Goal: Transaction & Acquisition: Purchase product/service

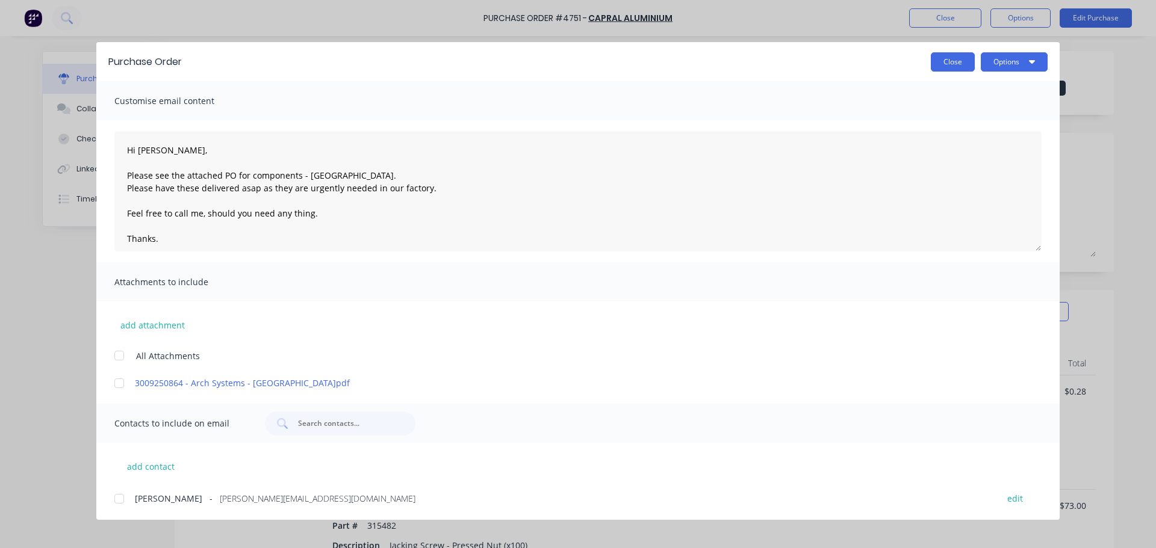
click at [943, 69] on button "Close" at bounding box center [953, 61] width 44 height 19
type textarea "x"
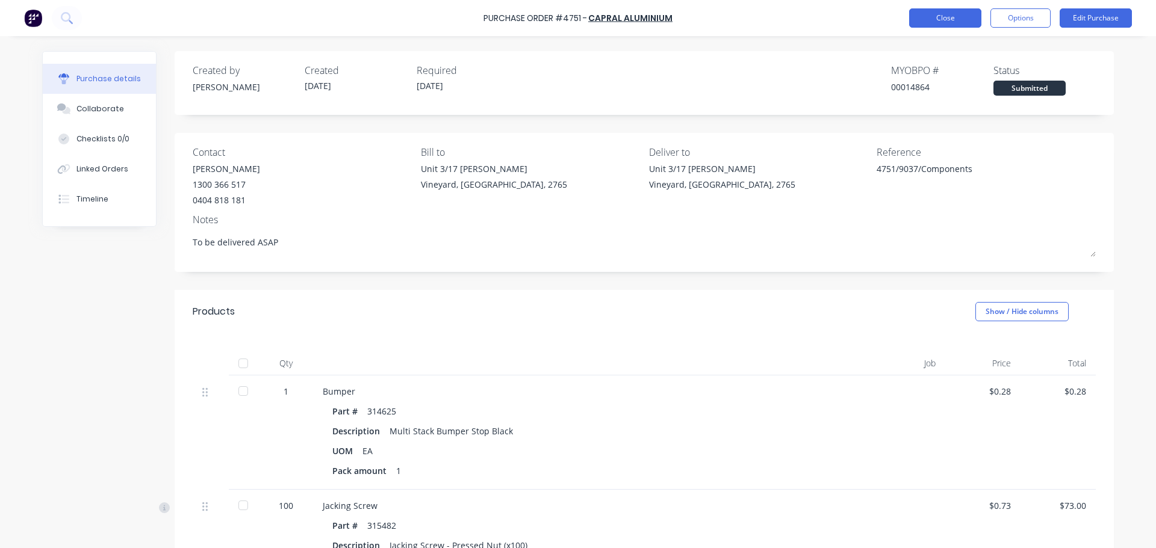
click at [968, 20] on button "Close" at bounding box center [945, 17] width 72 height 19
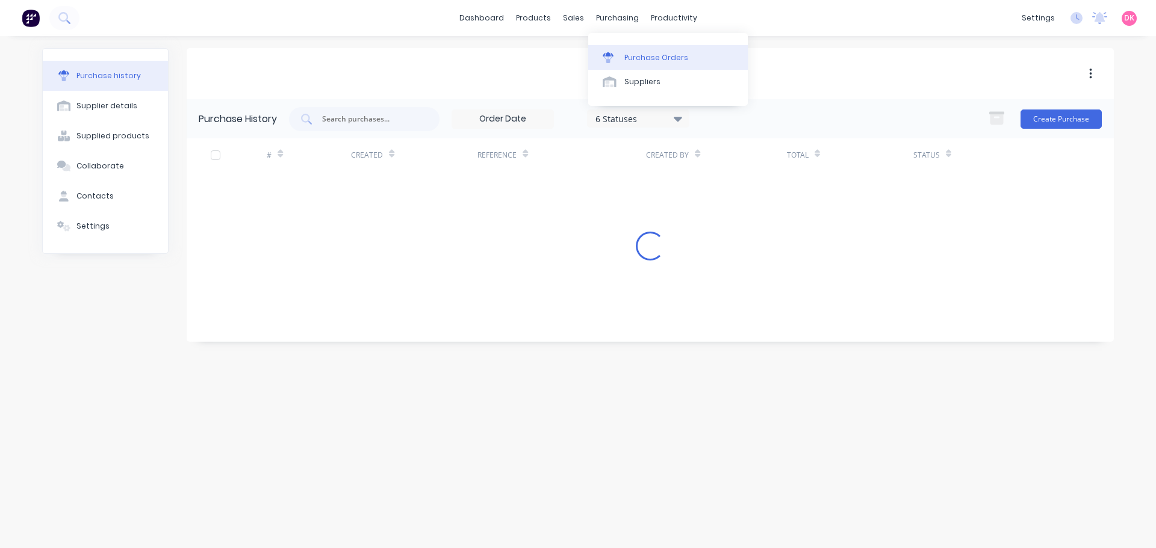
click at [634, 56] on div "Purchase Orders" at bounding box center [656, 57] width 64 height 11
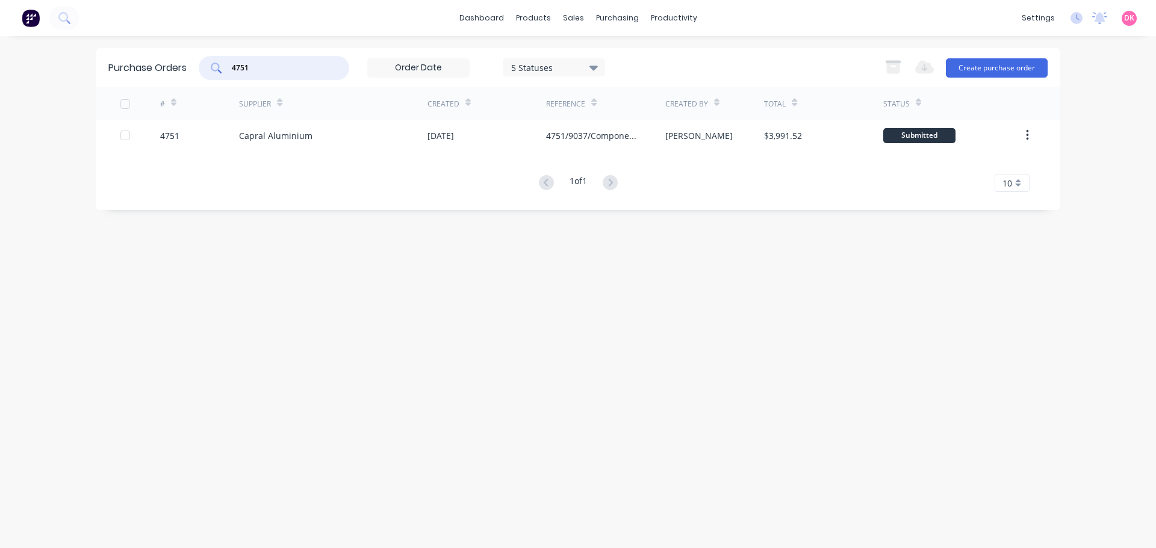
drag, startPoint x: 264, startPoint y: 69, endPoint x: 198, endPoint y: 67, distance: 66.3
click at [198, 67] on div "Purchase Orders 4751 5 Statuses 5 Statuses Export to Excel (XLSX) Create purcha…" at bounding box center [577, 67] width 963 height 39
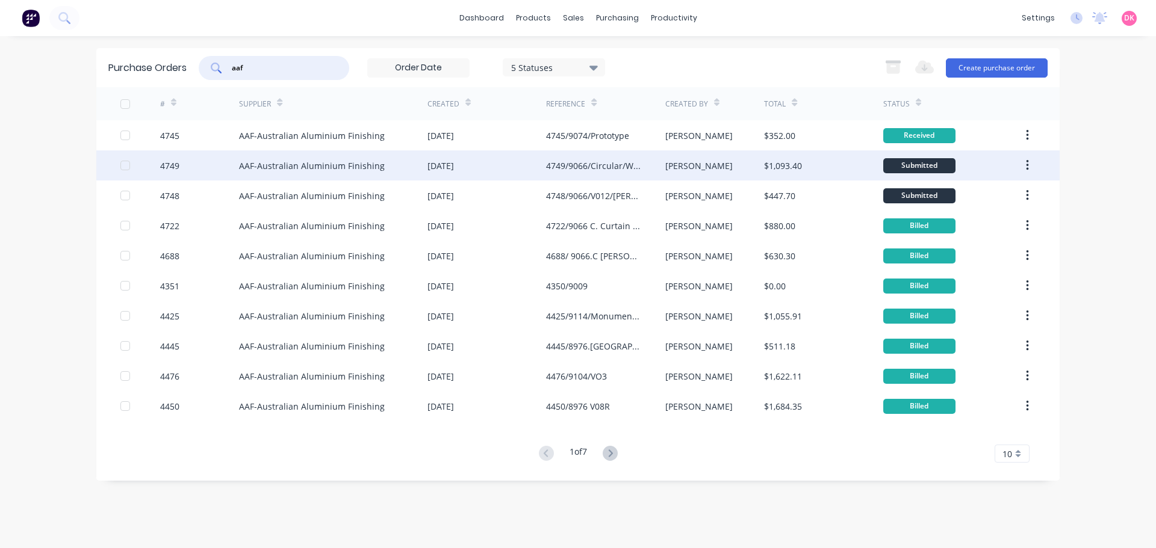
type input "aaf"
click at [323, 171] on div "AAF-Australian Aluminium Finishing" at bounding box center [312, 166] width 146 height 13
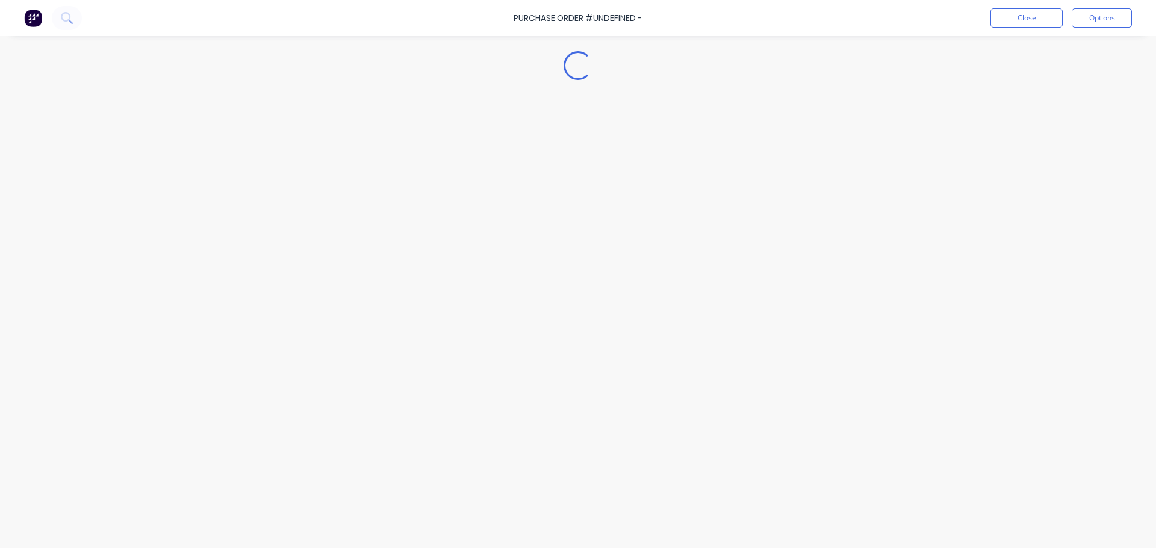
type textarea "x"
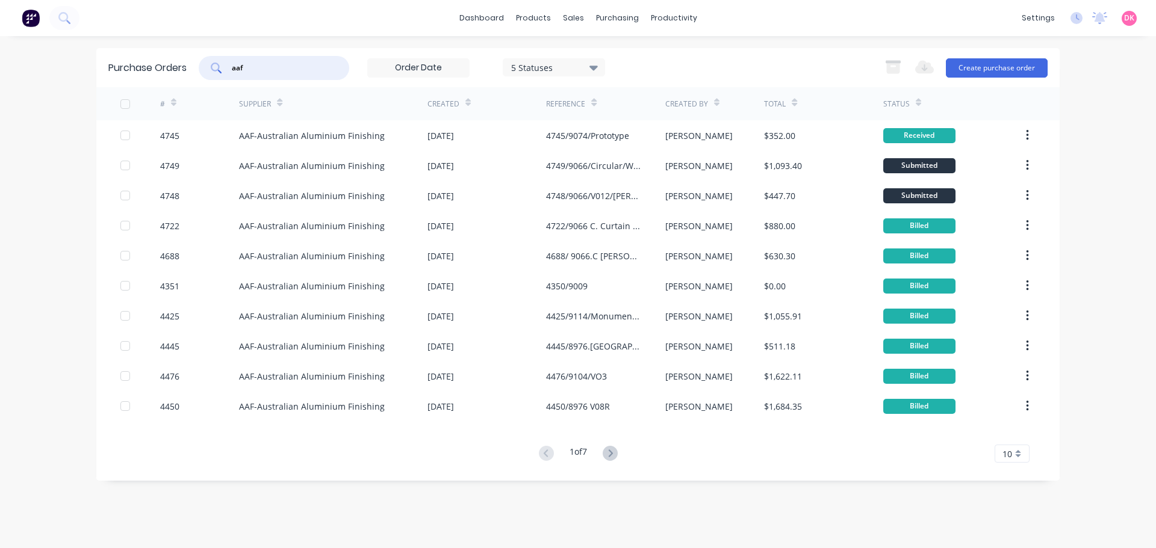
drag, startPoint x: 290, startPoint y: 72, endPoint x: 140, endPoint y: 49, distance: 152.2
click at [140, 49] on div "Purchase Orders aaf 5 Statuses 5 Statuses Export to Excel (XLSX) Create purchas…" at bounding box center [577, 67] width 963 height 39
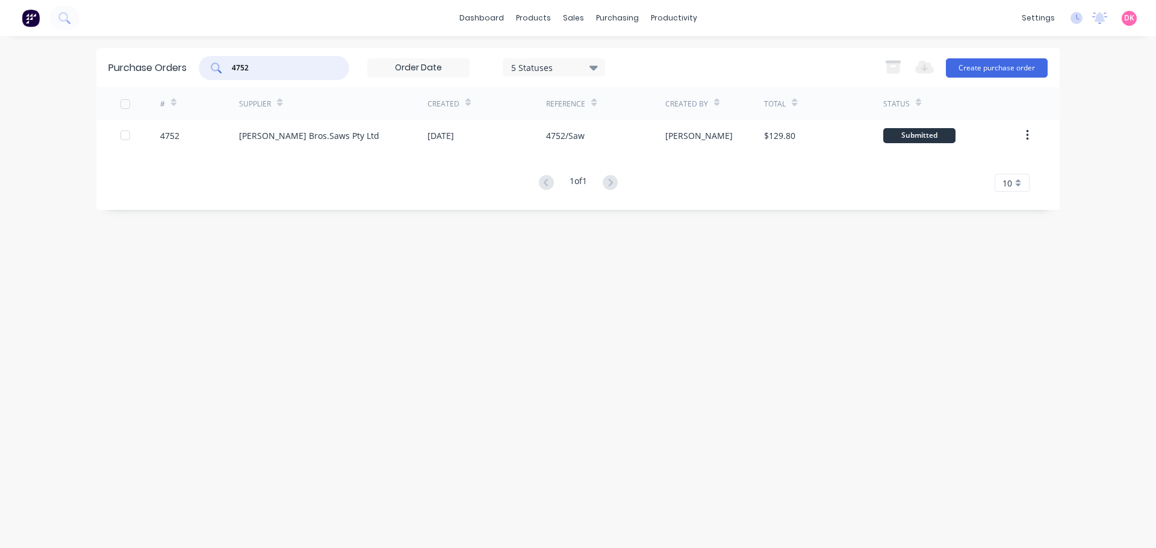
drag, startPoint x: 287, startPoint y: 63, endPoint x: 229, endPoint y: 55, distance: 58.9
click at [229, 55] on div "Purchase Orders 4752 5 Statuses 5 Statuses Export to Excel (XLSX) Create purcha…" at bounding box center [577, 67] width 963 height 39
type input "c"
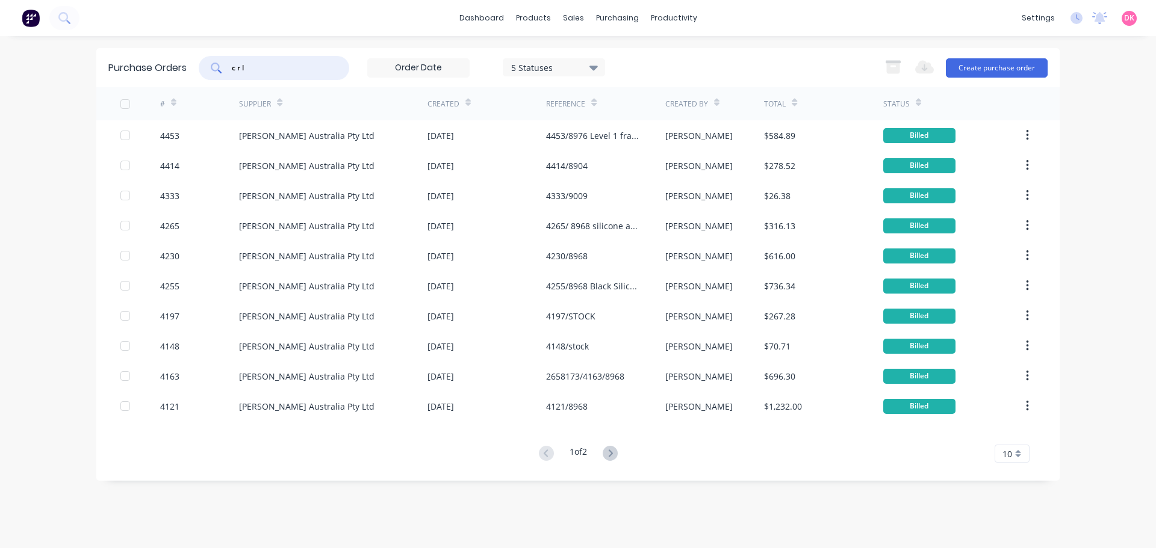
type input "c r l"
click at [468, 108] on div at bounding box center [467, 102] width 5 height 18
click at [465, 103] on icon at bounding box center [467, 105] width 5 height 4
click at [1007, 456] on span "10" at bounding box center [1007, 454] width 10 height 13
click at [1007, 430] on div "35" at bounding box center [1012, 433] width 34 height 21
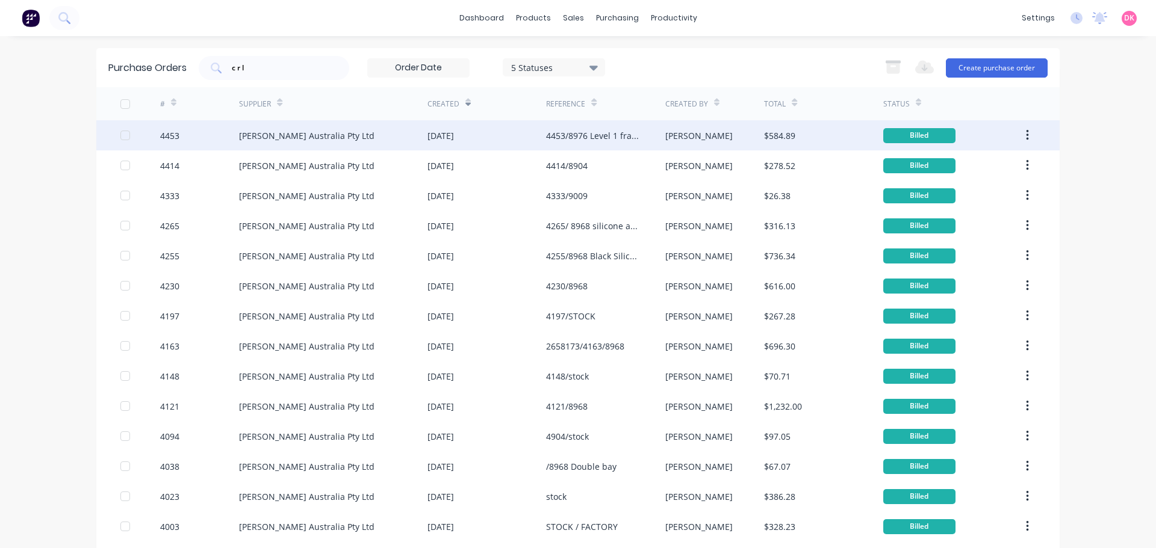
click at [427, 144] on div "[DATE]" at bounding box center [486, 135] width 119 height 30
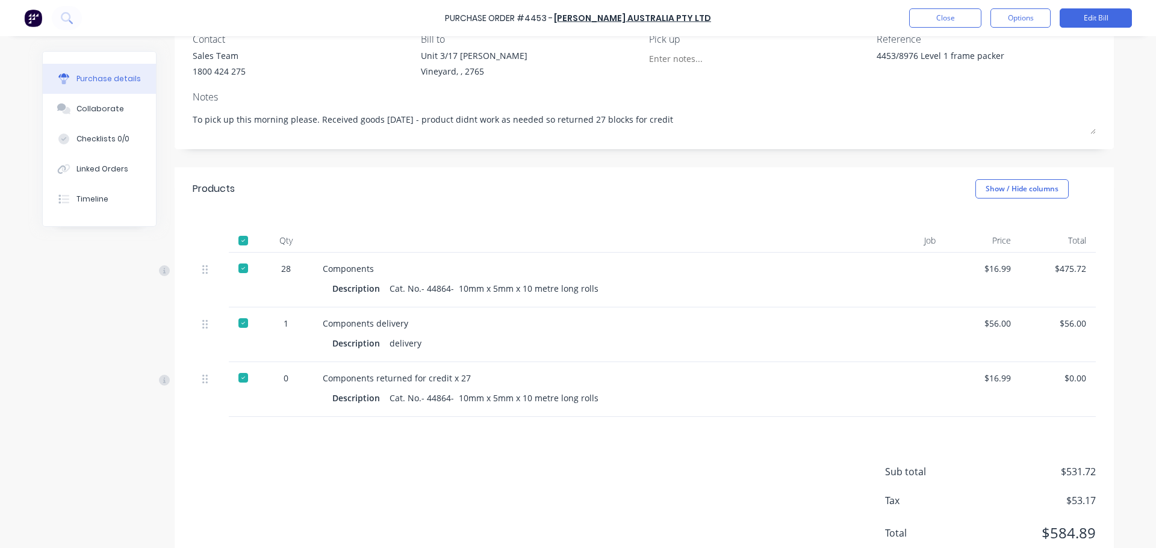
scroll to position [120, 0]
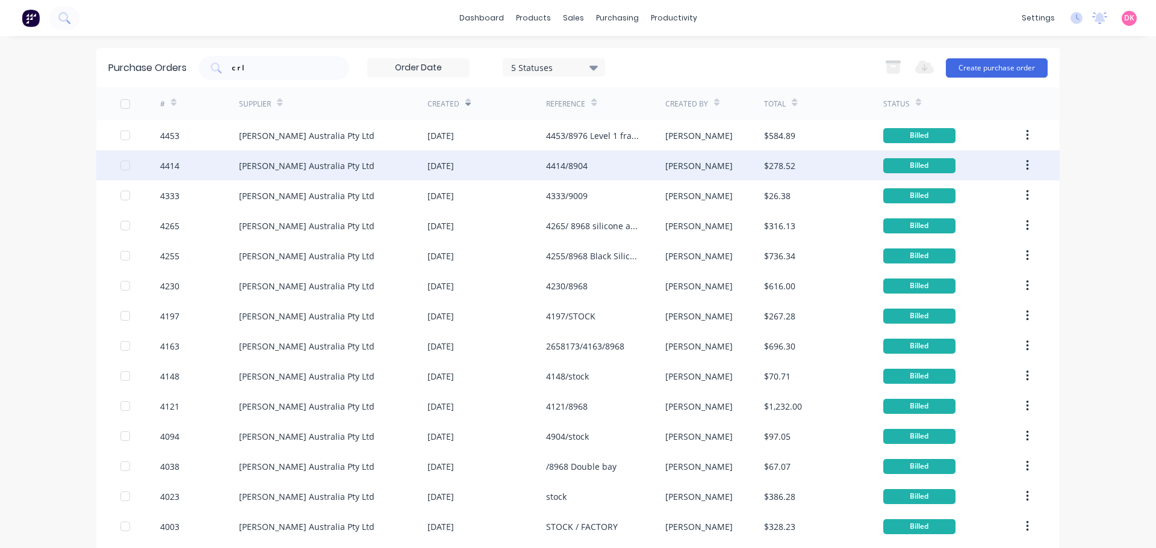
click at [365, 169] on div "[PERSON_NAME] Australia Pty Ltd" at bounding box center [333, 166] width 188 height 30
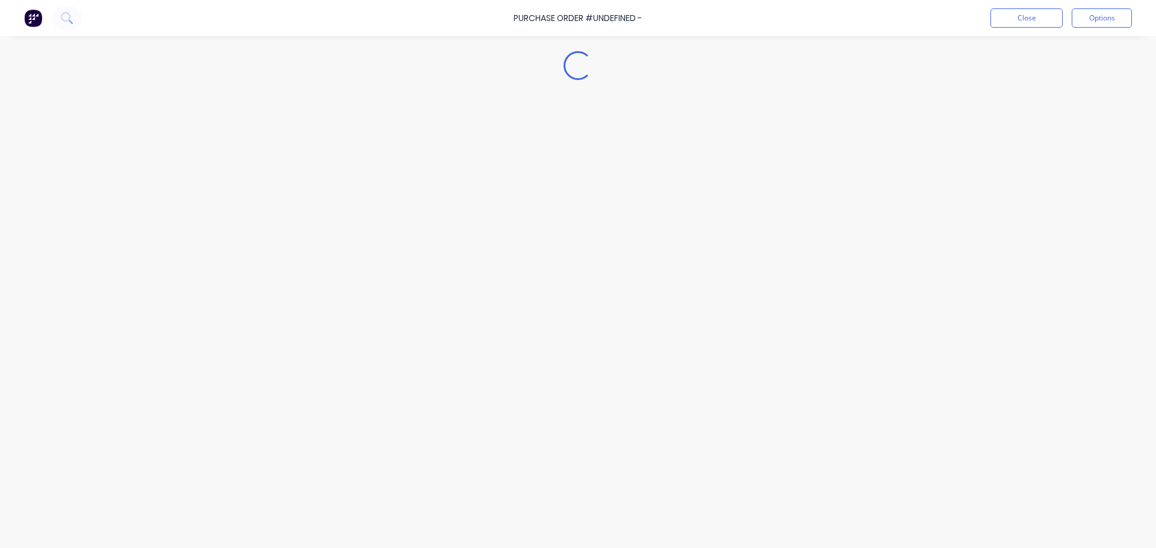
type textarea "x"
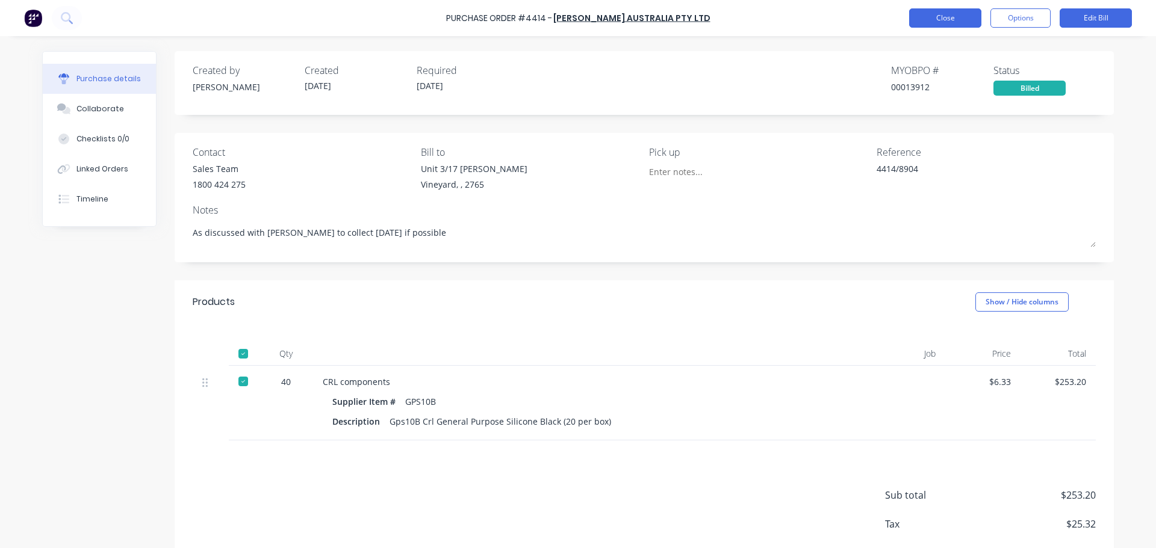
click at [935, 20] on button "Close" at bounding box center [945, 17] width 72 height 19
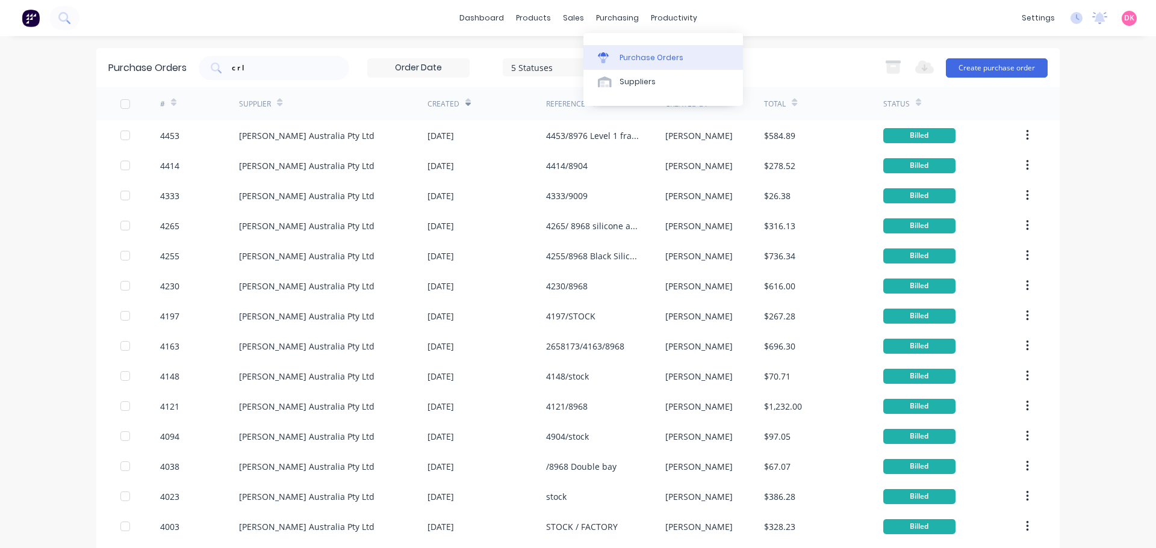
click at [639, 58] on div "Purchase Orders" at bounding box center [652, 57] width 64 height 11
drag, startPoint x: 287, startPoint y: 64, endPoint x: 92, endPoint y: 53, distance: 195.4
click at [96, 53] on div "Purchase Orders c r l 5 Statuses 5 Statuses Export to Excel (XLSX) Create purch…" at bounding box center [577, 67] width 963 height 39
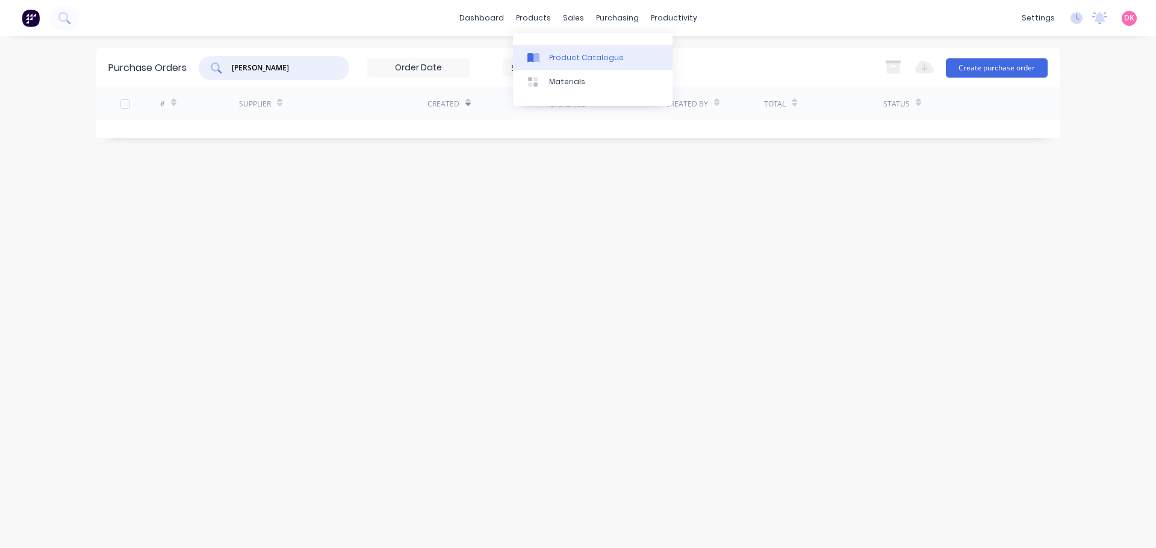
type input "[PERSON_NAME]"
click at [563, 61] on div "Product Catalogue" at bounding box center [586, 57] width 75 height 11
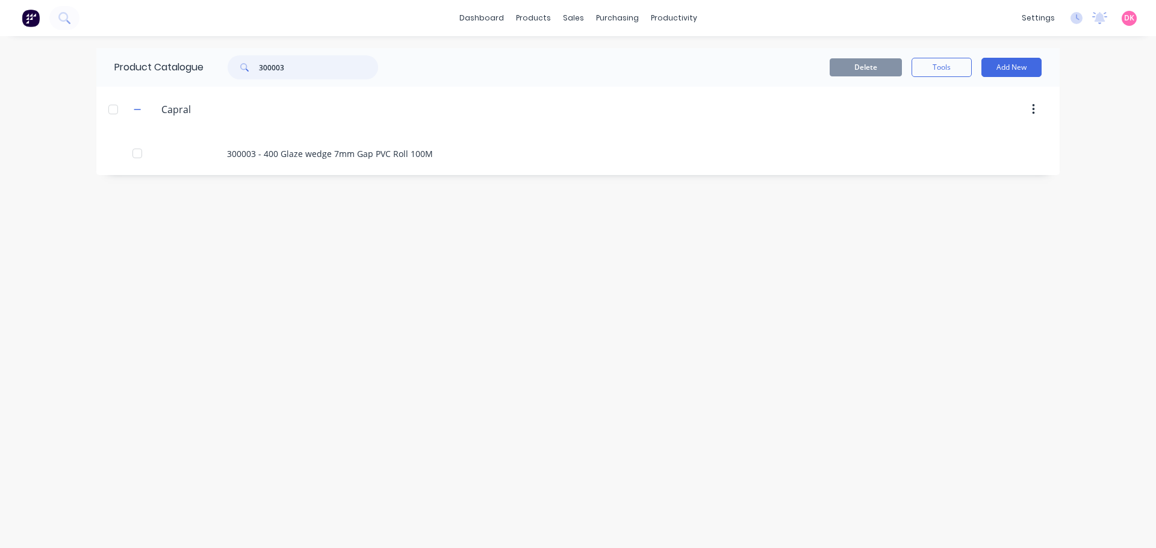
drag, startPoint x: 311, startPoint y: 69, endPoint x: 255, endPoint y: 61, distance: 56.5
click at [255, 61] on div "300003" at bounding box center [303, 67] width 151 height 24
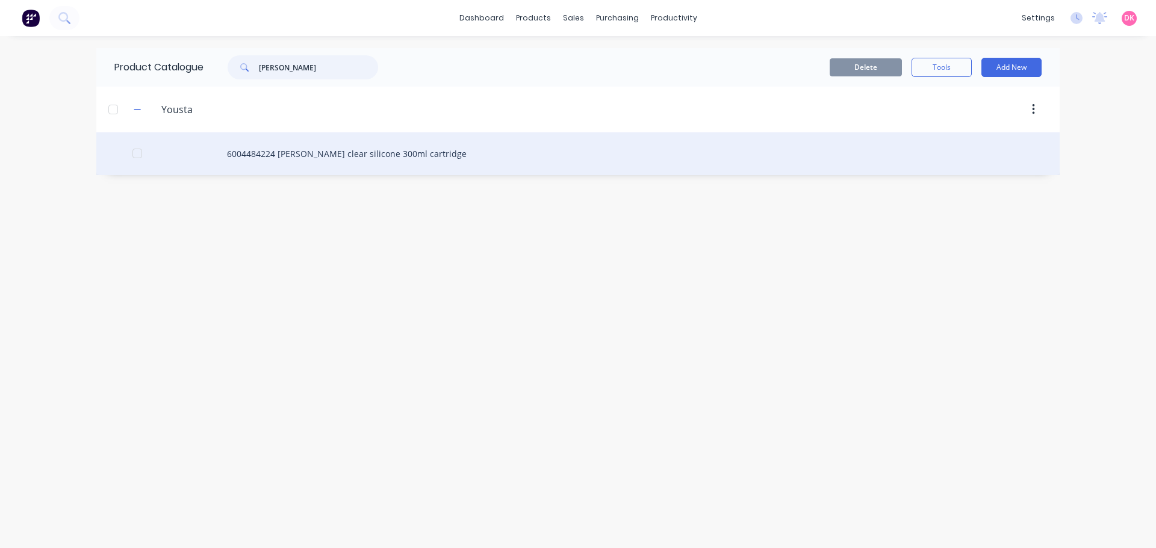
type input "[PERSON_NAME]"
click at [323, 148] on div "6004484224 [PERSON_NAME] clear silicone 300ml cartridge" at bounding box center [577, 153] width 963 height 43
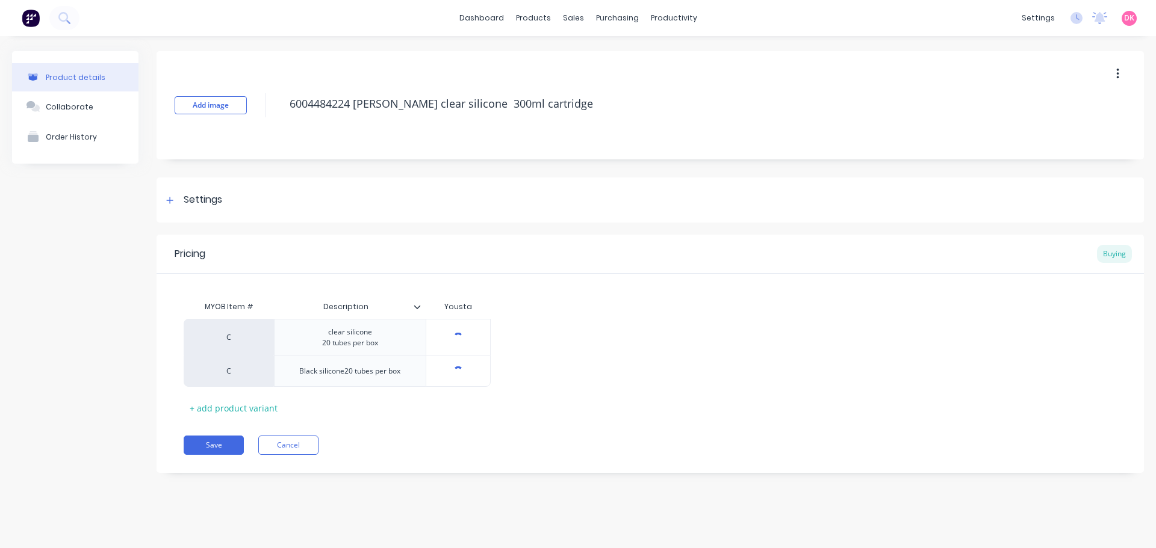
type textarea "x"
type input "$0.00"
drag, startPoint x: 473, startPoint y: 376, endPoint x: 415, endPoint y: 377, distance: 57.8
click at [415, 377] on div "C Black silicone20 tubes per box $0.00 $0.00" at bounding box center [337, 371] width 307 height 31
type textarea "x"
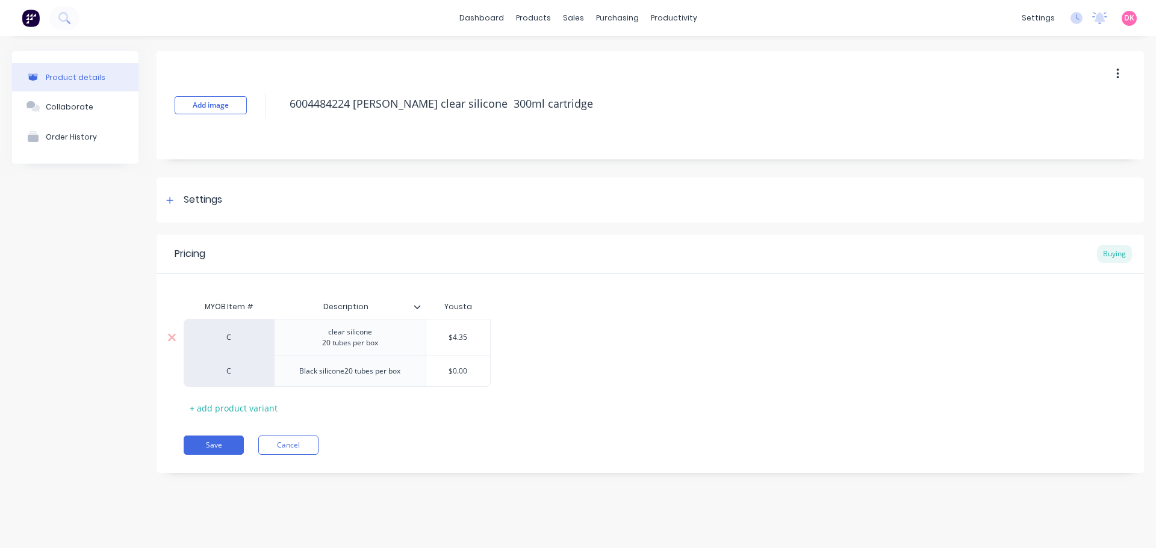
type input "6"
type textarea "x"
type input "6."
type textarea "x"
type input "6.3"
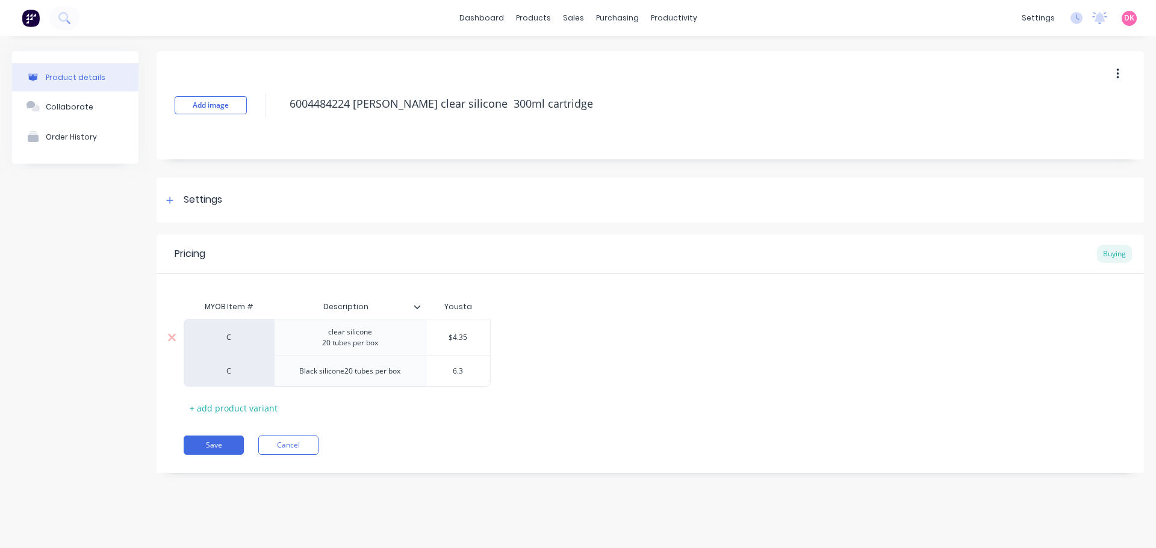
type textarea "x"
type input "6.30"
click at [592, 341] on div "C clear silicone 20 tubes per box $4.35 C Black silicone20 tubes per box $6.30 …" at bounding box center [650, 353] width 933 height 68
click at [213, 445] on button "Save" at bounding box center [214, 445] width 60 height 19
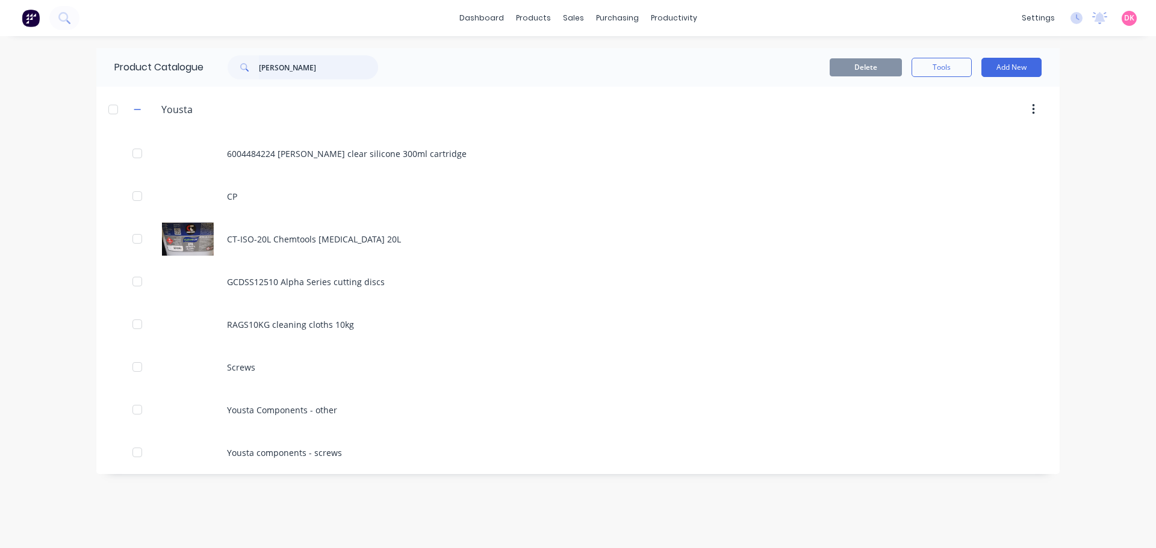
click at [297, 65] on input "[PERSON_NAME]" at bounding box center [318, 67] width 119 height 24
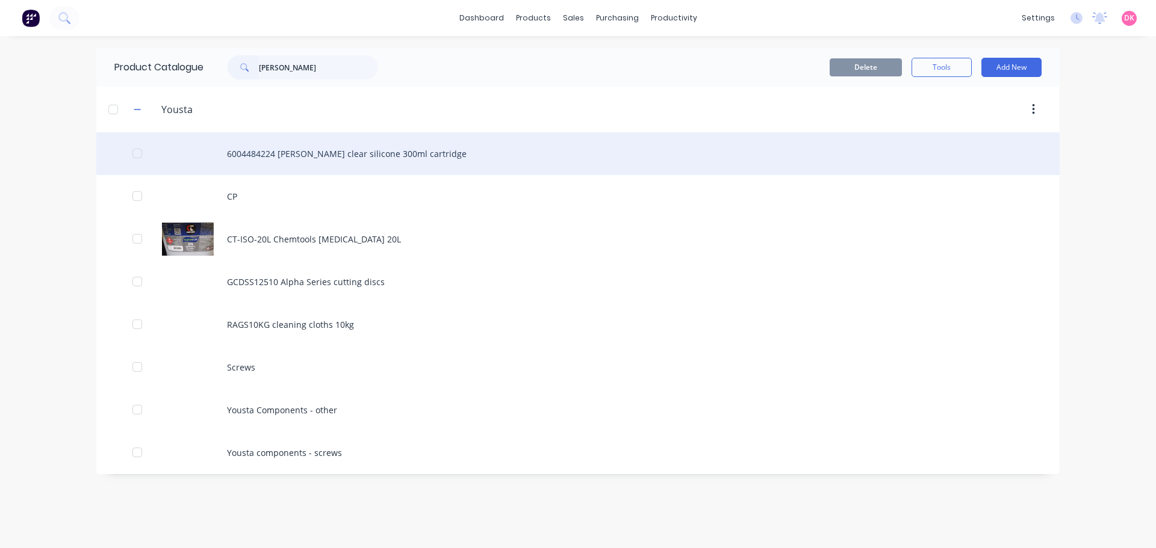
click at [329, 155] on div "6004484224 [PERSON_NAME] clear silicone 300ml cartridge" at bounding box center [577, 153] width 963 height 43
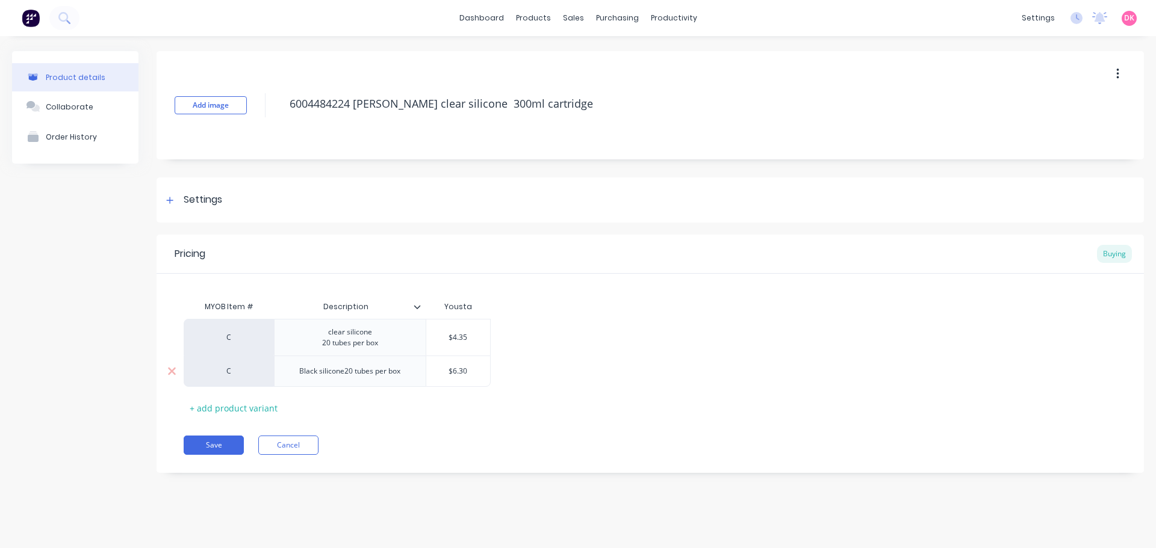
click at [345, 363] on div "Black silicone20 tubes per box" at bounding box center [350, 371] width 152 height 31
click at [359, 369] on div "Black silicone20 tubes per box" at bounding box center [350, 372] width 120 height 16
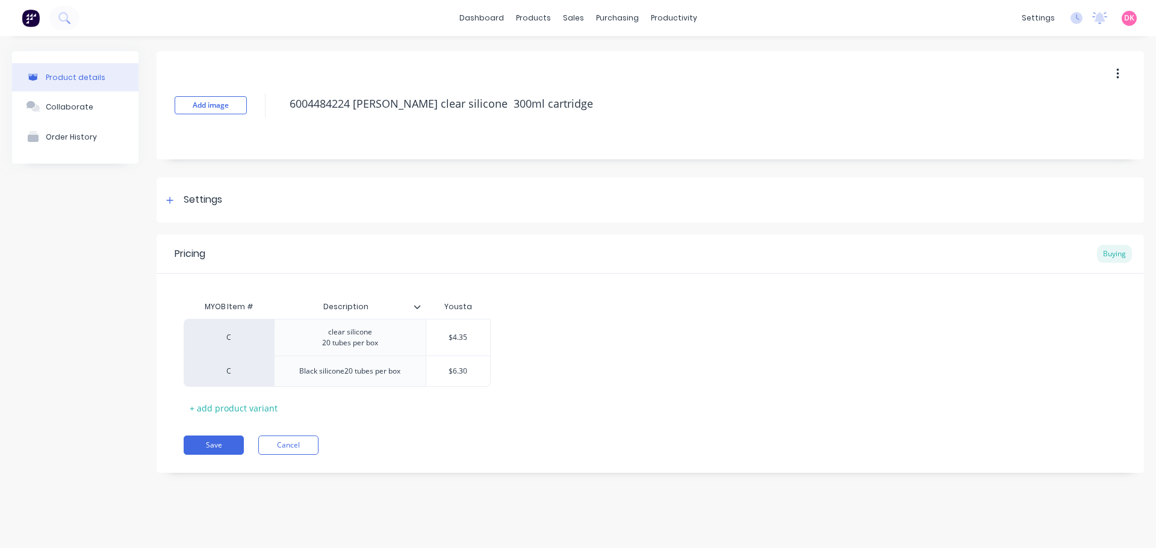
click at [842, 340] on div "C clear silicone 20 tubes per box $4.35 C Black silicone20 tubes per box $6.30" at bounding box center [650, 353] width 933 height 68
type textarea "x"
drag, startPoint x: 327, startPoint y: 367, endPoint x: 656, endPoint y: 358, distance: 328.8
click at [656, 358] on div "C clear silicone 20 tubes per box $4.35 C Black silicone20 tubes per box $6.30" at bounding box center [650, 353] width 933 height 68
click at [256, 376] on div "C" at bounding box center [229, 371] width 66 height 11
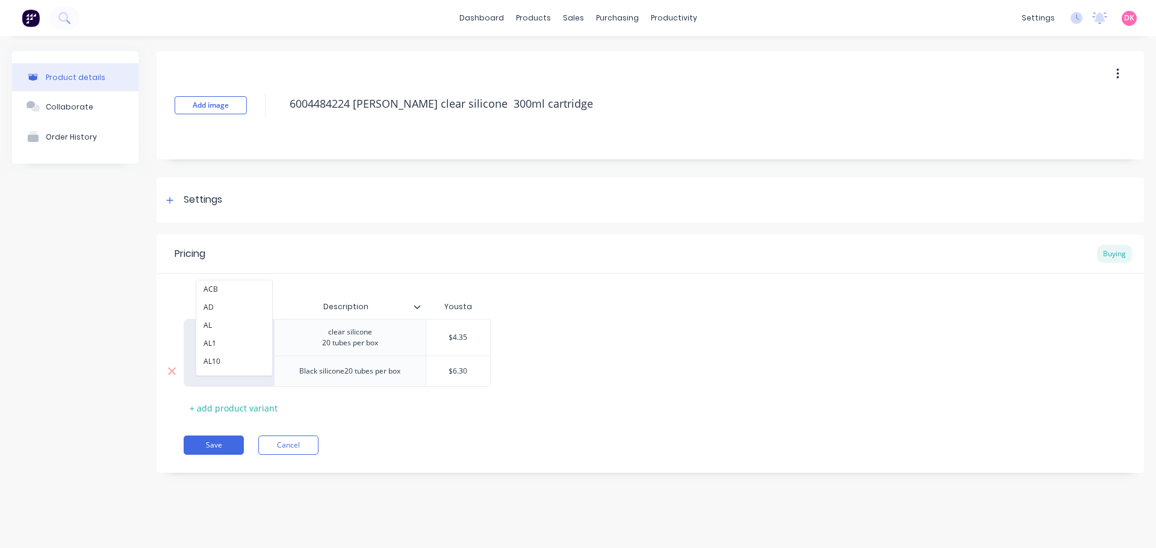
click at [344, 379] on div "Black silicone20 tubes per box" at bounding box center [350, 371] width 152 height 31
click at [344, 379] on div "Black silicone20 tubes per box" at bounding box center [350, 372] width 120 height 16
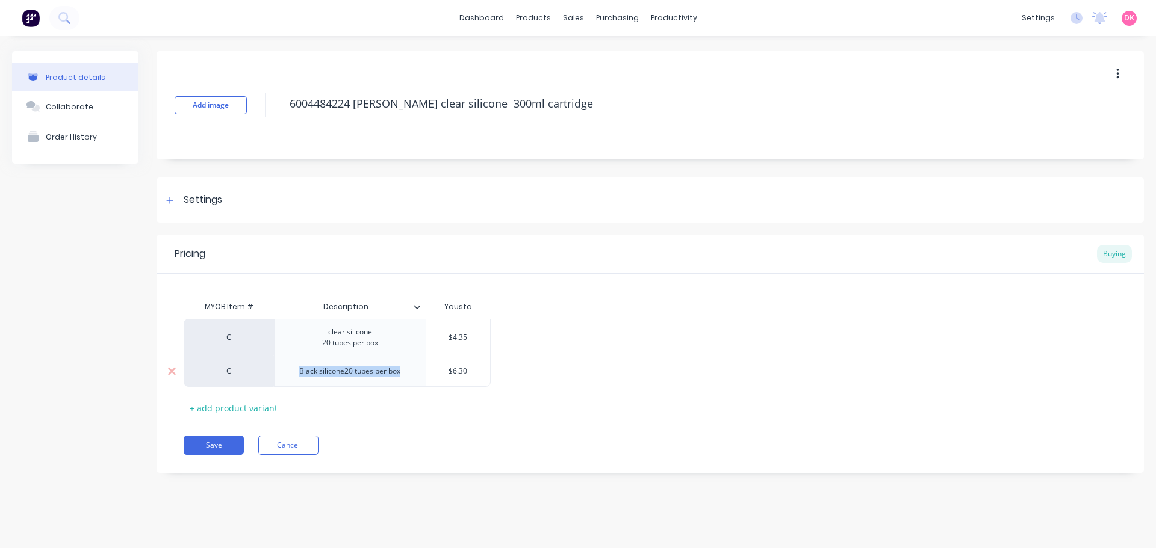
click at [344, 376] on div "Black silicone20 tubes per box" at bounding box center [350, 372] width 120 height 16
click at [344, 374] on div "Black silicone20 tubes per box" at bounding box center [350, 372] width 120 height 16
click at [407, 366] on div "Black silicone20 tubes per box" at bounding box center [350, 372] width 120 height 16
click at [650, 353] on div "C clear silicone 20 tubes per box $4.35 C Black silicone 20 tubes per box $6.30" at bounding box center [650, 353] width 933 height 68
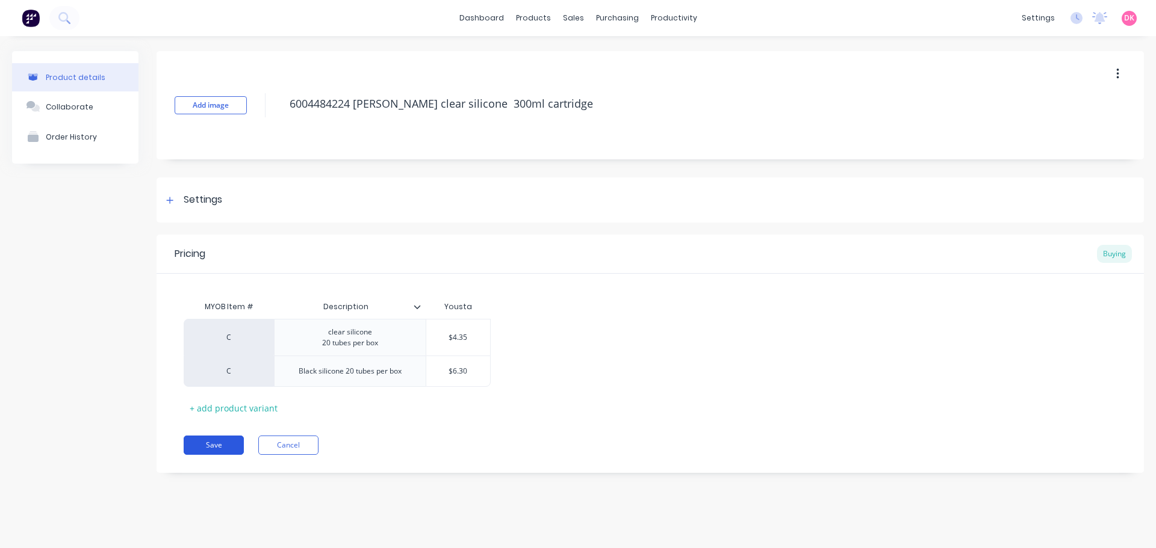
click at [223, 452] on button "Save" at bounding box center [214, 445] width 60 height 19
type textarea "x"
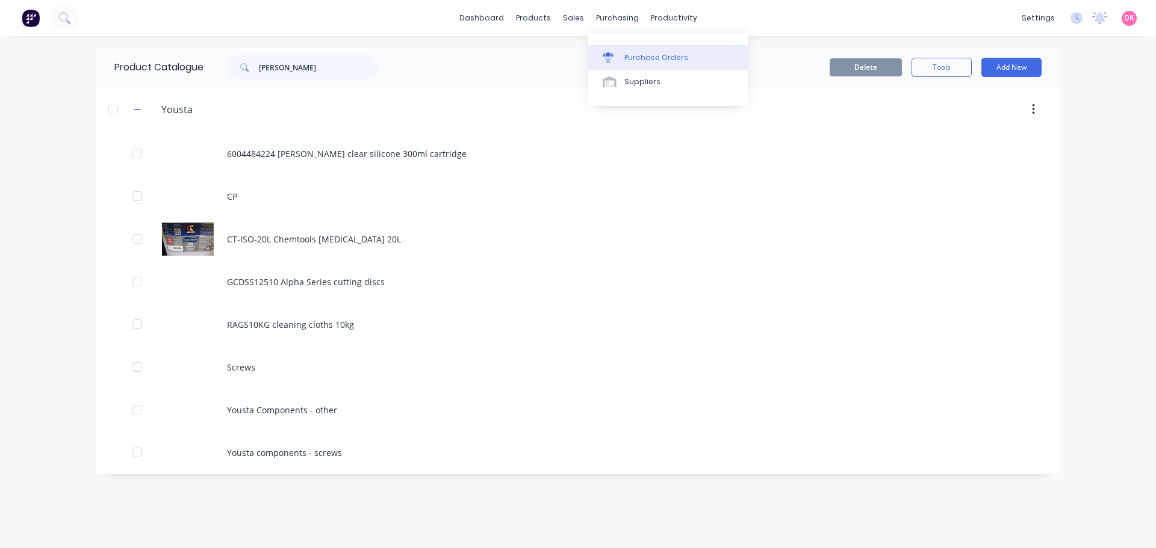
click at [630, 52] on div "Purchase Orders" at bounding box center [656, 57] width 64 height 11
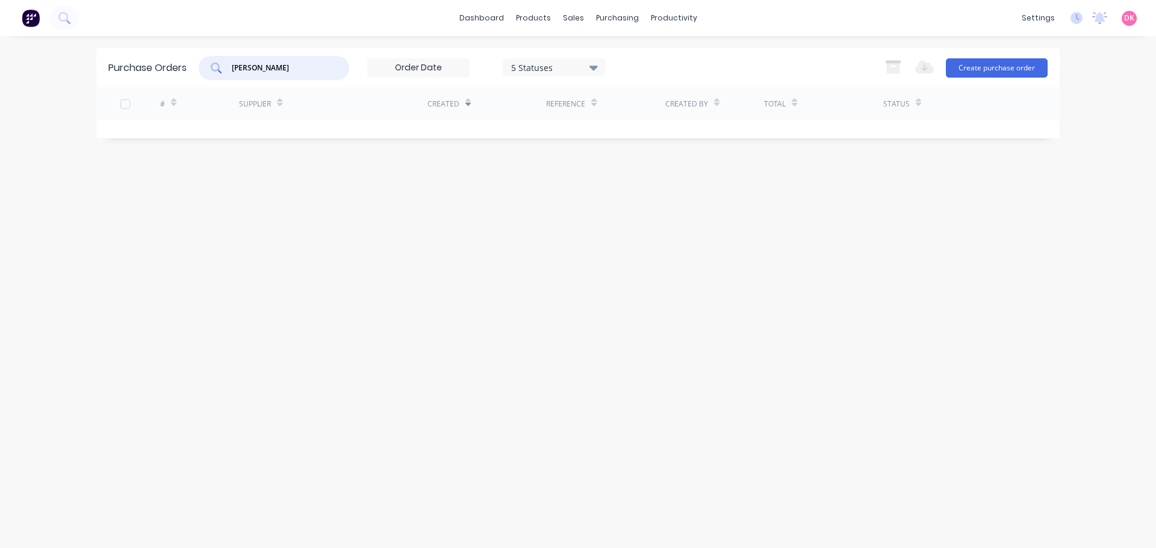
drag, startPoint x: 273, startPoint y: 72, endPoint x: 194, endPoint y: 69, distance: 78.3
click at [194, 69] on div "Purchase Orders [PERSON_NAME] 5 Statuses 5 Statuses Export to Excel (XLSX) Crea…" at bounding box center [577, 67] width 963 height 39
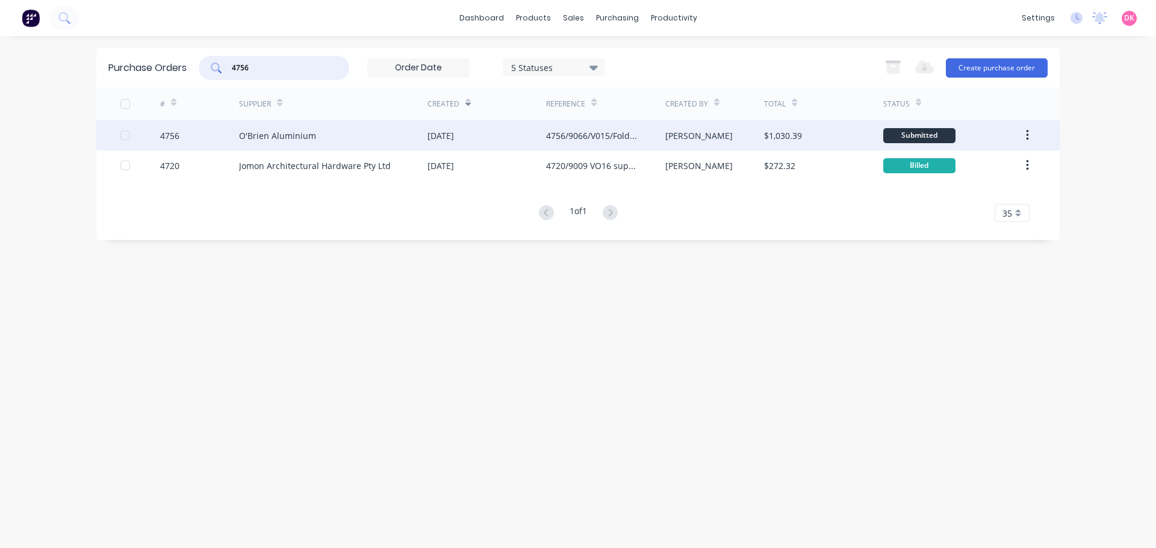
type input "4756"
click at [248, 120] on div "O'Brien Aluminium" at bounding box center [333, 135] width 188 height 30
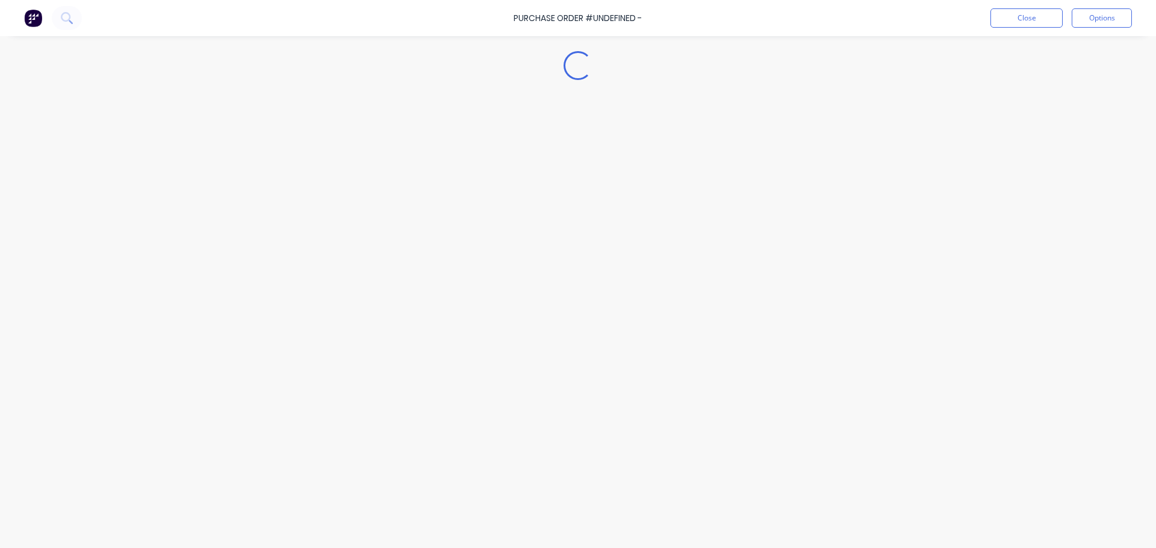
type textarea "x"
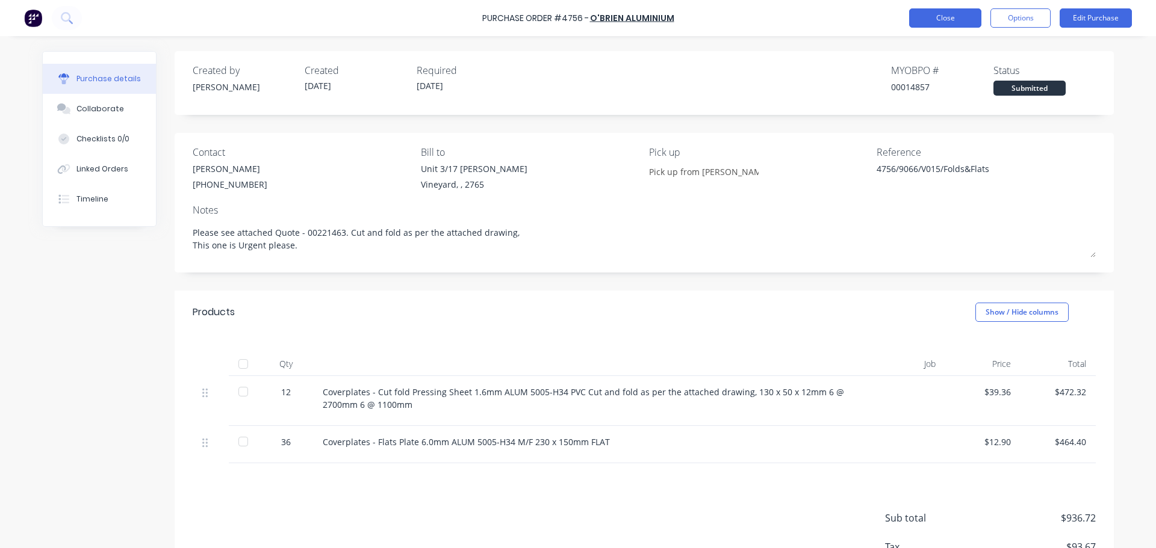
click at [929, 23] on button "Close" at bounding box center [945, 17] width 72 height 19
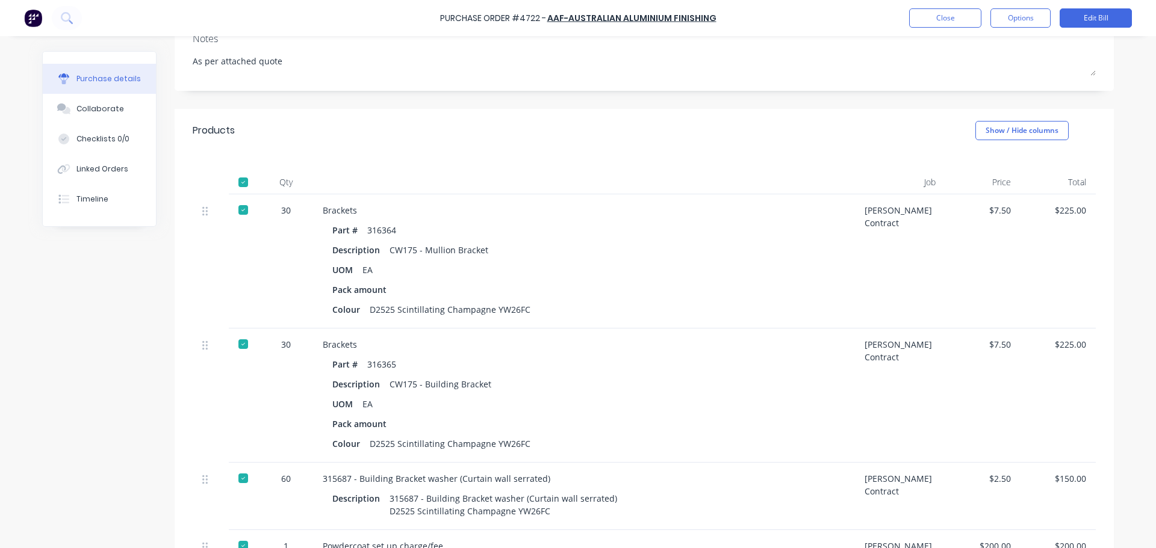
scroll to position [19, 0]
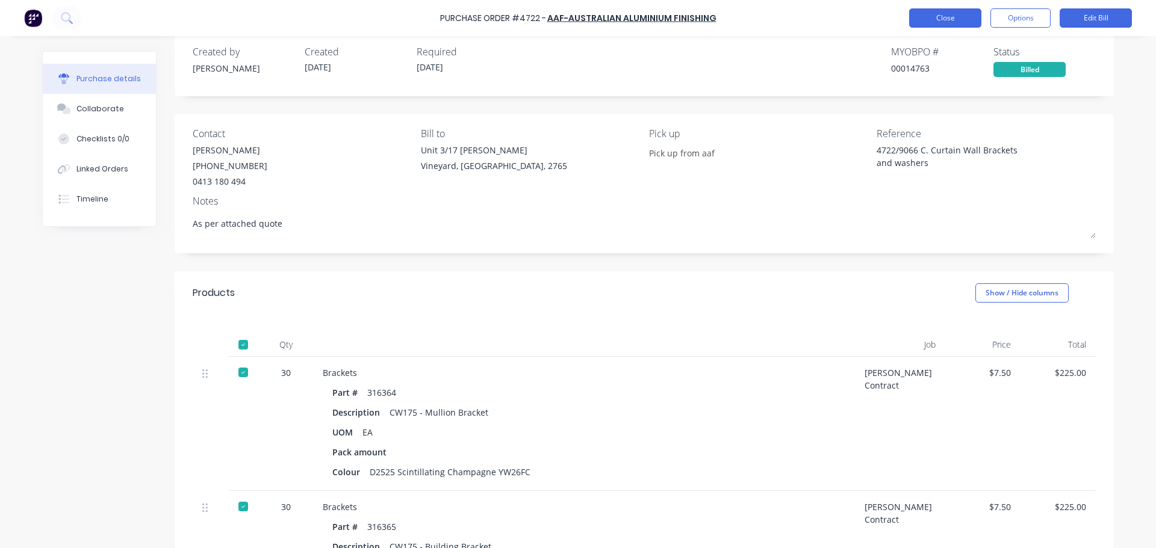
click at [942, 19] on button "Close" at bounding box center [945, 17] width 72 height 19
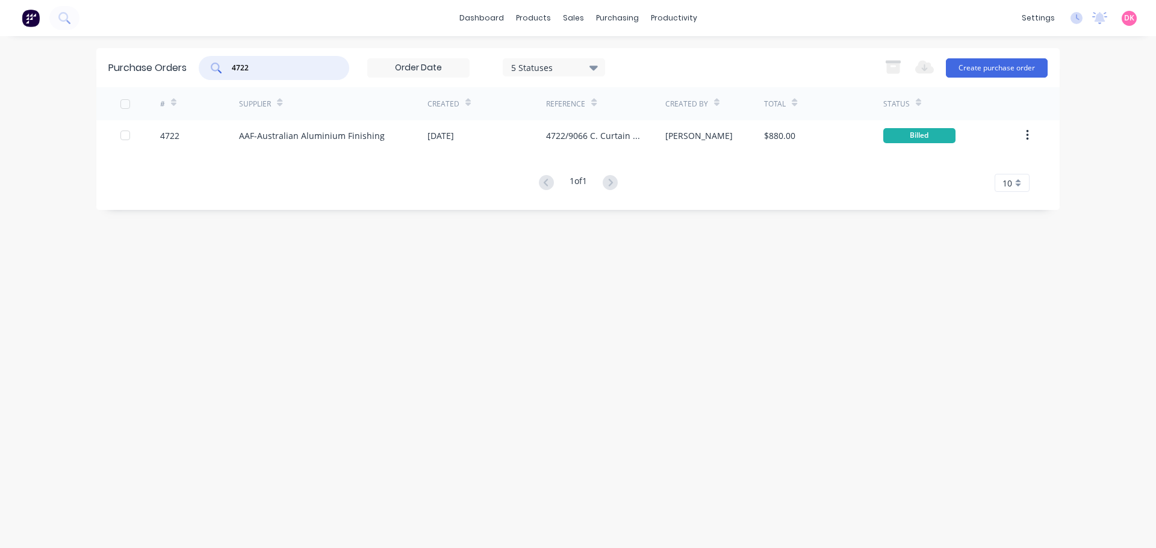
drag, startPoint x: 280, startPoint y: 68, endPoint x: 170, endPoint y: 78, distance: 110.6
click at [170, 78] on div "Purchase Orders 4722 5 Statuses 5 Statuses Export to Excel (XLSX) Create purcha…" at bounding box center [577, 67] width 963 height 39
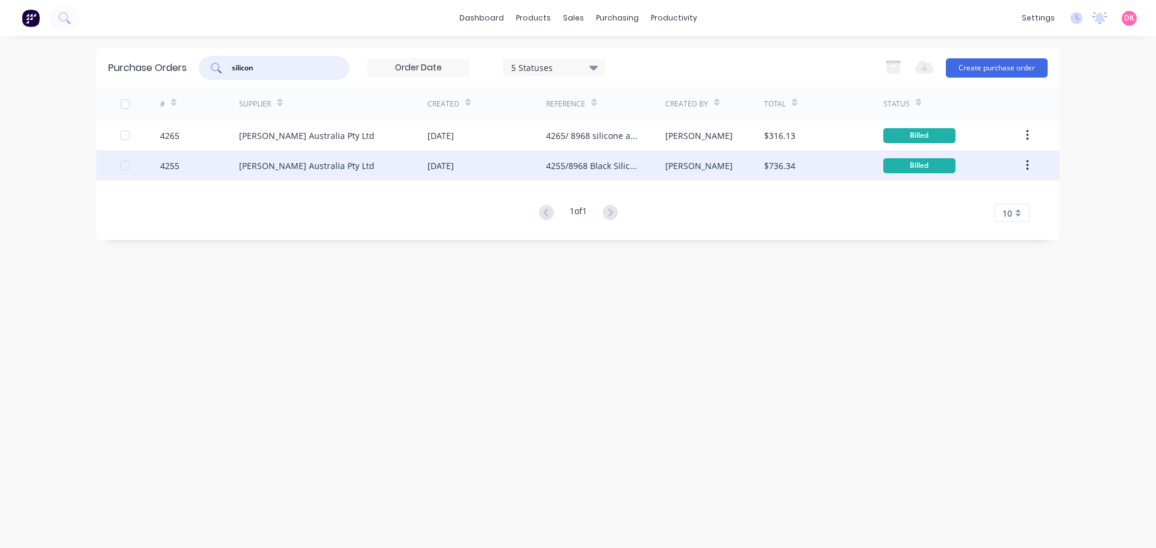
type input "silicon"
click at [349, 160] on div "[PERSON_NAME] Australia Pty Ltd" at bounding box center [306, 166] width 135 height 13
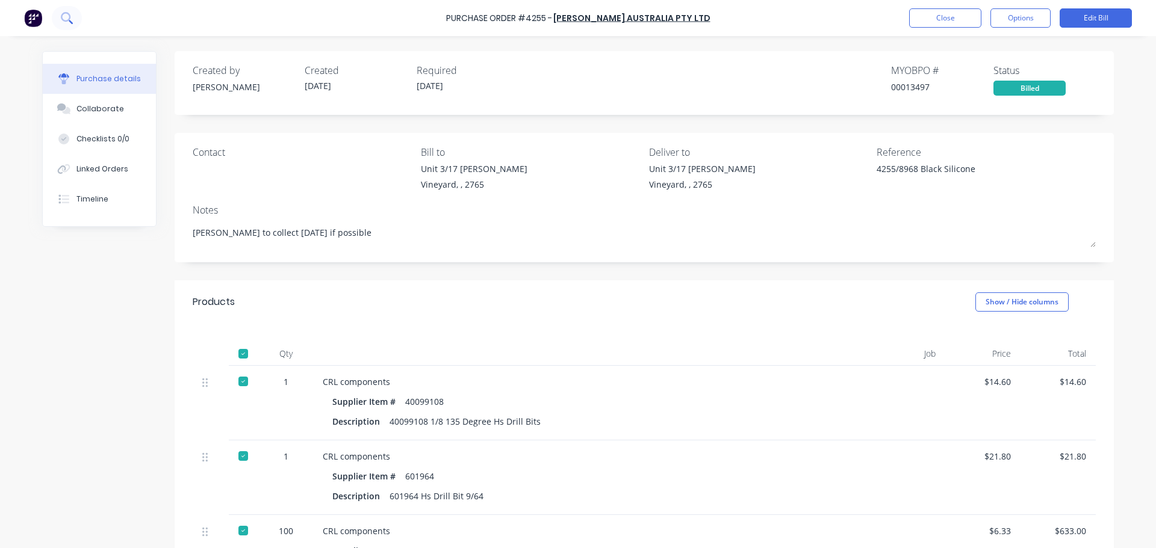
click at [66, 24] on button at bounding box center [67, 18] width 30 height 24
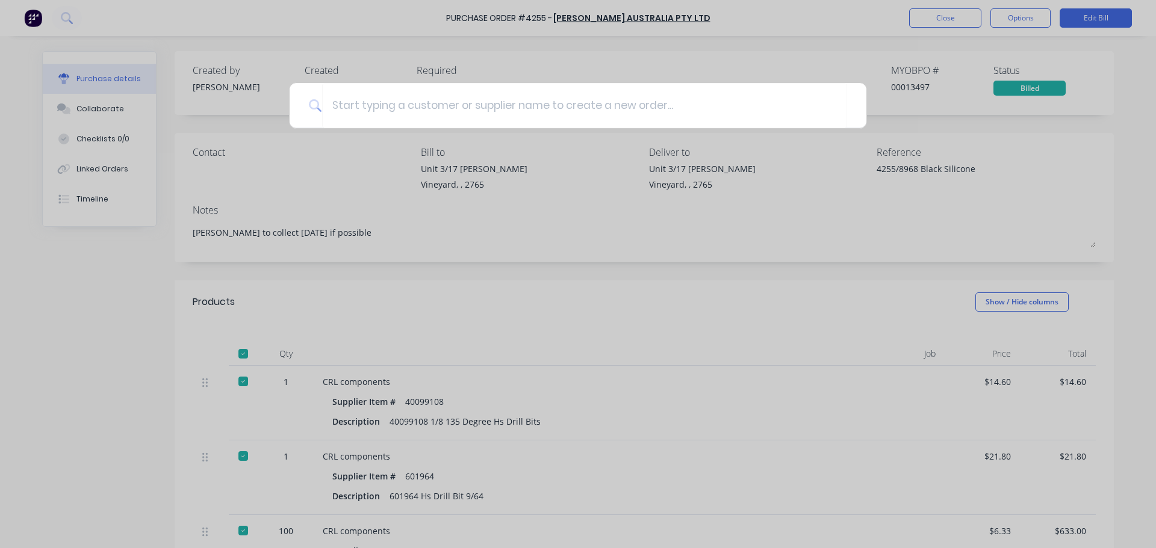
click at [745, 49] on div at bounding box center [578, 274] width 1156 height 548
type textarea "x"
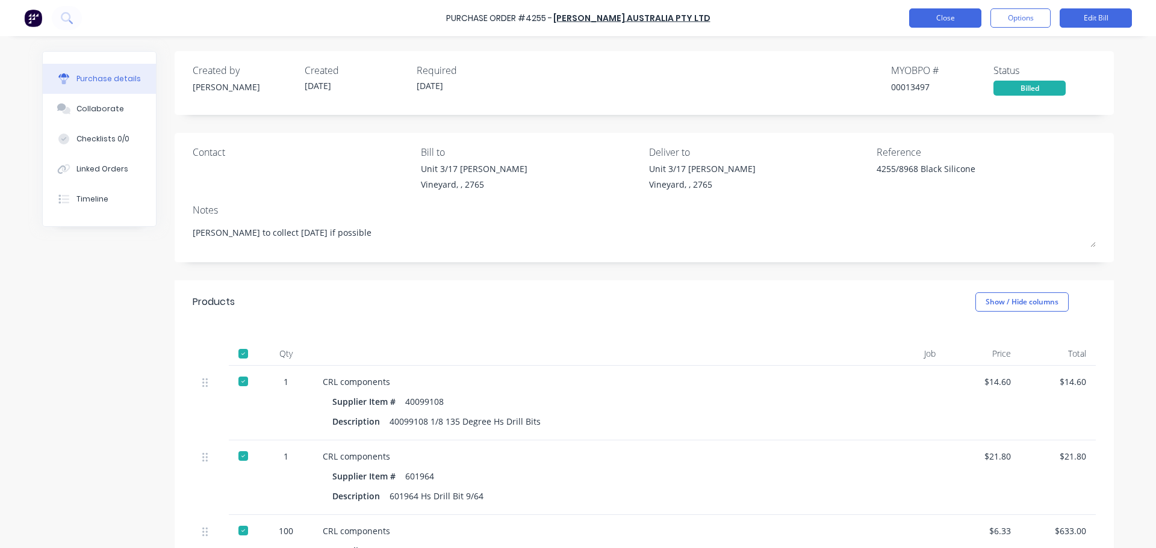
click at [937, 22] on button "Close" at bounding box center [945, 17] width 72 height 19
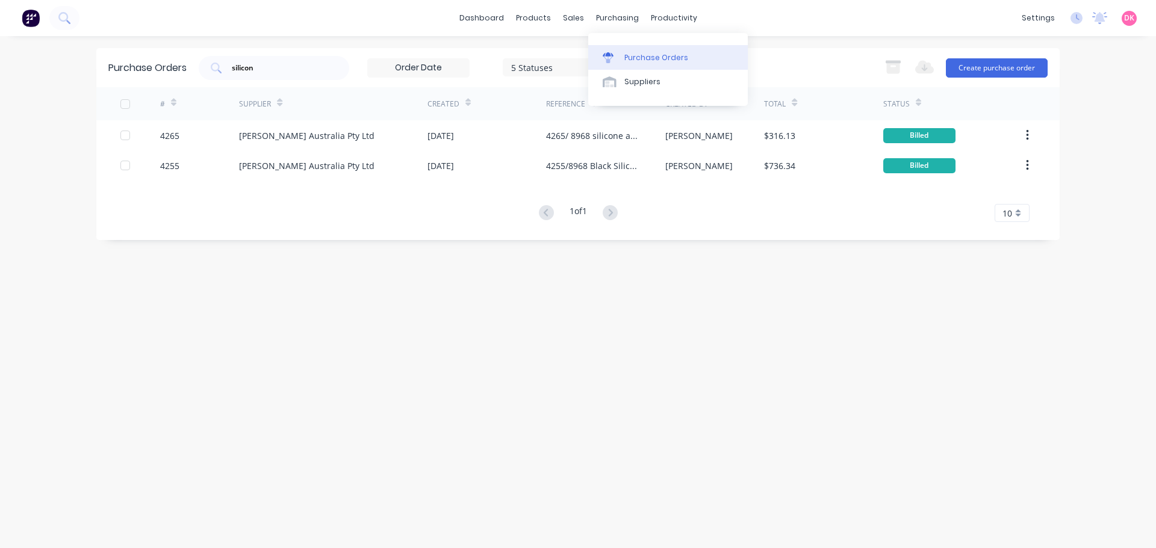
click at [645, 57] on div "Purchase Orders" at bounding box center [656, 57] width 64 height 11
drag, startPoint x: 289, startPoint y: 70, endPoint x: 225, endPoint y: 69, distance: 63.8
click at [225, 69] on div "silicon" at bounding box center [274, 68] width 151 height 24
click at [70, 18] on button at bounding box center [64, 18] width 30 height 24
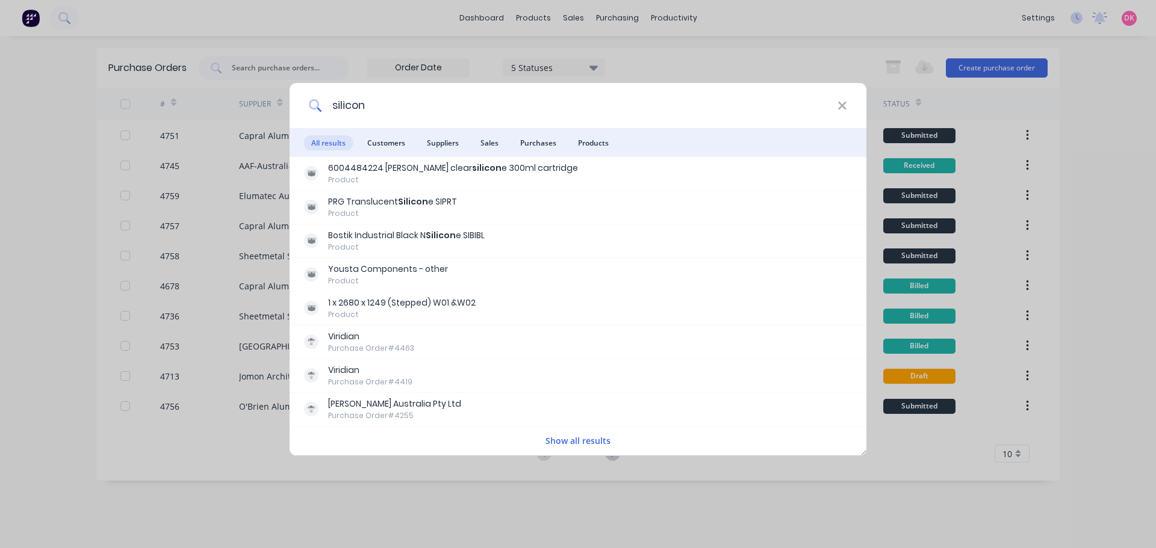
click at [331, 105] on input "silicon" at bounding box center [579, 105] width 515 height 45
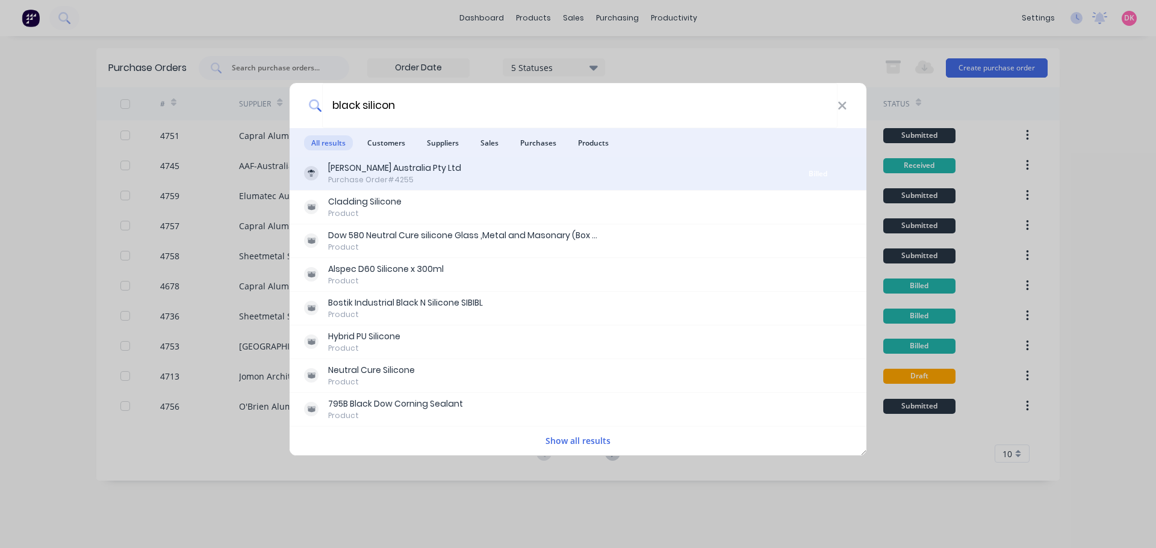
type input "black silicon"
click at [440, 178] on div "Purchase Order #4255" at bounding box center [394, 180] width 133 height 11
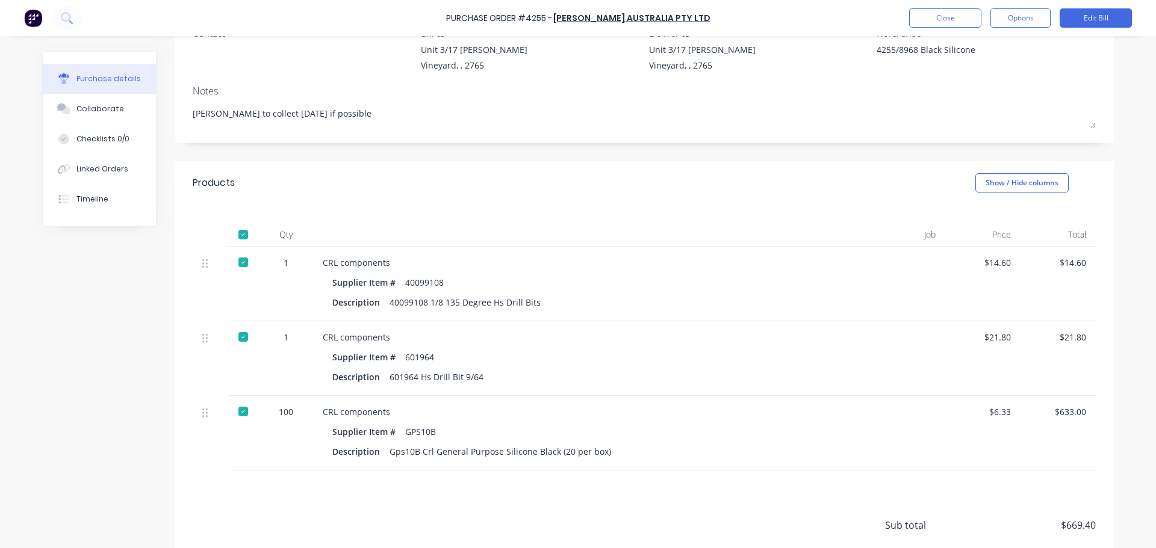
scroll to position [120, 0]
click at [120, 175] on button "Linked Orders" at bounding box center [99, 169] width 113 height 30
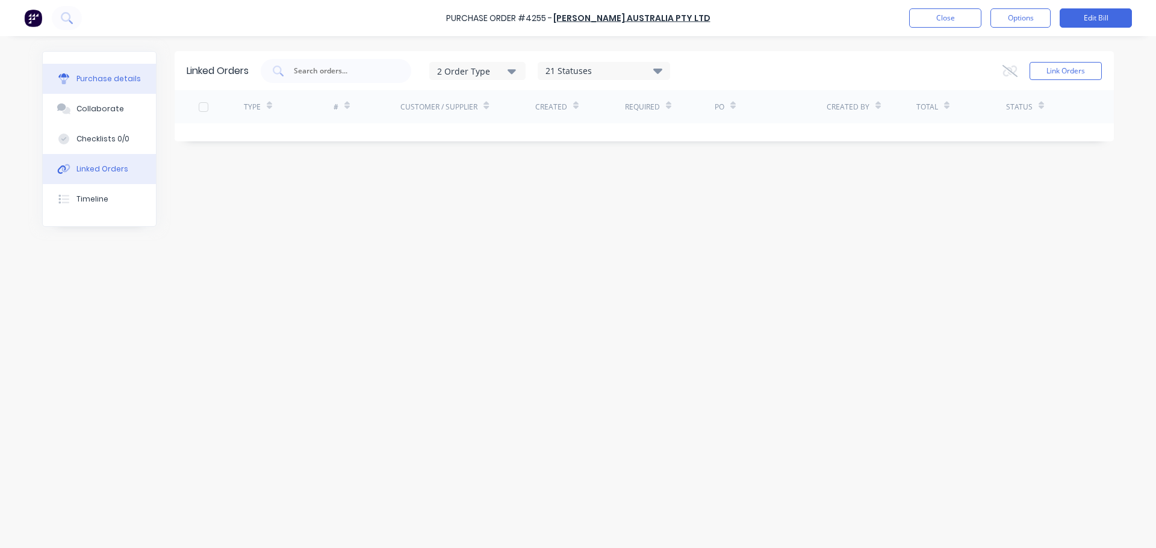
click at [100, 86] on button "Purchase details" at bounding box center [99, 79] width 113 height 30
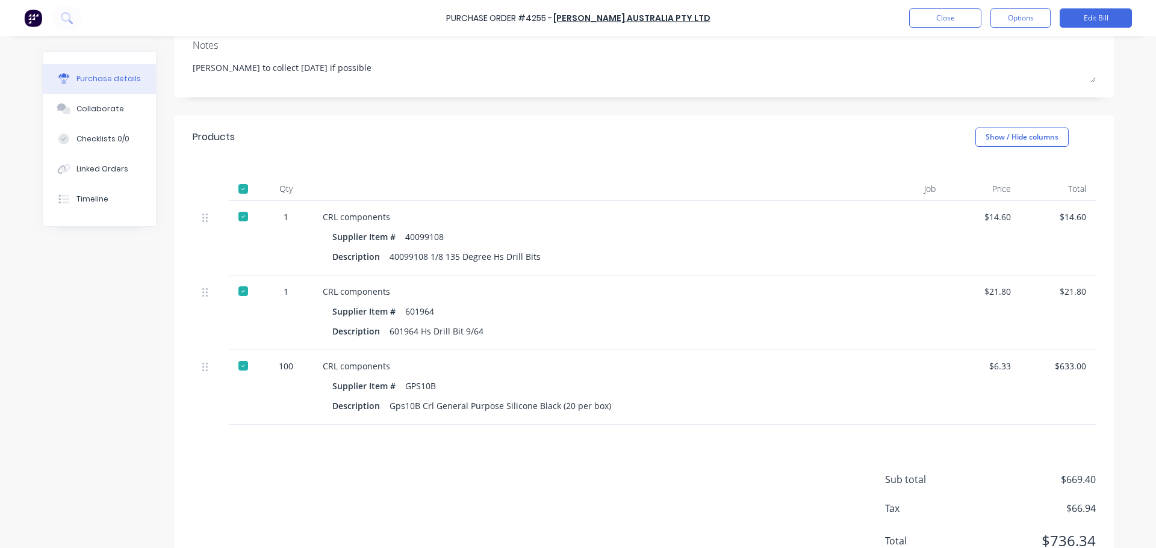
scroll to position [181, 0]
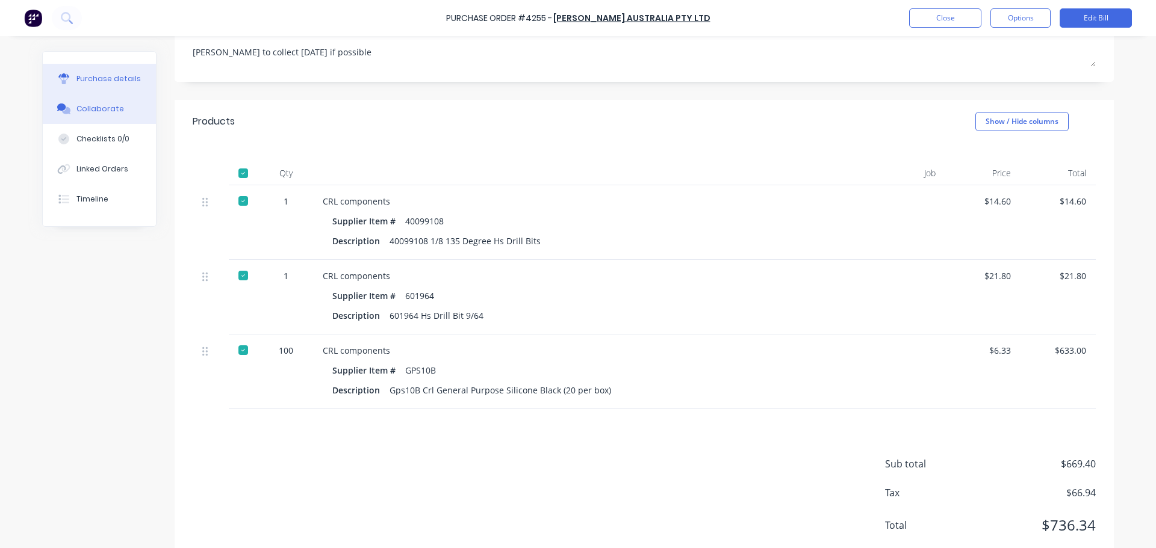
click at [98, 117] on button "Collaborate" at bounding box center [99, 109] width 113 height 30
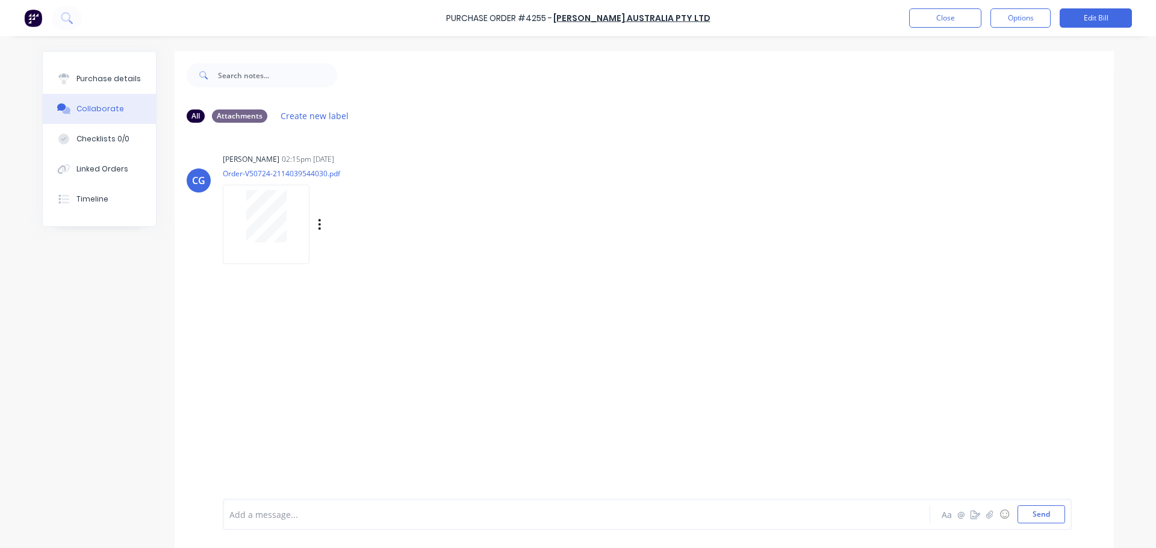
click at [240, 246] on div at bounding box center [266, 224] width 87 height 79
click at [88, 79] on div "Purchase details" at bounding box center [108, 78] width 64 height 11
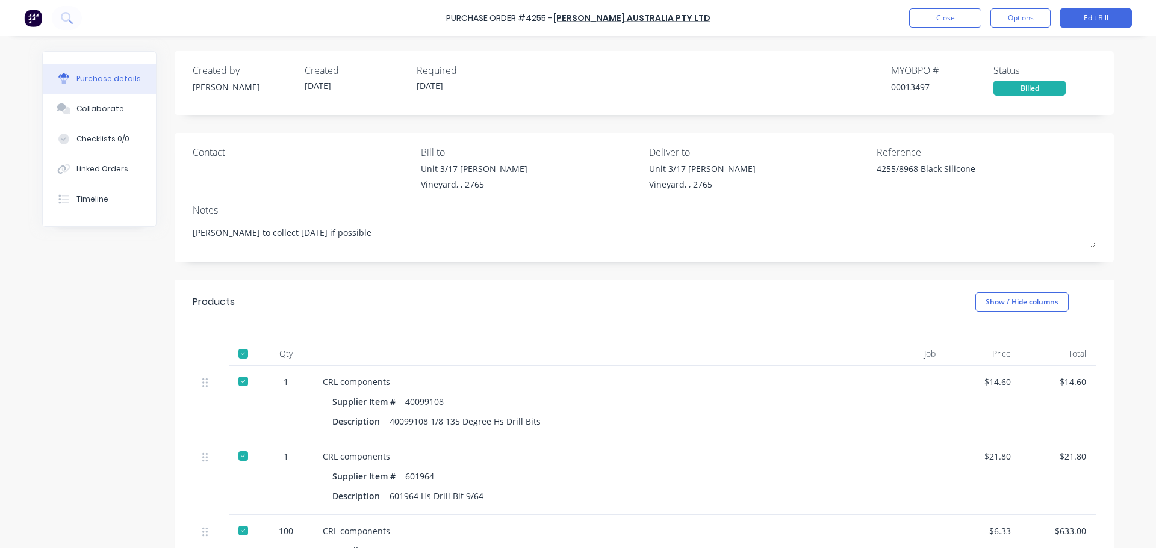
click at [228, 174] on div "Contact" at bounding box center [302, 171] width 219 height 52
click at [76, 113] on div "Collaborate" at bounding box center [100, 109] width 48 height 11
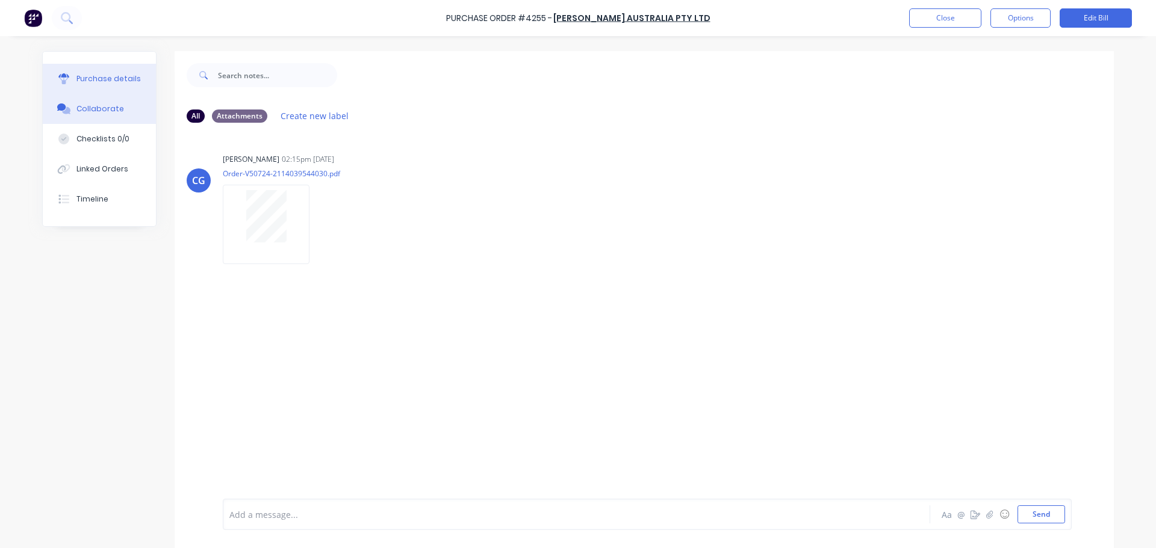
click at [76, 74] on div "Purchase details" at bounding box center [108, 78] width 64 height 11
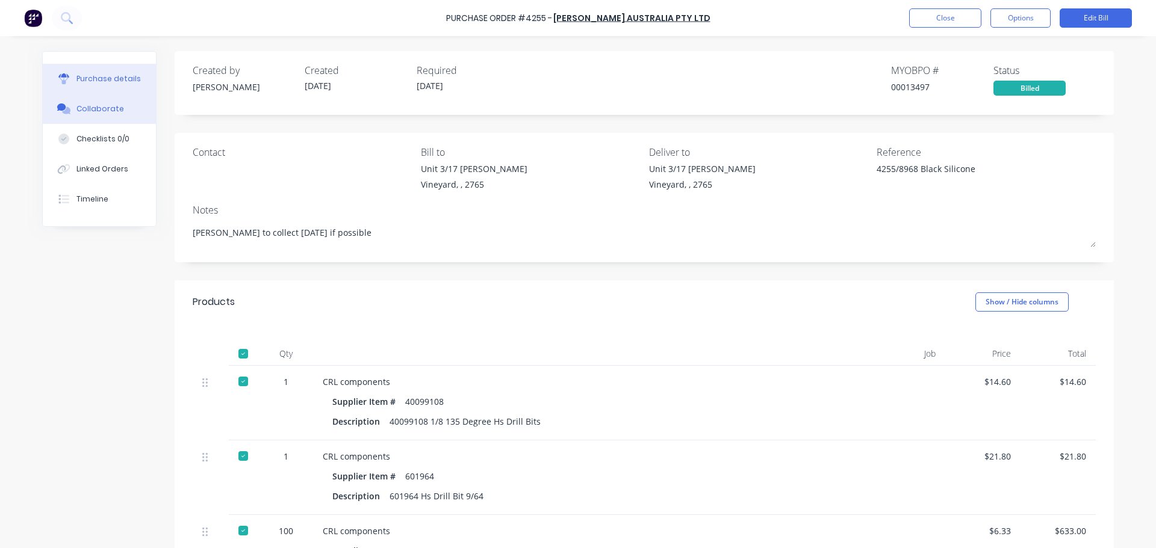
click at [65, 107] on icon at bounding box center [64, 109] width 14 height 11
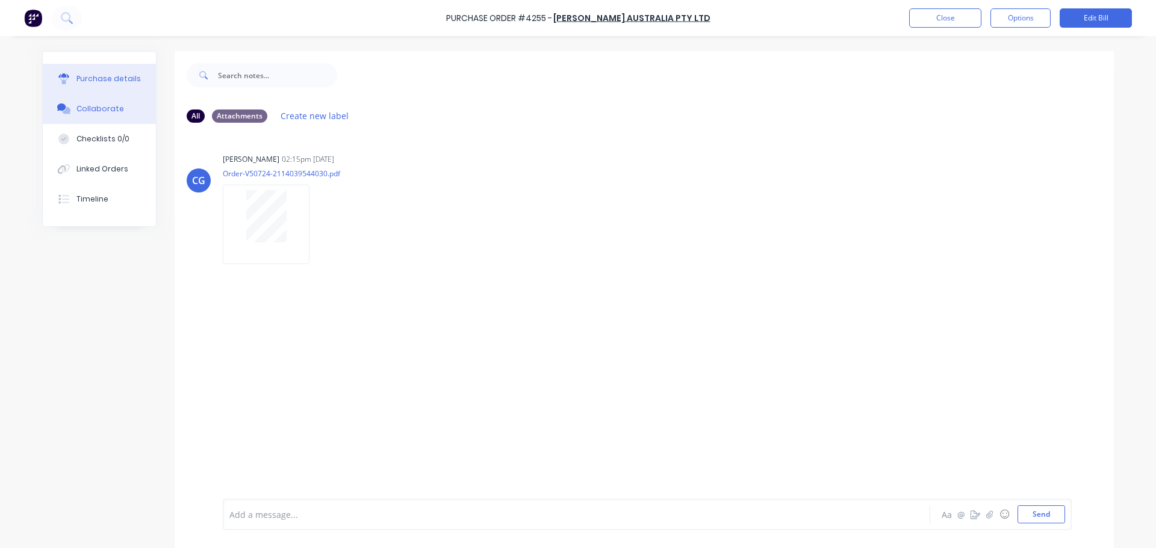
click at [86, 92] on button "Purchase details" at bounding box center [99, 79] width 113 height 30
type textarea "x"
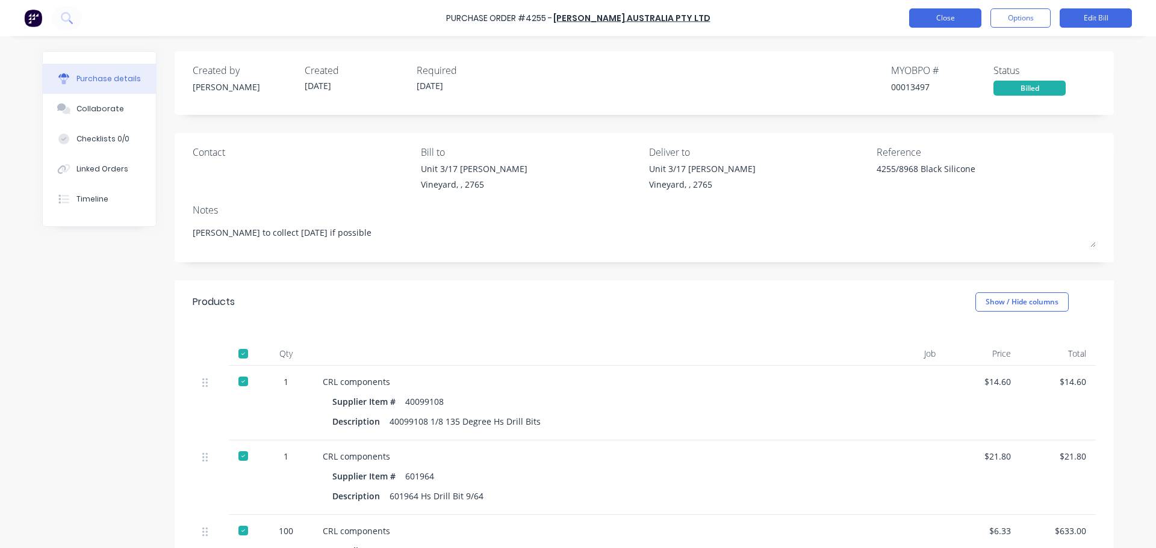
click at [942, 19] on button "Close" at bounding box center [945, 17] width 72 height 19
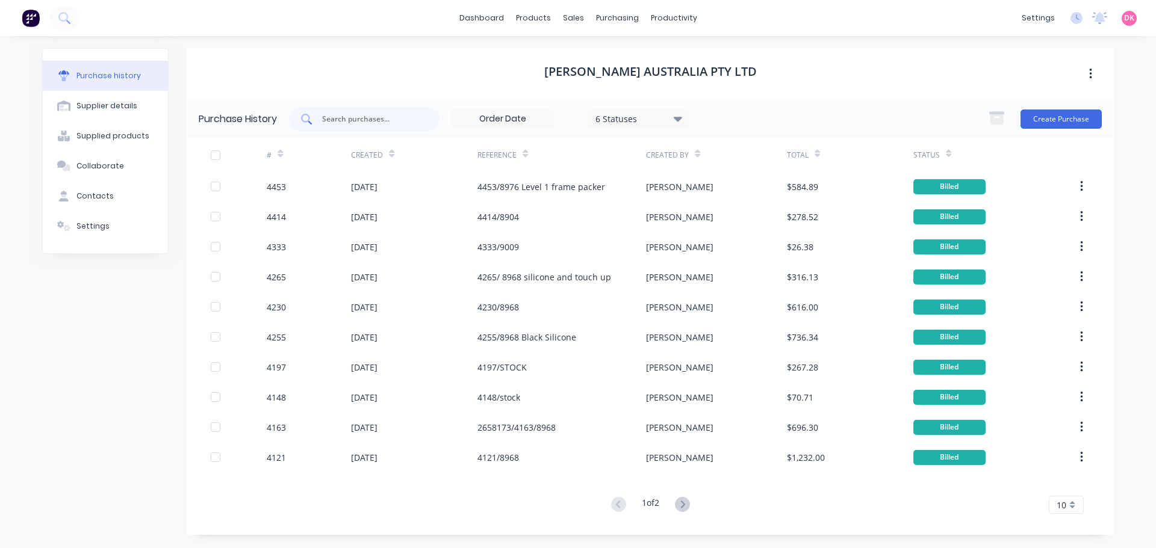
click at [424, 116] on div at bounding box center [364, 119] width 151 height 24
click at [615, 52] on div at bounding box center [612, 57] width 18 height 11
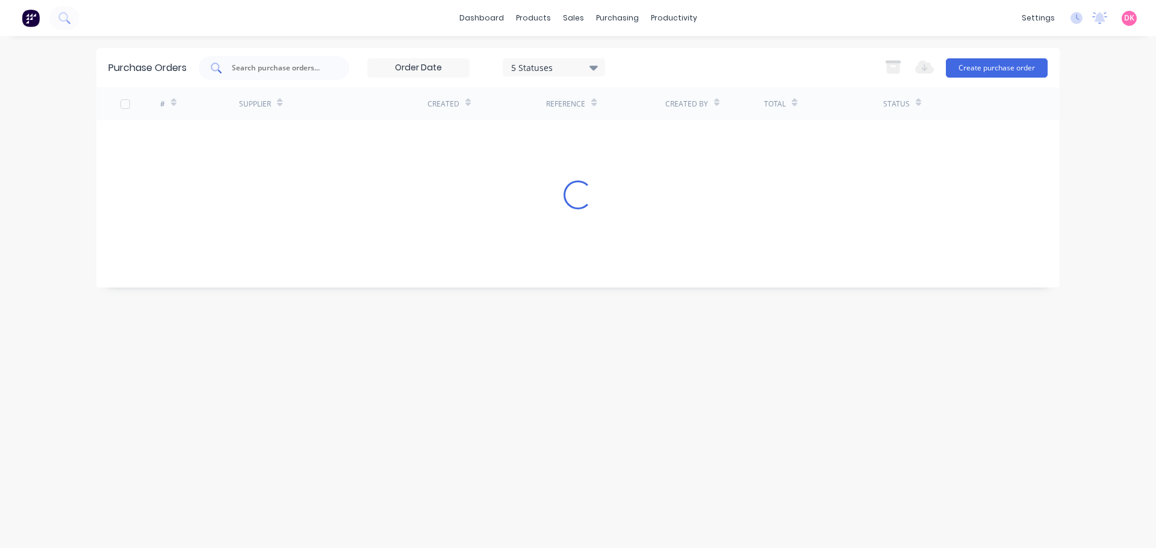
click at [281, 73] on input "text" at bounding box center [281, 68] width 100 height 12
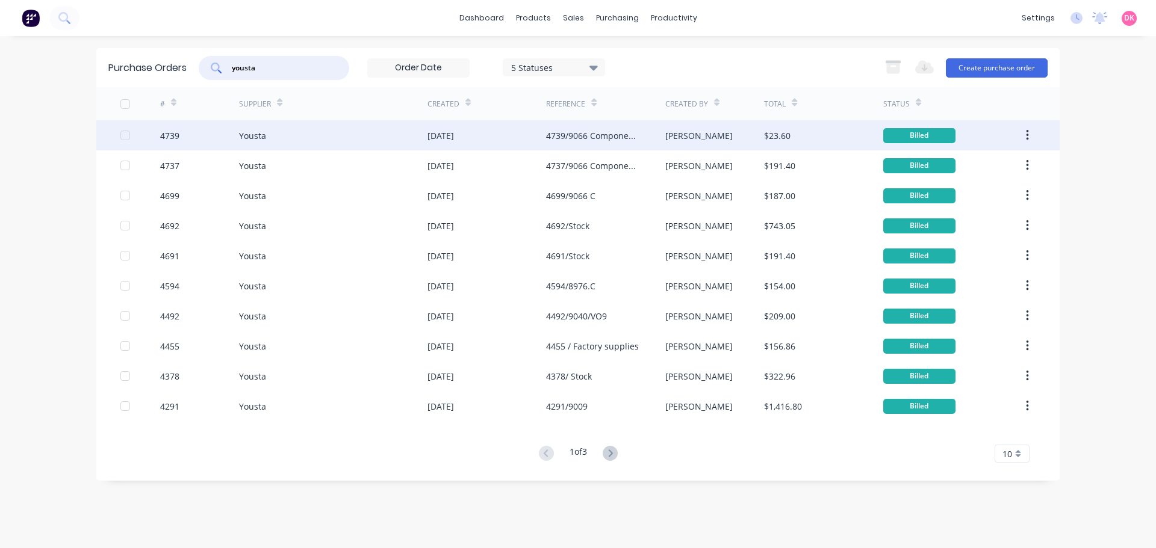
type input "yousta"
click at [246, 146] on div "Yousta" at bounding box center [333, 135] width 188 height 30
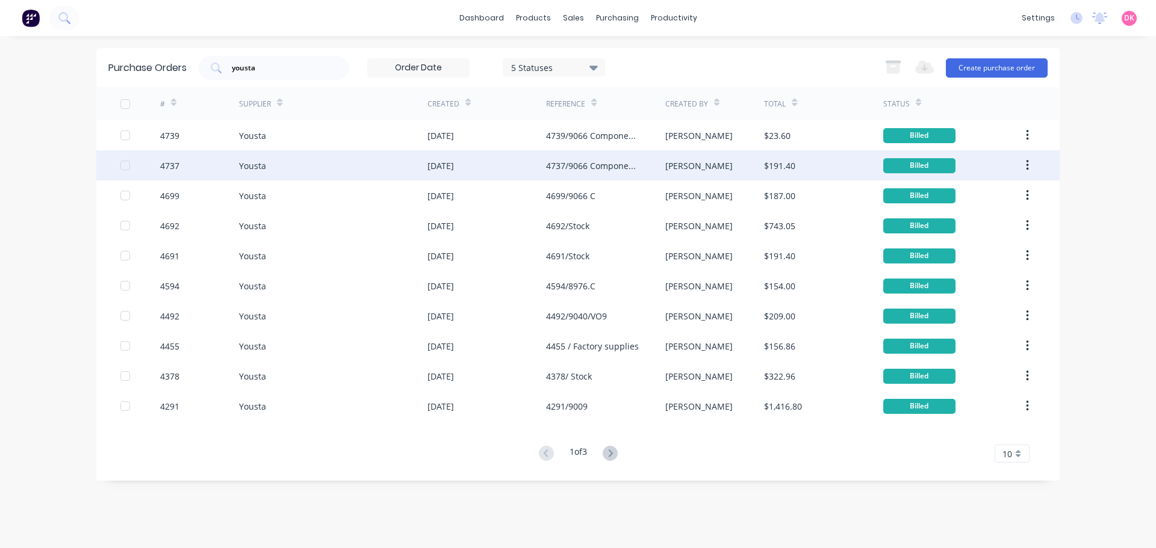
click at [265, 160] on div "Yousta" at bounding box center [252, 166] width 27 height 13
click at [310, 173] on div "Yousta" at bounding box center [333, 166] width 188 height 30
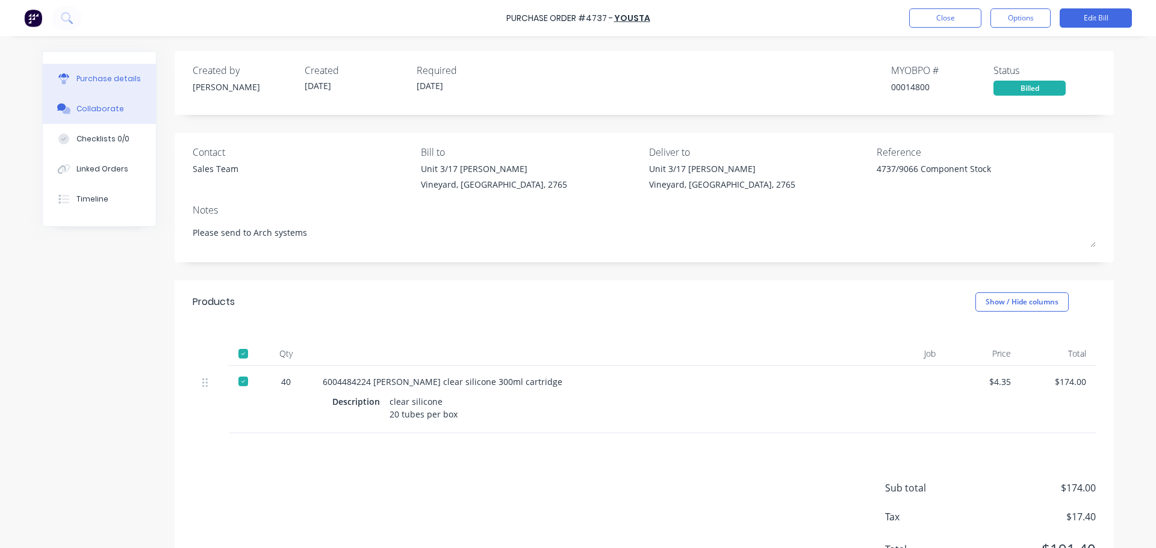
click at [92, 114] on div "Collaborate" at bounding box center [100, 109] width 48 height 11
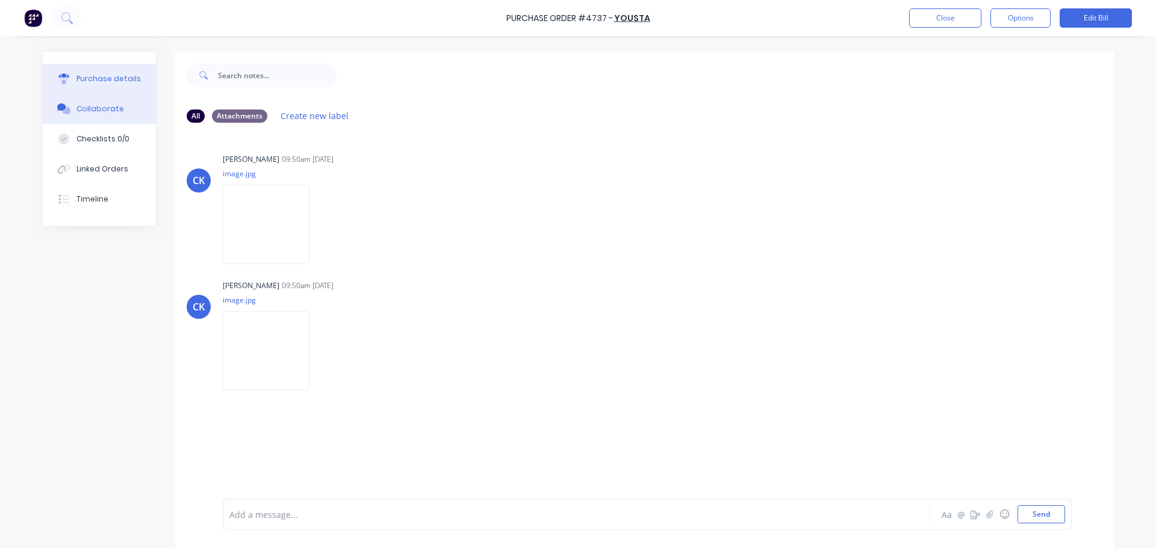
click at [97, 86] on button "Purchase details" at bounding box center [99, 79] width 113 height 30
type textarea "x"
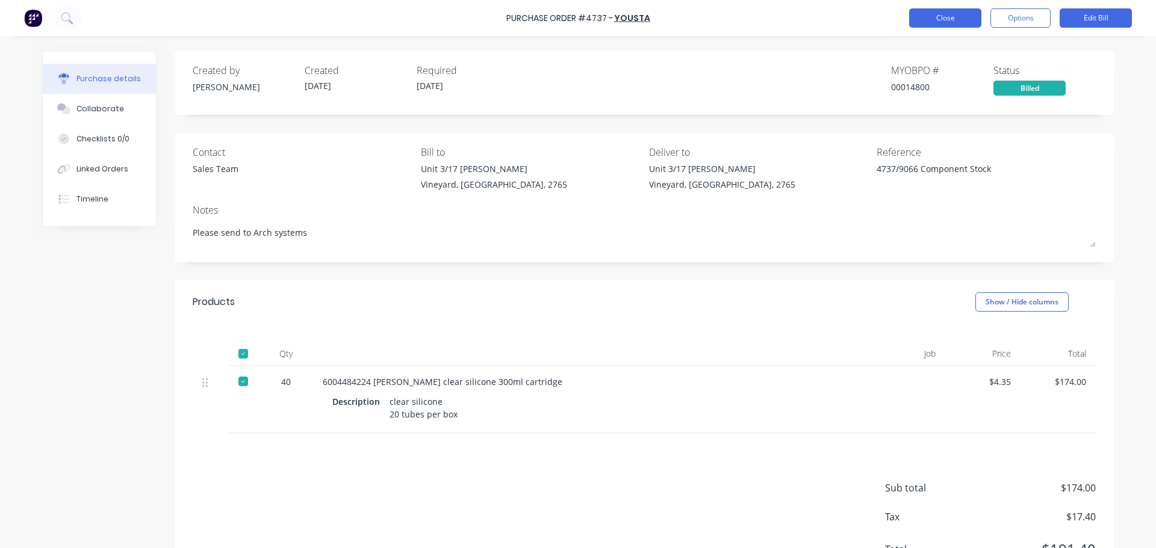
click at [941, 17] on button "Close" at bounding box center [945, 17] width 72 height 19
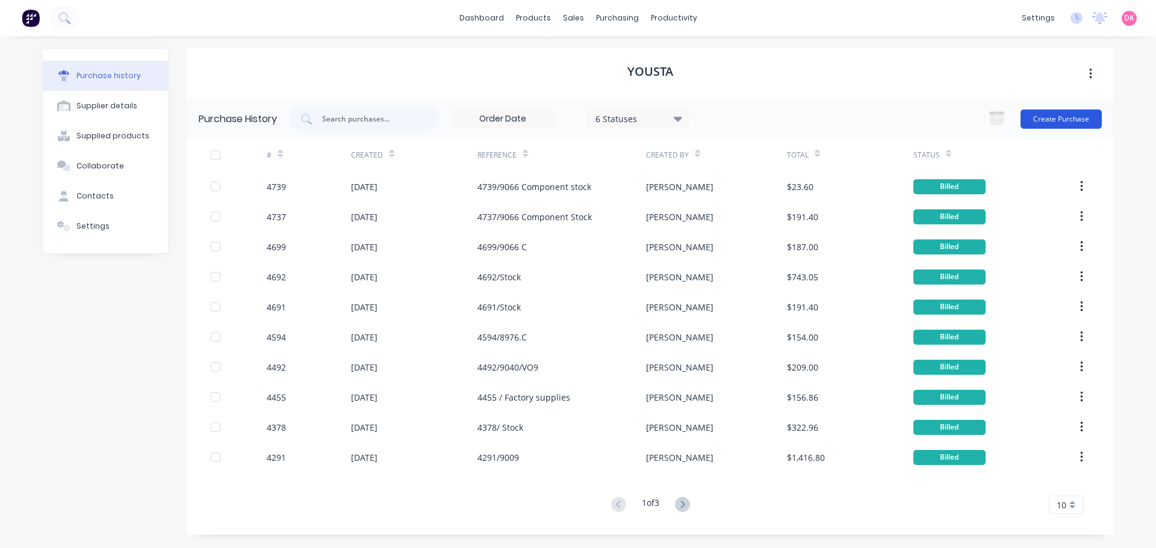
click at [1063, 119] on button "Create Purchase" at bounding box center [1060, 119] width 81 height 19
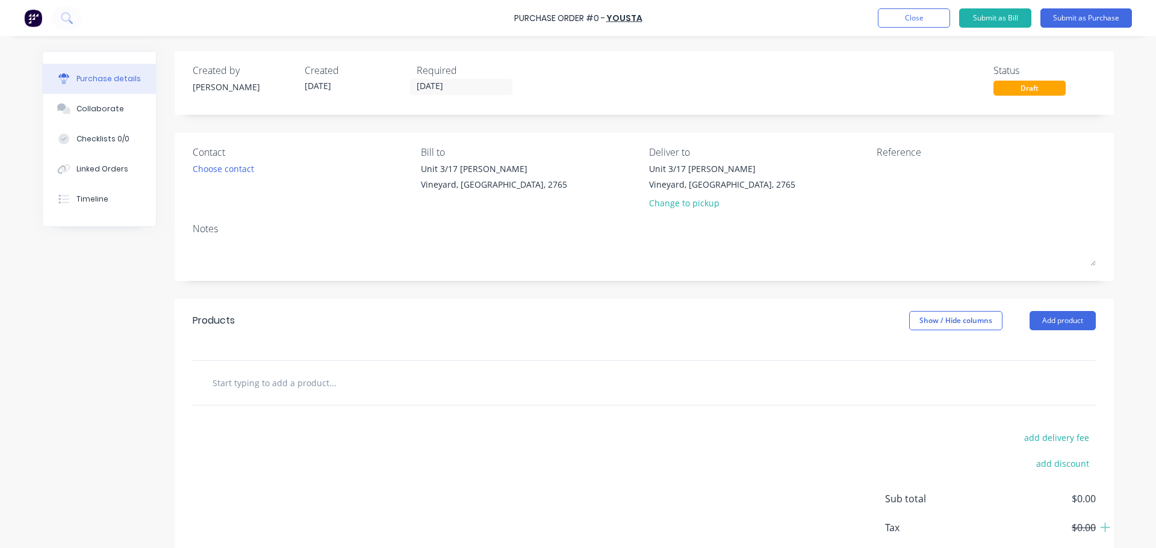
click at [293, 377] on input "text" at bounding box center [332, 383] width 241 height 24
click at [222, 160] on div "Contact Choose contact" at bounding box center [302, 180] width 219 height 70
click at [229, 168] on div "Choose contact" at bounding box center [223, 169] width 61 height 13
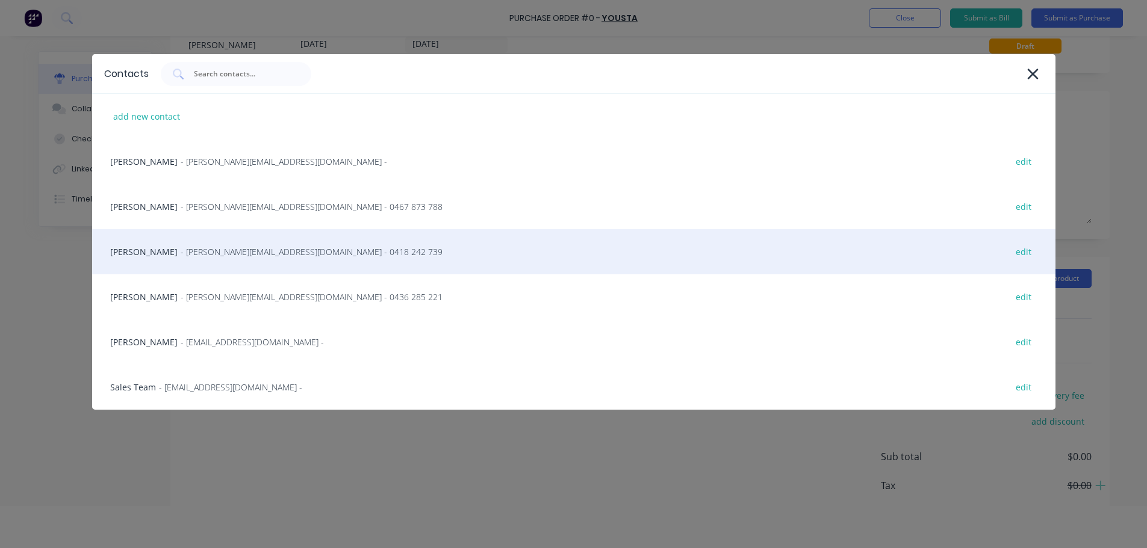
scroll to position [60, 0]
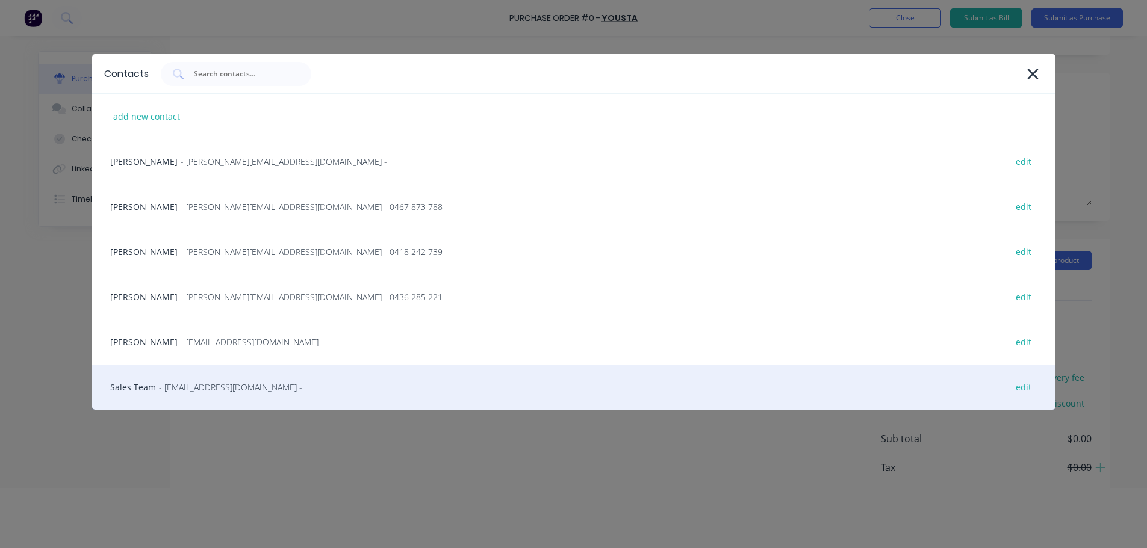
click at [278, 393] on div "Sales Team - service@yousta.com.au - edit" at bounding box center [573, 387] width 963 height 45
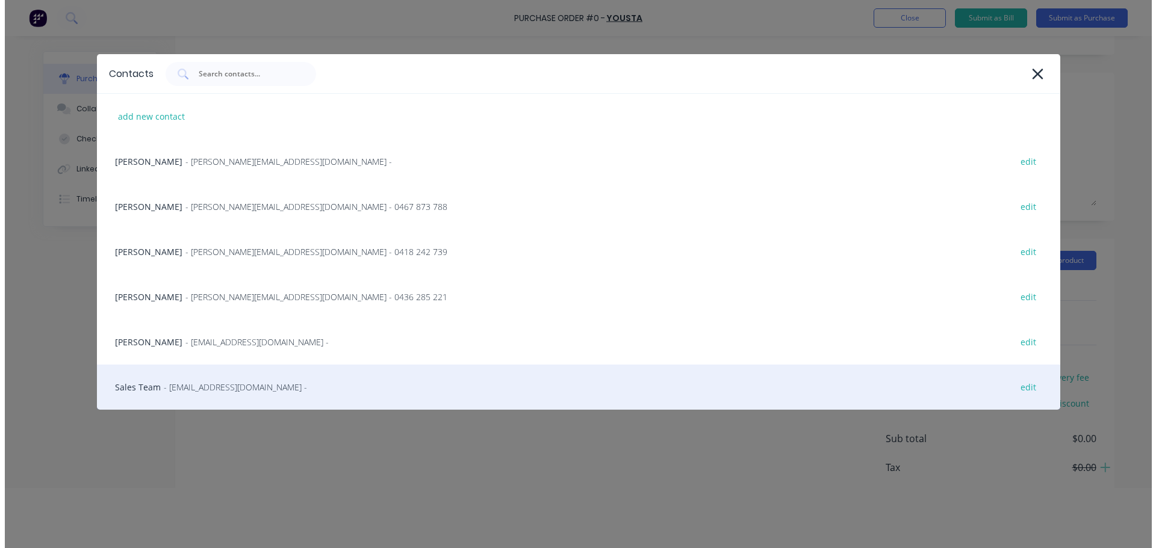
scroll to position [0, 0]
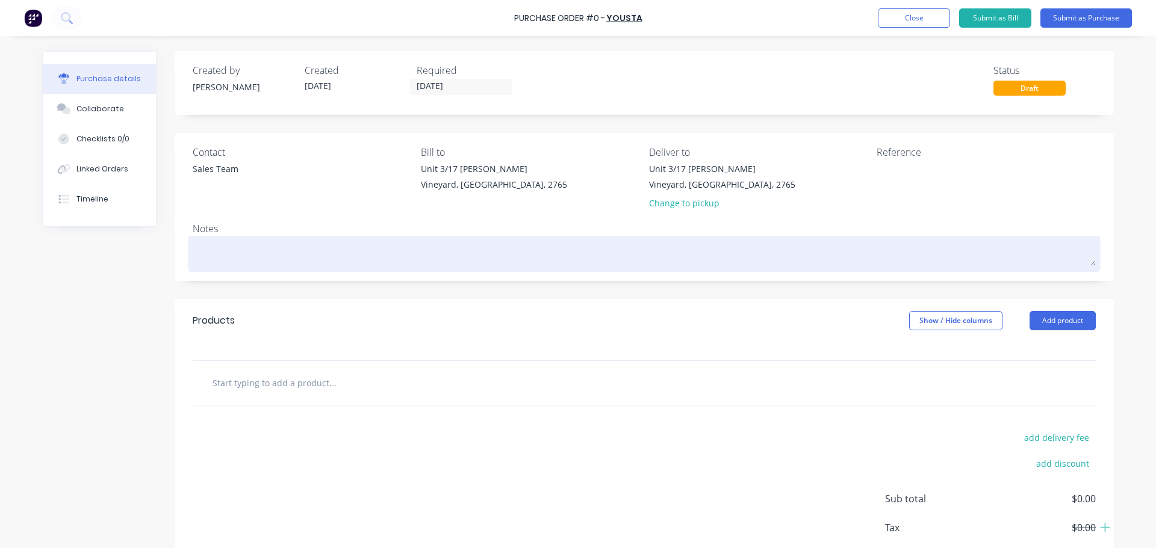
click at [219, 239] on div at bounding box center [644, 254] width 903 height 30
click at [227, 249] on textarea at bounding box center [644, 252] width 903 height 27
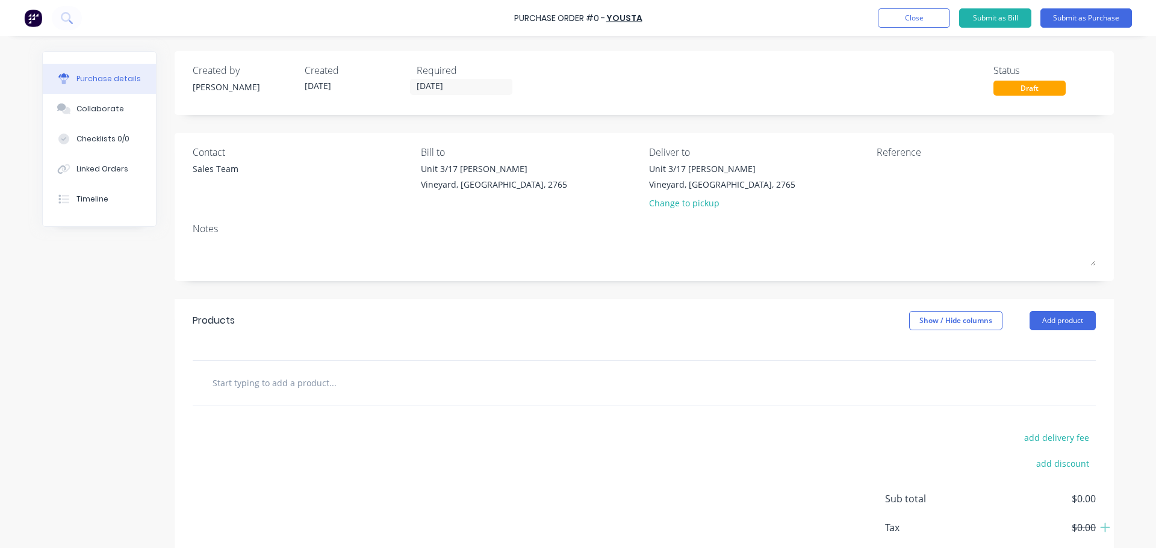
click at [297, 388] on input "text" at bounding box center [332, 383] width 241 height 24
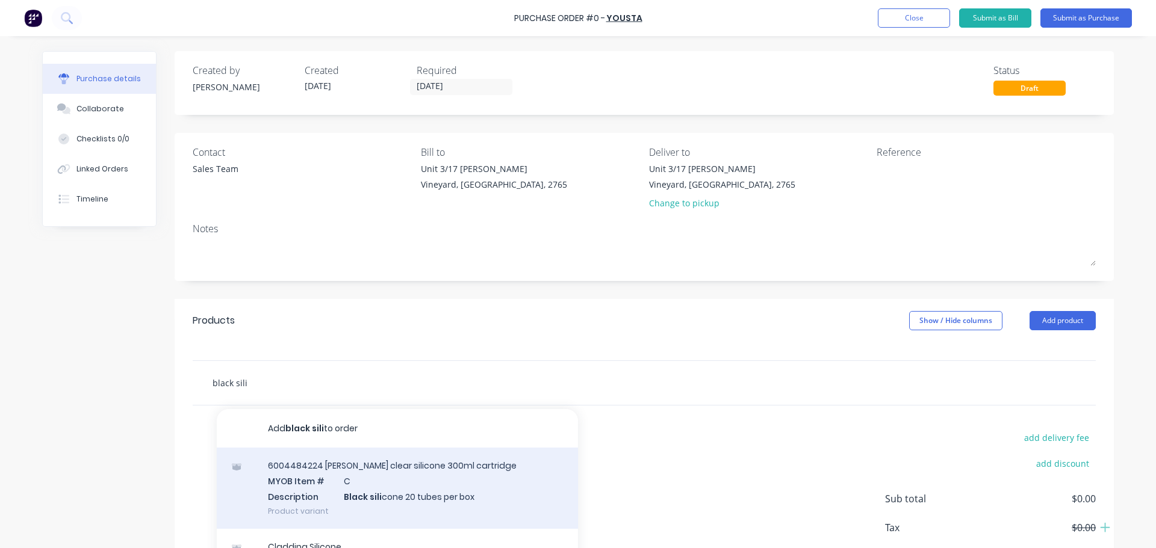
type input "black sili"
click at [335, 495] on div "6004484224 HB Fuller clear silicone 300ml cartridge MYOB Item # C Description B…" at bounding box center [397, 488] width 361 height 81
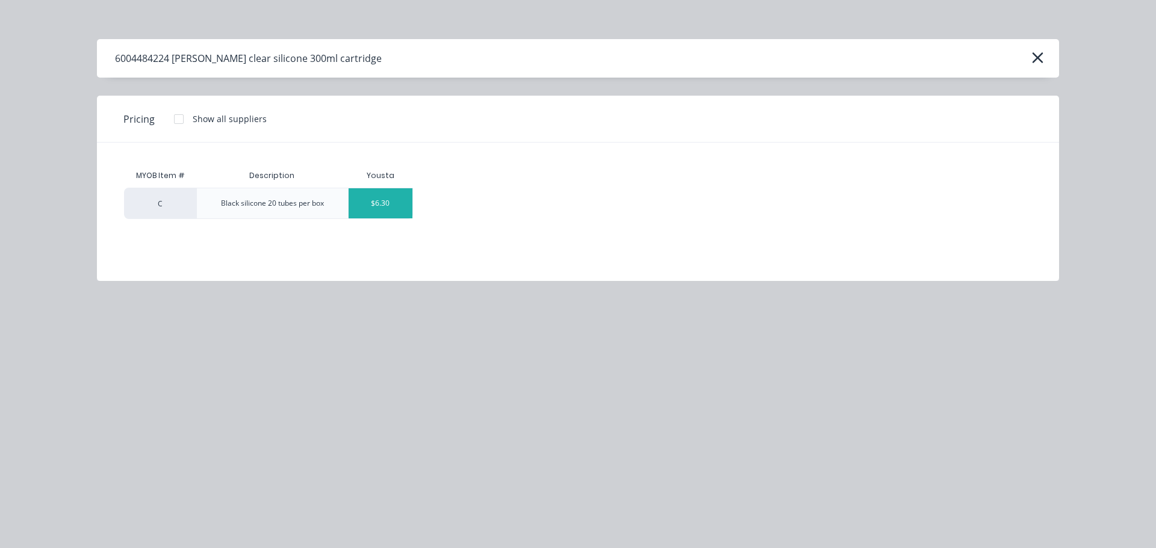
click at [376, 211] on div "$6.30" at bounding box center [381, 203] width 64 height 30
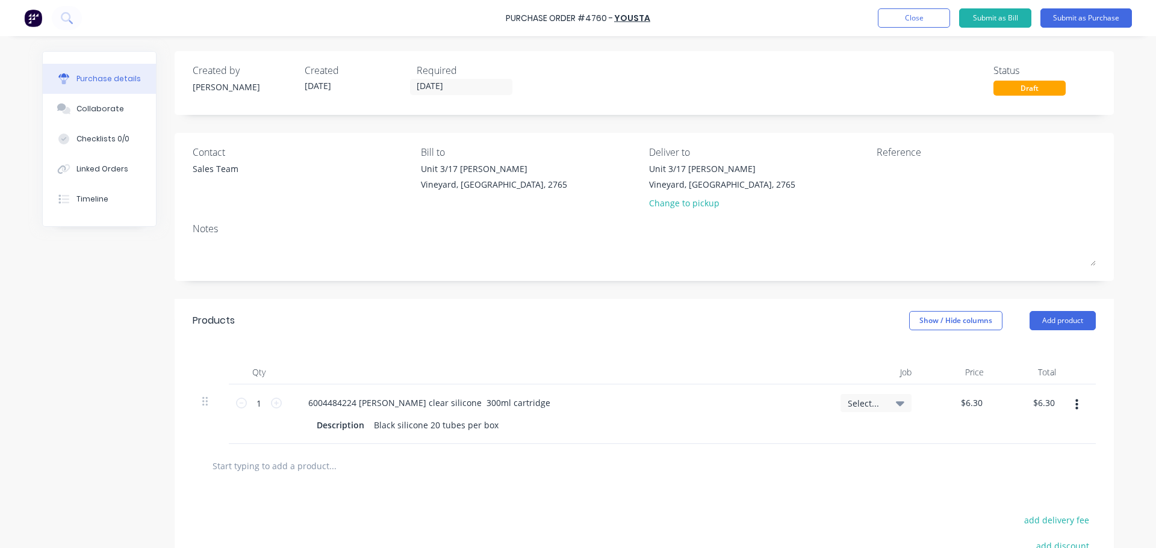
click at [270, 395] on div "1 1" at bounding box center [258, 403] width 41 height 18
click at [273, 403] on icon at bounding box center [276, 403] width 11 height 11
type input "2"
type input "$12.60"
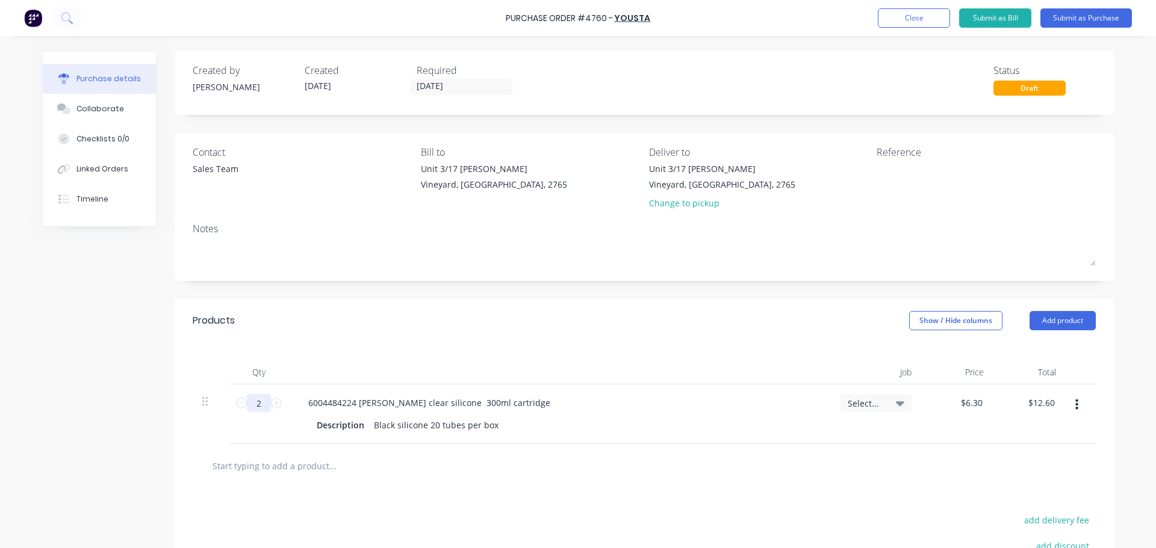
click at [253, 407] on input "2" at bounding box center [259, 403] width 24 height 18
type input "20"
type input "$126.00"
click at [484, 488] on div at bounding box center [644, 466] width 903 height 44
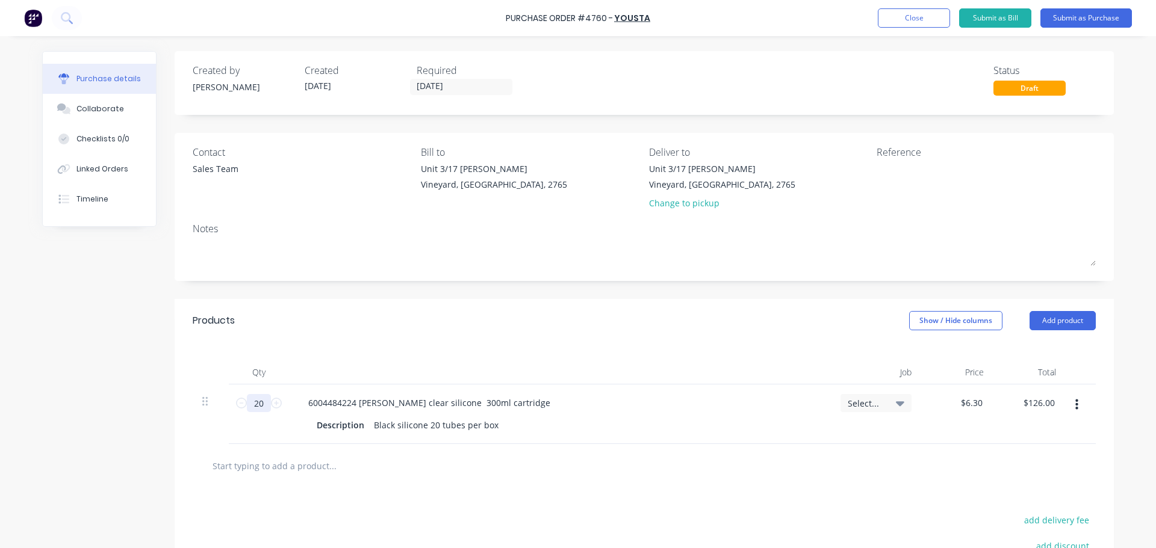
click at [248, 407] on input "20" at bounding box center [259, 403] width 24 height 18
type input "4"
type input "$25.20"
type input "40"
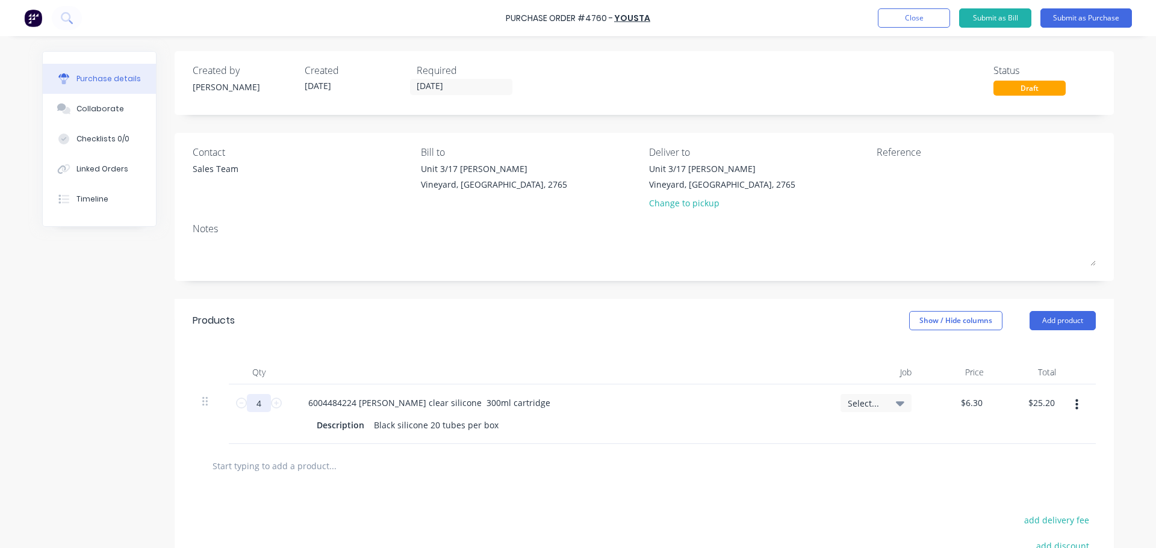
type input "$252.00"
type input "40"
click at [882, 185] on textarea at bounding box center [952, 176] width 151 height 27
type textarea "4760/BlackSilicone/"
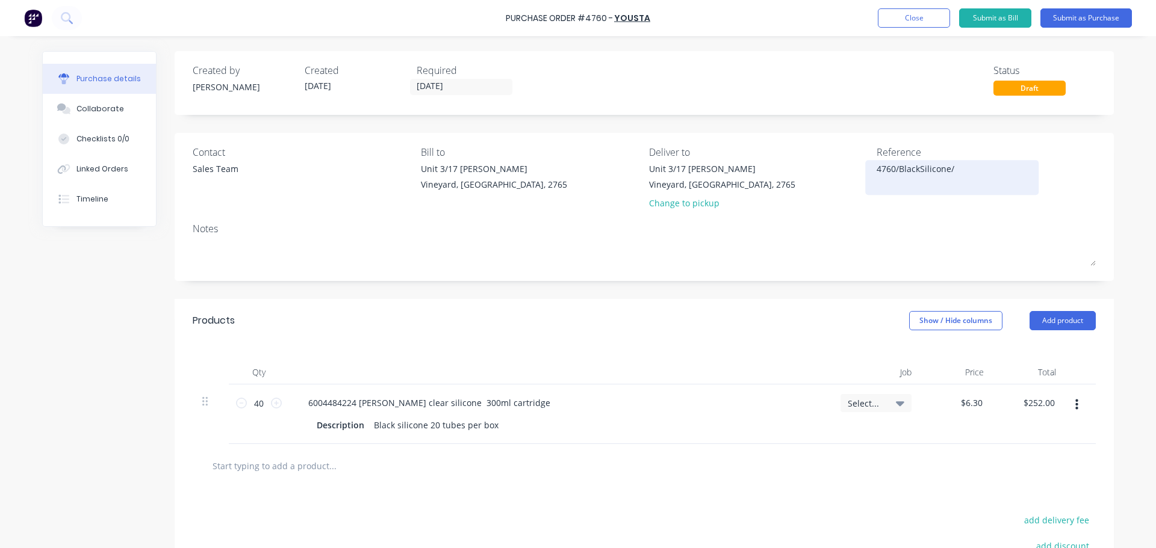
type textarea "x"
type textarea "4760/BlackSilicone/F"
type textarea "x"
type textarea "4760/BlackSilicone/Fa"
type textarea "x"
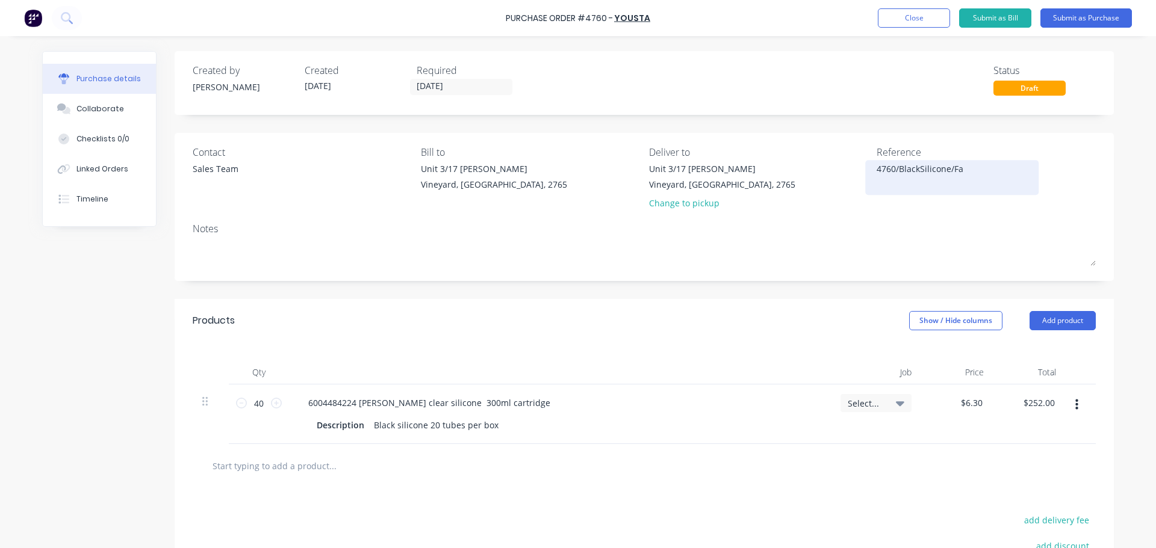
type textarea "4760/BlackSilicone/Fac"
type textarea "x"
type textarea "4760/BlackSilicone/Fact"
type textarea "x"
type textarea "4760/BlackSilicone/Facto"
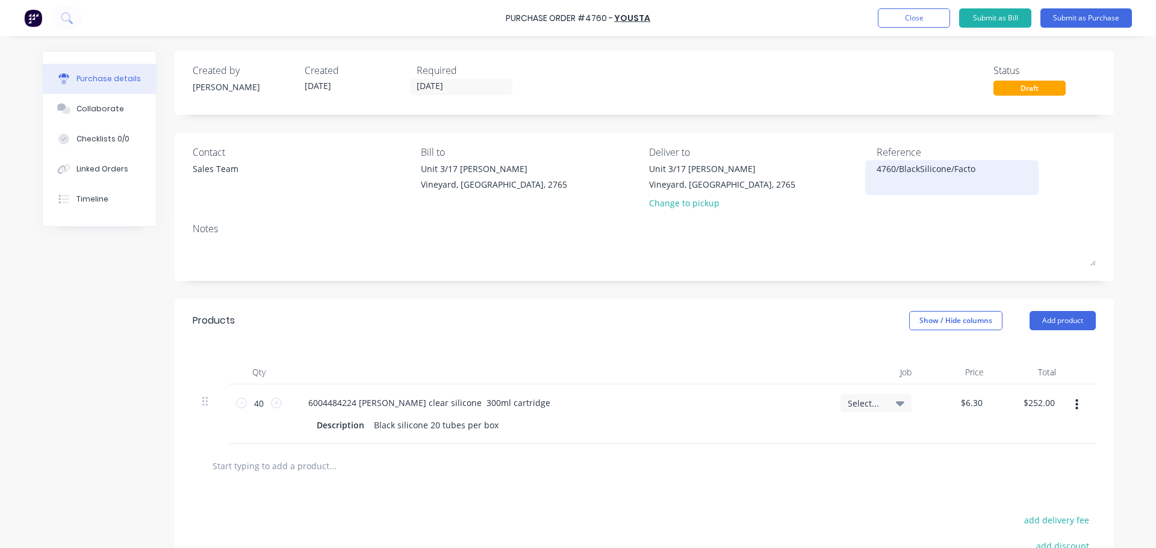
type textarea "x"
type textarea "4760/BlackSilicone/Factor"
type textarea "x"
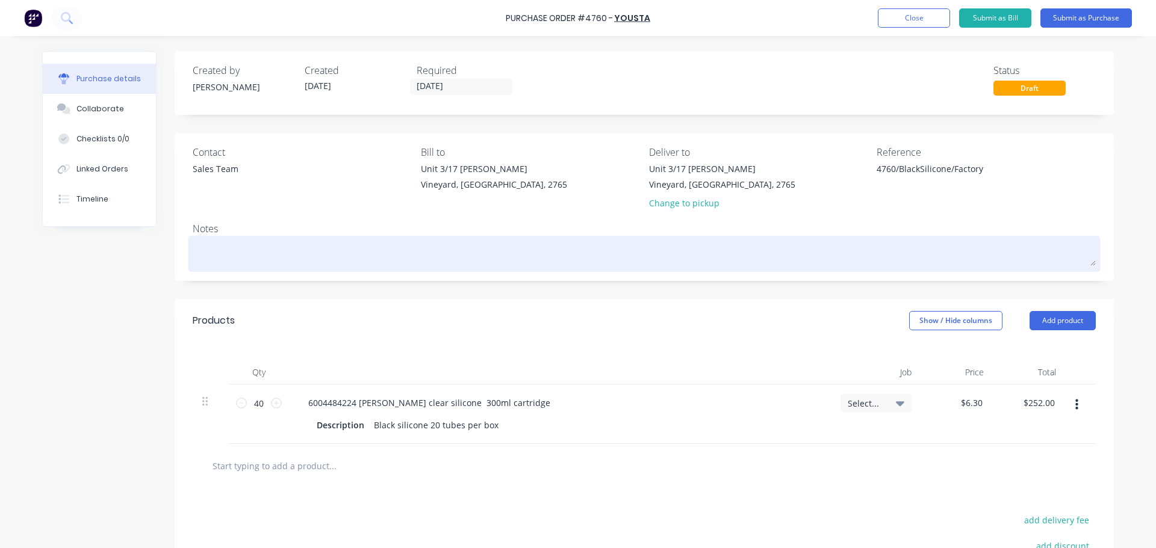
type textarea "4760/BlackSilicone/Factory"
type textarea "x"
type textarea "4760/BlackSilicone/Factory"
click at [662, 248] on textarea at bounding box center [644, 252] width 903 height 27
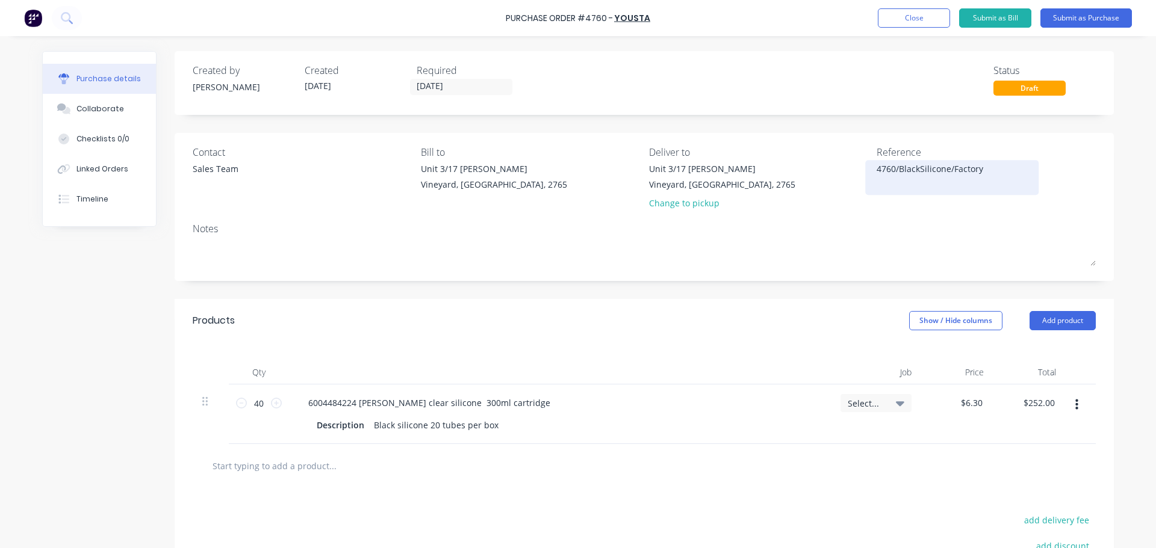
drag, startPoint x: 992, startPoint y: 169, endPoint x: 865, endPoint y: 166, distance: 126.5
click at [877, 166] on div "4760/BlackSilicone/Factory" at bounding box center [952, 178] width 151 height 30
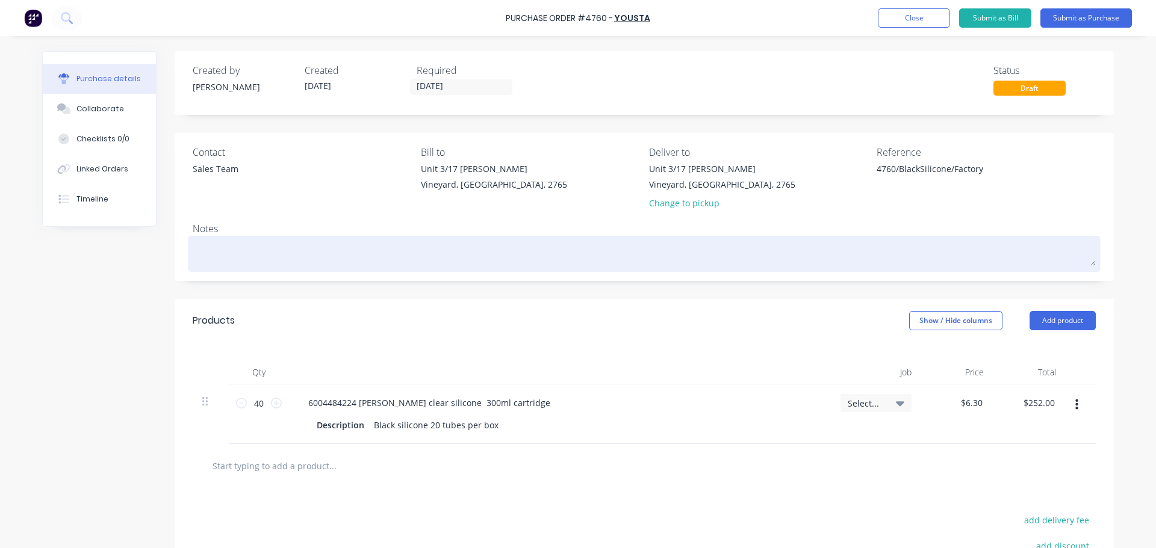
click at [693, 261] on textarea at bounding box center [644, 252] width 903 height 27
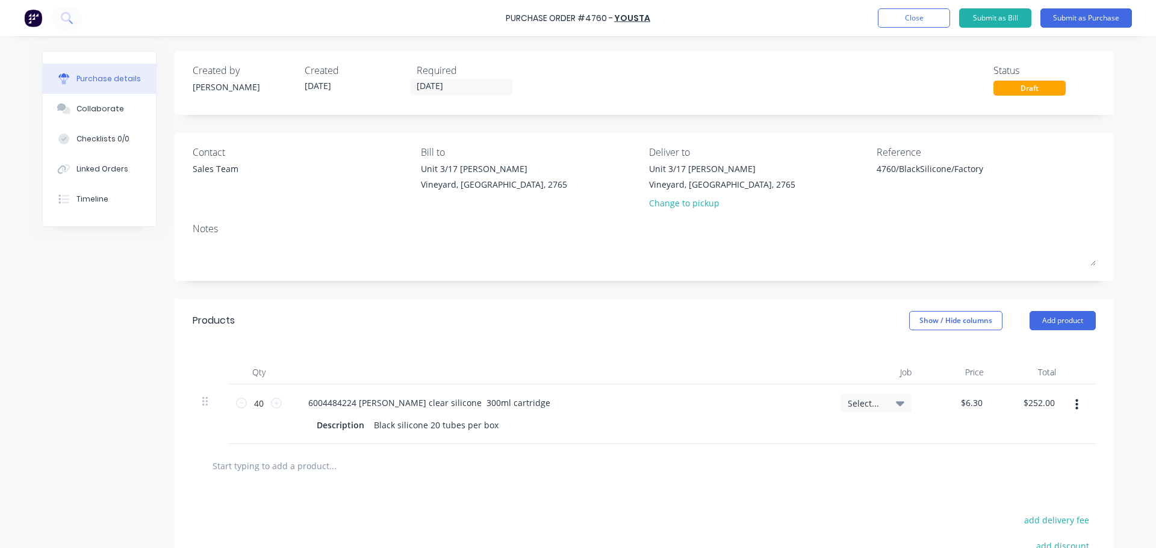
click at [748, 477] on div at bounding box center [644, 466] width 884 height 24
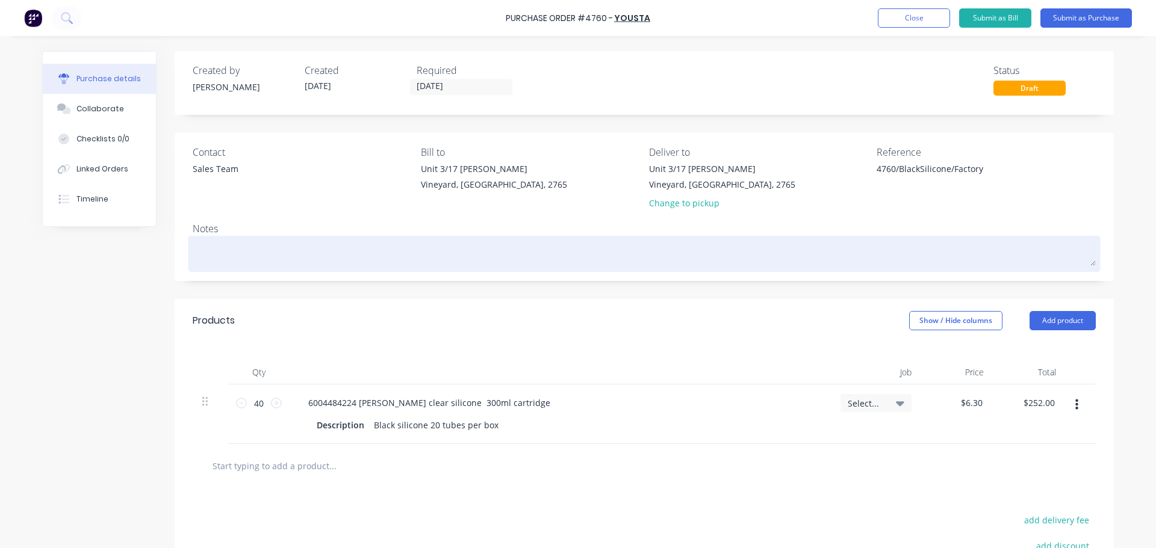
click at [230, 249] on textarea at bounding box center [644, 252] width 903 height 27
type textarea "x"
type textarea "A"
type textarea "x"
type textarea "AS"
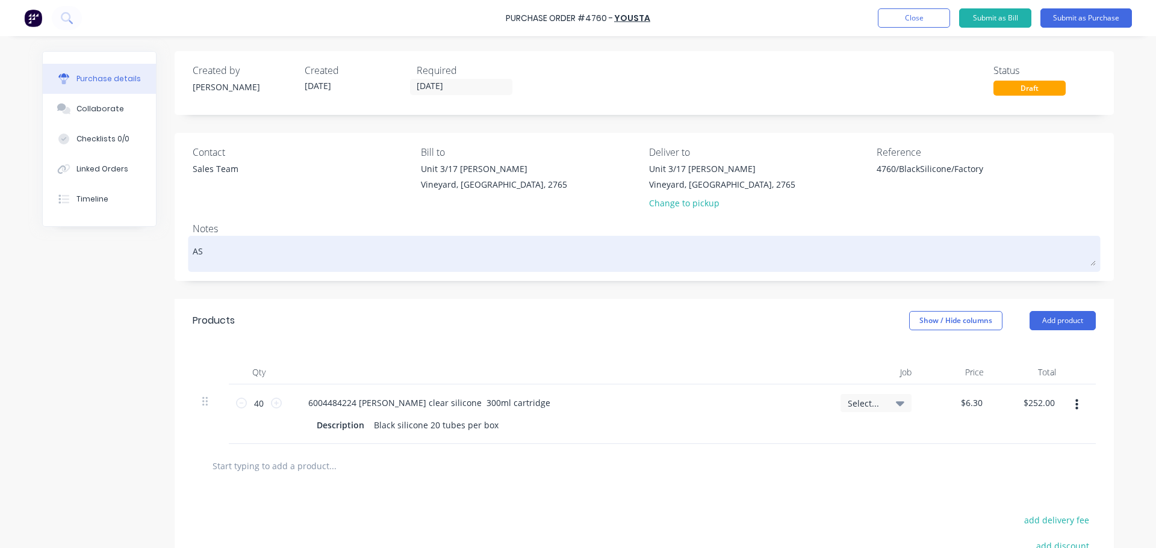
type textarea "x"
type textarea "A"
type textarea "x"
type textarea "A"
type textarea "x"
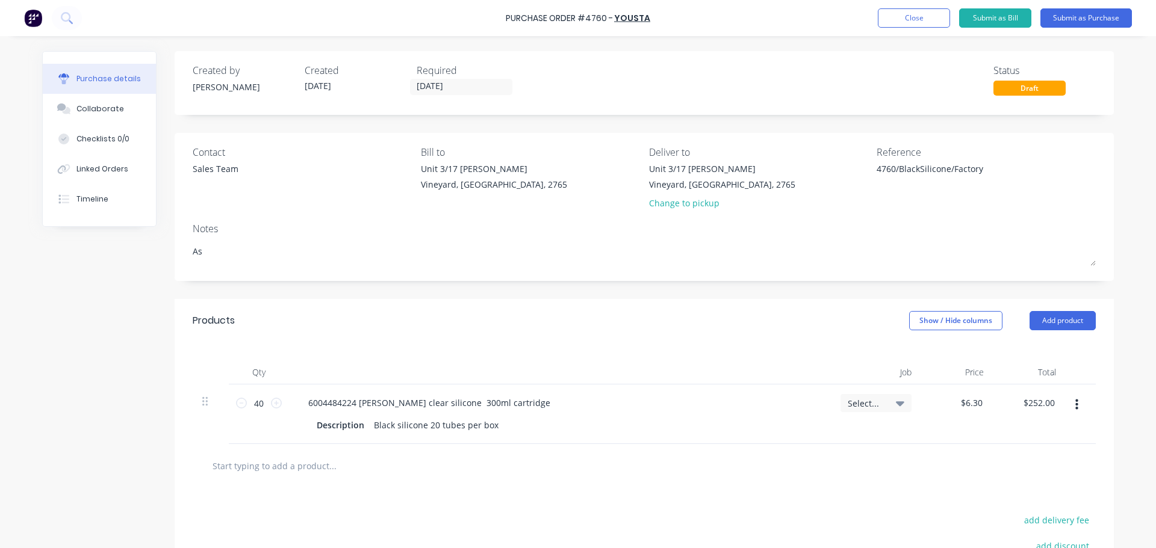
type textarea "As"
type textarea "x"
type textarea "As"
click at [337, 470] on input "text" at bounding box center [332, 466] width 241 height 24
type textarea "x"
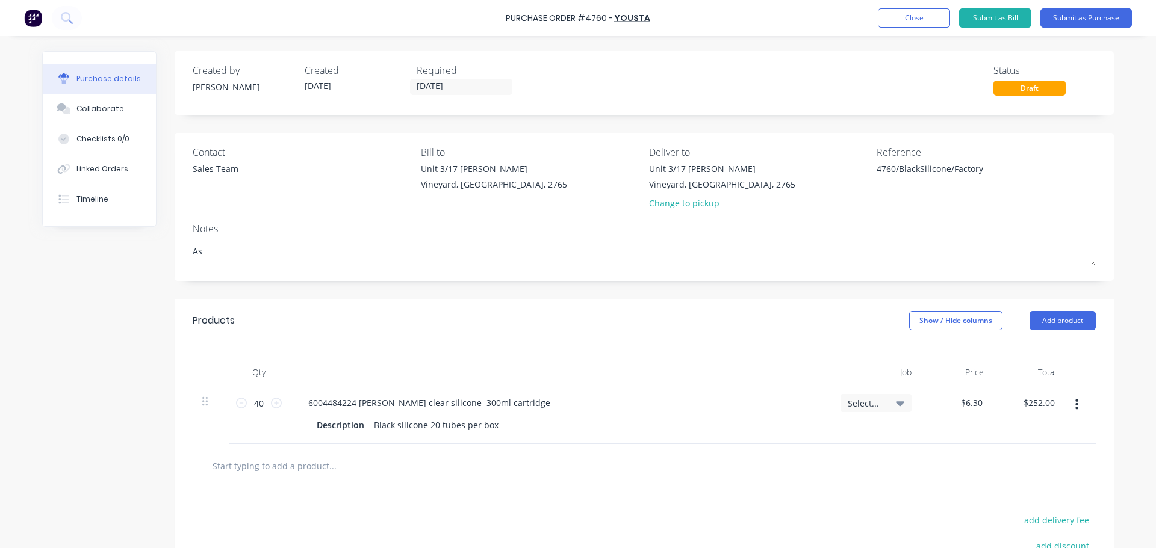
type input "d"
type textarea "x"
type input "de"
type textarea "x"
type input "del"
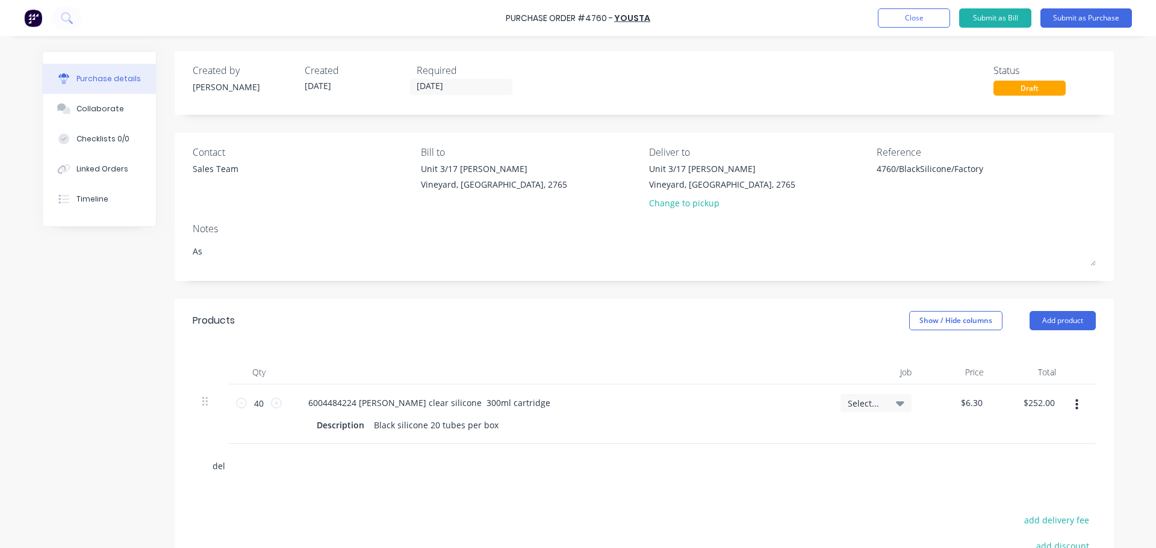
type textarea "x"
type input "deli"
type textarea "x"
type input "deliv"
type textarea "x"
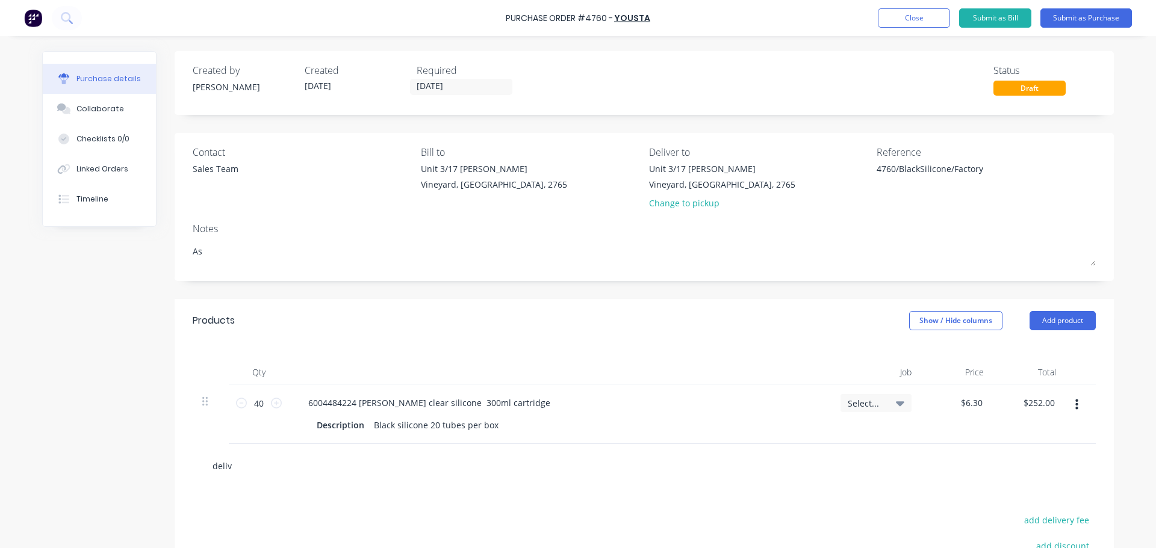
type input "delive"
type textarea "x"
type input "delive"
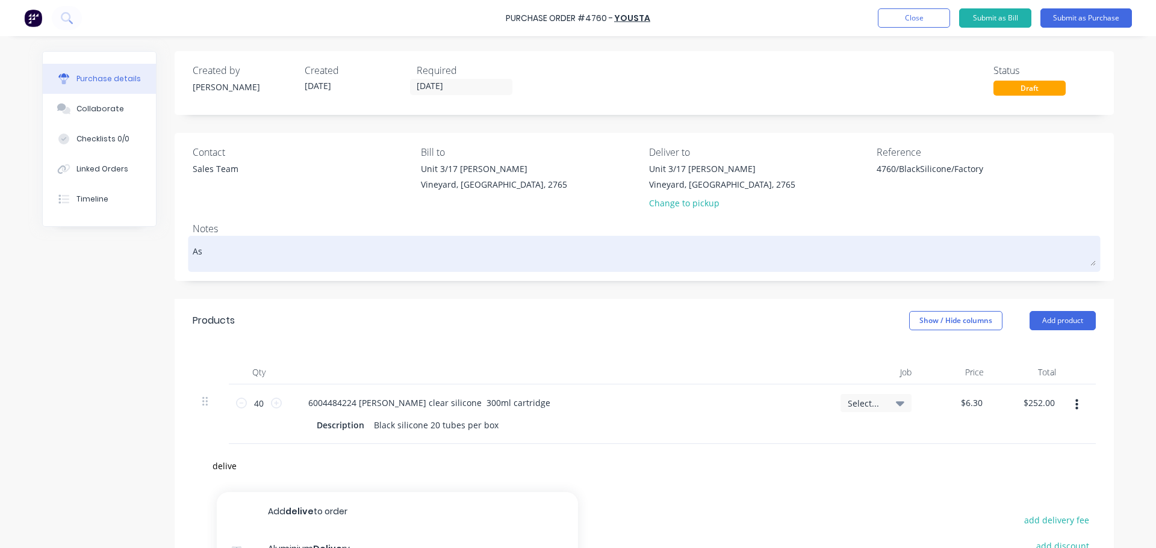
click at [219, 264] on textarea "As" at bounding box center [644, 252] width 903 height 27
type textarea "x"
type textarea "As"
type textarea "x"
type textarea "As p"
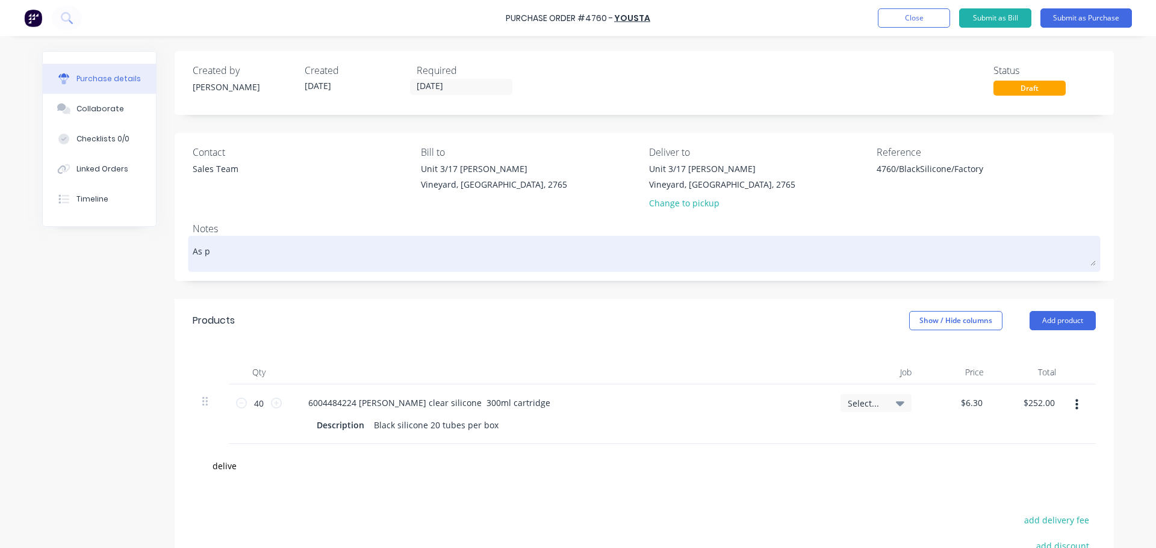
type textarea "x"
type textarea "As pe"
type textarea "x"
type textarea "As per"
type textarea "x"
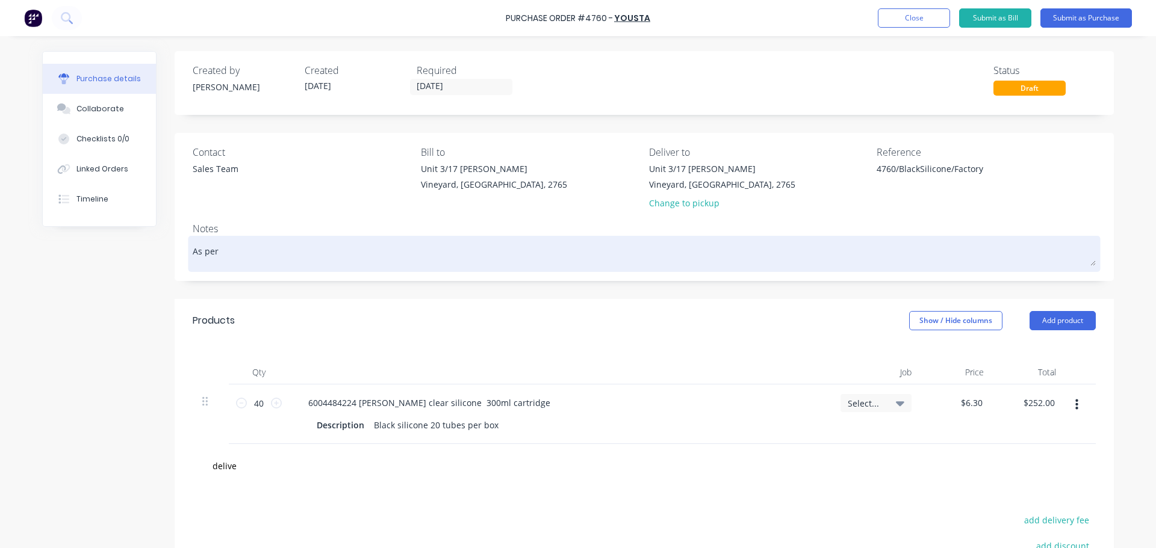
type textarea "As per"
type textarea "x"
type textarea "As per p"
type textarea "x"
type textarea "As per ph"
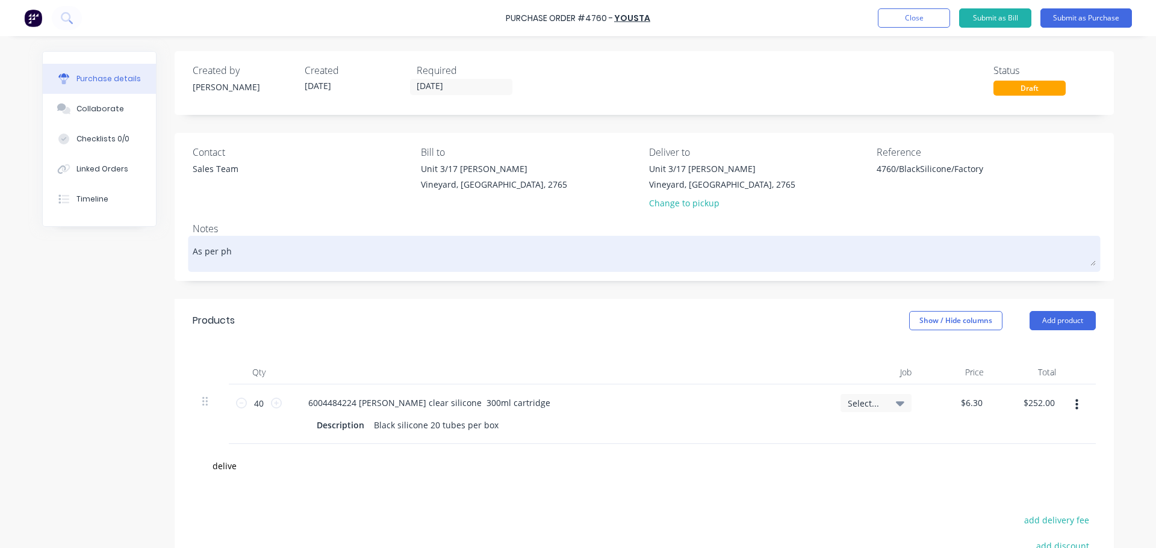
type textarea "x"
type textarea "As per pho"
type textarea "x"
type textarea "As per phon"
type textarea "x"
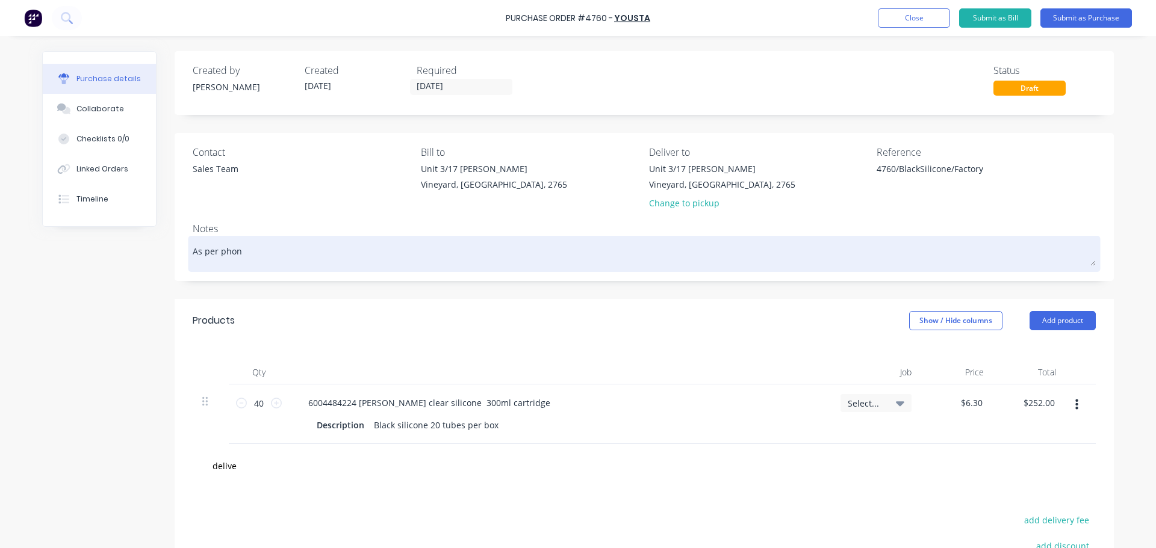
type textarea "As per phone"
type textarea "x"
type textarea "As per phone"
type textarea "x"
type textarea "As per phone c"
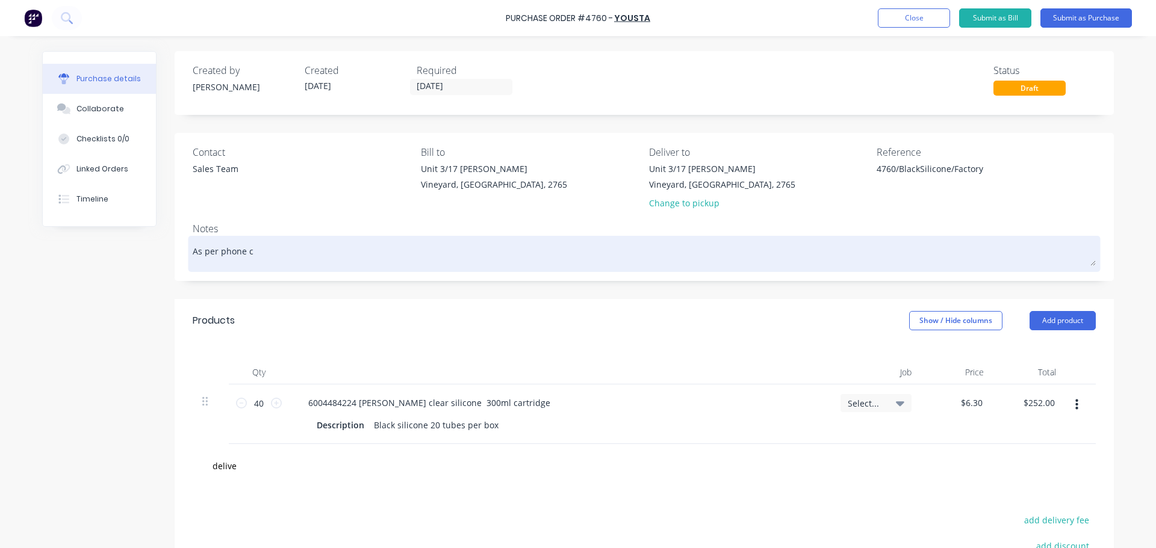
type textarea "x"
type textarea "As per phone co"
type textarea "x"
type textarea "As per phone con"
type textarea "x"
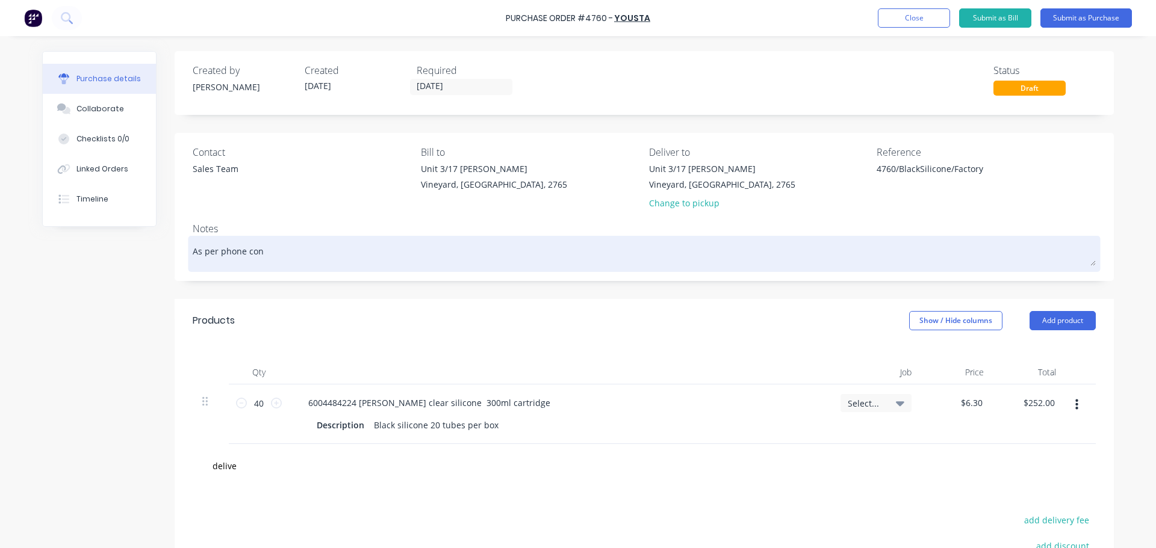
type textarea "As per phone conv"
type textarea "x"
type textarea "As per phone conve"
type textarea "x"
type textarea "As per phone conver"
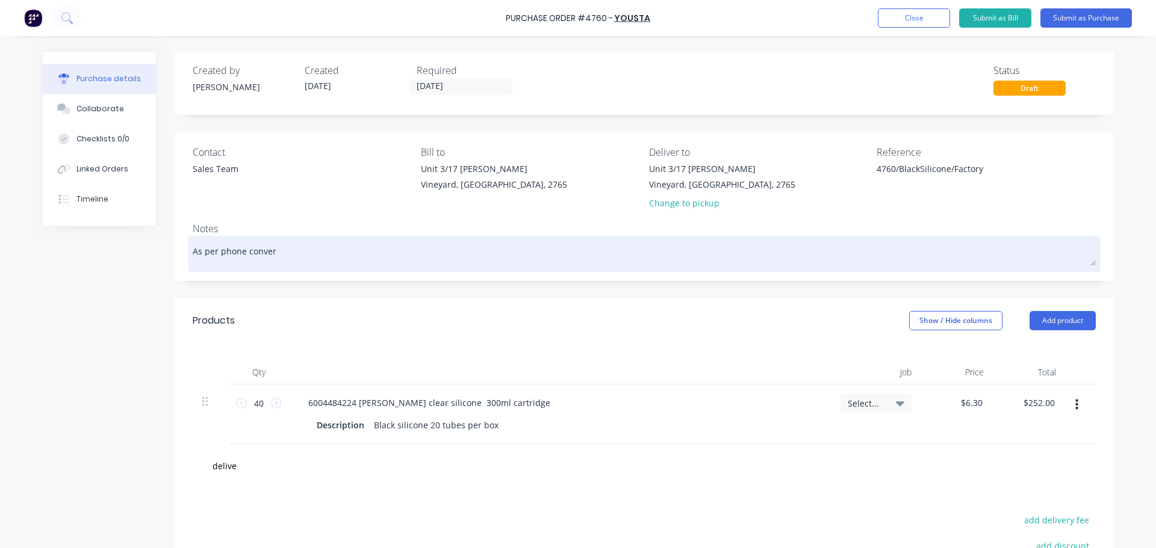
type textarea "x"
type textarea "As per phone convers"
type textarea "x"
type textarea "As per phone conversa"
type textarea "x"
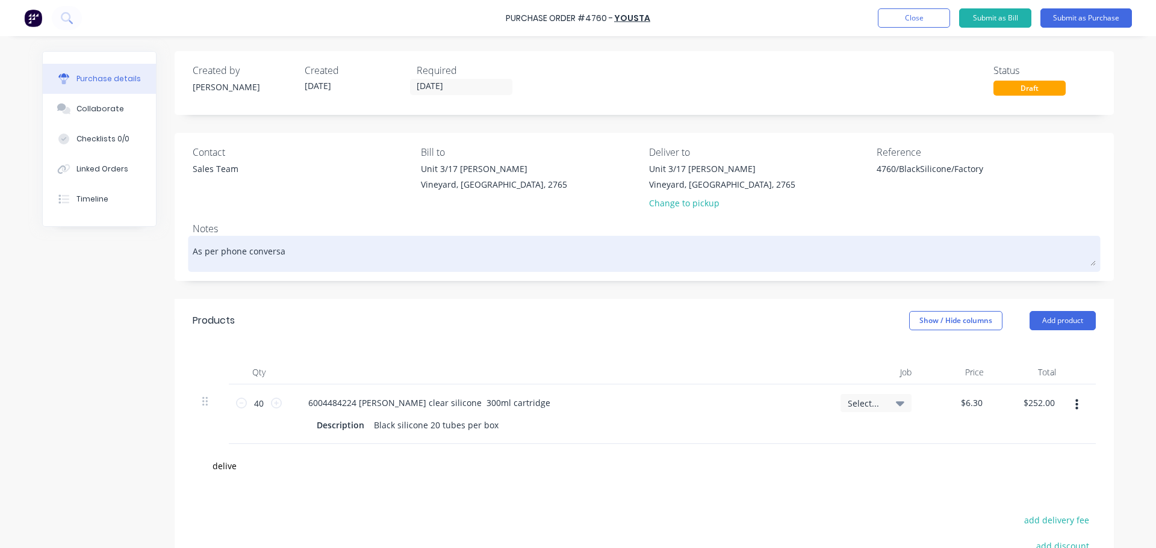
type textarea "As per phone conversar"
type textarea "x"
type textarea "As per phone conversari"
type textarea "x"
type textarea "As per phone conversar"
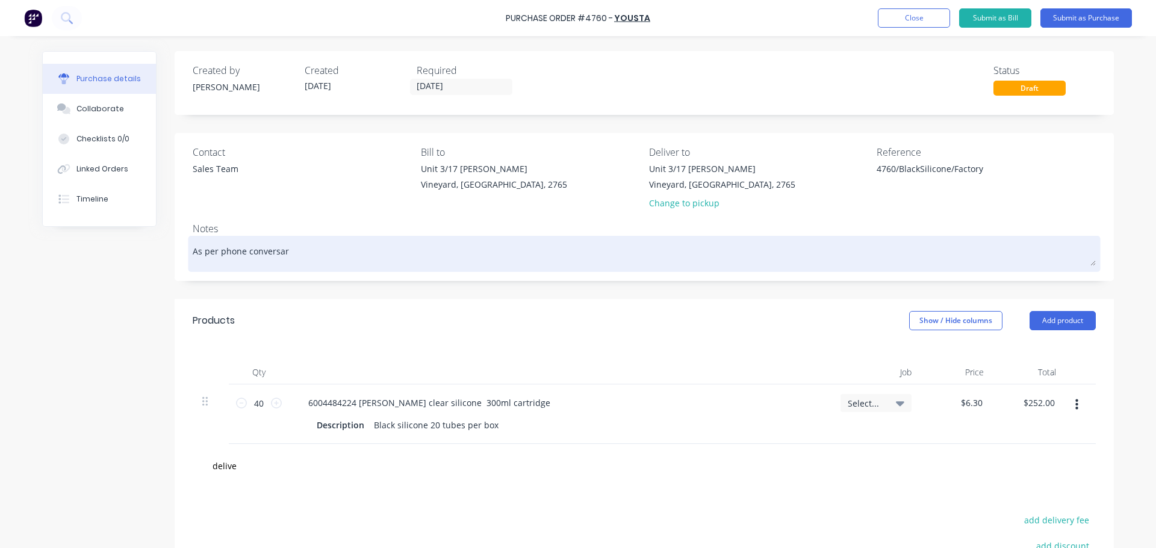
type textarea "x"
type textarea "As per phone conversart"
type textarea "x"
type textarea "As per phone conversar"
type textarea "x"
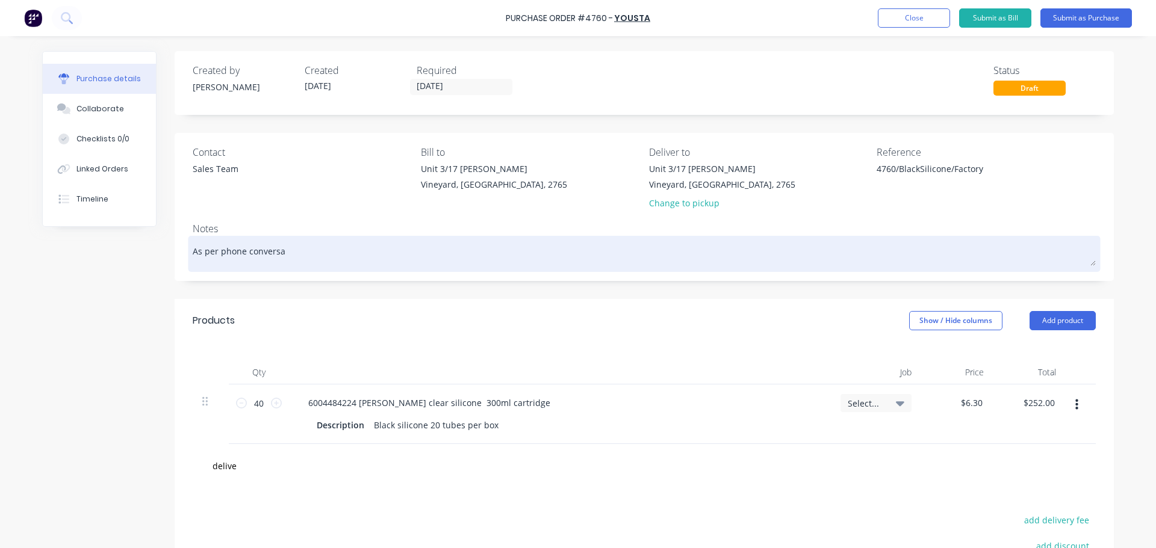
type textarea "As per phone conversat"
type textarea "x"
type textarea "As per phone conversati"
type textarea "x"
type textarea "As per phone conversatio"
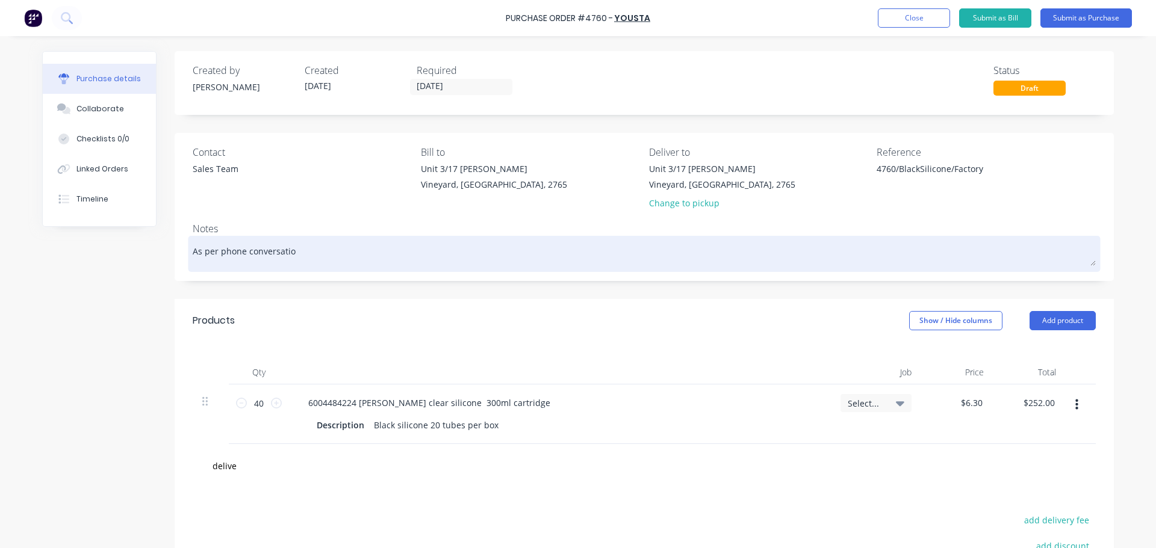
type textarea "x"
type textarea "As per phone conversation"
type textarea "x"
type textarea "As per phone conversation"
type textarea "x"
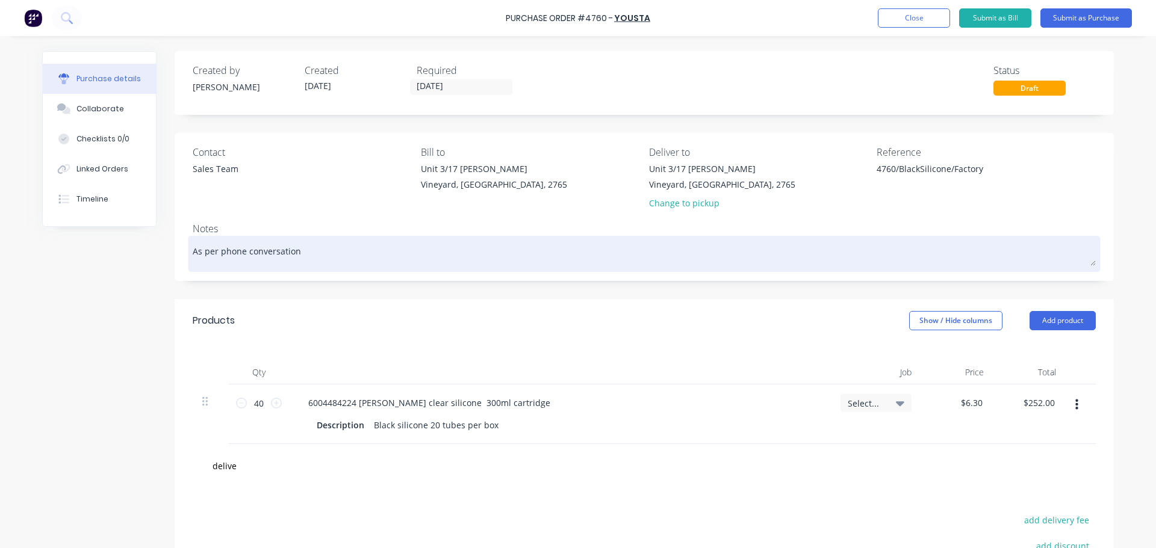
type textarea "As per phone conversation t"
type textarea "x"
type textarea "As per phone conversation"
type textarea "x"
type textarea "As per phone conversation"
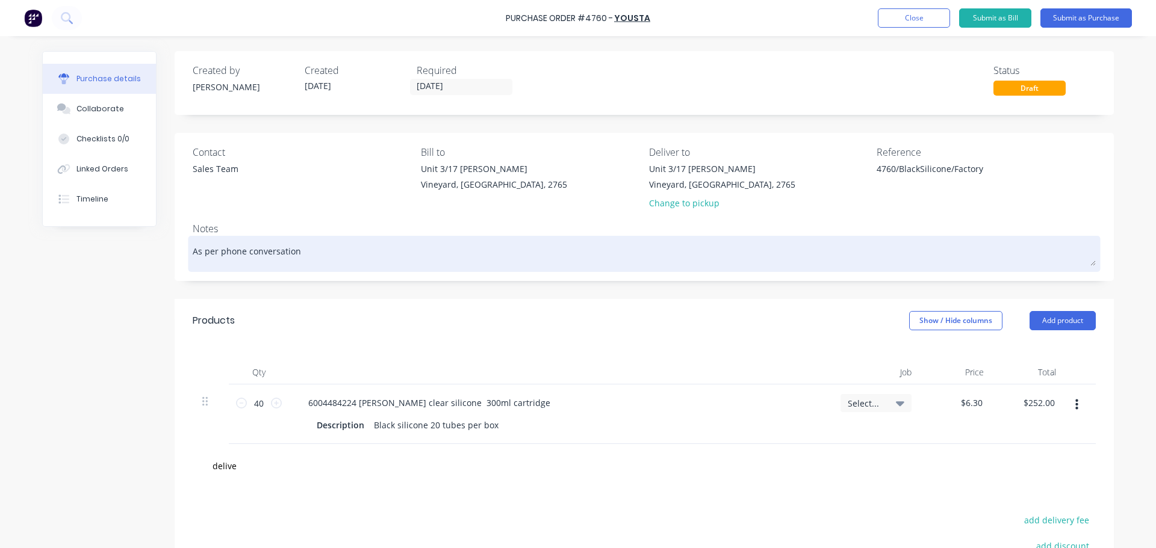
type textarea "x"
type textarea "As per phone conversation"
type textarea "x"
type textarea "As per phone conversation wi"
type textarea "x"
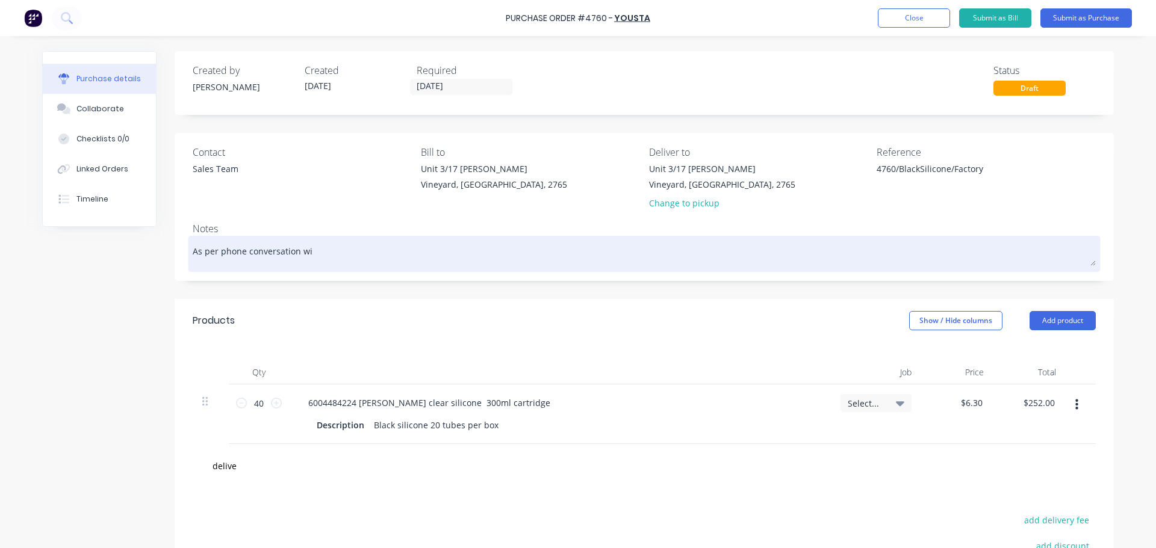
type textarea "As per phone conversation wit"
type textarea "x"
type textarea "As per phone conversation with"
type textarea "x"
type textarea "As per phone conversation with"
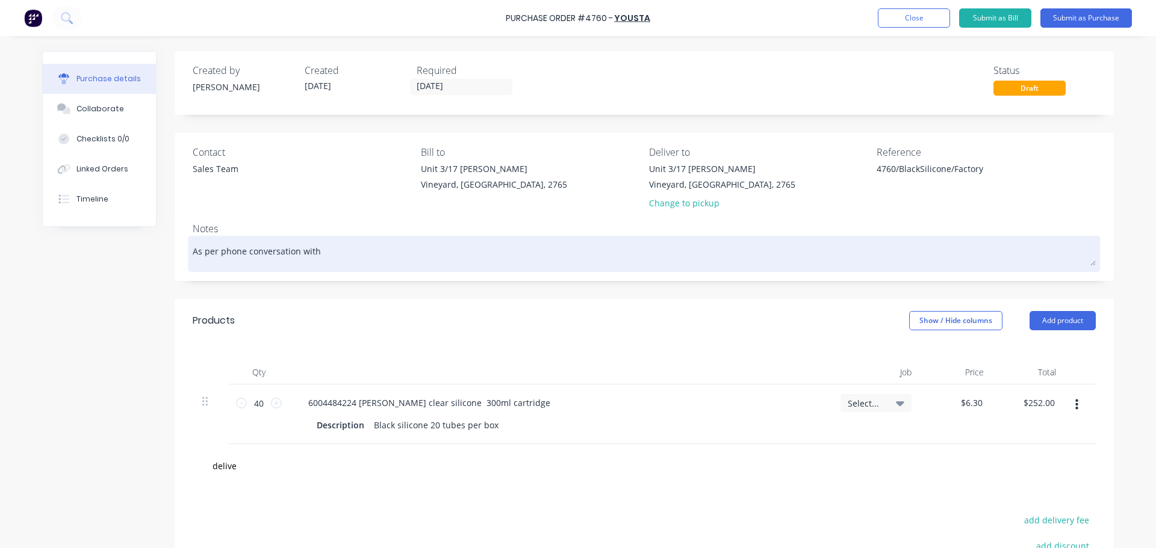
type textarea "x"
type textarea "As per phone conversation with A"
type textarea "x"
type textarea "As per phone conversation with An"
type textarea "x"
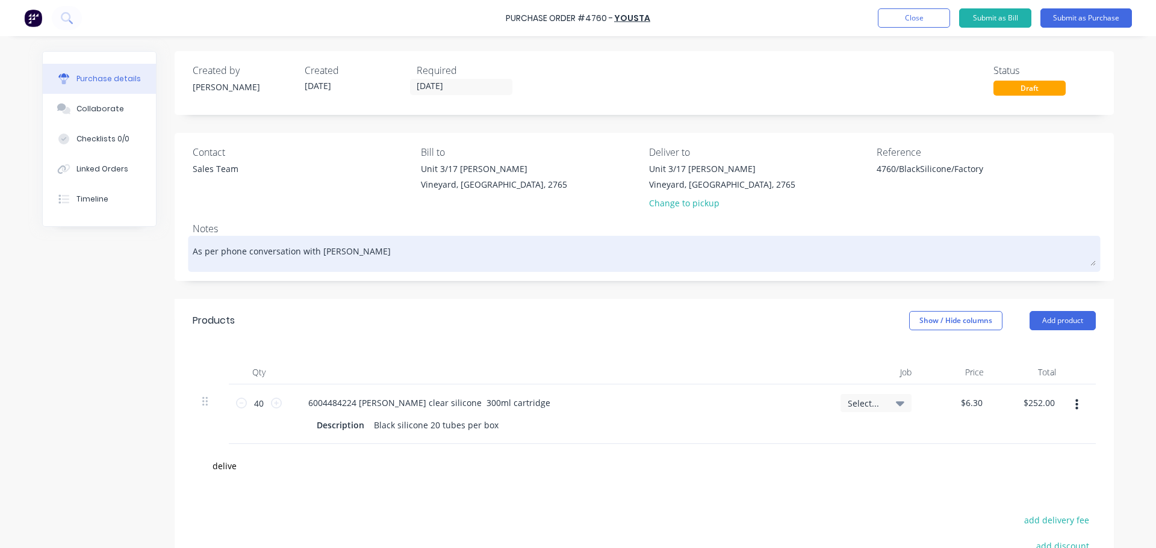
type textarea "As per phone conversation with Ant"
type textarea "x"
type textarea "As per phone conversation with Anth"
type textarea "x"
type textarea "As per phone conversation with Anthi"
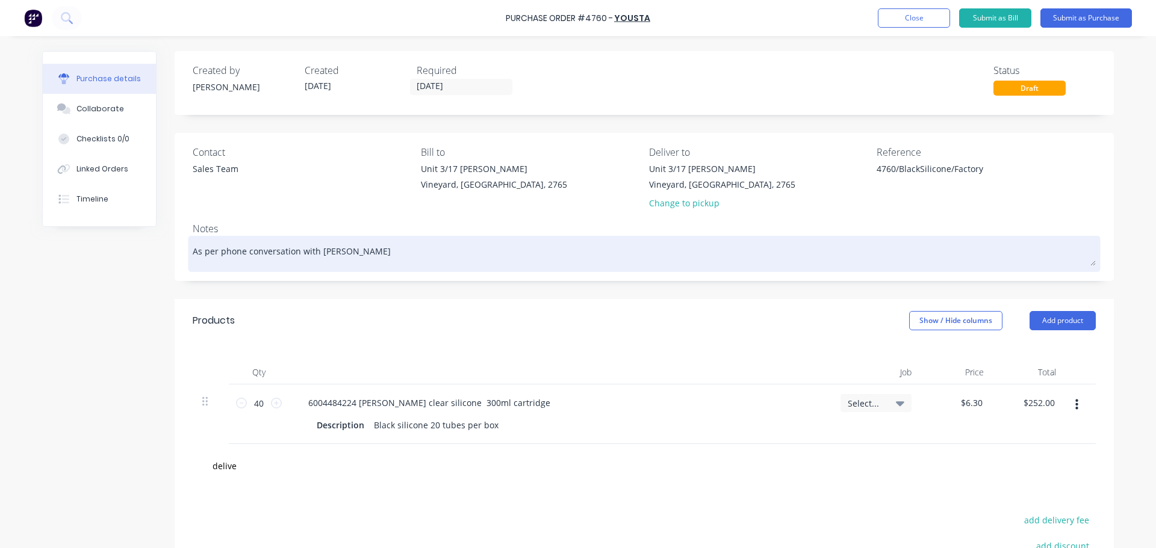
type textarea "x"
type textarea "As per phone conversation with Anth"
type textarea "x"
type textarea "As per phone conversation with Antho"
type textarea "x"
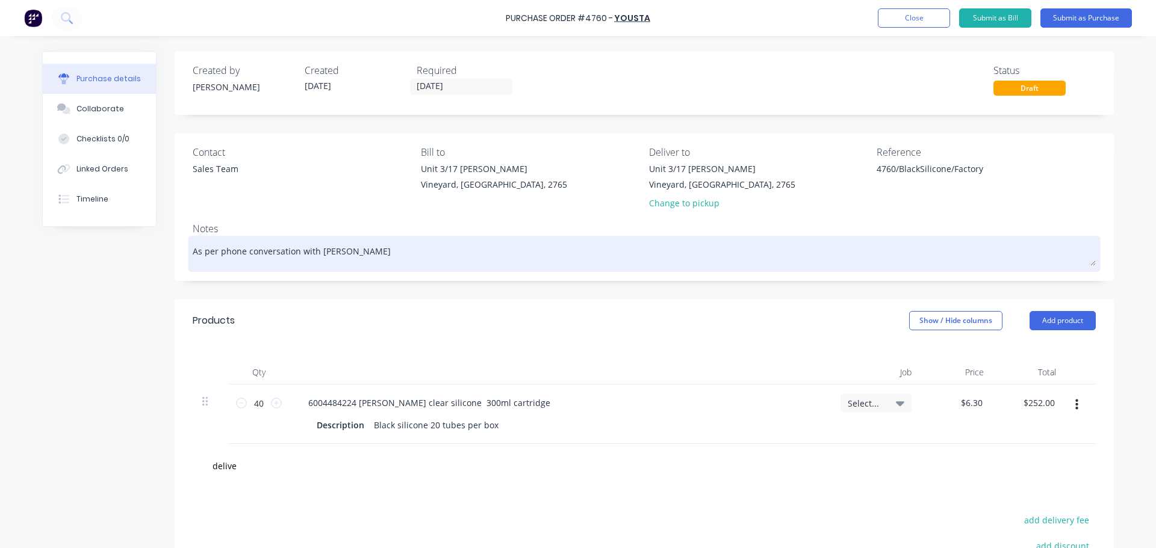
type textarea "As per phone conversation with Anthon"
type textarea "x"
type textarea "As per phone conversation with Anthony,"
type textarea "x"
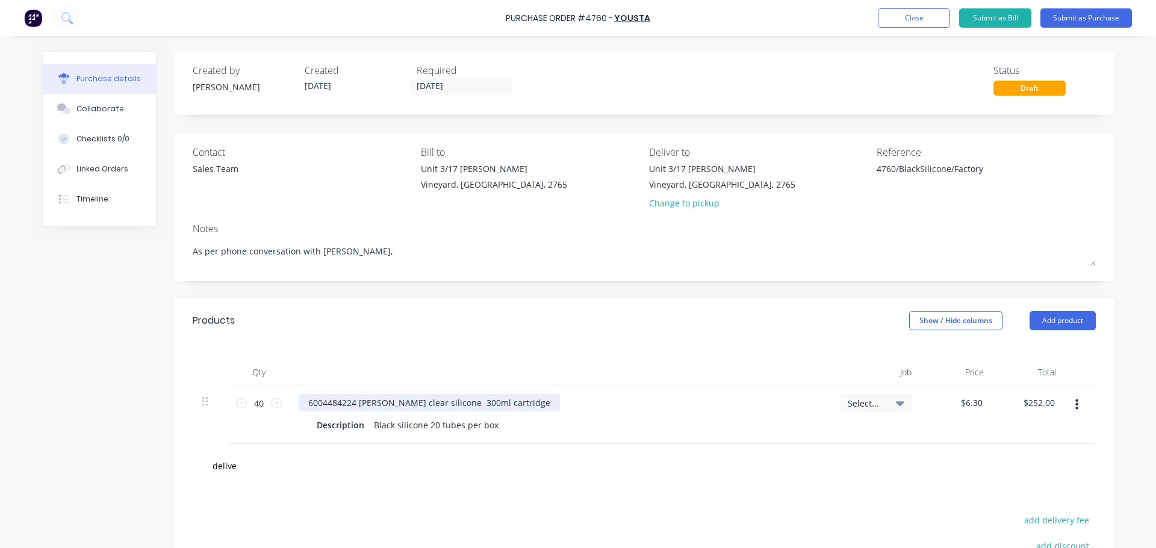
type textarea "As per phone conversation with Anthony,"
type textarea "x"
type textarea "As per phone conversation with Anthony,"
click at [378, 403] on div "6004484224 [PERSON_NAME] clear silicone 300ml cartridge" at bounding box center [429, 402] width 261 height 17
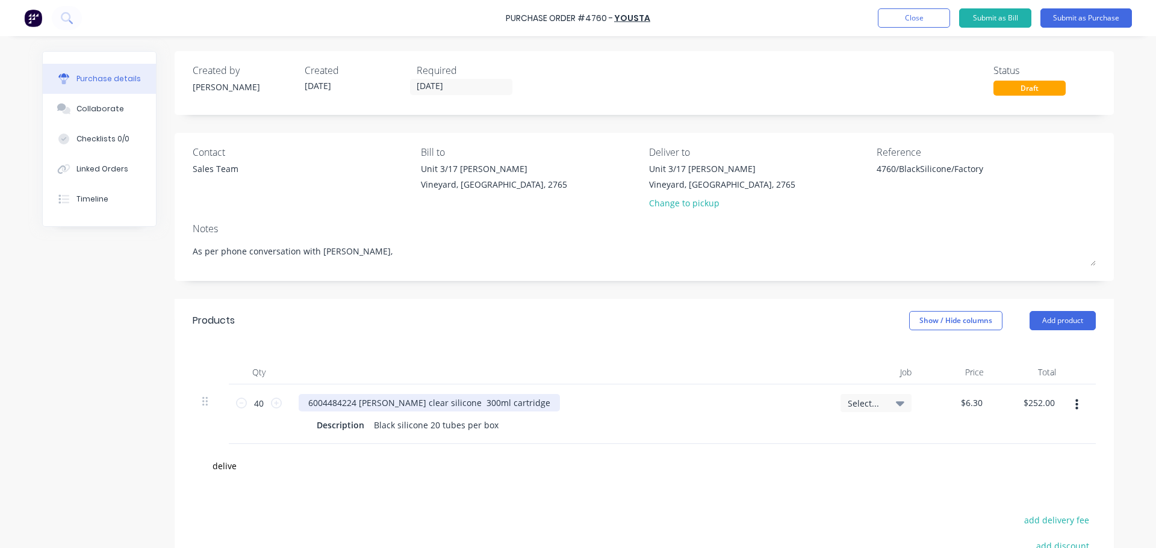
click at [403, 401] on div "6004484224 [PERSON_NAME] clear silicone 300ml cartridge" at bounding box center [429, 402] width 261 height 17
type textarea "x"
click at [403, 401] on div "6004484224 [PERSON_NAME] clear silicone 300ml cartridge" at bounding box center [429, 402] width 261 height 17
drag, startPoint x: 350, startPoint y: 401, endPoint x: 300, endPoint y: 400, distance: 50.6
click at [300, 400] on div "6004484224 HB Fuller black silicone 300ml cartridge" at bounding box center [430, 402] width 262 height 17
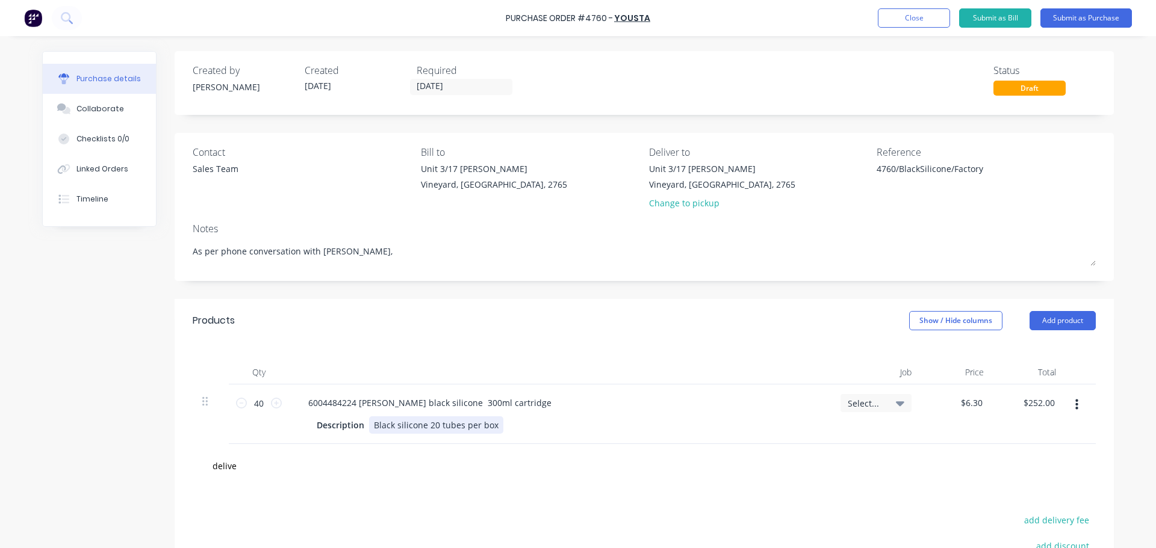
click at [620, 422] on div "Description Black silicone 20 tubes per box" at bounding box center [557, 425] width 491 height 17
drag, startPoint x: 352, startPoint y: 405, endPoint x: 301, endPoint y: 398, distance: 51.0
click at [301, 398] on div "6004484224 HB Fuller black silicone 300ml cartridge" at bounding box center [430, 402] width 262 height 17
type textarea "x"
click at [369, 427] on div "Black silicone 20 tubes per box" at bounding box center [436, 425] width 134 height 17
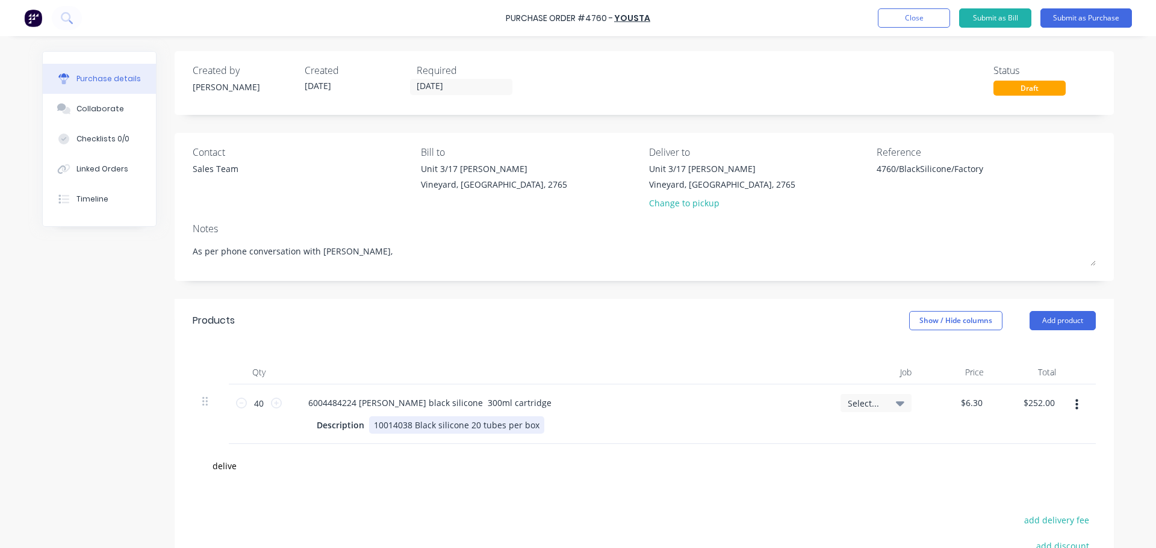
click at [630, 420] on div "Description 10014038 Black silicone 20 tubes per box" at bounding box center [557, 425] width 491 height 17
drag, startPoint x: 270, startPoint y: 464, endPoint x: 258, endPoint y: 468, distance: 12.8
click at [264, 466] on input "delive" at bounding box center [332, 466] width 241 height 24
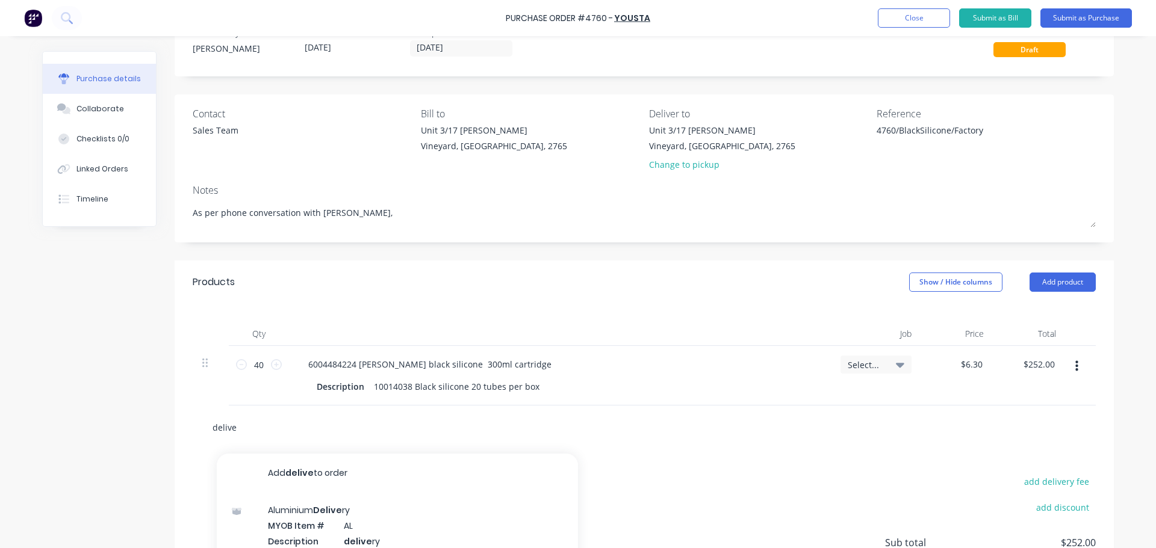
scroll to position [60, 0]
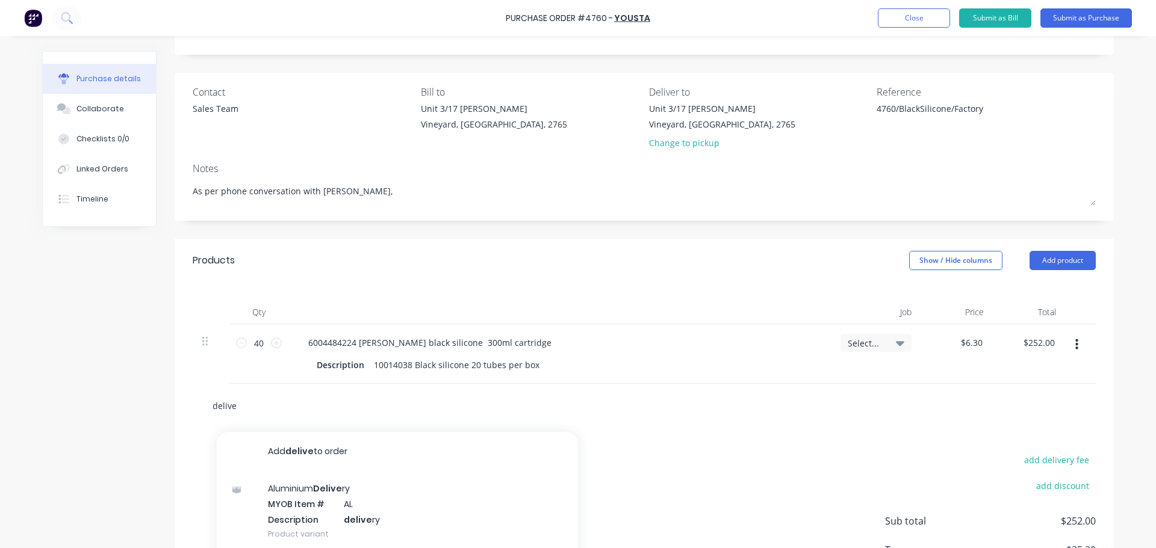
type textarea "x"
type input "deliver"
type textarea "x"
type input "delivery"
type textarea "x"
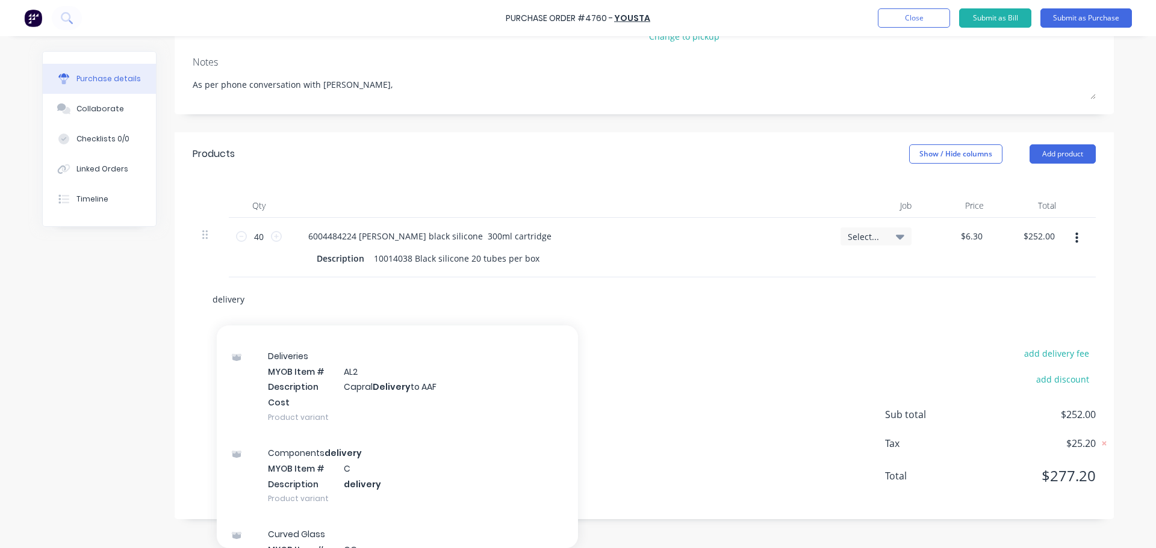
scroll to position [361, 0]
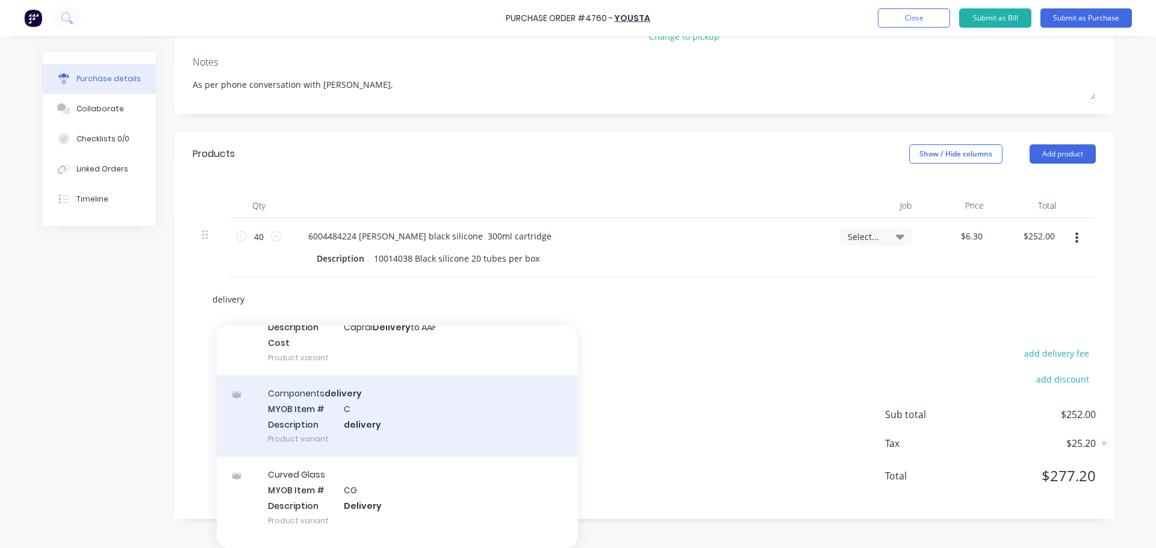
type input "delivery"
click at [423, 435] on div "Components delivery MYOB Item # C Description delivery Product variant" at bounding box center [397, 416] width 361 height 81
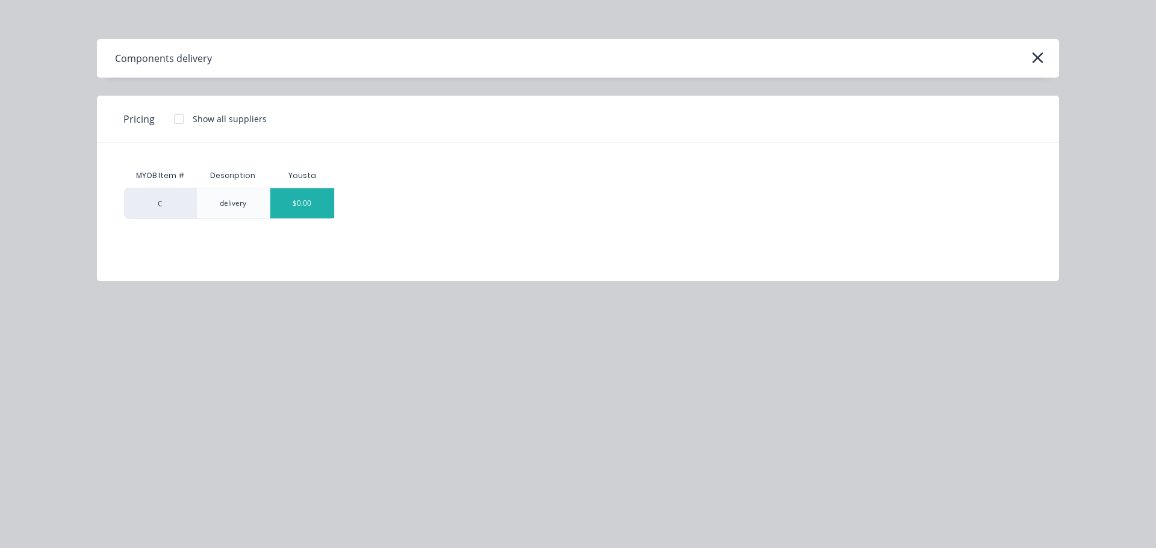
scroll to position [167, 0]
click at [300, 197] on div "$0.00" at bounding box center [302, 203] width 64 height 30
type textarea "x"
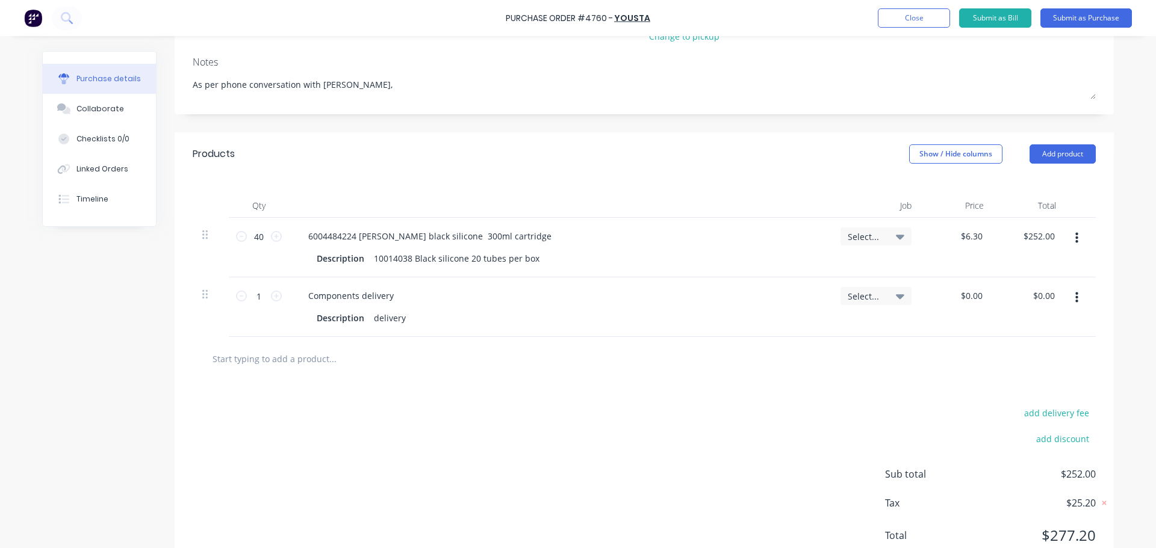
click at [978, 305] on div "$0.00 $0.00" at bounding box center [957, 308] width 72 height 60
click at [882, 360] on div at bounding box center [644, 359] width 884 height 24
type textarea "x"
type input "0.00"
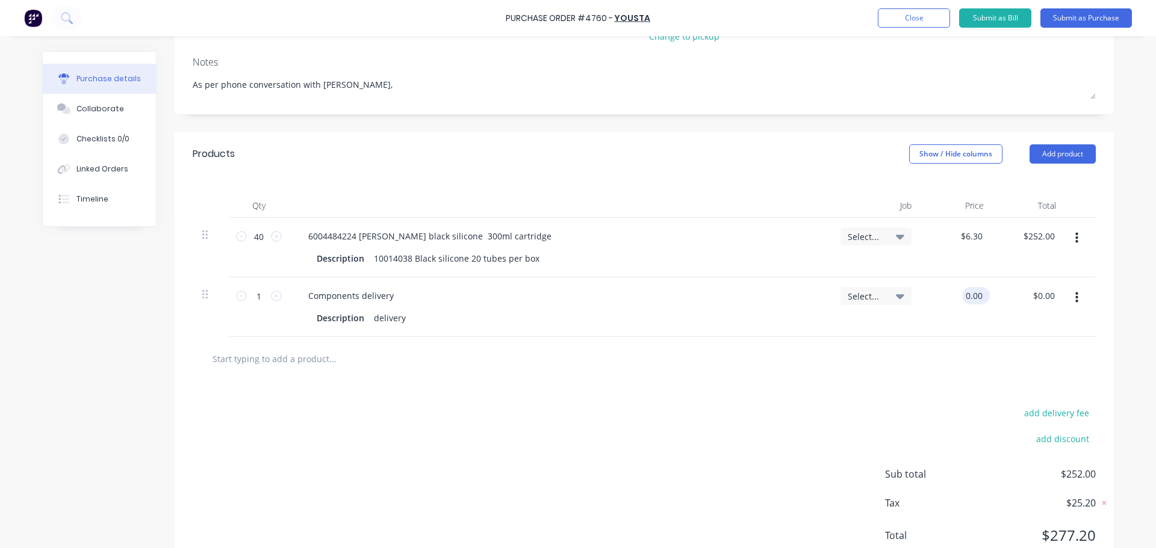
click at [962, 290] on input "0.00" at bounding box center [973, 295] width 23 height 17
type textarea "x"
click at [962, 289] on input "0.00" at bounding box center [973, 295] width 23 height 17
type input "60"
type textarea "x"
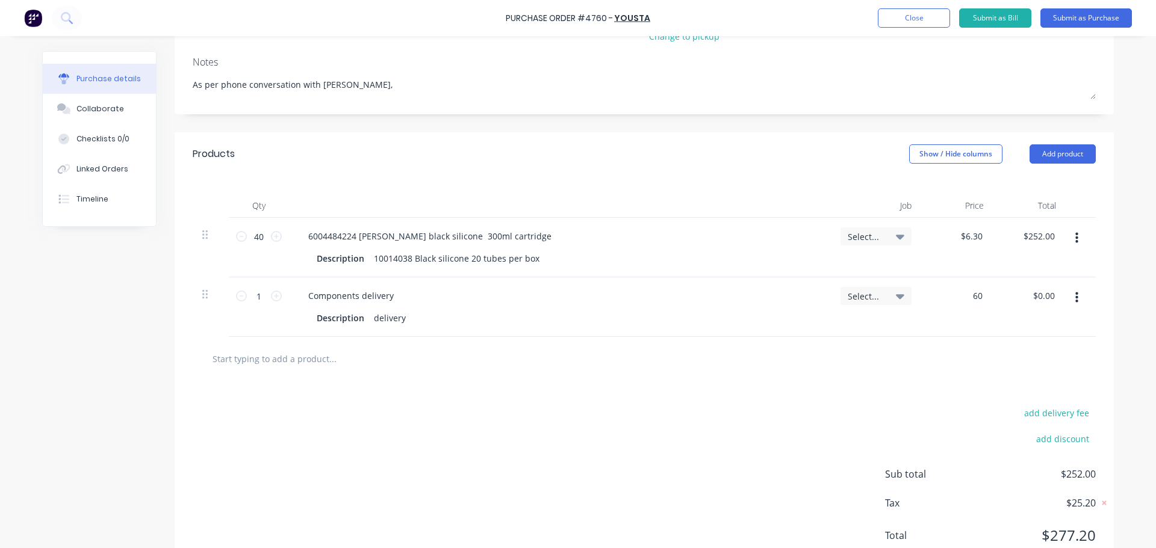
type input "$60.00"
click at [849, 383] on div "add delivery fee add discount Sub total $252.00 Tax $25.20 Total $277.20" at bounding box center [644, 480] width 939 height 198
type textarea "x"
type input "60.00"
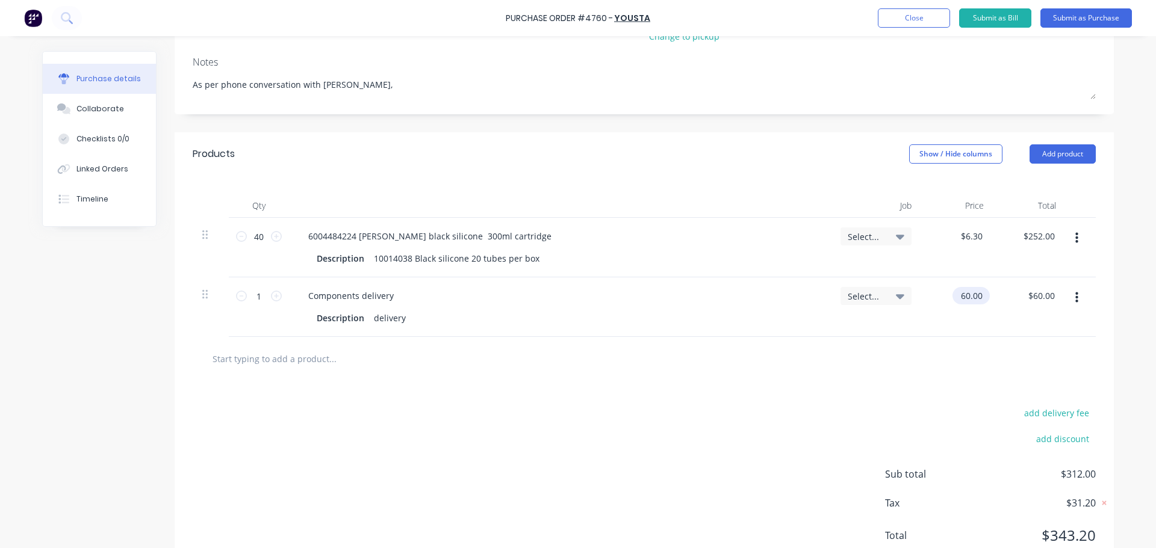
click at [969, 300] on input "60.00" at bounding box center [968, 295] width 33 height 17
type textarea "x"
click at [969, 300] on input "60.00" at bounding box center [971, 295] width 28 height 17
type input "90"
type textarea "x"
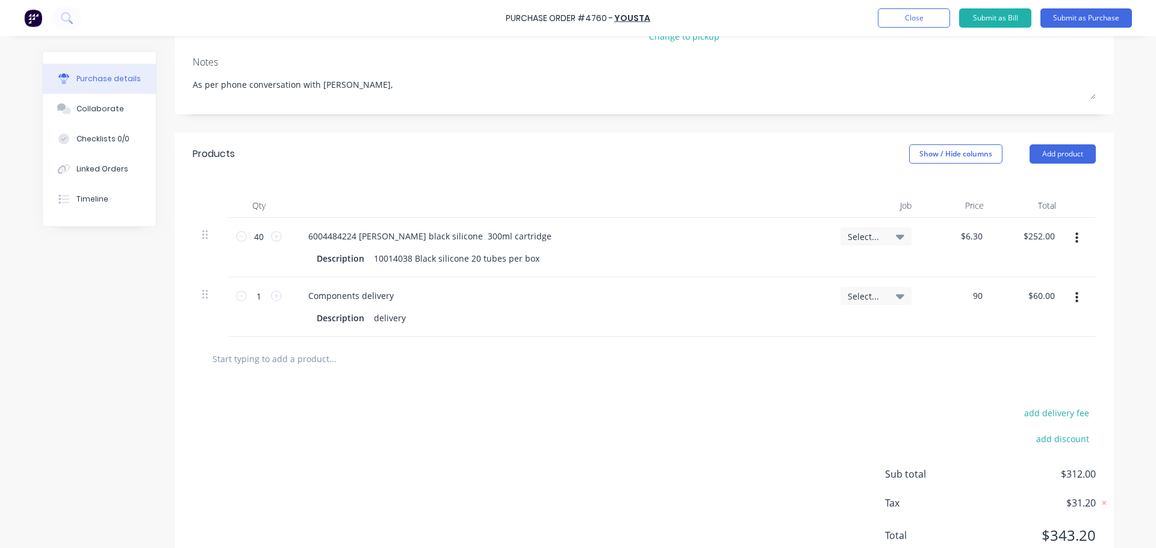
type input "$90.00"
click at [518, 365] on div at bounding box center [382, 359] width 361 height 24
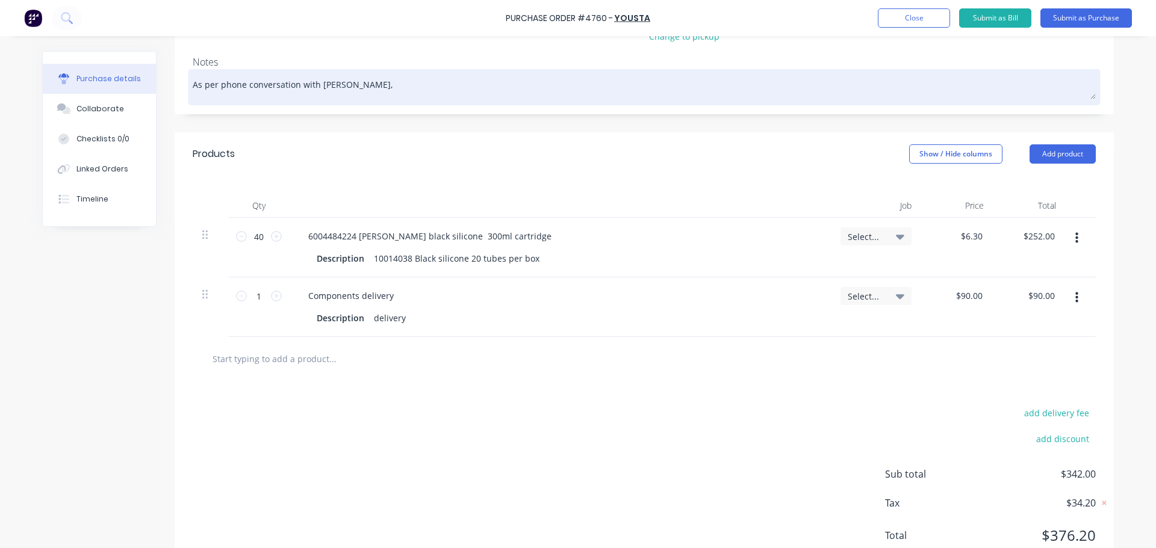
click at [365, 92] on textarea "As per phone conversation with Anthony," at bounding box center [644, 85] width 903 height 27
type textarea "x"
type textarea "As per phone conversation with Anthony, p"
type textarea "x"
type textarea "As per phone conversation with Anthony, pl"
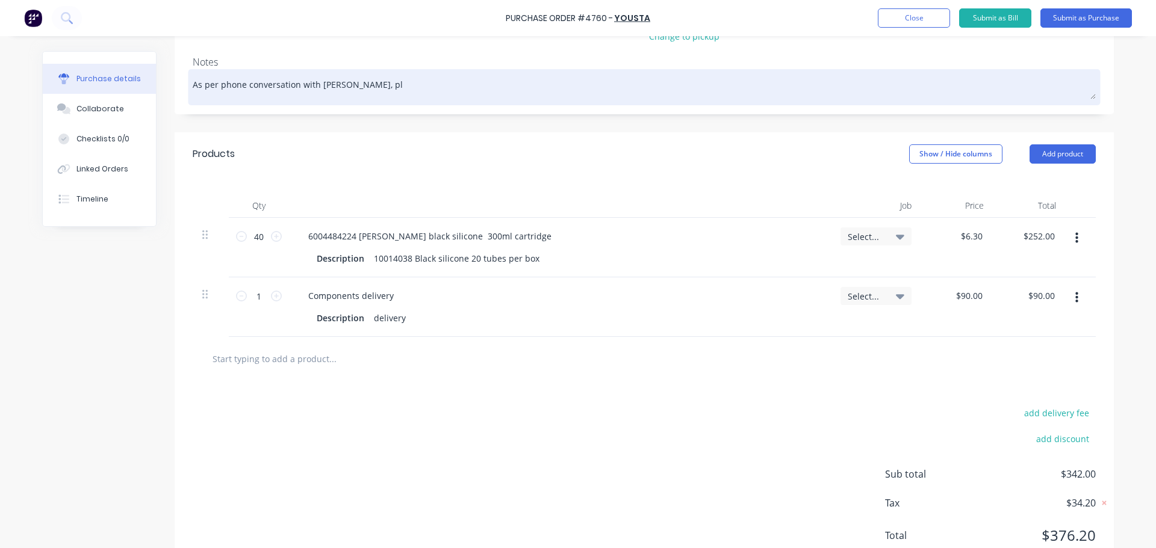
type textarea "x"
type textarea "As per phone conversation with Anthony, ple"
type textarea "x"
type textarea "As per phone conversation with Anthony, plea"
type textarea "x"
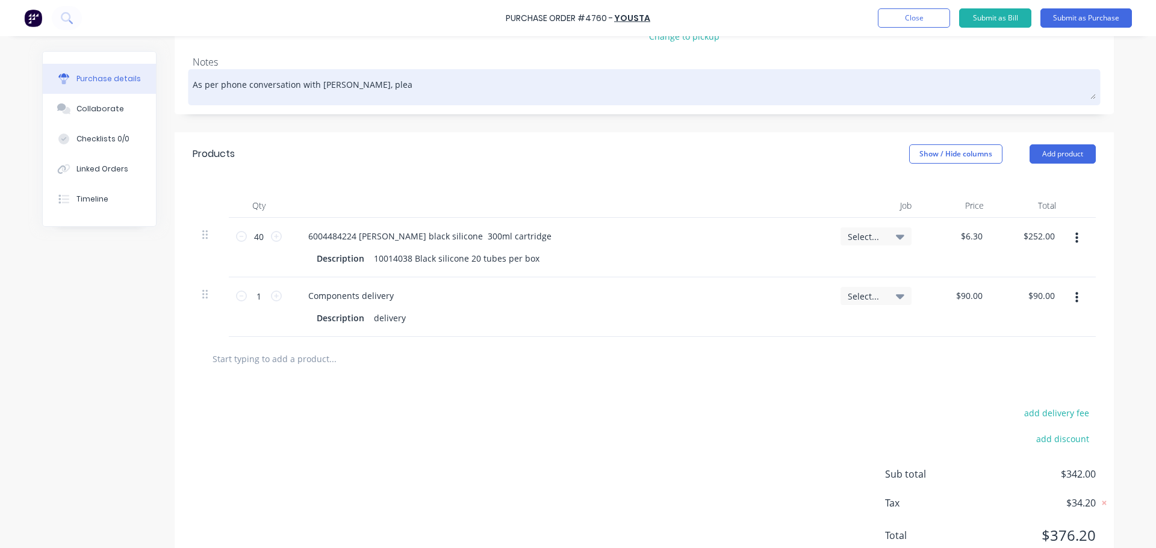
type textarea "As per phone conversation with Anthony, pleas"
type textarea "x"
type textarea "As per phone conversation with Anthony, please"
type textarea "x"
type textarea "As per phone conversation with Anthony, please"
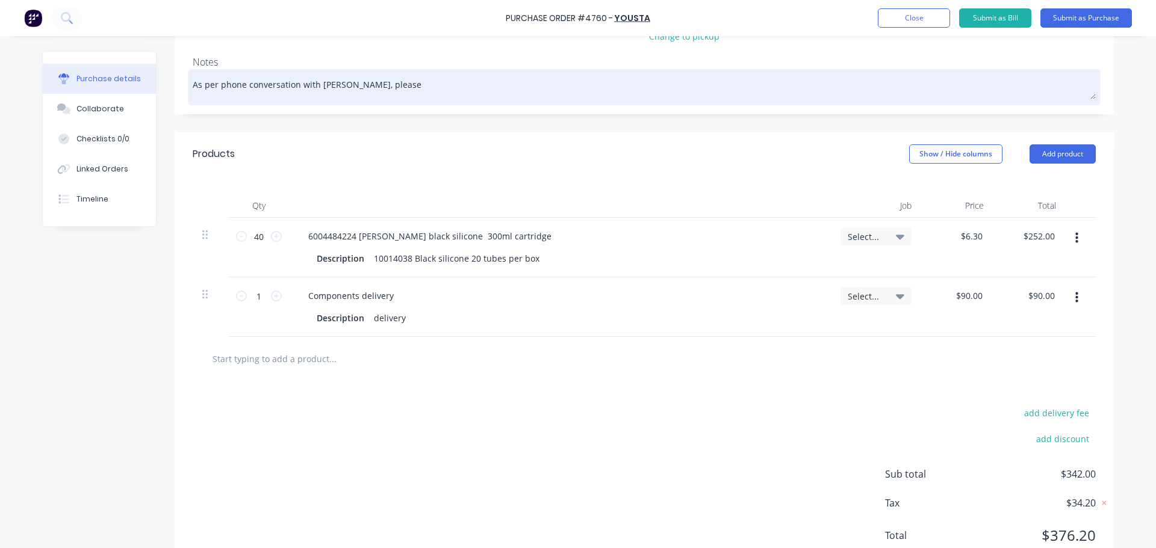
type textarea "x"
type textarea "As per phone conversation with Anthony, please l"
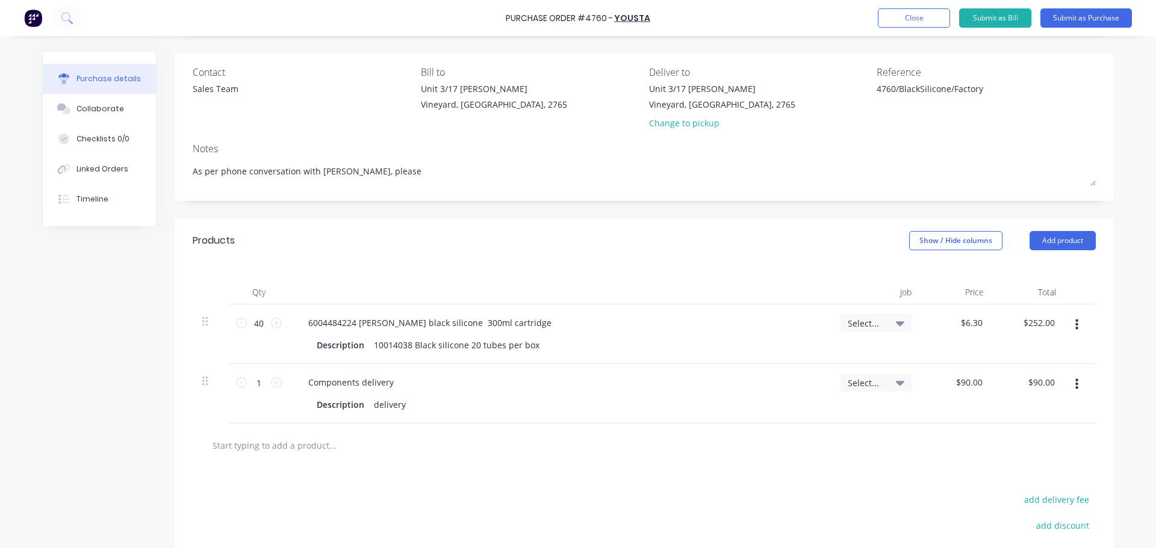
scroll to position [0, 0]
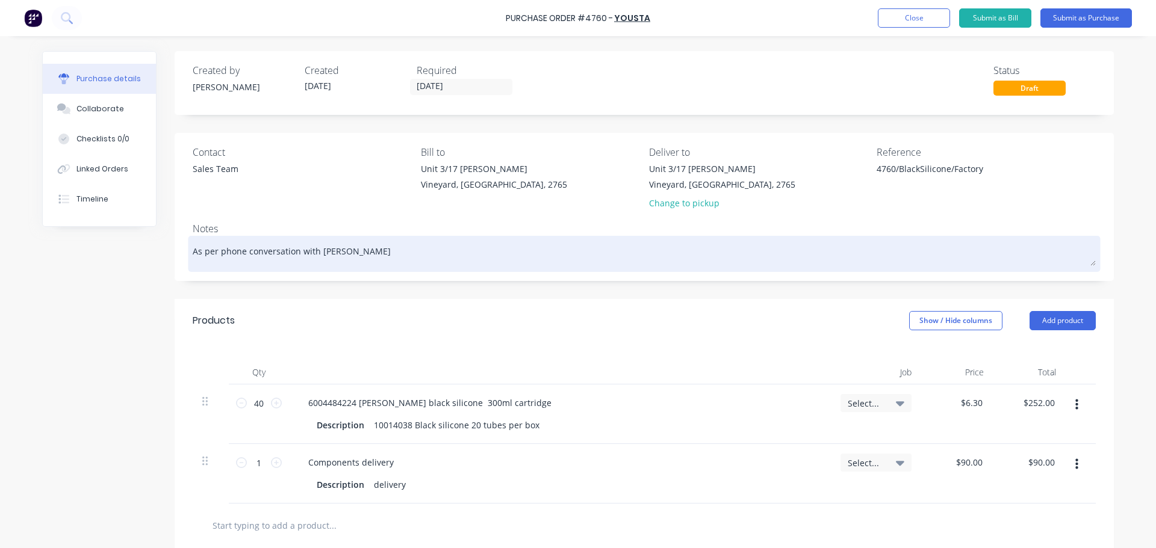
click at [193, 253] on textarea "As per phone conversation with Anthony" at bounding box center [644, 252] width 903 height 27
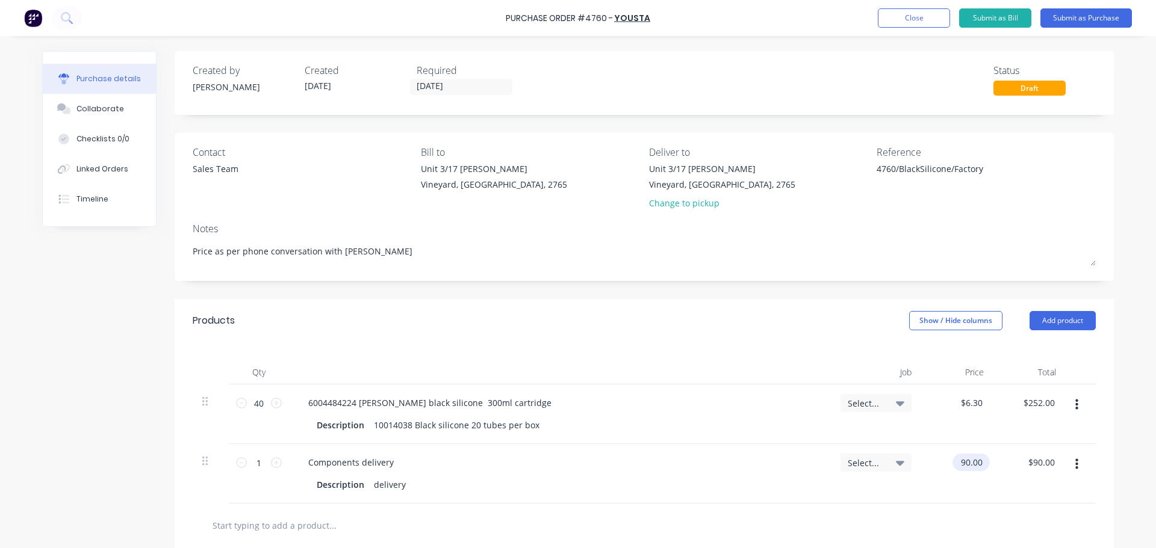
click at [974, 465] on input "90.00" at bounding box center [968, 462] width 33 height 17
click at [974, 465] on input "90.00" at bounding box center [971, 462] width 28 height 17
click at [755, 473] on div "Components delivery Description delivery" at bounding box center [560, 474] width 542 height 60
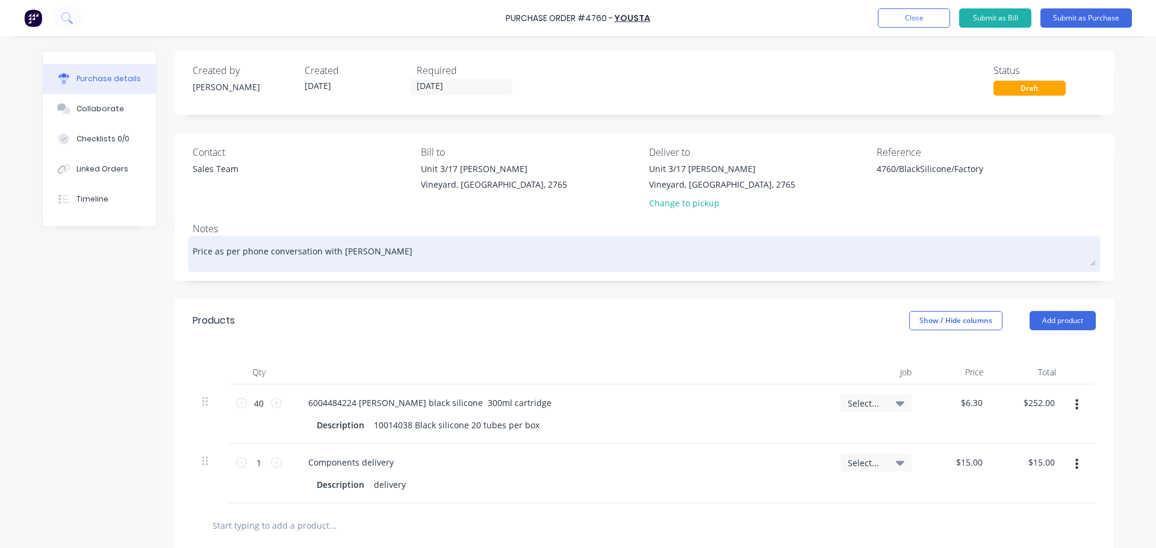
click at [359, 250] on textarea "Price as per phone conversation with Anthony" at bounding box center [644, 252] width 903 height 27
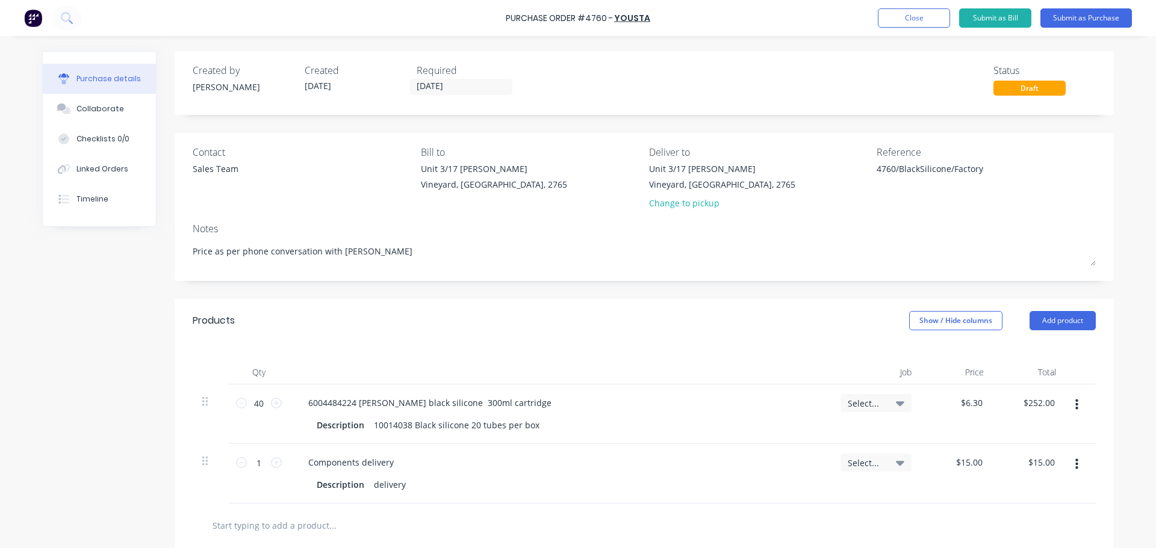
click at [670, 289] on div "Created by Dee Created 30/09/25 Required 30/09/25 Status Draft Contact Sales Te…" at bounding box center [644, 398] width 939 height 695
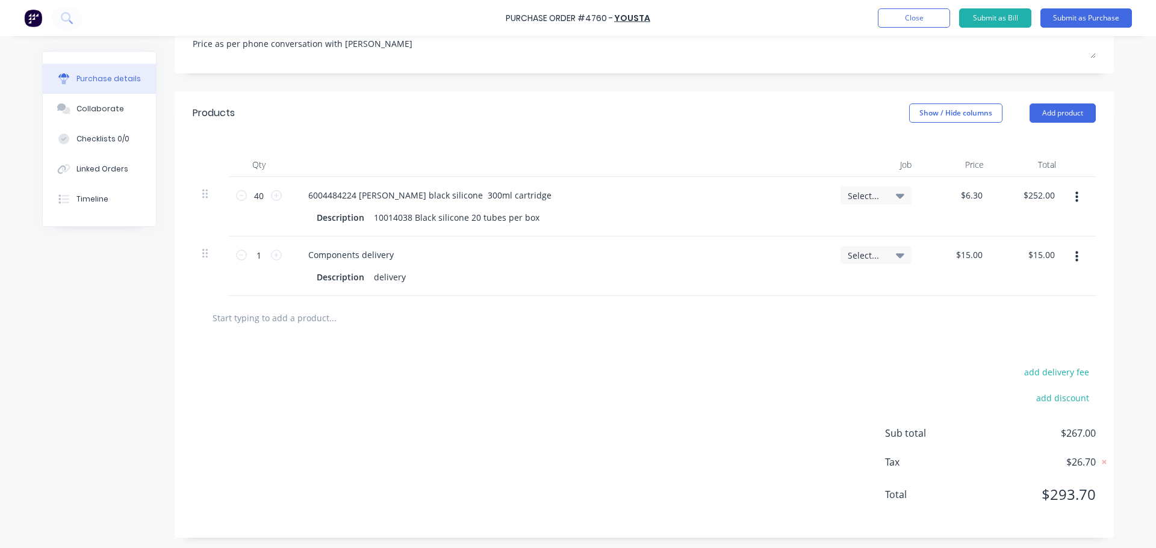
scroll to position [210, 0]
drag, startPoint x: 670, startPoint y: 289, endPoint x: 713, endPoint y: 530, distance: 244.7
click at [682, 409] on div "Products Show / Hide columns Add product Qty Job Price Total 40 40 6004484224 H…" at bounding box center [644, 313] width 939 height 447
drag, startPoint x: 508, startPoint y: 480, endPoint x: 507, endPoint y: 466, distance: 13.9
click at [508, 478] on div "add delivery fee add discount Sub total $267.00 Tax $26.70 Total $293.70" at bounding box center [644, 437] width 939 height 198
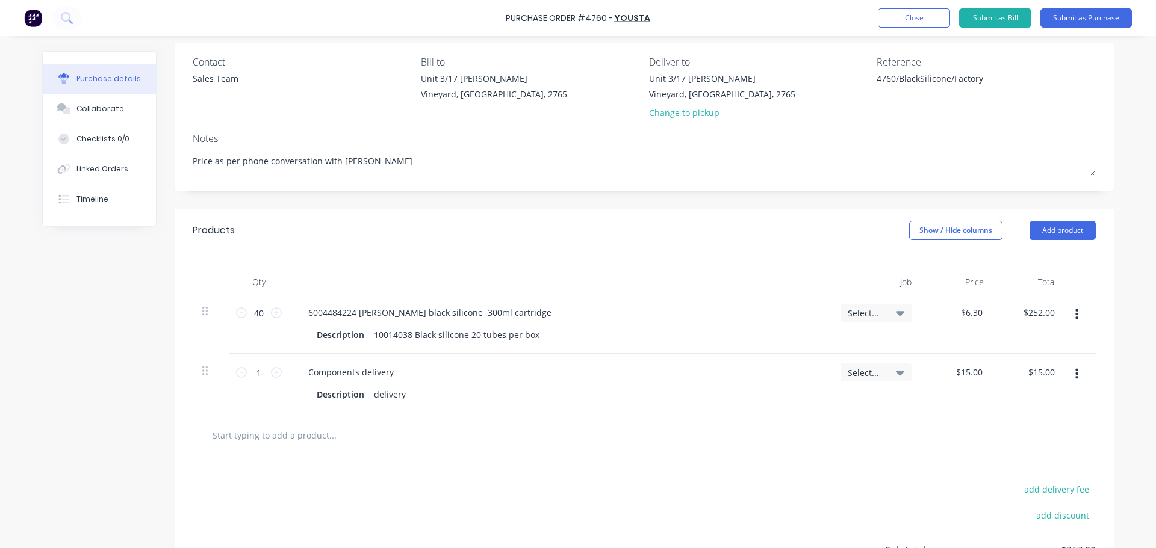
scroll to position [0, 0]
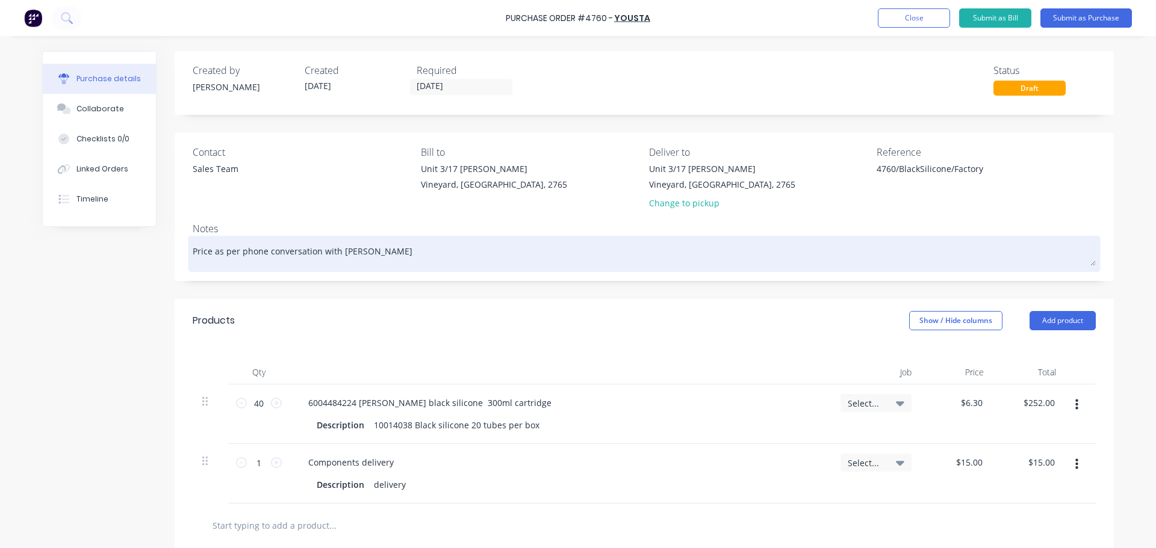
click at [371, 266] on textarea "Price as per phone conversation with Nathan" at bounding box center [644, 252] width 903 height 27
click at [207, 252] on textarea "Price as per phone conversation with Nathan" at bounding box center [644, 252] width 903 height 27
click at [197, 252] on textarea "Price as per phone conversation with Nathan" at bounding box center [644, 252] width 903 height 27
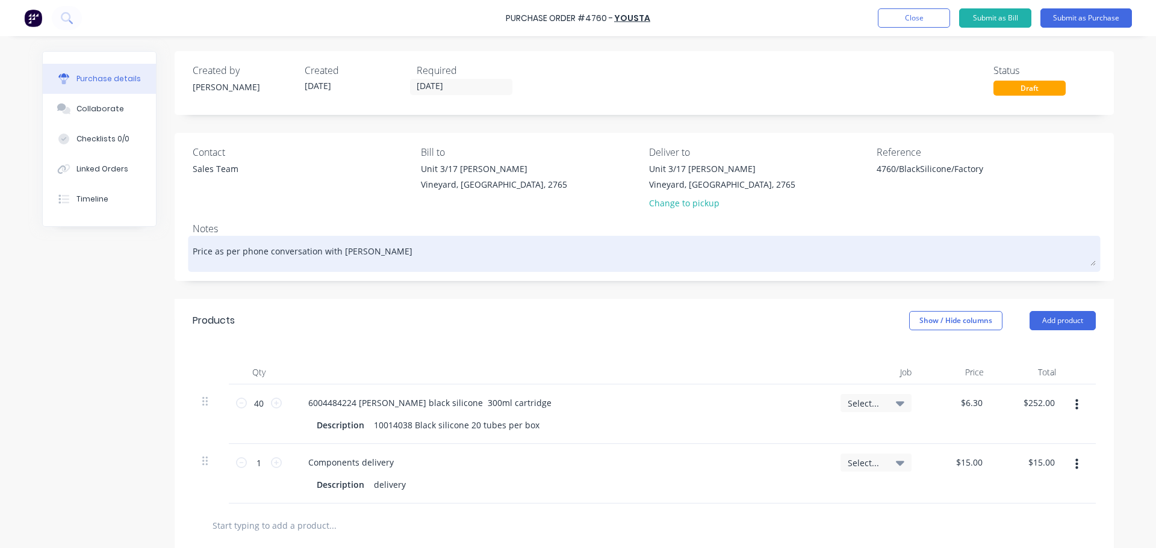
click at [206, 247] on textarea "Price as per phone conversation with Nathan" at bounding box center [644, 252] width 903 height 27
click at [404, 256] on textarea "Prices are as per phone conversation with Nathan" at bounding box center [644, 252] width 903 height 27
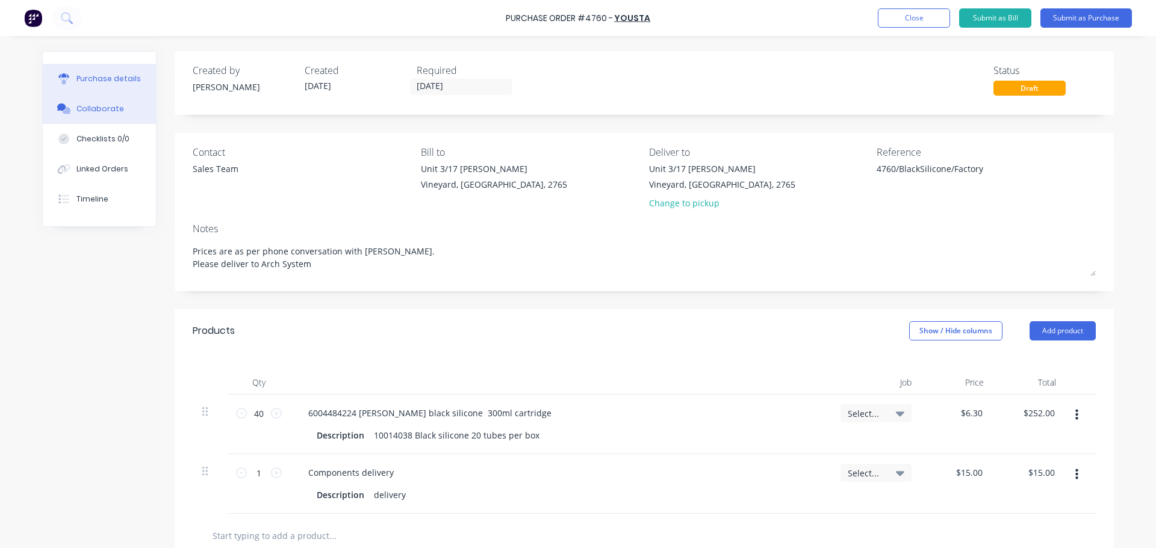
click at [85, 111] on div "Collaborate" at bounding box center [100, 109] width 48 height 11
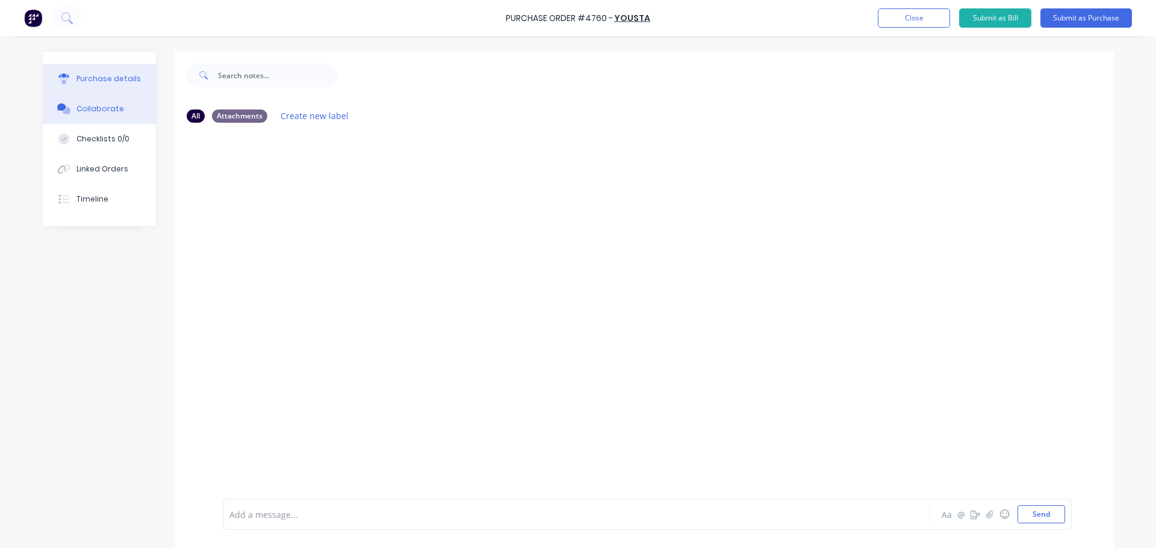
click at [96, 76] on div "Purchase details" at bounding box center [108, 78] width 64 height 11
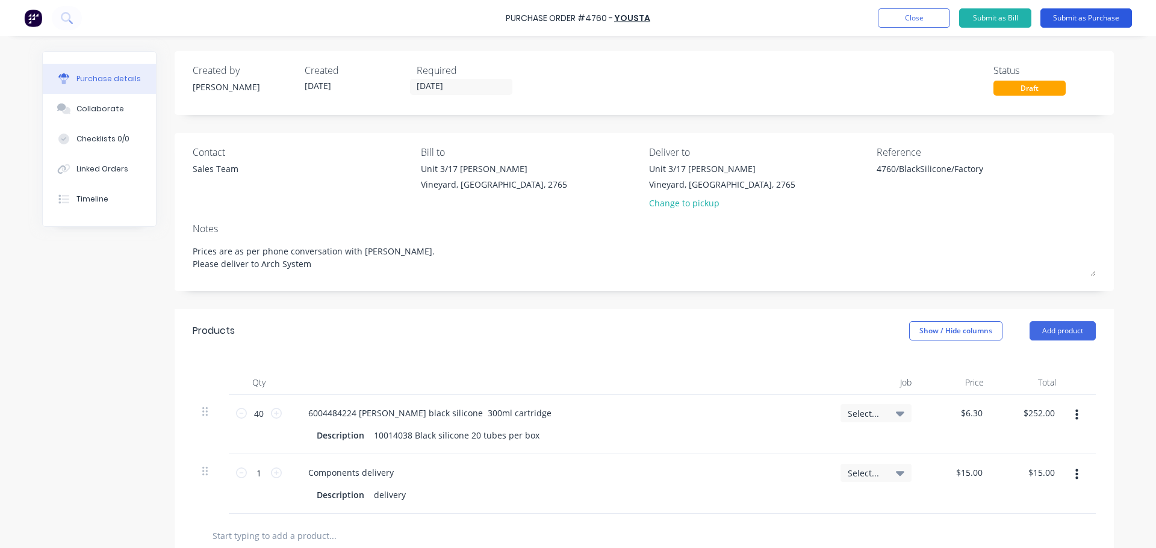
click at [1095, 22] on button "Submit as Purchase" at bounding box center [1086, 17] width 92 height 19
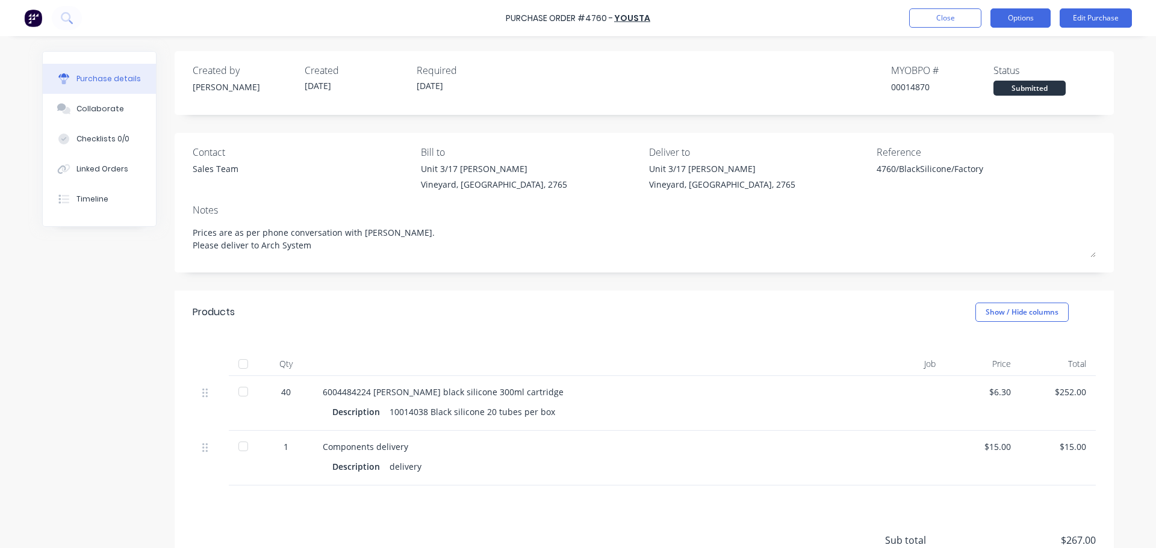
click at [1028, 25] on button "Options" at bounding box center [1020, 17] width 60 height 19
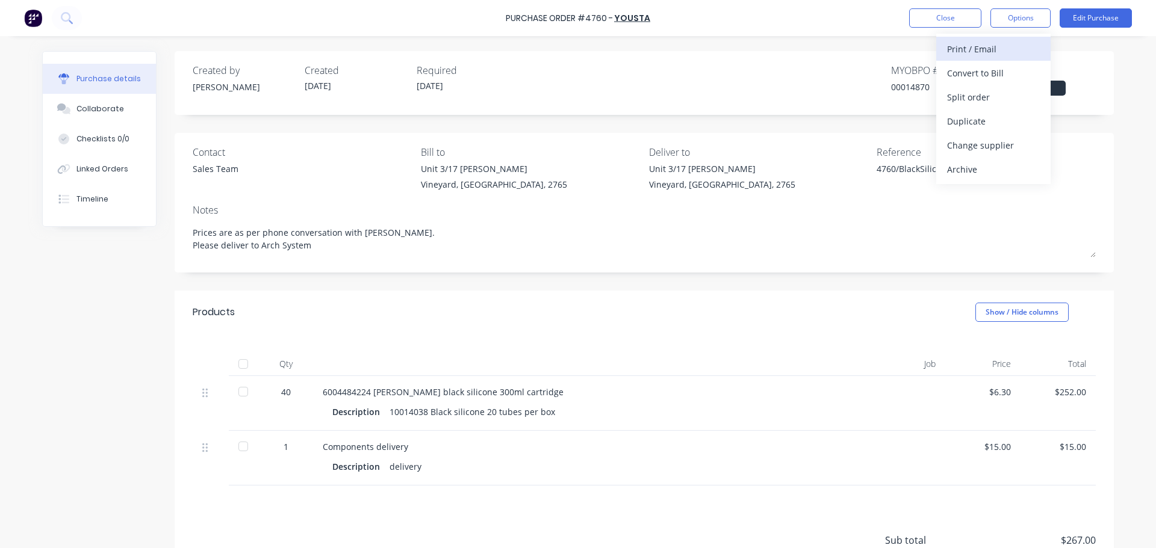
click at [993, 50] on div "Print / Email" at bounding box center [993, 48] width 93 height 17
click at [960, 78] on div "With pricing" at bounding box center [993, 72] width 93 height 17
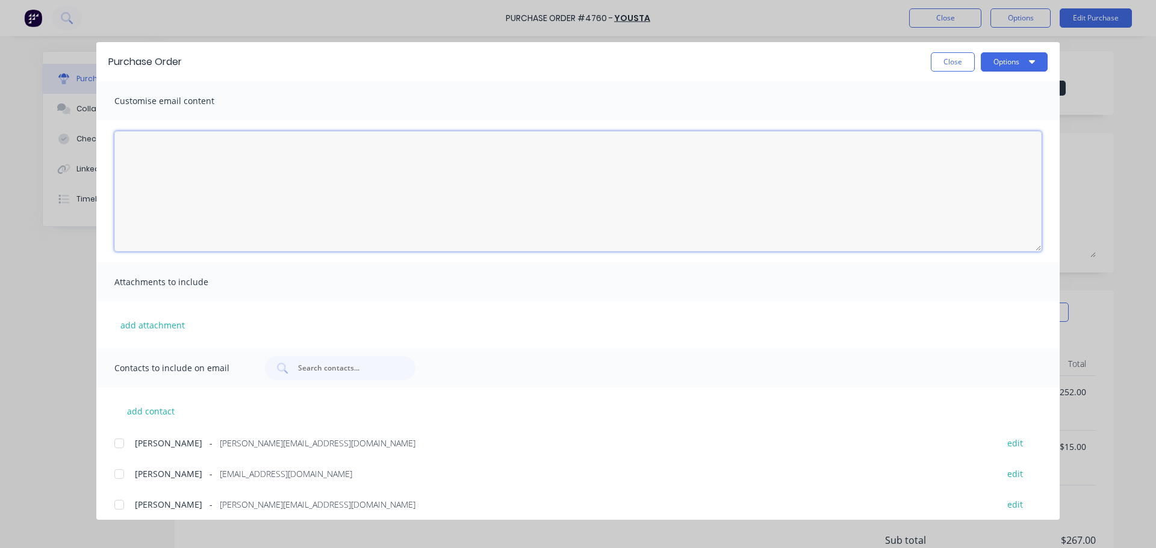
click at [163, 163] on textarea "30/09/25" at bounding box center [577, 191] width 927 height 120
click at [403, 179] on textarea "Hi Nathan, Please see the attached PO for 2 boxes of Black Silicone (20 in a bo…" at bounding box center [577, 191] width 927 height 120
click at [126, 201] on textarea "Hi Nathan, Please see the attached PO for 2 boxes of Black Silicone (20 in a bo…" at bounding box center [577, 191] width 927 height 120
click at [487, 185] on textarea "Hi Nathan, Please see the attached PO for 2 boxes of Black Silicone (20 in a bo…" at bounding box center [577, 191] width 927 height 120
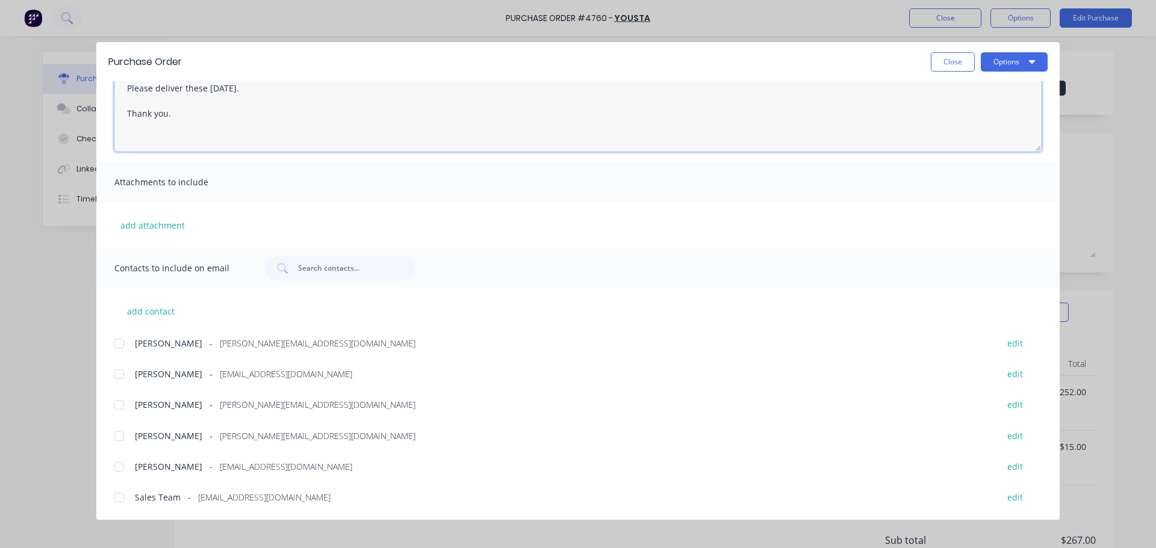
click at [120, 411] on div at bounding box center [119, 405] width 24 height 24
click at [121, 498] on div at bounding box center [119, 498] width 24 height 24
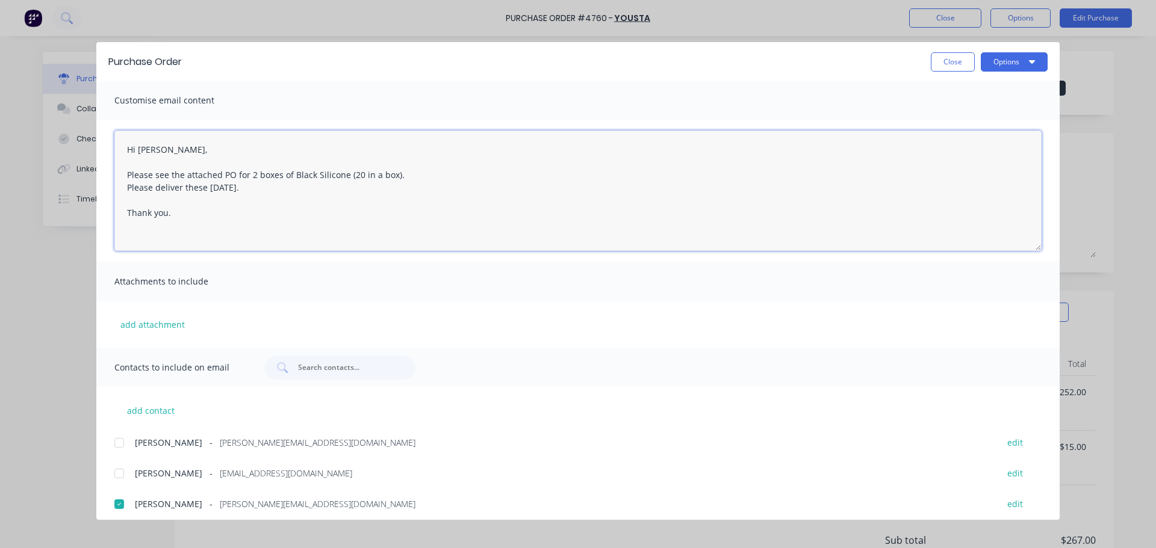
scroll to position [0, 0]
click at [1005, 67] on button "Options" at bounding box center [1014, 61] width 67 height 19
click at [992, 132] on div "Email" at bounding box center [990, 140] width 93 height 17
drag, startPoint x: 905, startPoint y: 220, endPoint x: 818, endPoint y: 227, distance: 87.5
click at [818, 227] on textarea "Hi Nathan, Please see the attached PO for 2 boxes of Black Silicone (20 in a bo…" at bounding box center [577, 191] width 927 height 120
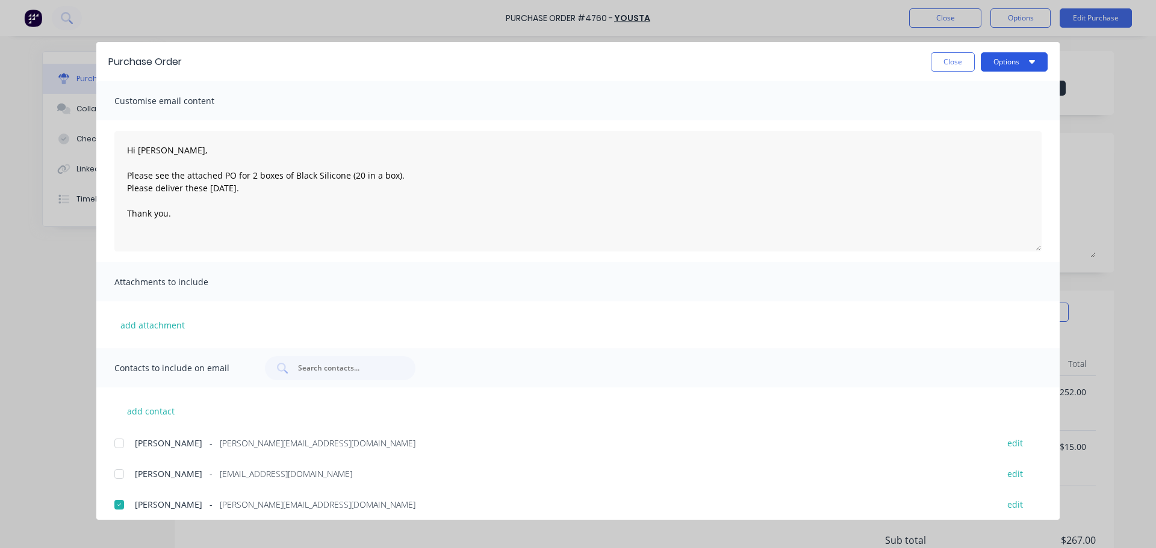
click at [1021, 68] on button "Options" at bounding box center [1014, 61] width 67 height 19
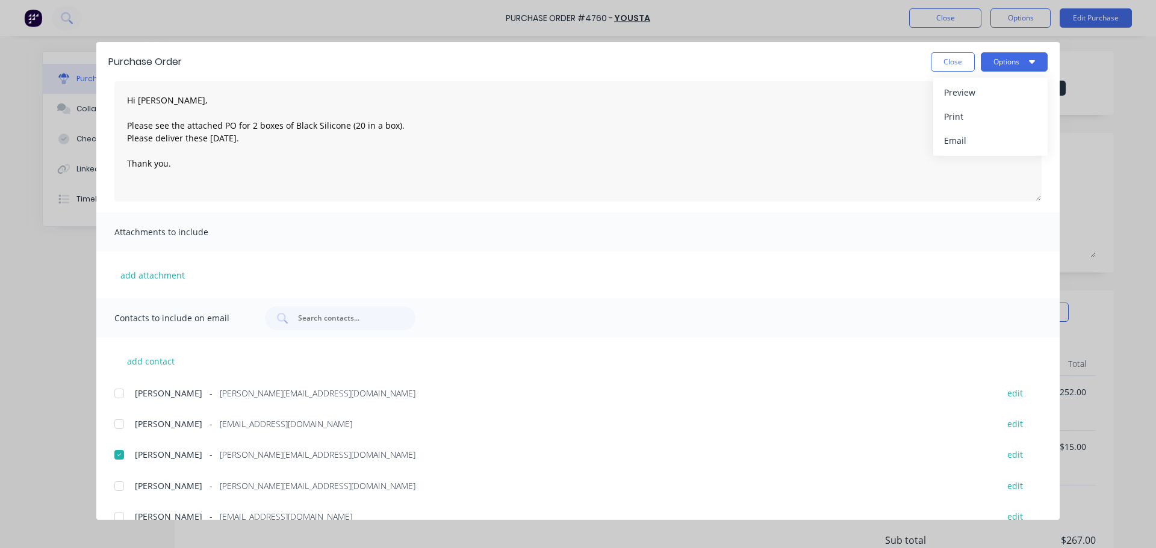
scroll to position [100, 0]
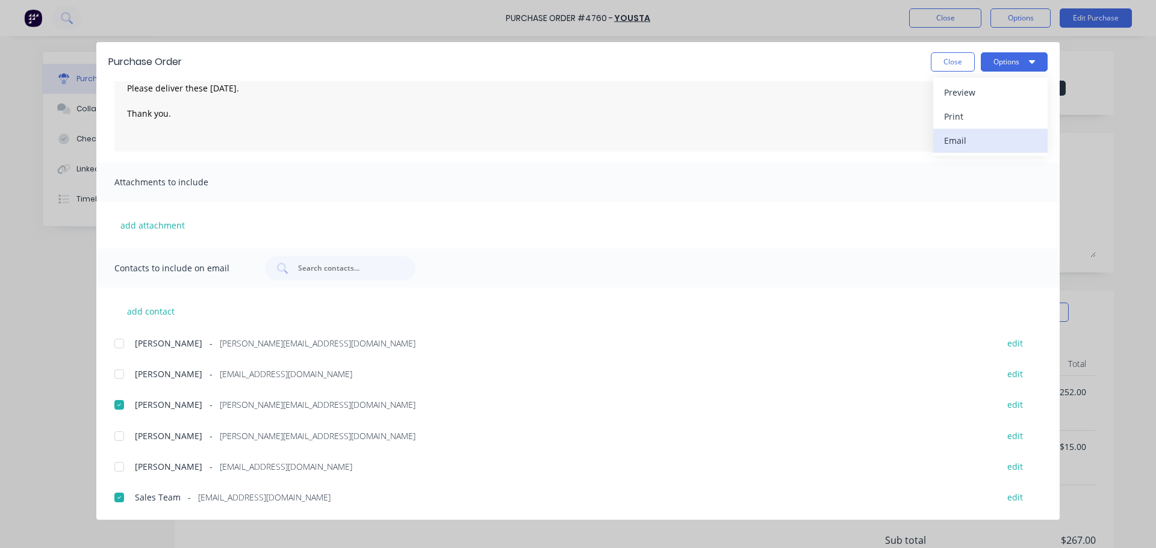
click at [953, 138] on div "Email" at bounding box center [990, 140] width 93 height 17
click at [120, 405] on div at bounding box center [119, 405] width 24 height 24
click at [122, 408] on div at bounding box center [119, 405] width 24 height 24
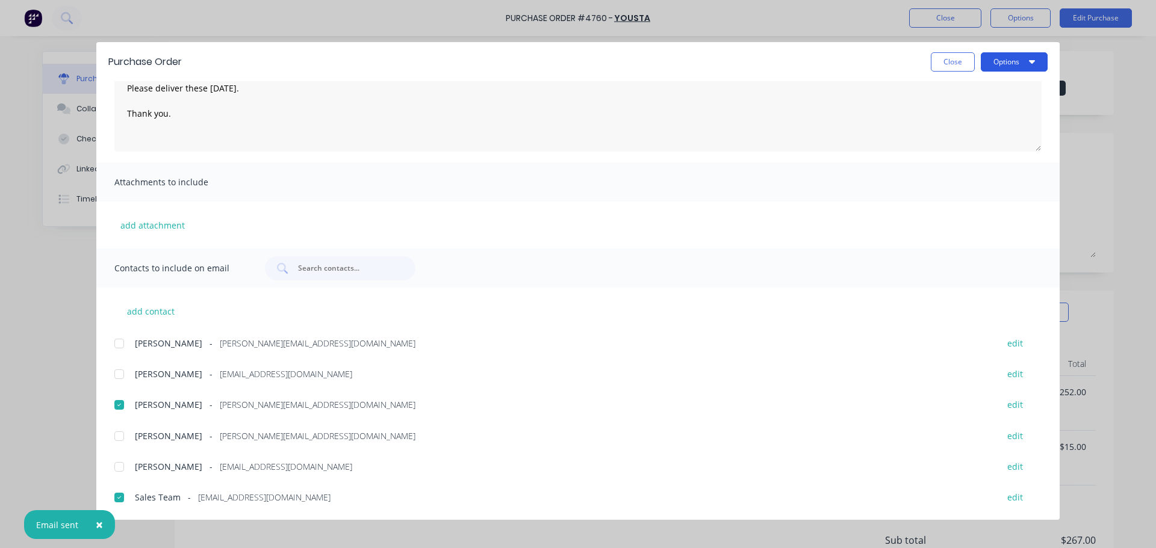
click at [1016, 57] on button "Options" at bounding box center [1014, 61] width 67 height 19
click at [986, 117] on div "Print" at bounding box center [990, 116] width 93 height 17
click at [961, 70] on button "Close" at bounding box center [953, 61] width 44 height 19
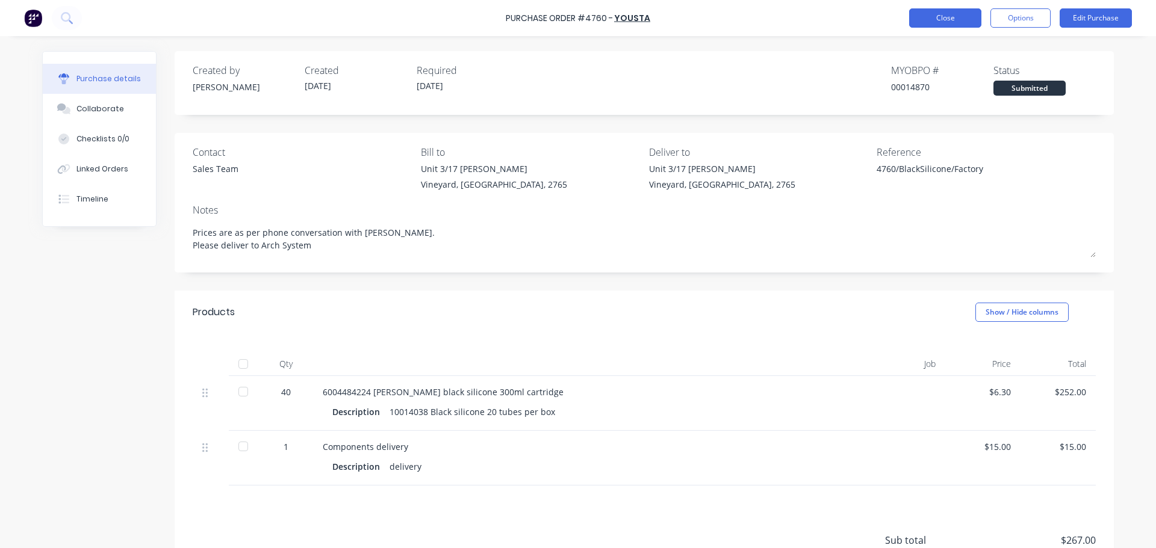
click at [950, 19] on button "Close" at bounding box center [945, 17] width 72 height 19
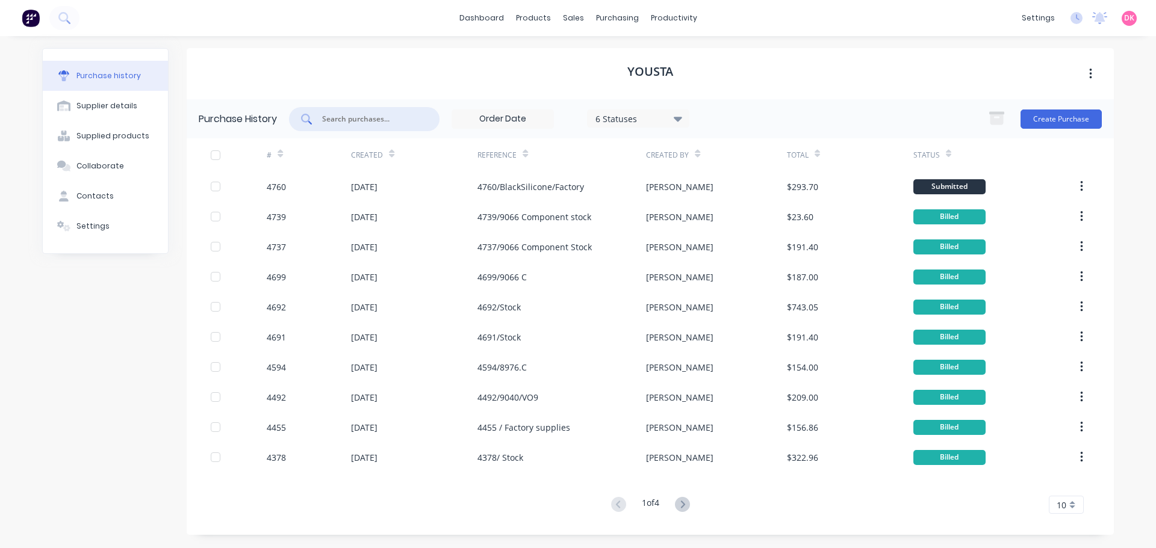
click at [361, 123] on input "text" at bounding box center [371, 119] width 100 height 12
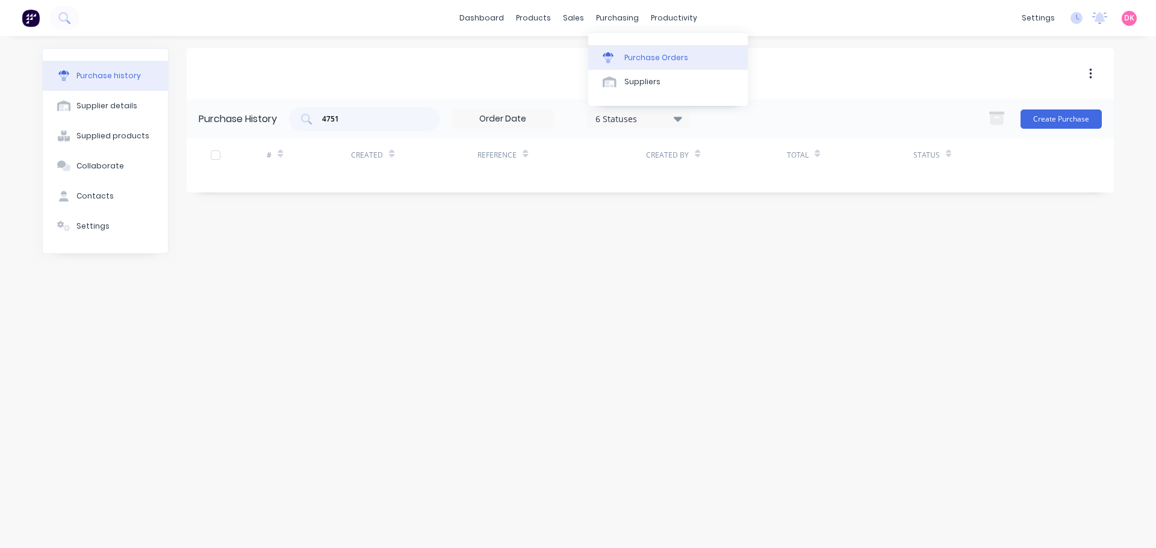
click at [632, 62] on div "Purchase Orders" at bounding box center [656, 57] width 64 height 11
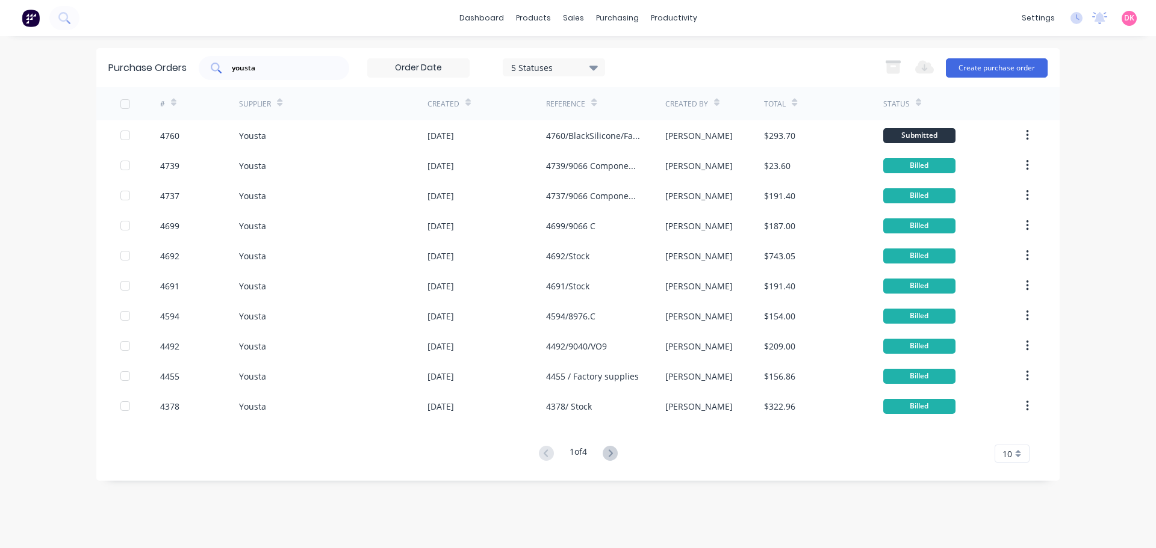
click at [281, 71] on input "yousta" at bounding box center [281, 68] width 100 height 12
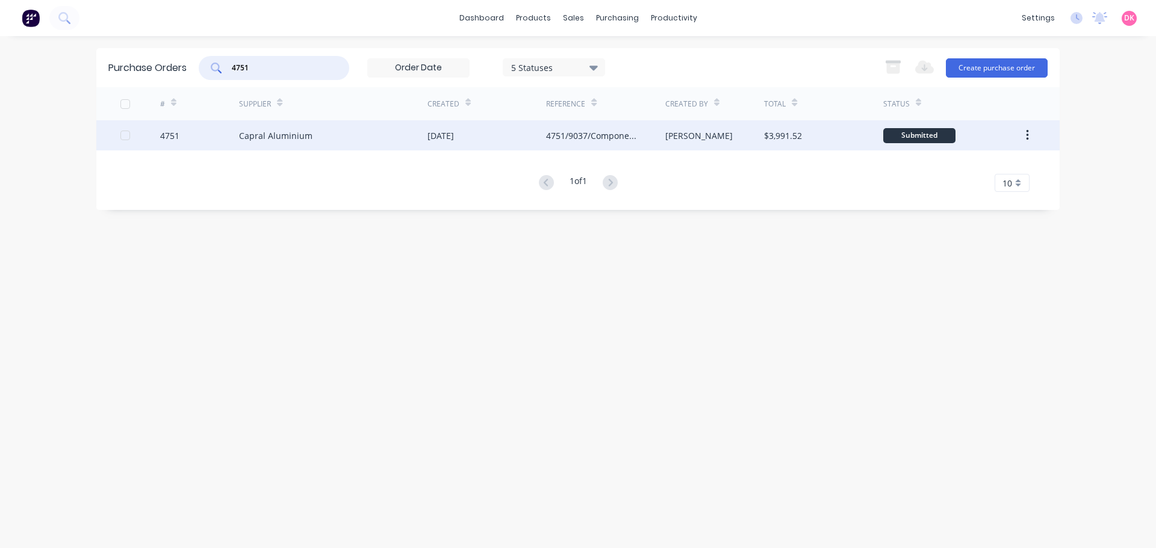
click at [284, 136] on div "Capral Aluminium" at bounding box center [275, 135] width 73 height 13
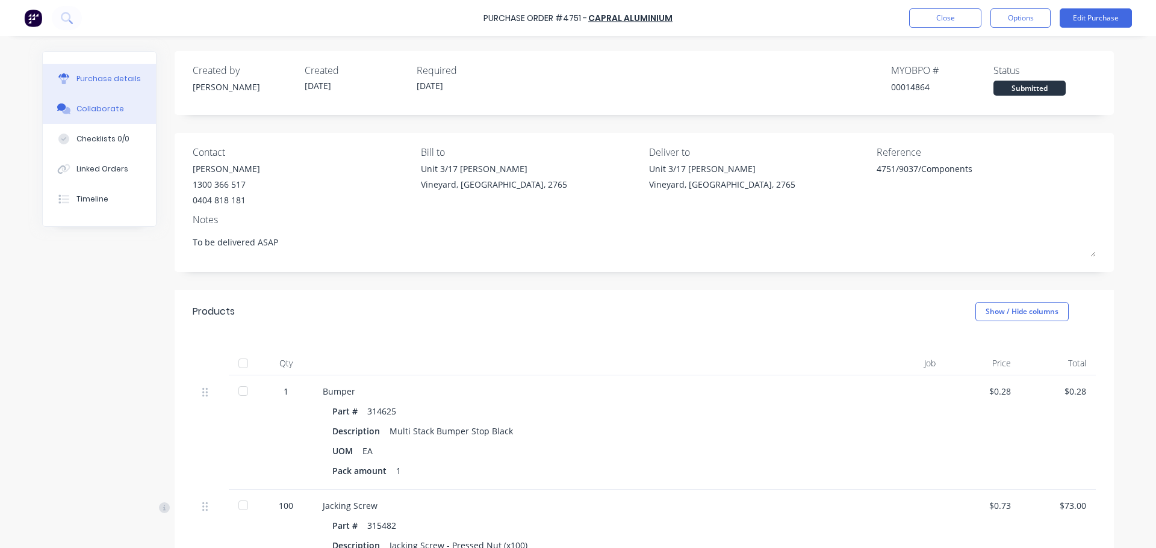
click at [100, 107] on div "Collaborate" at bounding box center [100, 109] width 48 height 11
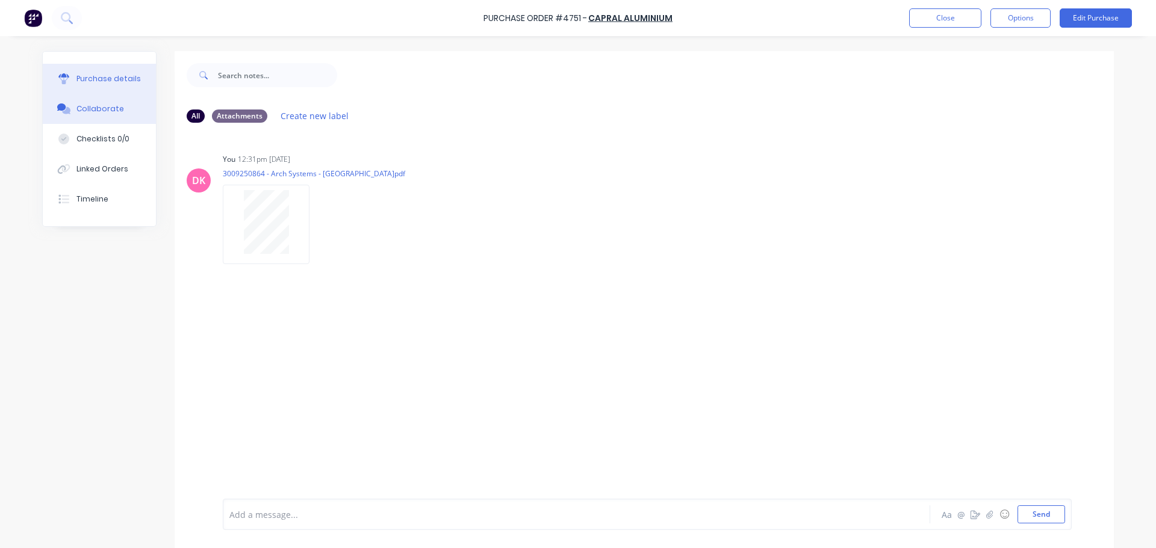
click at [116, 81] on div "Purchase details" at bounding box center [108, 78] width 64 height 11
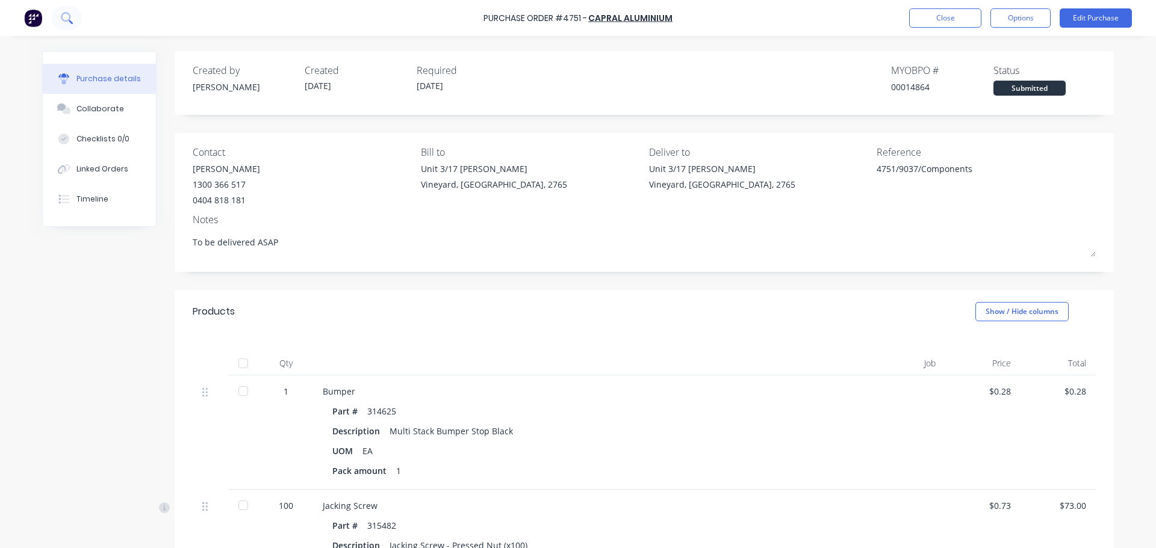
click at [67, 19] on icon at bounding box center [66, 17] width 11 height 11
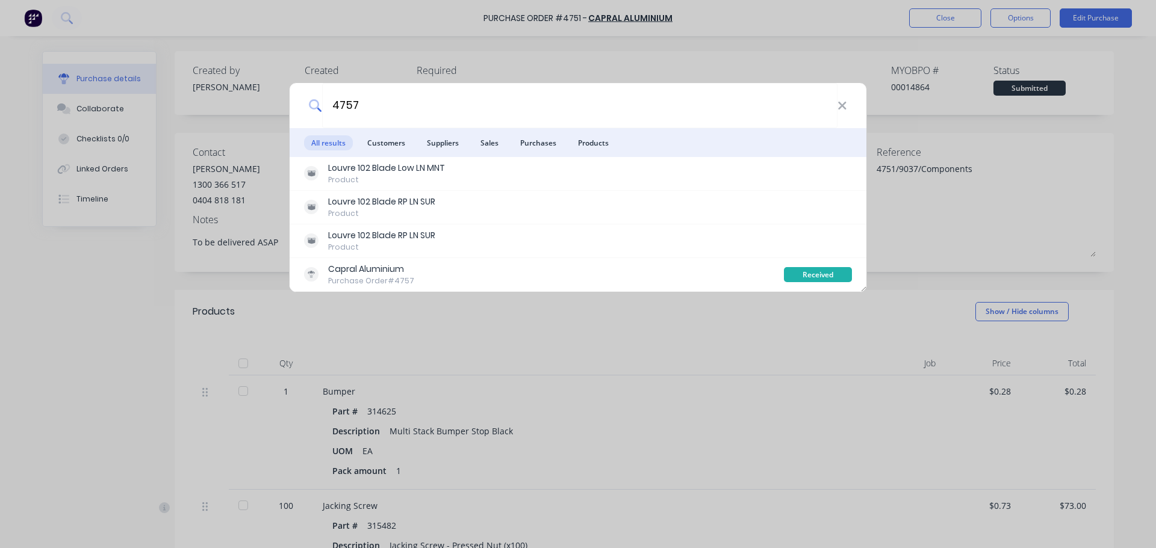
click at [87, 321] on div "4757 All results Customers Suppliers Sales Purchases Products Louvre 102 Blade …" at bounding box center [578, 274] width 1156 height 548
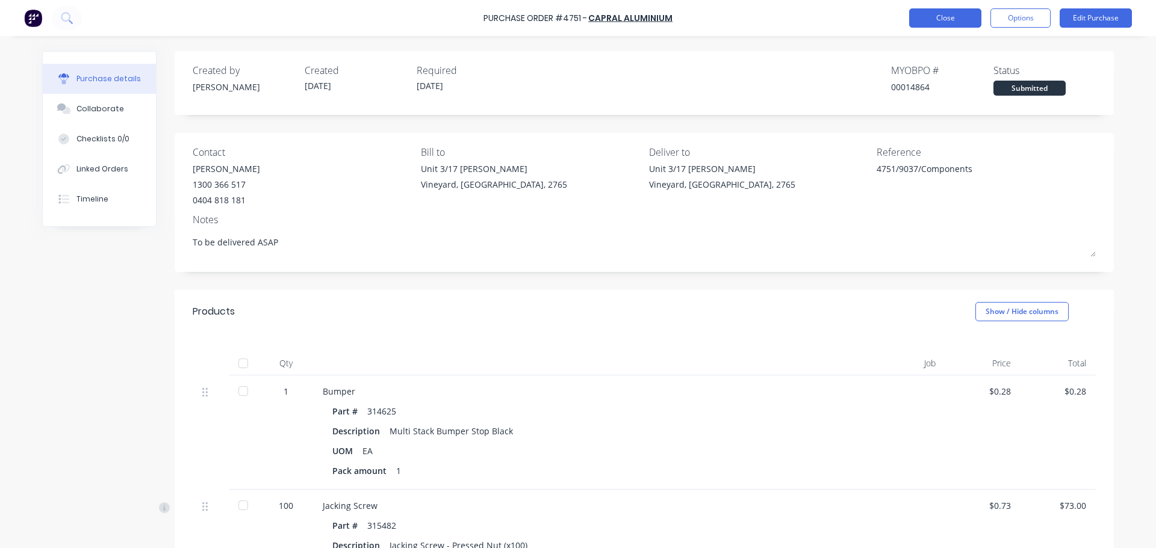
click at [943, 23] on button "Close" at bounding box center [945, 17] width 72 height 19
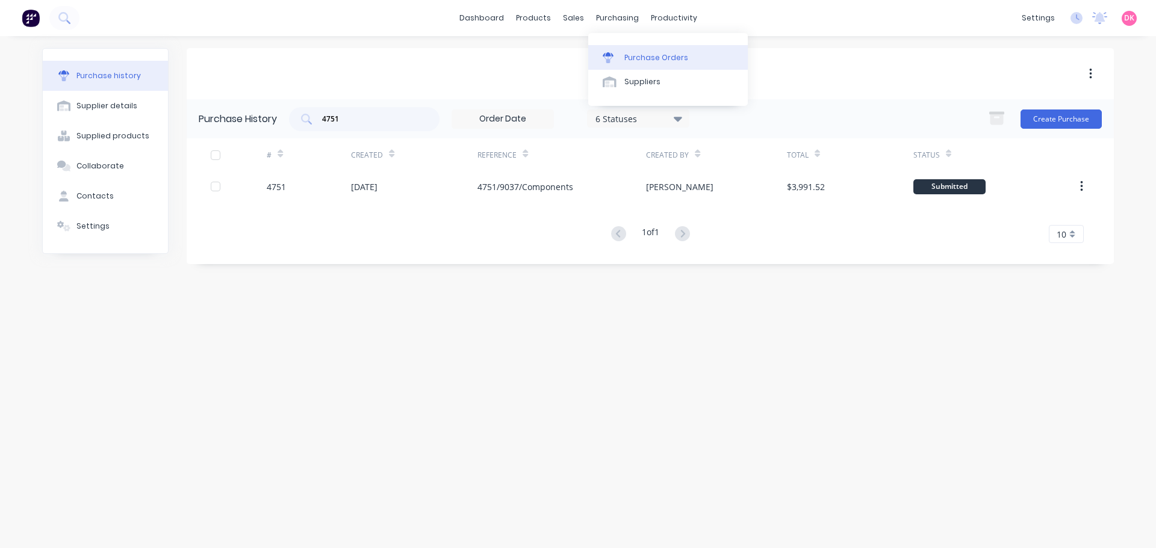
click at [623, 63] on link "Purchase Orders" at bounding box center [668, 57] width 160 height 24
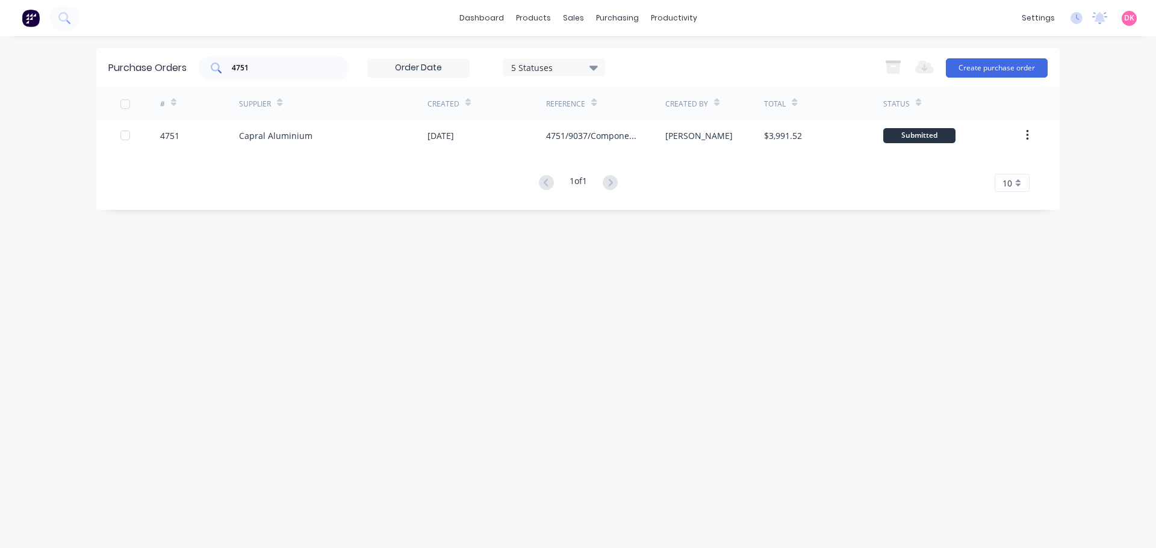
click at [259, 73] on input "4751" at bounding box center [281, 68] width 100 height 12
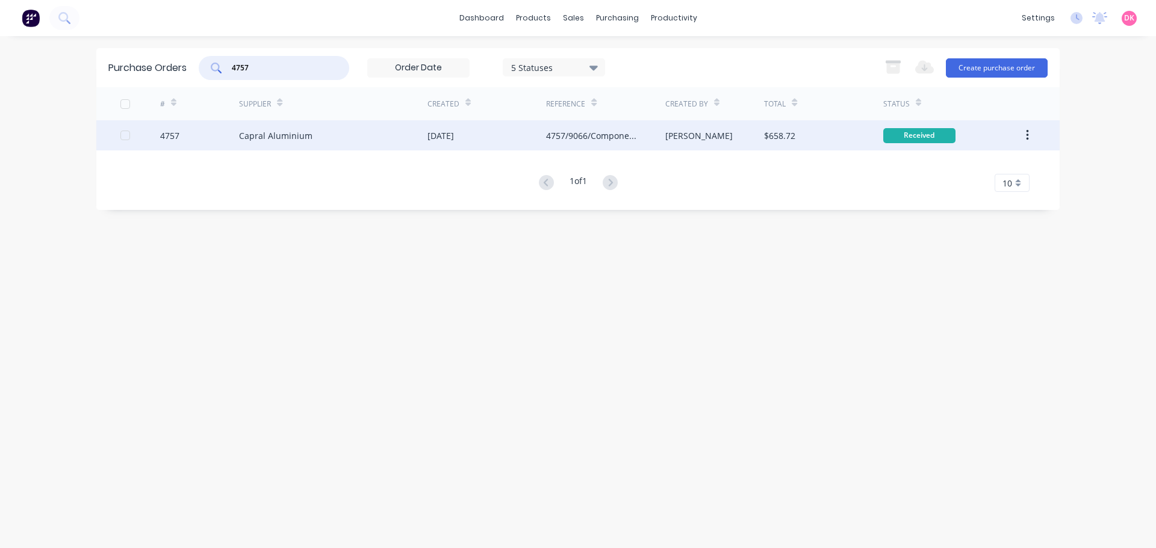
click at [310, 137] on div "Capral Aluminium" at bounding box center [333, 135] width 188 height 30
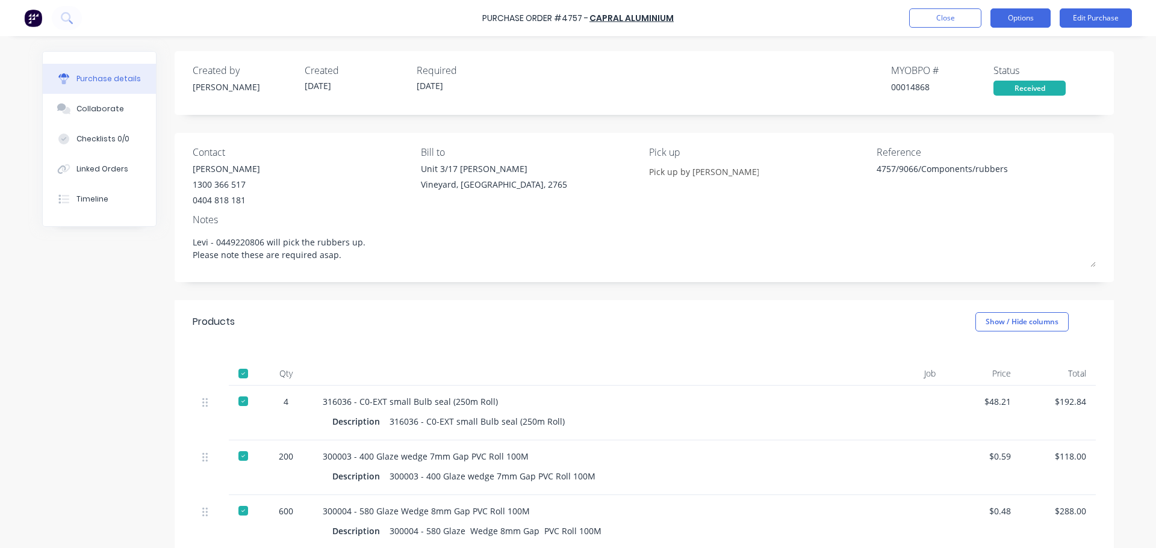
click at [1018, 15] on button "Options" at bounding box center [1020, 17] width 60 height 19
click at [773, 14] on div "Purchase Order #4757 - Capral Aluminium Close Options Print / Email Convert to …" at bounding box center [578, 18] width 1156 height 36
click at [87, 203] on div "Timeline" at bounding box center [92, 199] width 32 height 11
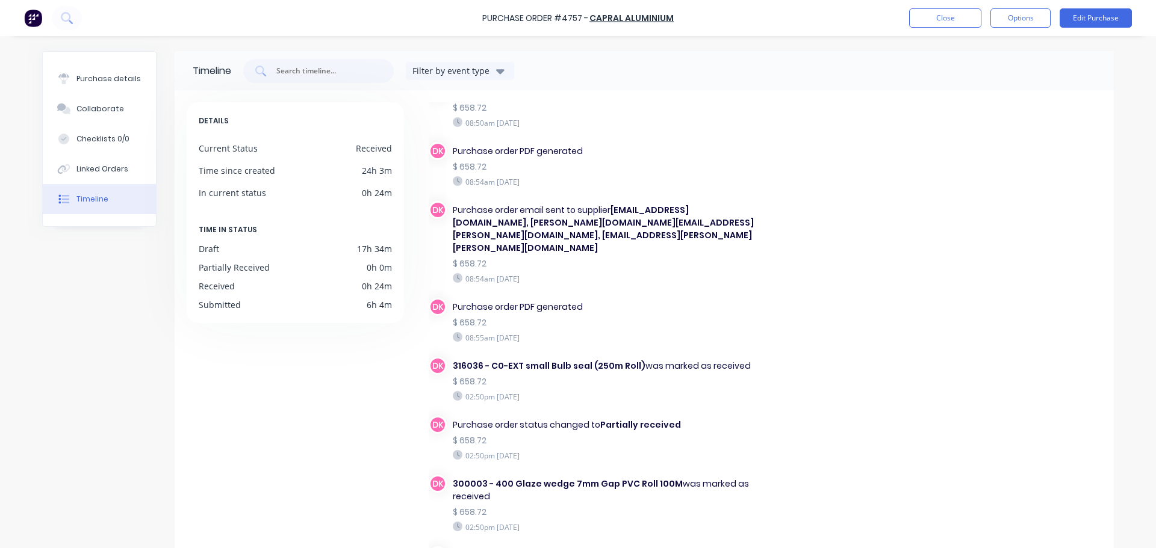
scroll to position [11, 0]
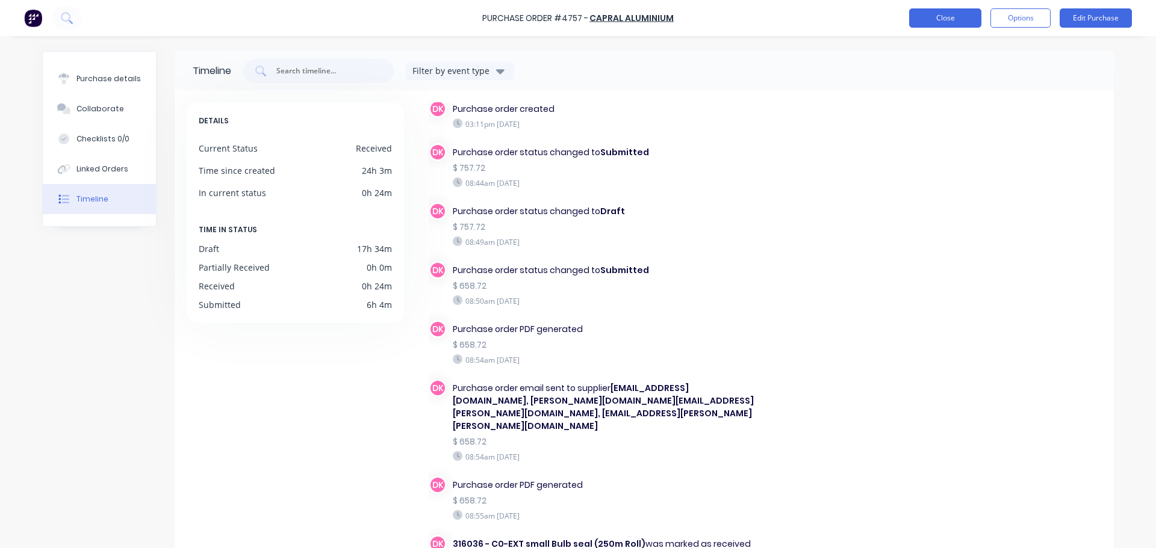
click at [935, 17] on button "Close" at bounding box center [945, 17] width 72 height 19
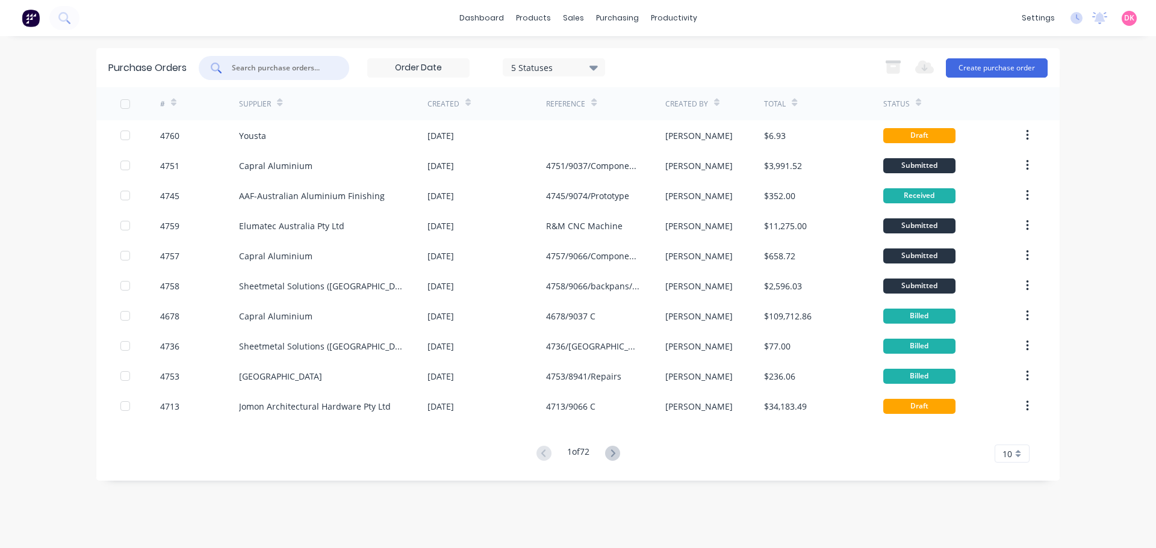
click at [298, 67] on input "text" at bounding box center [281, 68] width 100 height 12
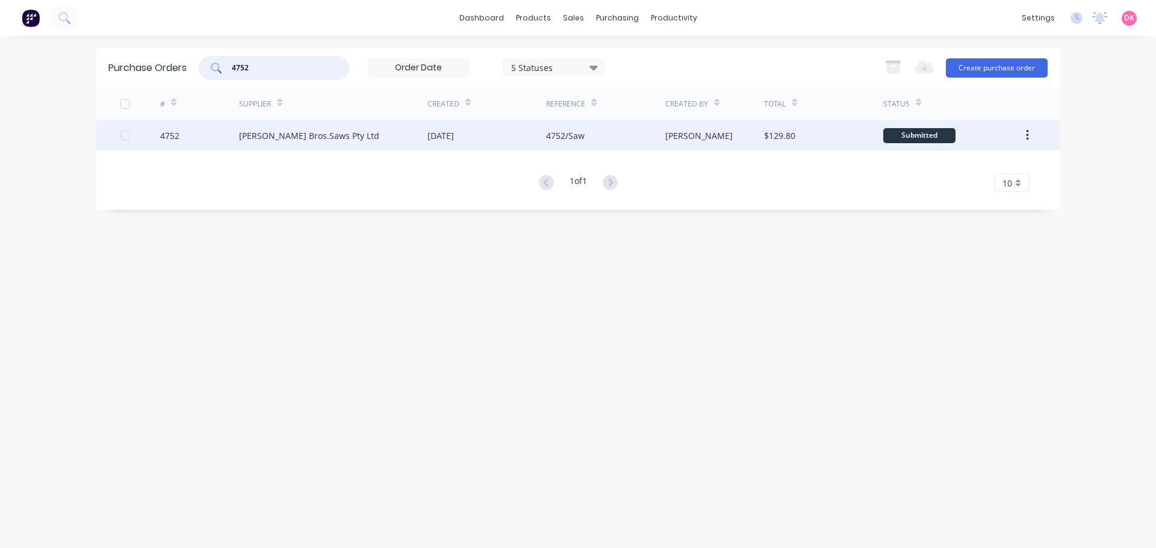
type input "4752"
click at [359, 146] on div "Henry Bros.Saws Pty Ltd" at bounding box center [333, 135] width 188 height 30
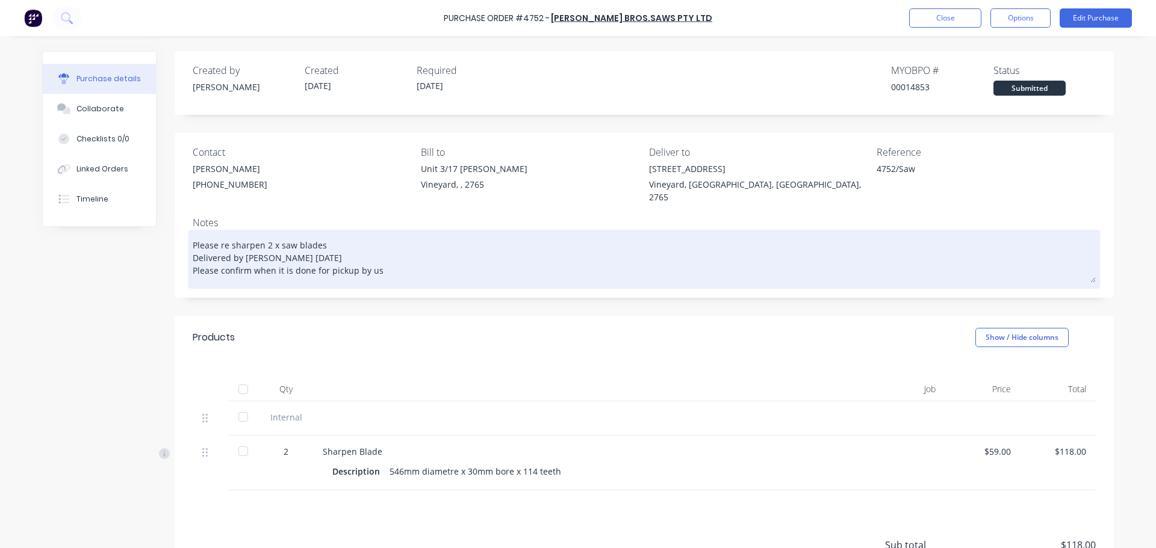
click at [384, 266] on textarea "Please re sharpen 2 x saw blades Delivered by Levi 26/09/25 Please confirm when…" at bounding box center [644, 258] width 903 height 50
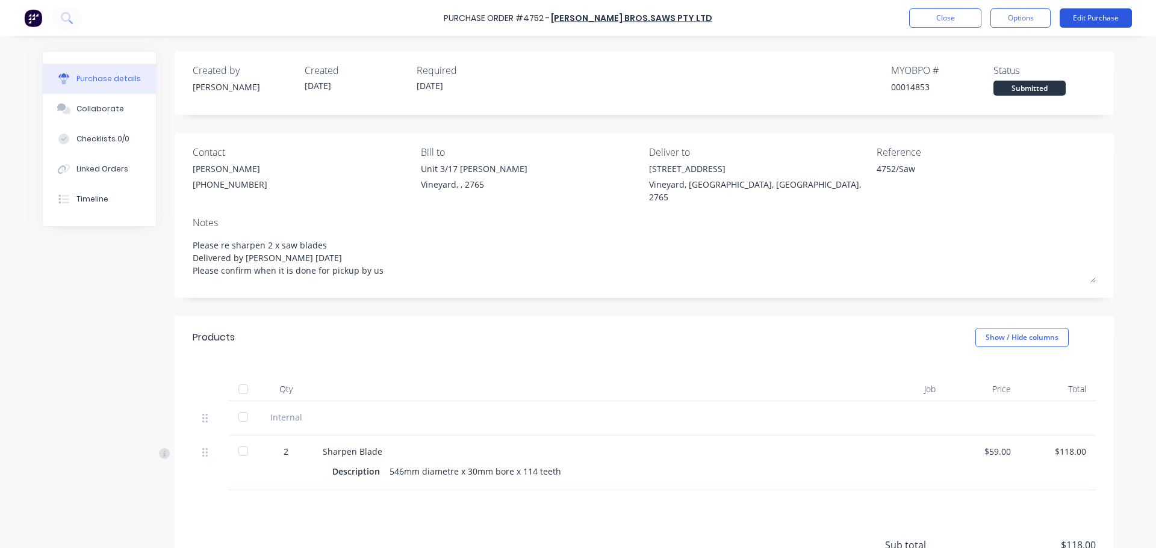
click at [1099, 20] on button "Edit Purchase" at bounding box center [1096, 17] width 72 height 19
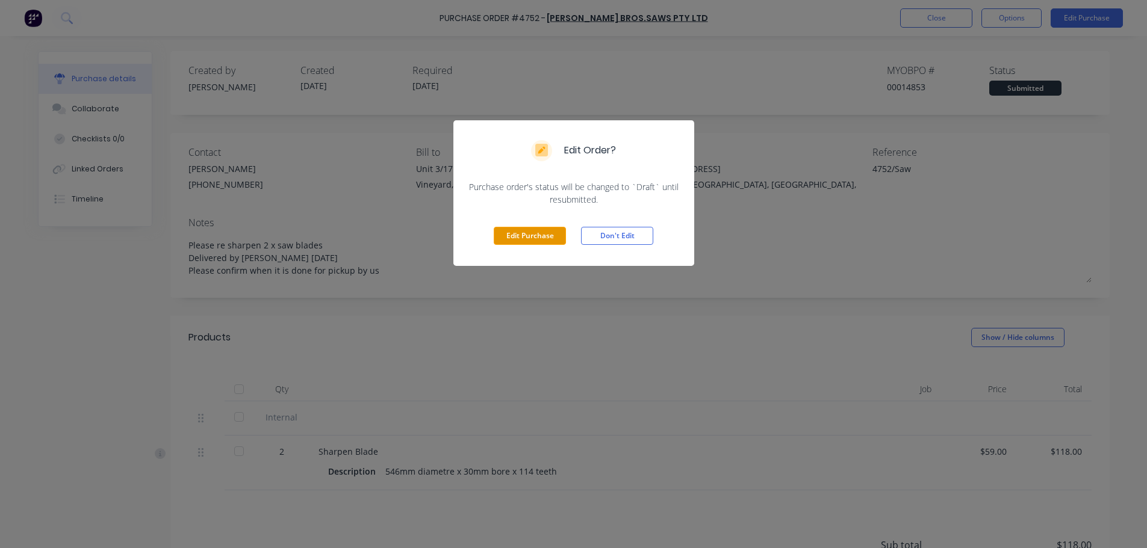
click at [555, 242] on button "Edit Purchase" at bounding box center [530, 236] width 72 height 18
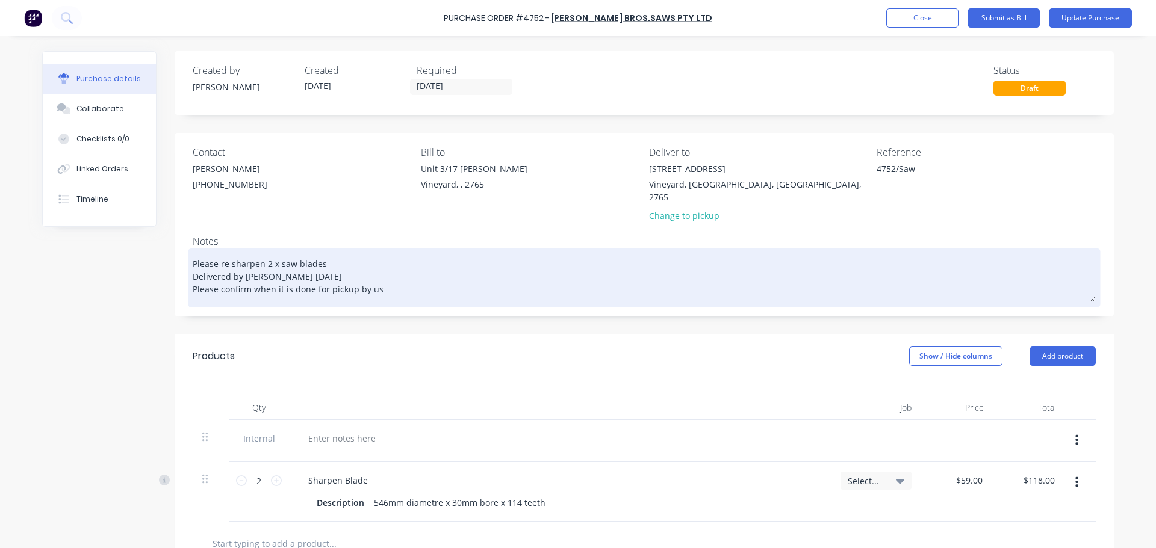
click at [393, 284] on textarea "Please re sharpen 2 x saw blades Delivered by Levi 26/09/25 Please confirm when…" at bounding box center [644, 277] width 903 height 50
type textarea "x"
type textarea "Please re sharpen 2 x saw blades Delivered by Levi 26/09/25 Please confirm when…"
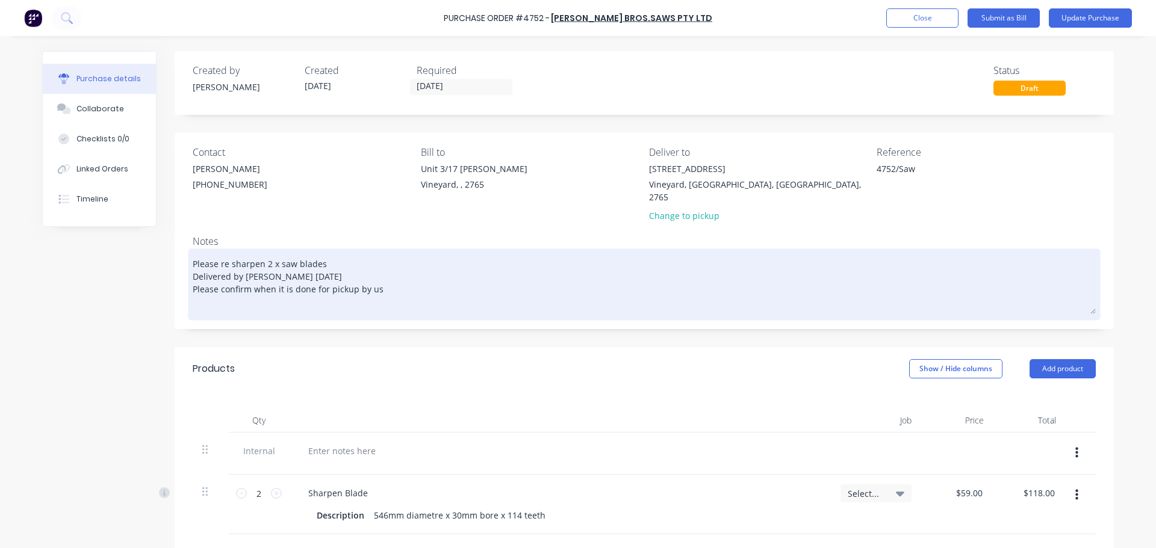
type textarea "x"
type textarea "Please re sharpen 2 x saw blades Delivered by Levi 26/09/25 Please confirm when…"
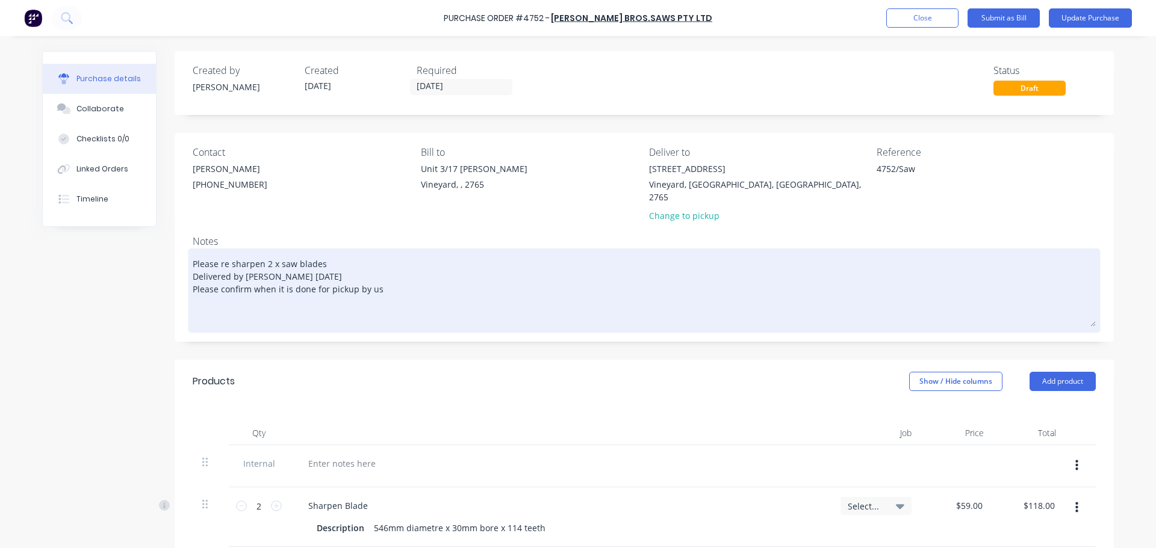
type textarea "x"
type textarea "Please re sharpen 2 x saw blades Delivered by Levi 26/09/25 Please confirm when…"
type textarea "x"
type textarea "Please re sharpen 2 x saw blades Delivered by Levi 26/09/25 Please confirm when…"
type textarea "x"
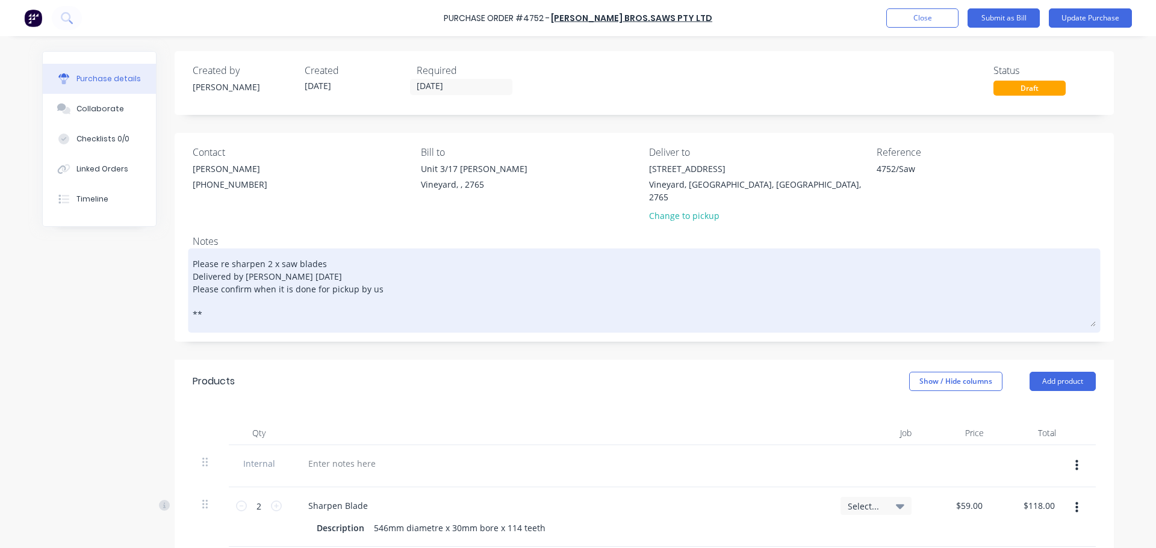
type textarea "Please re sharpen 2 x saw blades Delivered by Levi 26/09/25 Please confirm when…"
type textarea "x"
type textarea "Please re sharpen 2 x saw blades Delivered by Levi 26/09/25 Please confirm when…"
type textarea "x"
type textarea "Please re sharpen 2 x saw blades Delivered by Levi 26/09/25 Please confirm when…"
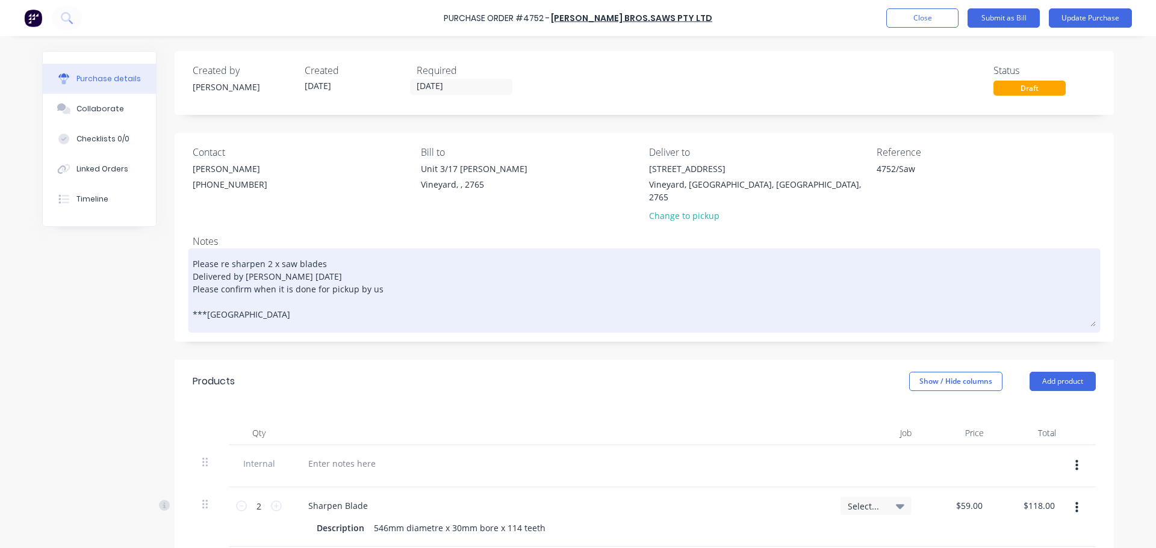
type textarea "x"
type textarea "Please re sharpen 2 x saw blades Delivered by Levi 26/09/25 Please confirm when…"
type textarea "x"
type textarea "Please re sharpen 2 x saw blades Delivered by Levi 26/09/25 Please confirm when…"
type textarea "x"
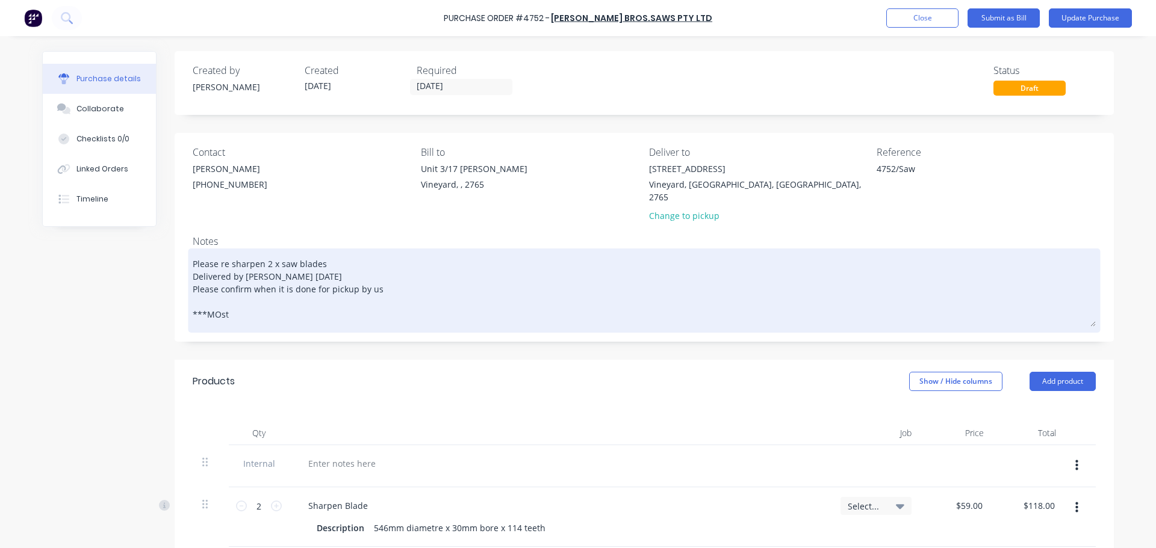
type textarea "Please re sharpen 2 x saw blades Delivered by Levi 26/09/25 Please confirm when…"
type textarea "x"
type textarea "Please re sharpen 2 x saw blades Delivered by Levi 26/09/25 Please confirm when…"
type textarea "x"
type textarea "Please re sharpen 2 x saw blades Delivered by Levi 26/09/25 Please confirm when…"
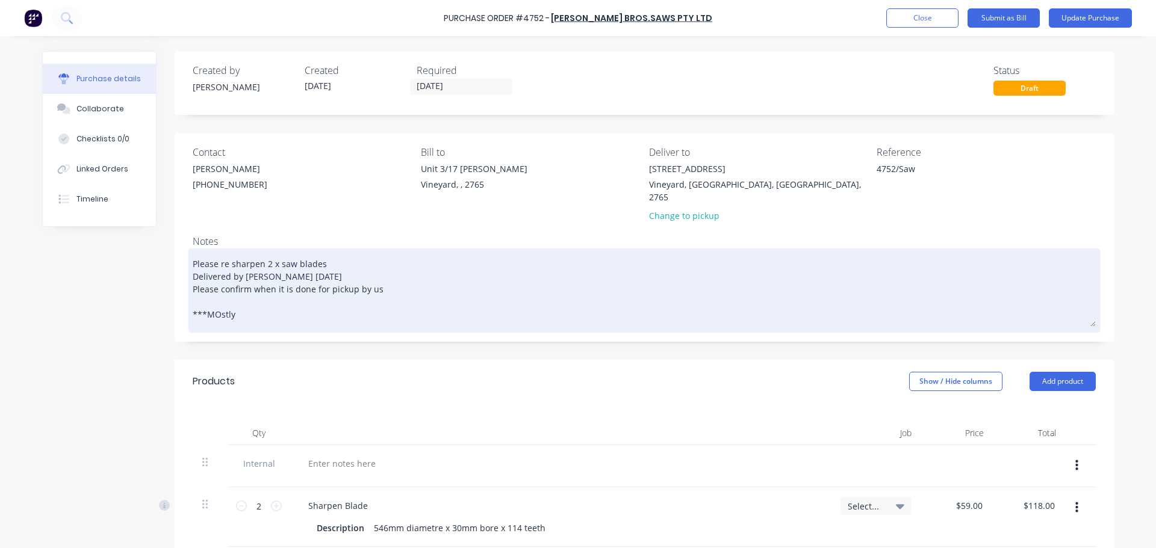
type textarea "x"
type textarea "Please re sharpen 2 x saw blades Delivered by Levi 26/09/25 Please confirm when…"
type textarea "x"
type textarea "Please re sharpen 2 x saw blades Delivered by Levi 26/09/25 Please confirm when…"
type textarea "x"
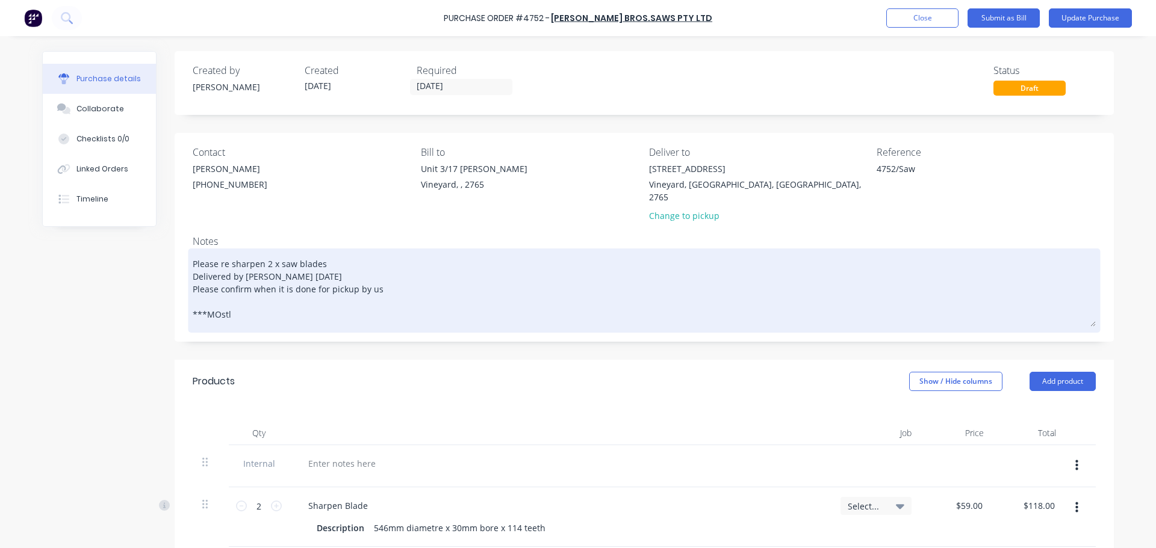
type textarea "Please re sharpen 2 x saw blades Delivered by Levi 26/09/25 Please confirm when…"
type textarea "x"
type textarea "Please re sharpen 2 x saw blades Delivered by Levi 26/09/25 Please confirm when…"
type textarea "x"
type textarea "Please re sharpen 2 x saw blades Delivered by Levi 26/09/25 Please confirm when…"
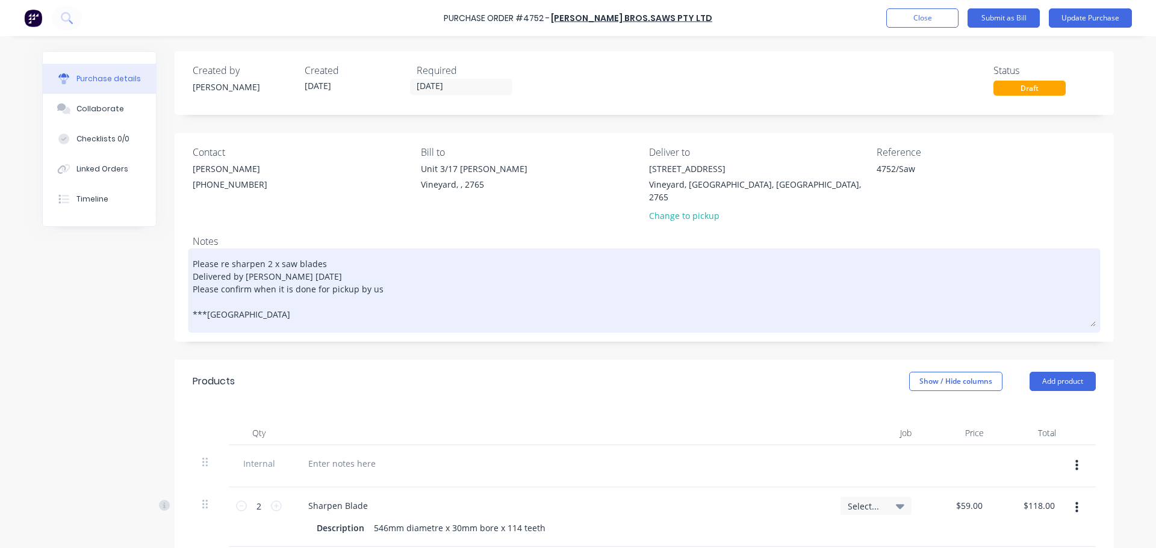
type textarea "x"
type textarea "Please re sharpen 2 x saw blades Delivered by Levi 26/09/25 Please confirm when…"
type textarea "x"
type textarea "Please re sharpen 2 x saw blades Delivered by Levi 26/09/25 Please confirm when…"
type textarea "x"
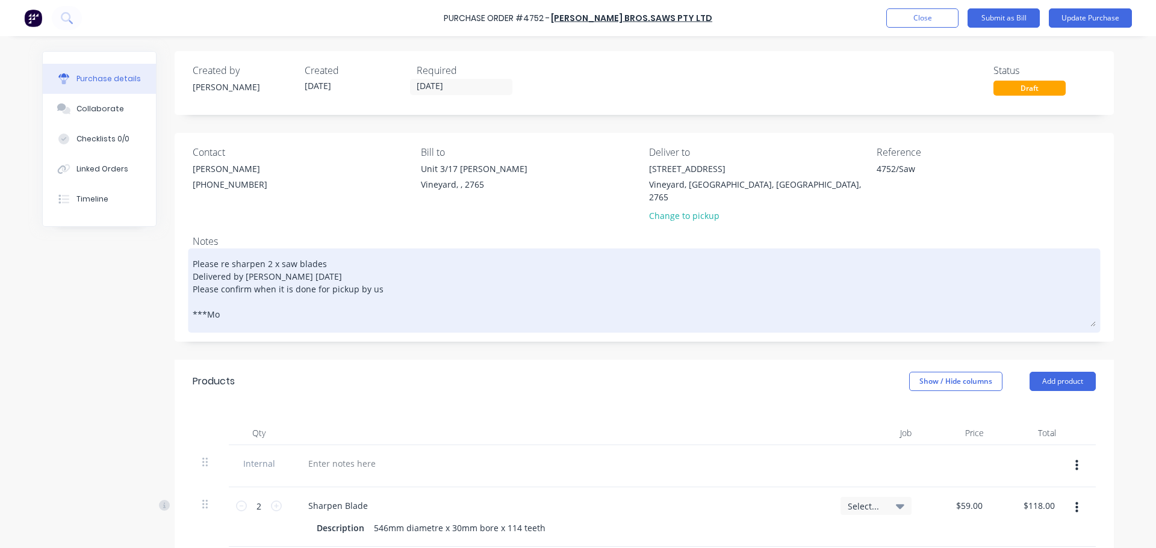
type textarea "Please re sharpen 2 x saw blades Delivered by Levi 26/09/25 Please confirm when…"
type textarea "x"
type textarea "Please re sharpen 2 x saw blades Delivered by Levi 26/09/25 Please confirm when…"
type textarea "x"
type textarea "Please re sharpen 2 x saw blades Delivered by Levi 26/09/25 Please confirm when…"
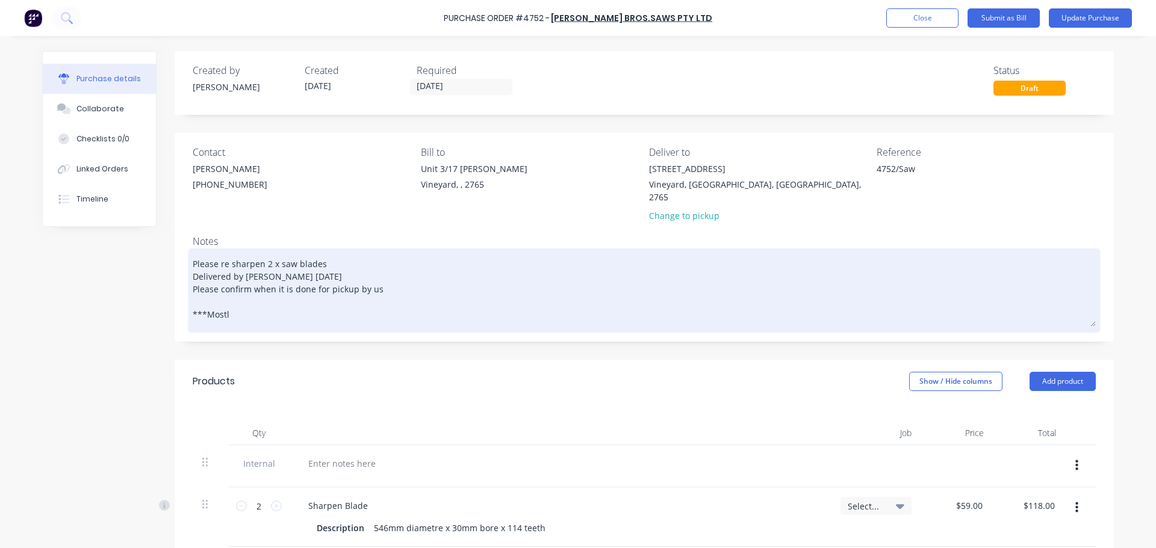
type textarea "x"
type textarea "Please re sharpen 2 x saw blades Delivered by Levi 26/09/25 Please confirm when…"
type textarea "x"
type textarea "Please re sharpen 2 x saw blades Delivered by Levi 26/09/25 Please confirm when…"
type textarea "x"
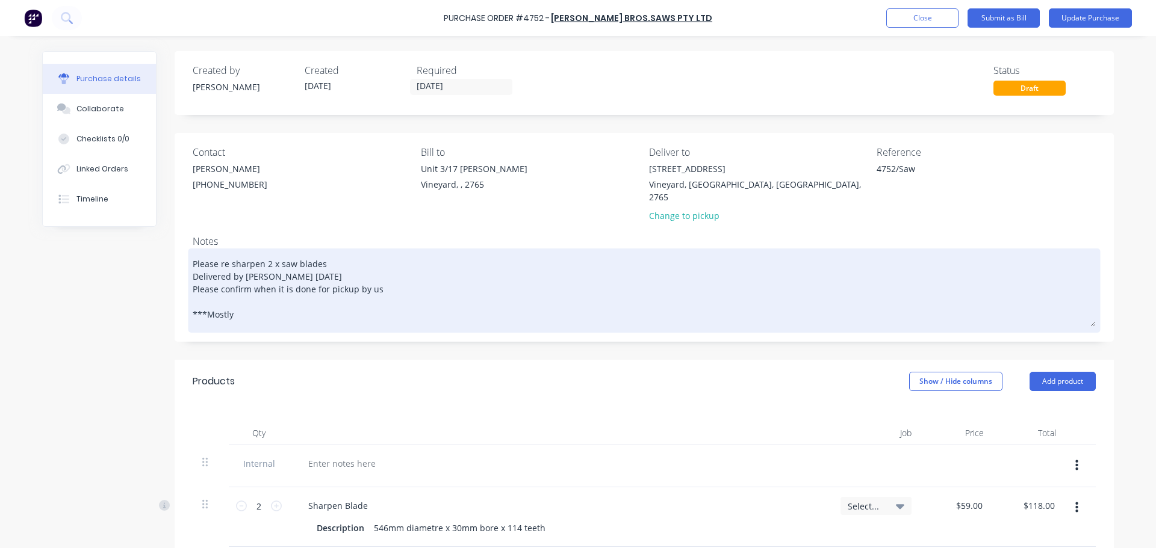
type textarea "Please re sharpen 2 x saw blades Delivered by Levi 26/09/25 Please confirm when…"
type textarea "x"
type textarea "Please re sharpen 2 x saw blades Delivered by Levi 26/09/25 Please confirm when…"
type textarea "x"
type textarea "Please re sharpen 2 x saw blades Delivered by Levi 26/09/25 Please confirm when…"
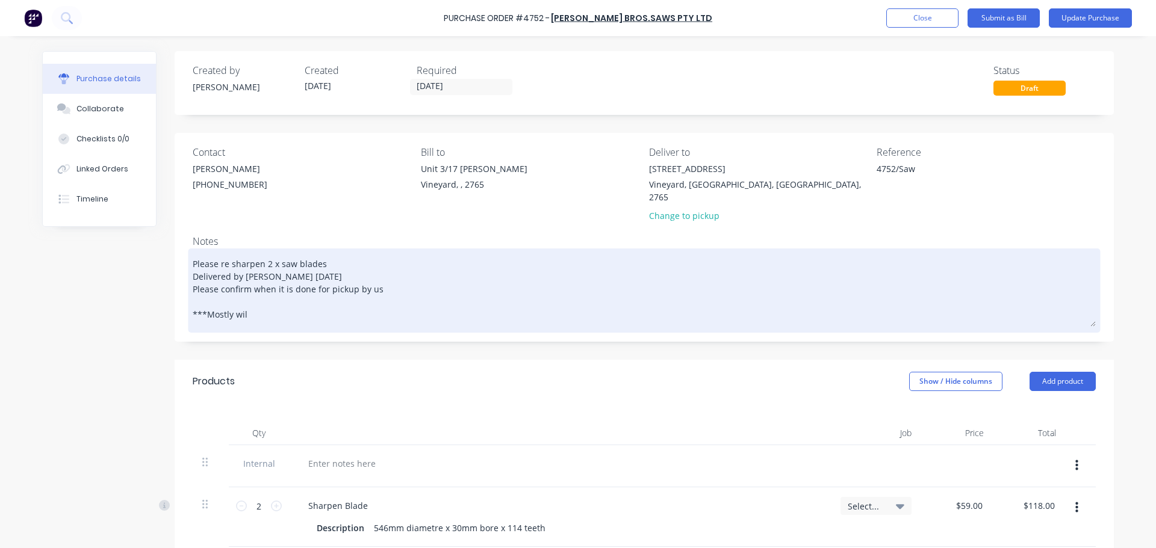
type textarea "x"
type textarea "Please re sharpen 2 x saw blades Delivered by Levi 26/09/25 Please confirm when…"
type textarea "x"
type textarea "Please re sharpen 2 x saw blades Delivered by Levi 26/09/25 Please confirm when…"
type textarea "x"
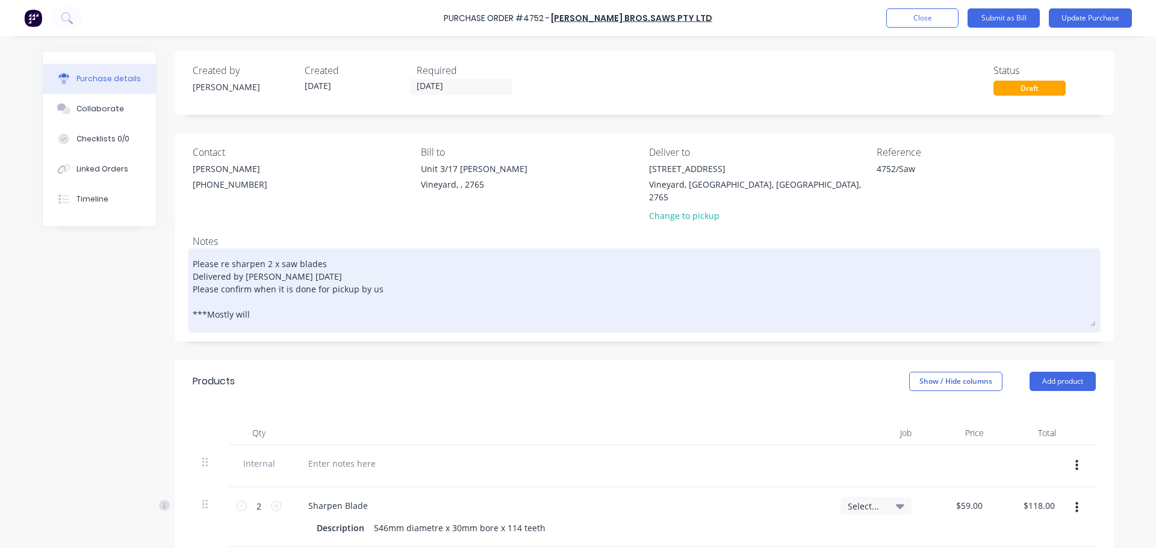
type textarea "Please re sharpen 2 x saw blades Delivered by Levi 26/09/25 Please confirm when…"
type textarea "x"
type textarea "Please re sharpen 2 x saw blades Delivered by Levi 26/09/25 Please confirm when…"
type textarea "x"
type textarea "Please re sharpen 2 x saw blades Delivered by Levi 26/09/25 Please confirm when…"
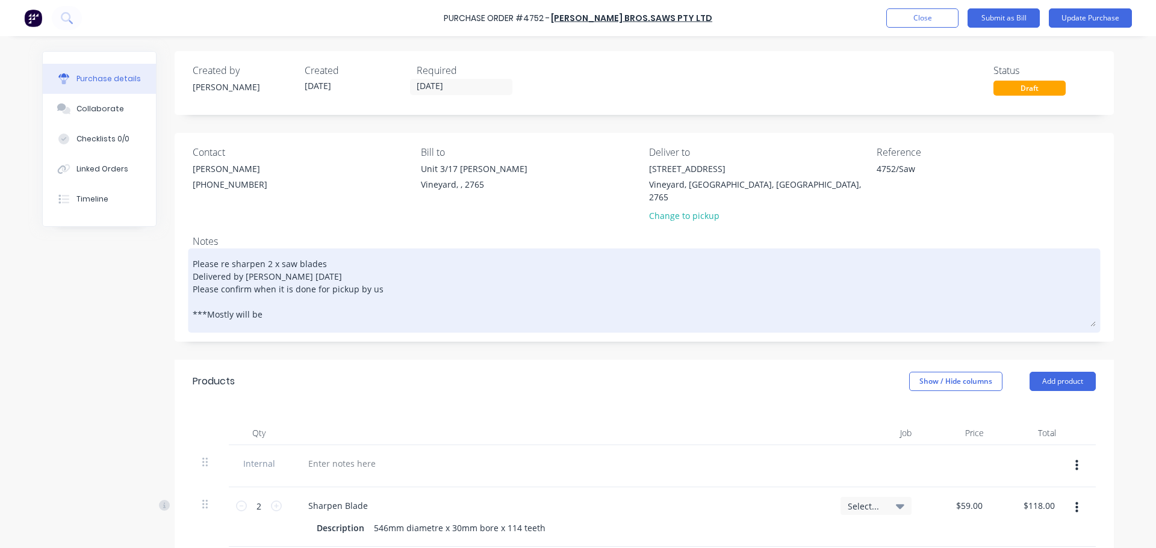
type textarea "x"
type textarea "Please re sharpen 2 x saw blades Delivered by Levi 26/09/25 Please confirm when…"
type textarea "x"
type textarea "Please re sharpen 2 x saw blades Delivered by Levi 26/09/25 Please confirm when…"
type textarea "x"
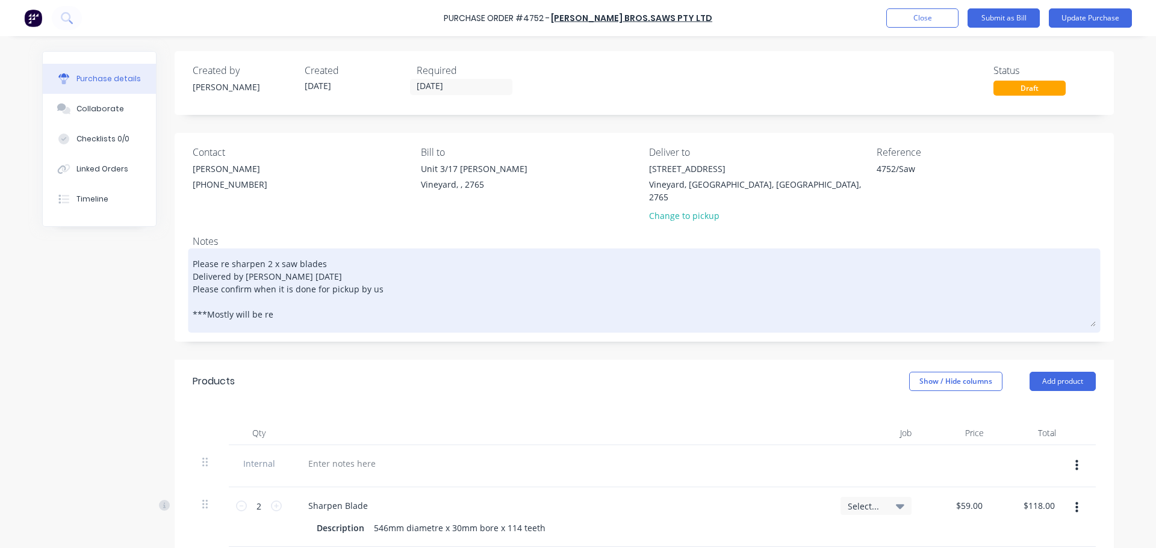
type textarea "Please re sharpen 2 x saw blades Delivered by Levi 26/09/25 Please confirm when…"
type textarea "x"
type textarea "Please re sharpen 2 x saw blades Delivered by Levi 26/09/25 Please confirm when…"
type textarea "x"
type textarea "Please re sharpen 2 x saw blades Delivered by Levi 26/09/25 Please confirm when…"
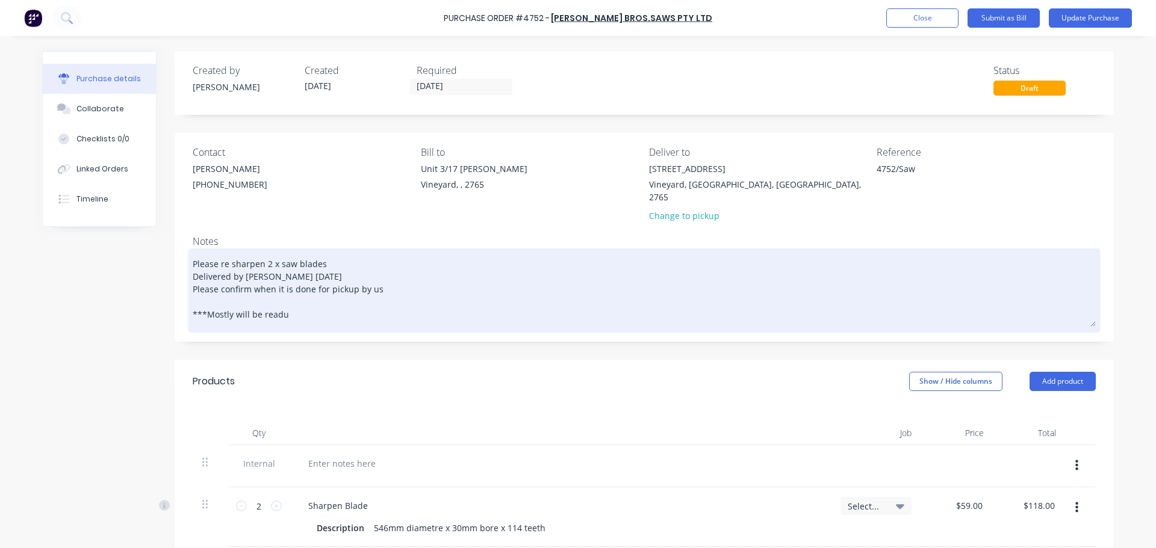
type textarea "x"
type textarea "Please re sharpen 2 x saw blades Delivered by Levi 26/09/25 Please confirm when…"
type textarea "x"
type textarea "Please re sharpen 2 x saw blades Delivered by Levi 26/09/25 Please confirm when…"
type textarea "x"
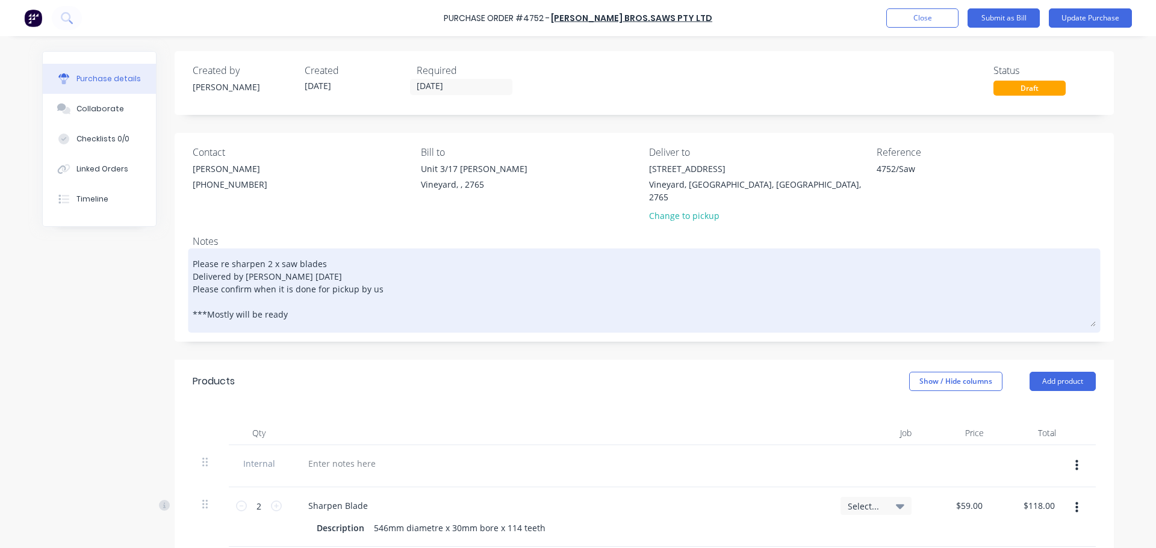
type textarea "Please re sharpen 2 x saw blades Delivered by Levi 26/09/25 Please confirm when…"
type textarea "x"
type textarea "Please re sharpen 2 x saw blades Delivered by Levi 26/09/25 Please confirm when…"
type textarea "x"
type textarea "Please re sharpen 2 x saw blades Delivered by Levi 26/09/25 Please confirm when…"
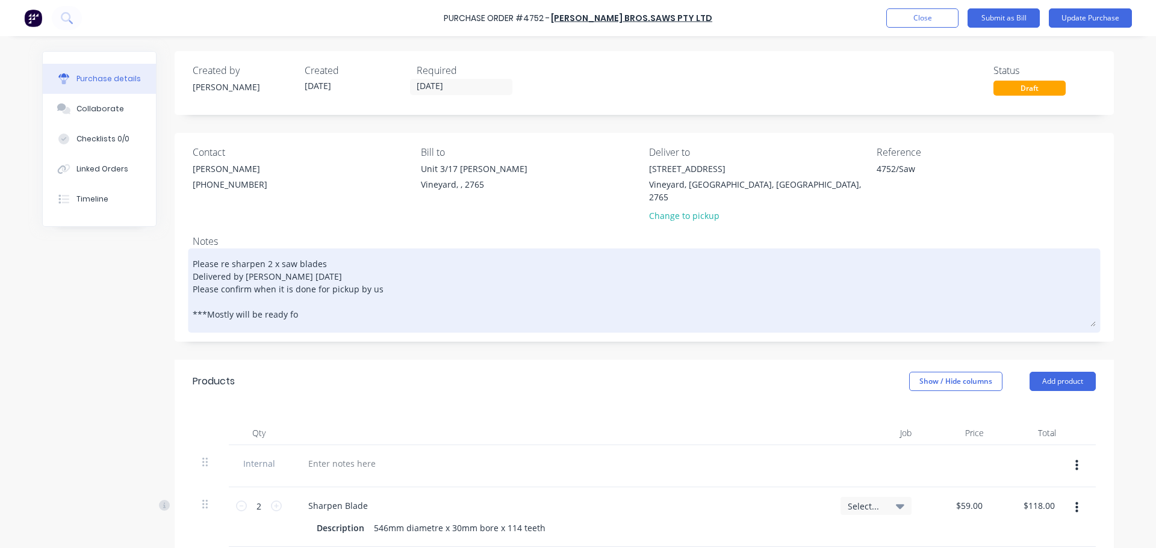
type textarea "x"
type textarea "Please re sharpen 2 x saw blades Delivered by Levi 26/09/25 Please confirm when…"
type textarea "x"
type textarea "Please re sharpen 2 x saw blades Delivered by Levi 26/09/25 Please confirm when…"
type textarea "x"
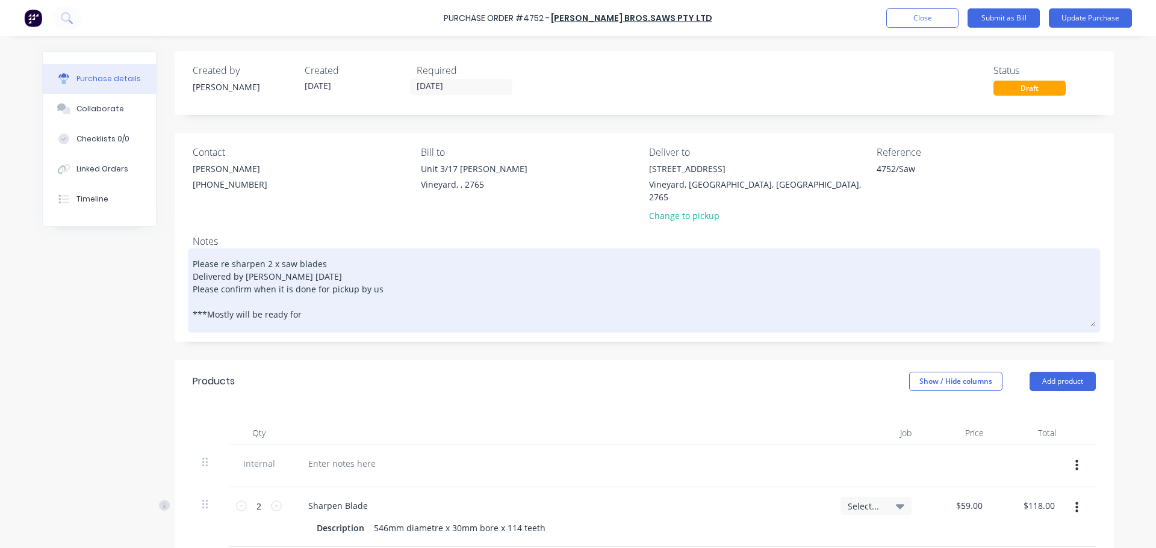
type textarea "Please re sharpen 2 x saw blades Delivered by Levi 26/09/25 Please confirm when…"
type textarea "x"
type textarea "Please re sharpen 2 x saw blades Delivered by Levi 26/09/25 Please confirm when…"
type textarea "x"
type textarea "Please re sharpen 2 x saw blades Delivered by Levi 26/09/25 Please confirm when…"
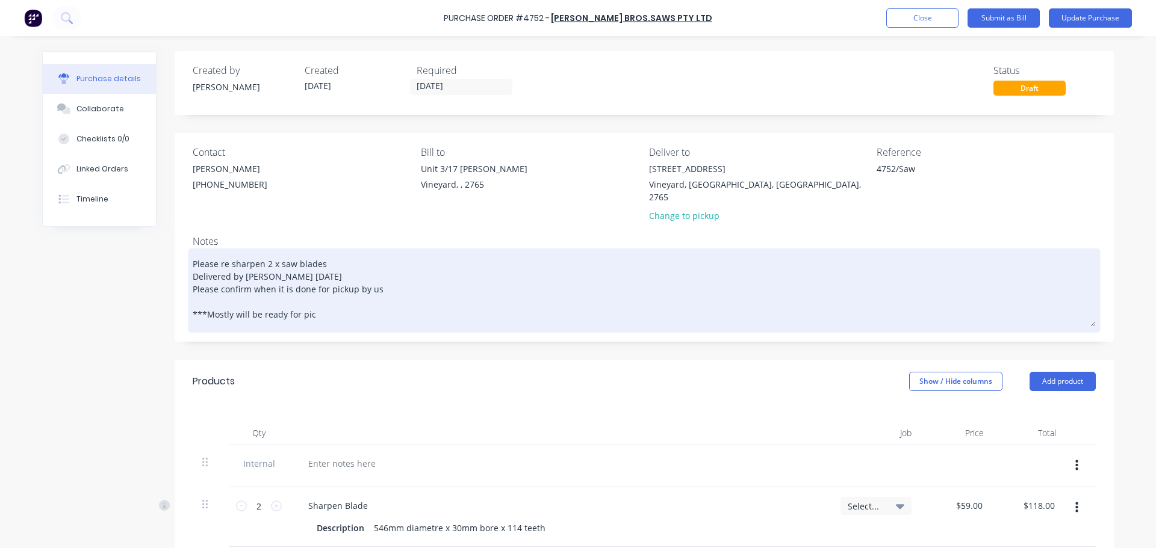
type textarea "x"
type textarea "Please re sharpen 2 x saw blades Delivered by Levi 26/09/25 Please confirm when…"
type textarea "x"
type textarea "Please re sharpen 2 x saw blades Delivered by Levi 26/09/25 Please confirm when…"
type textarea "x"
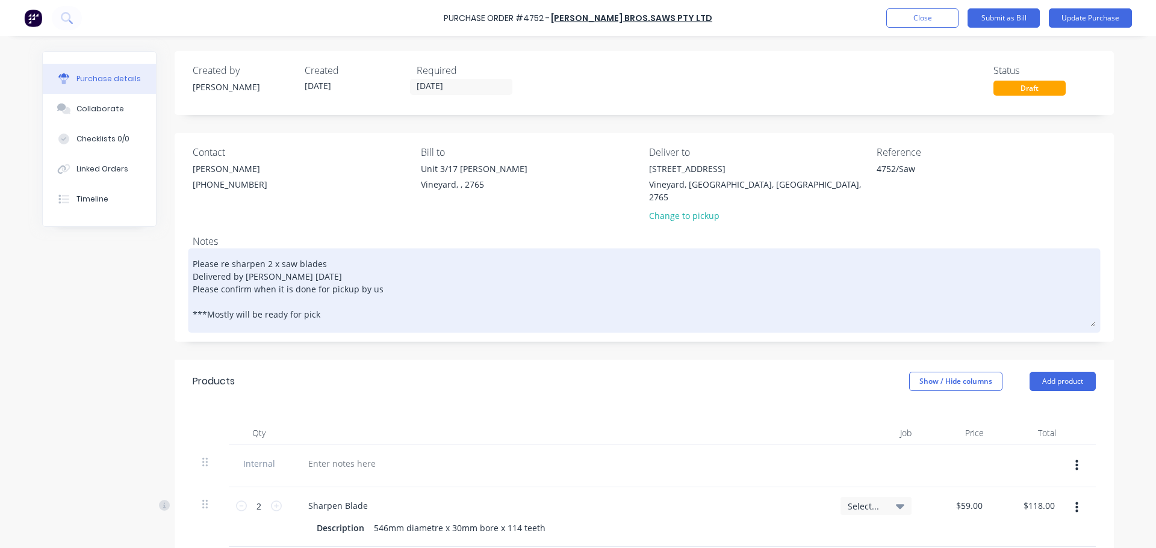
type textarea "Please re sharpen 2 x saw blades Delivered by Levi 26/09/25 Please confirm when…"
type textarea "x"
type textarea "Please re sharpen 2 x saw blades Delivered by Levi 26/09/25 Please confirm when…"
type textarea "x"
type textarea "Please re sharpen 2 x saw blades Delivered by Levi 26/09/25 Please confirm when…"
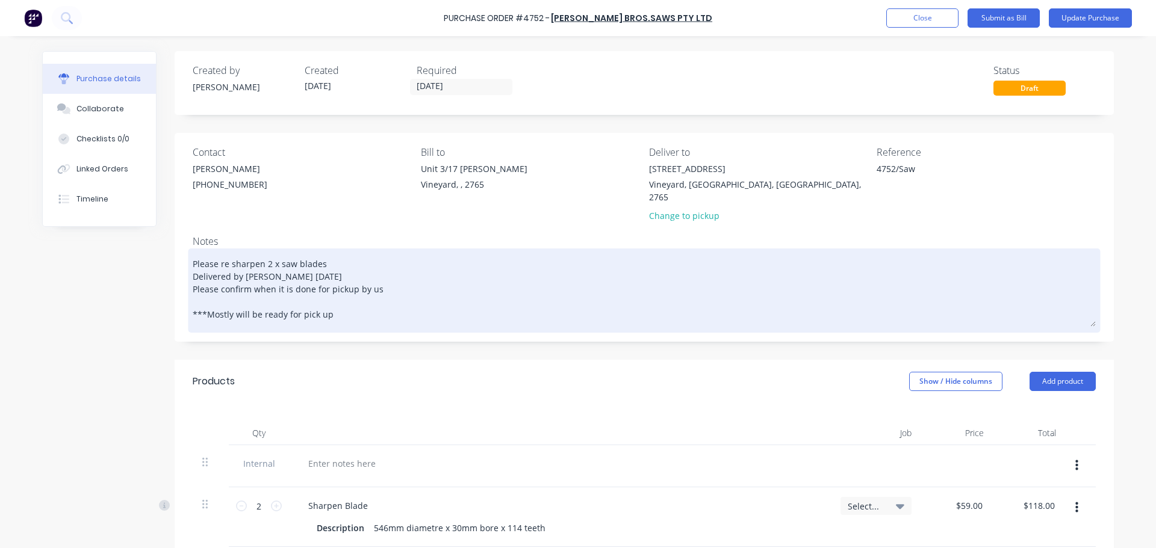
type textarea "x"
type textarea "Please re sharpen 2 x saw blades Delivered by Levi 26/09/25 Please confirm when…"
drag, startPoint x: 393, startPoint y: 284, endPoint x: 355, endPoint y: 303, distance: 41.7
click at [355, 303] on textarea "Please re sharpen 2 x saw blades Delivered by Levi 26/09/25 Please confirm when…" at bounding box center [644, 289] width 903 height 75
type textarea "x"
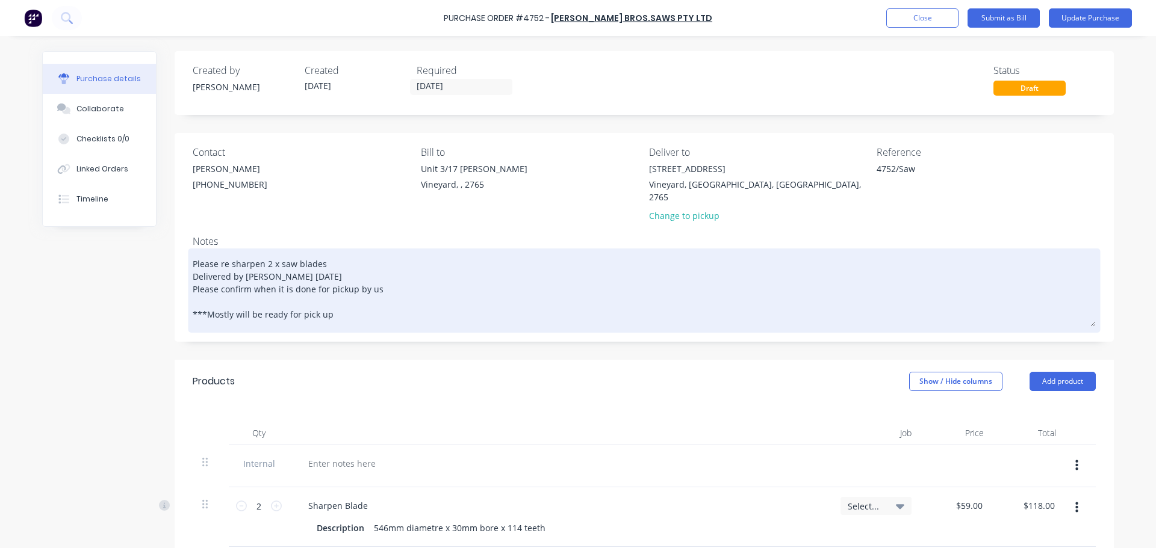
type textarea "Please re sharpen 2 x saw blades Delivered by Levi 26/09/25 Please confirm when…"
type textarea "x"
type textarea "Please re sharpen 2 x saw blades Delivered by Levi 26/09/25 Please confirm when…"
type textarea "x"
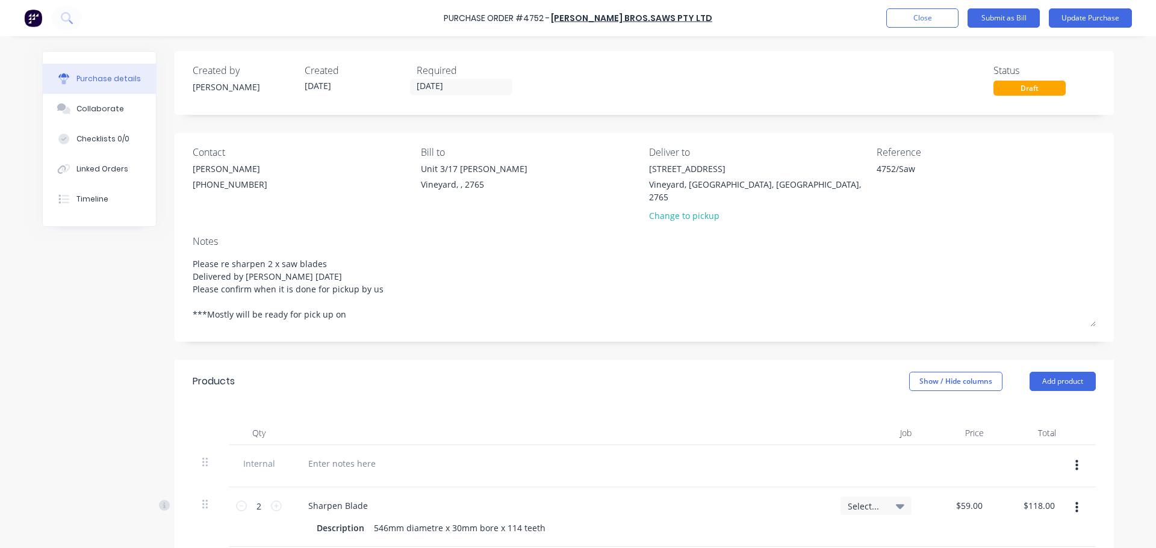
type textarea "Please re sharpen 2 x saw blades Delivered by Levi 26/09/25 Please confirm when…"
type textarea "x"
type textarea "Please re sharpen 2 x saw blades Delivered by Levi 26/09/25 Please confirm when…"
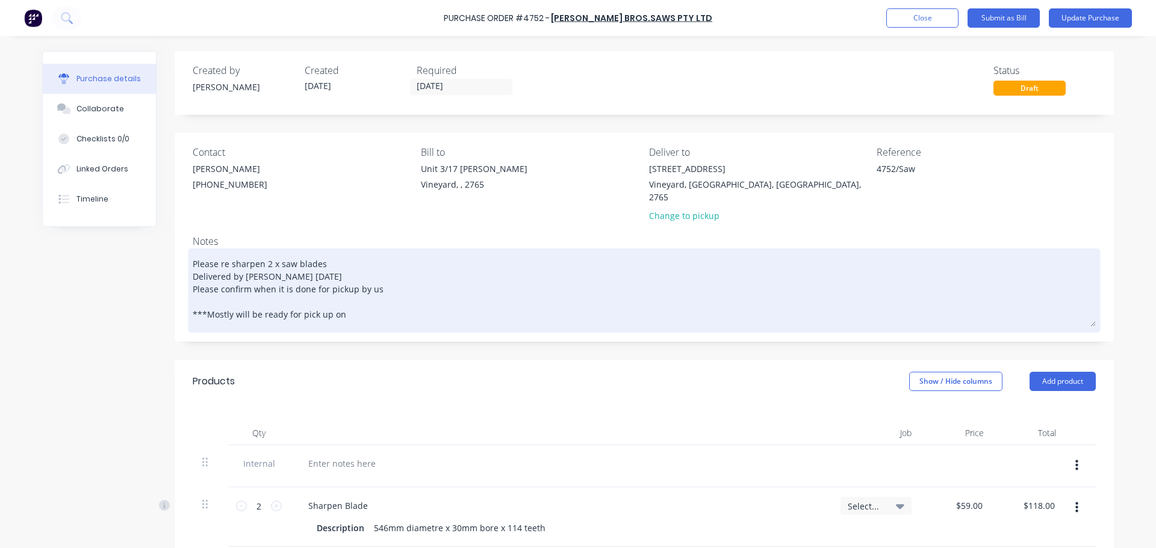
click at [347, 305] on textarea "Please re sharpen 2 x saw blades Delivered by Levi 26/09/25 Please confirm when…" at bounding box center [644, 289] width 903 height 75
type textarea "x"
type textarea "Please re sharpen 2 x saw blades Delivered by Levi 26/09/25 Please confirm when…"
type textarea "x"
type textarea "Please re sharpen 2 x saw blades Delivered by Levi 26/09/25 Please confirm when…"
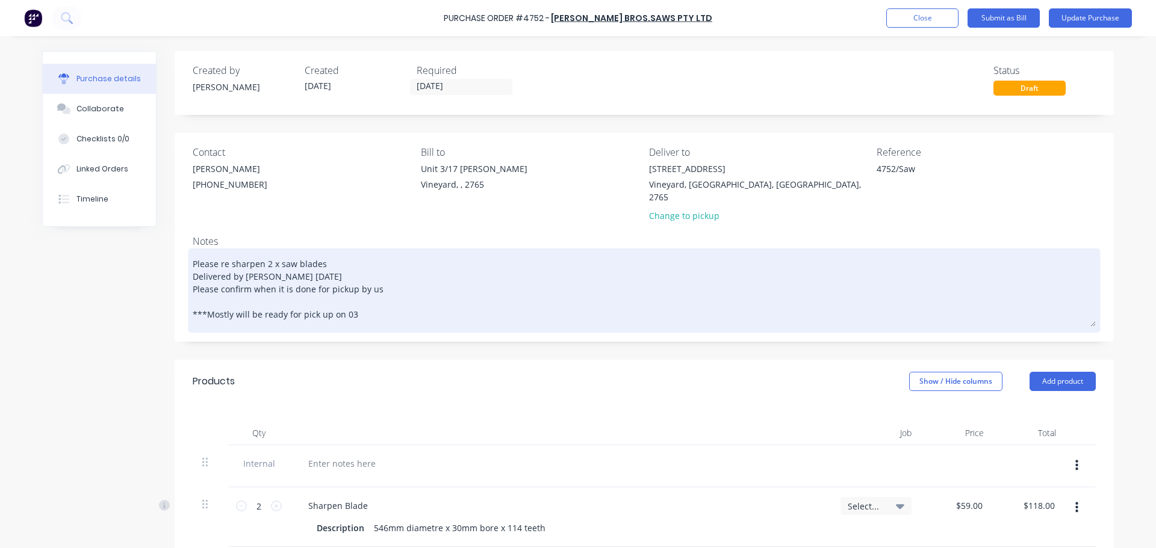
type textarea "x"
type textarea "Please re sharpen 2 x saw blades Delivered by Levi 26/09/25 Please confirm when…"
type textarea "x"
type textarea "Please re sharpen 2 x saw blades Delivered by Levi 26/09/25 Please confirm when…"
type textarea "x"
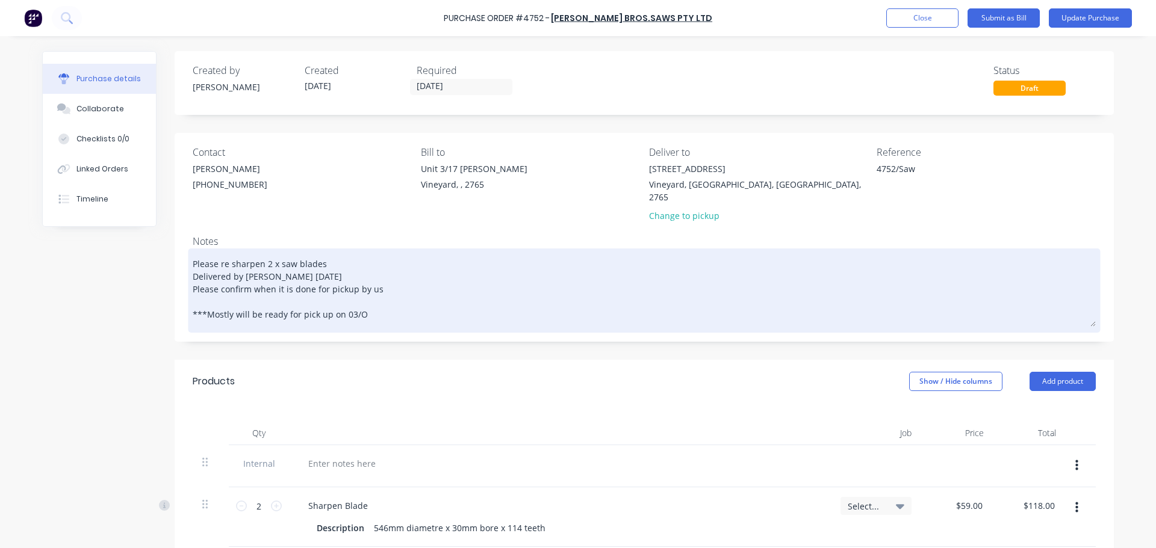
type textarea "Please re sharpen 2 x saw blades Delivered by Levi 26/09/25 Please confirm when…"
type textarea "x"
type textarea "Please re sharpen 2 x saw blades Delivered by Levi 26/09/25 Please confirm when…"
type textarea "x"
type textarea "Please re sharpen 2 x saw blades Delivered by Levi 26/09/25 Please confirm when…"
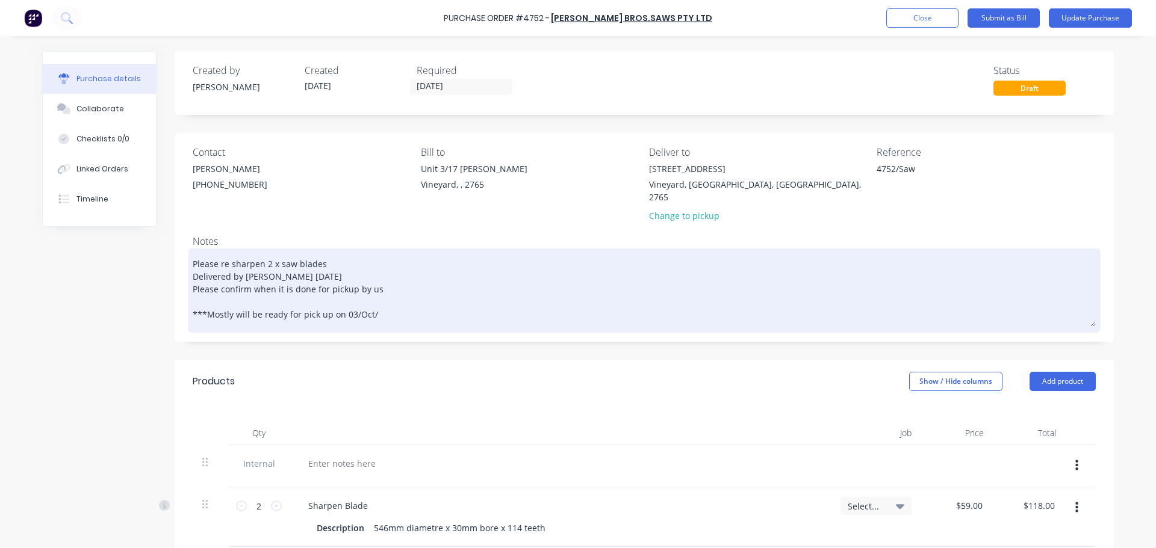
type textarea "x"
type textarea "Please re sharpen 2 x saw blades Delivered by Levi 26/09/25 Please confirm when…"
type textarea "x"
type textarea "Please re sharpen 2 x saw blades Delivered by Levi 26/09/25 Please confirm when…"
type textarea "x"
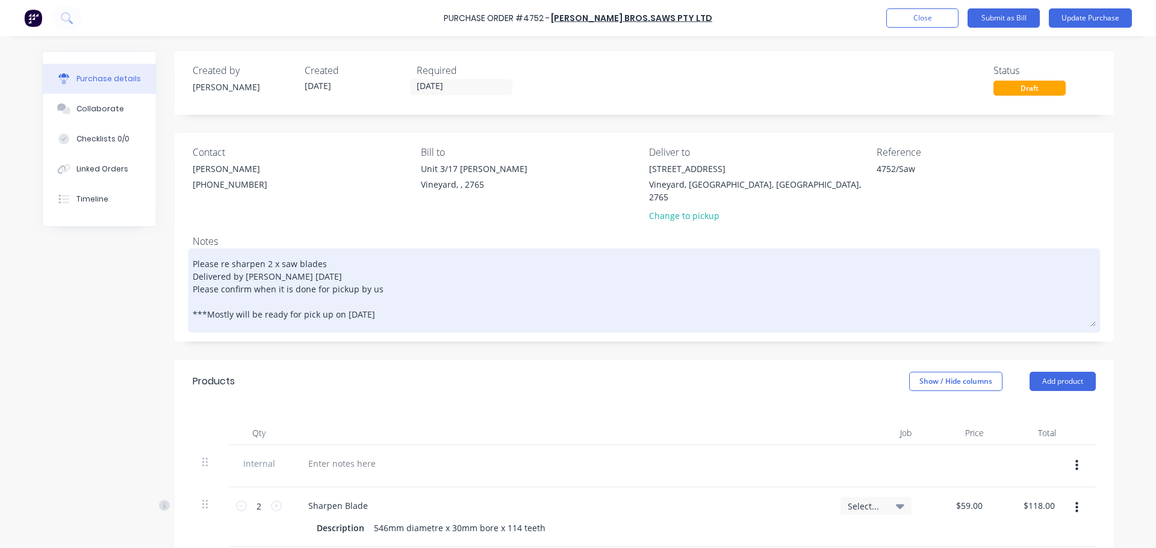
type textarea "Please re sharpen 2 x saw blades Delivered by Levi 26/09/25 Please confirm when…"
type textarea "x"
type textarea "Please re sharpen 2 x saw blades Delivered by Levi 26/09/25 Please confirm when…"
type textarea "x"
type textarea "Please re sharpen 2 x saw blades Delivered by Levi 26/09/25 Please confirm when…"
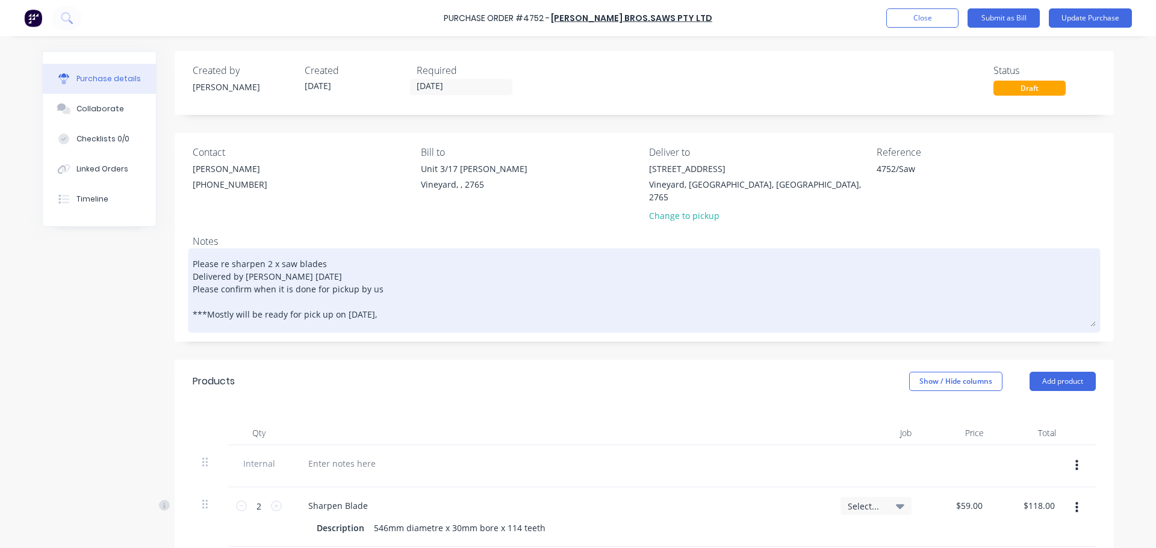
type textarea "x"
type textarea "Please re sharpen 2 x saw blades Delivered by Levi 26/09/25 Please confirm when…"
type textarea "x"
type textarea "Please re sharpen 2 x saw blades Delivered by Levi 26/09/25 Please confirm when…"
type textarea "x"
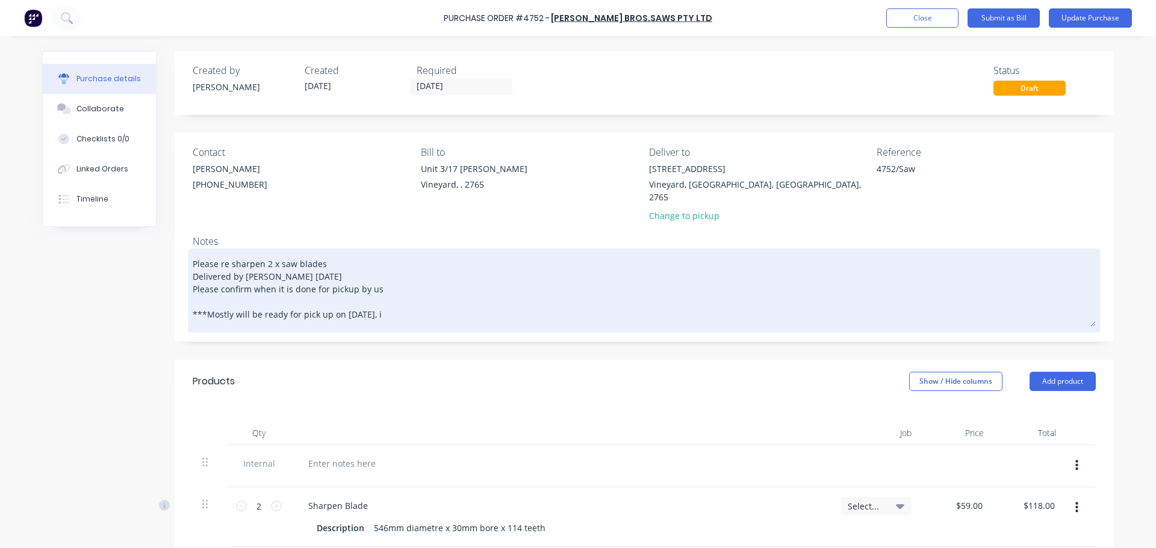
type textarea "Please re sharpen 2 x saw blades Delivered by Levi 26/09/25 Please confirm when…"
type textarea "x"
type textarea "Please re sharpen 2 x saw blades Delivered by Levi 26/09/25 Please confirm when…"
type textarea "x"
type textarea "Please re sharpen 2 x saw blades Delivered by Levi 26/09/25 Please confirm when…"
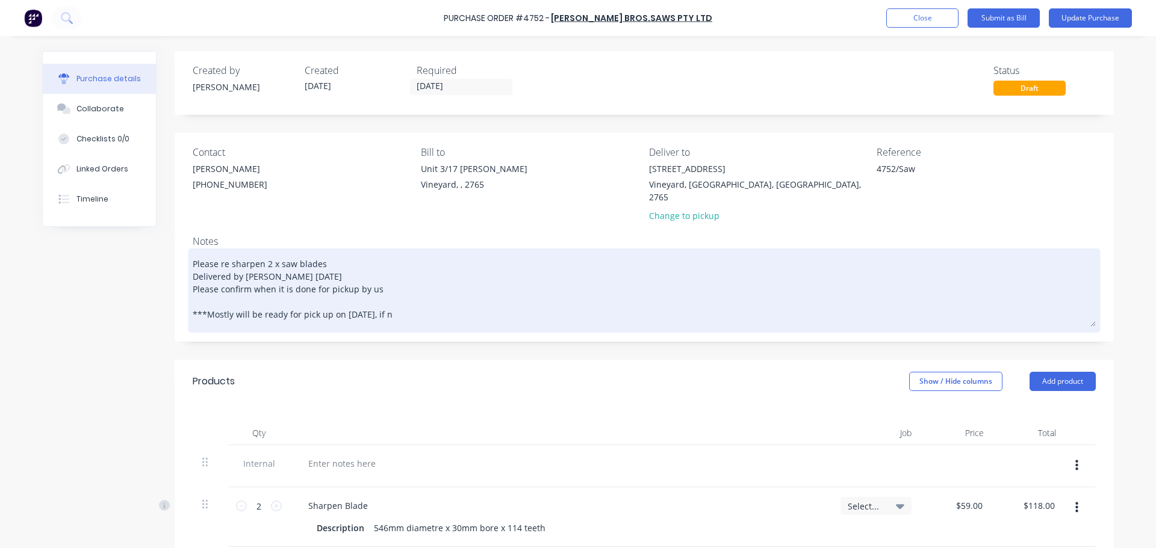
type textarea "x"
type textarea "Please re sharpen 2 x saw blades Delivered by Levi 26/09/25 Please confirm when…"
type textarea "x"
type textarea "Please re sharpen 2 x saw blades Delivered by Levi 26/09/25 Please confirm when…"
type textarea "x"
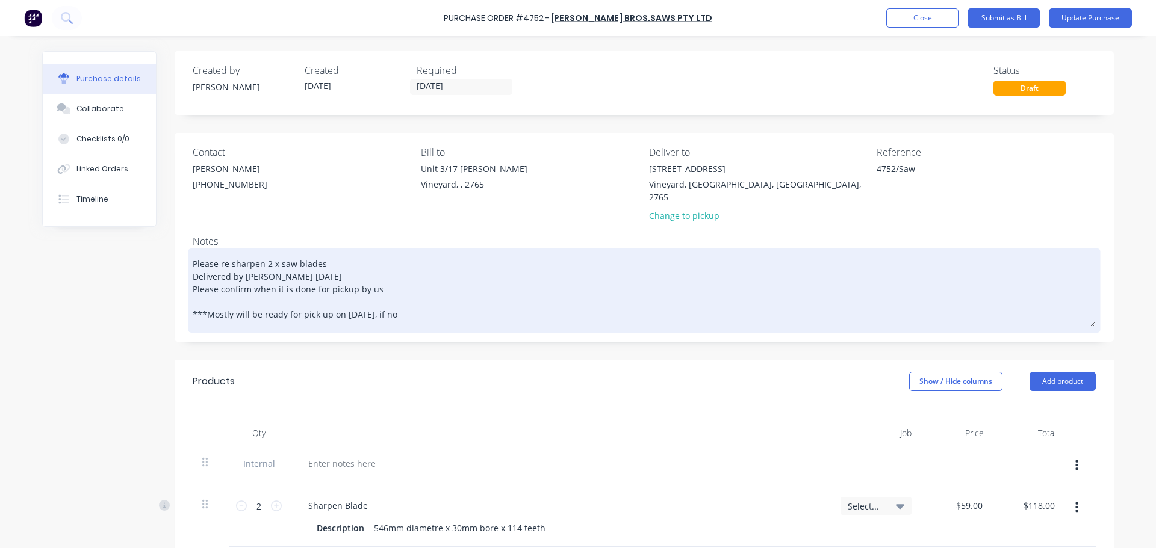
type textarea "Please re sharpen 2 x saw blades Delivered by Levi 26/09/25 Please confirm when…"
type textarea "x"
type textarea "Please re sharpen 2 x saw blades Delivered by Levi 26/09/25 Please confirm when…"
type textarea "x"
type textarea "Please re sharpen 2 x saw blades Delivered by Levi 26/09/25 Please confirm when…"
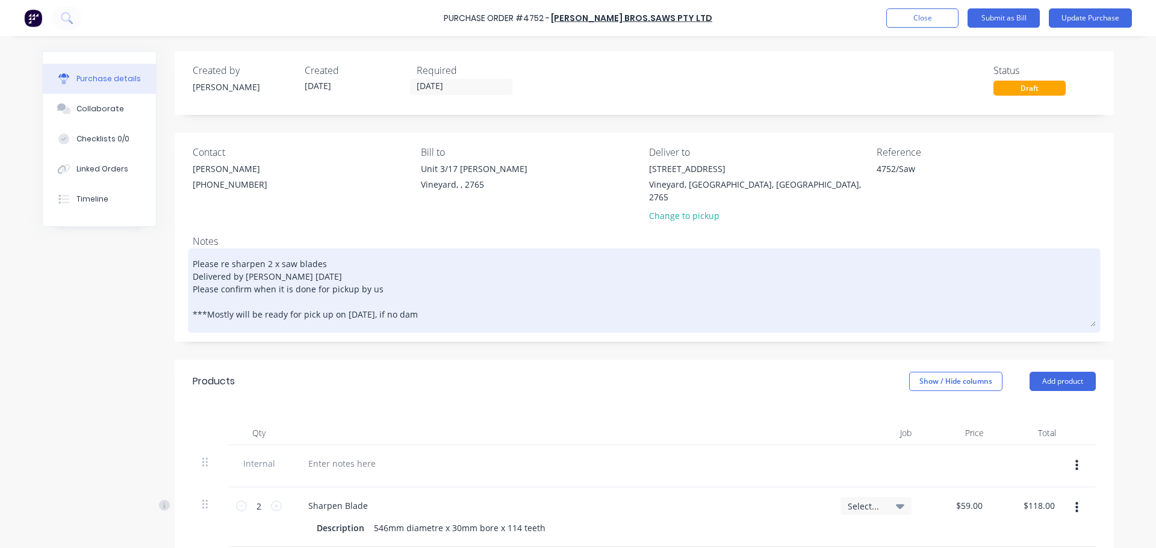
type textarea "x"
type textarea "Please re sharpen 2 x saw blades Delivered by Levi 26/09/25 Please confirm when…"
type textarea "x"
type textarea "Please re sharpen 2 x saw blades Delivered by Levi 26/09/25 Please confirm when…"
type textarea "x"
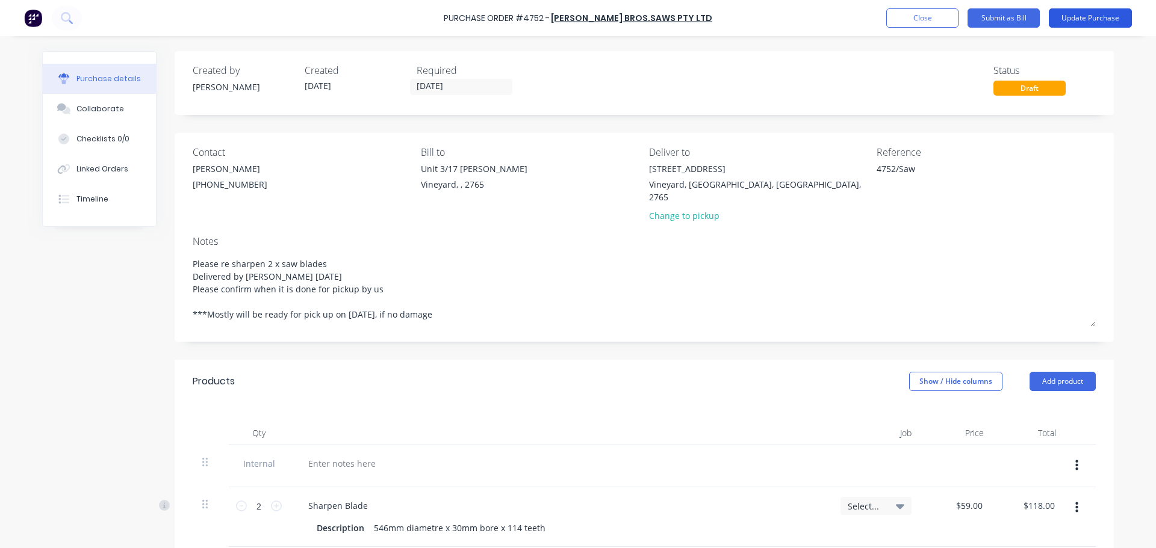
type textarea "Please re sharpen 2 x saw blades Delivered by Levi 26/09/25 Please confirm when…"
type textarea "x"
type textarea "Please re sharpen 2 x saw blades Delivered by Levi 26/09/25 Please confirm when…"
click at [1096, 27] on button "Update Purchase" at bounding box center [1090, 17] width 83 height 19
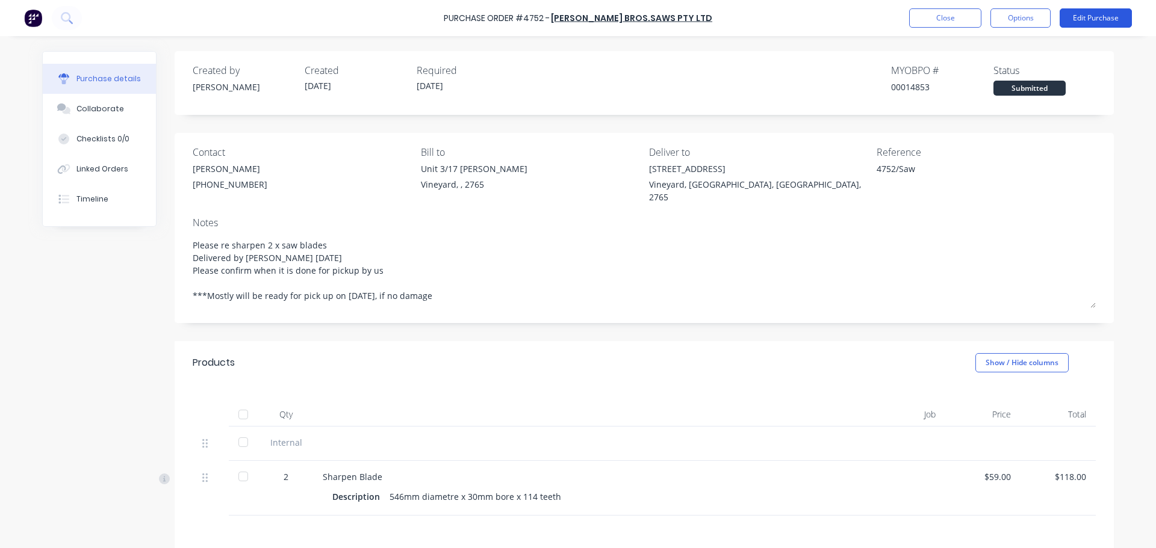
click at [1116, 19] on button "Edit Purchase" at bounding box center [1096, 17] width 72 height 19
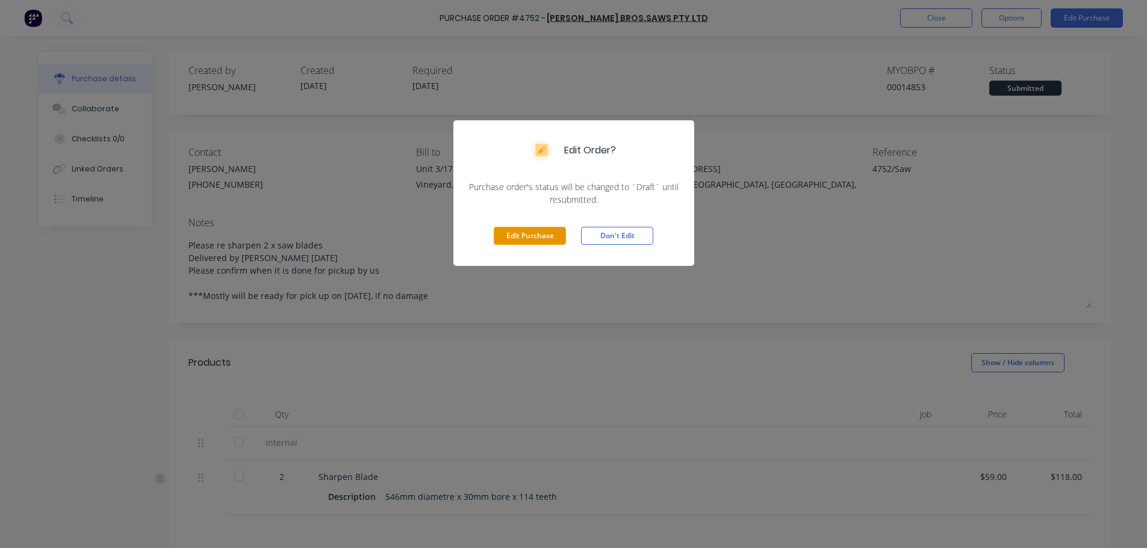
click at [546, 232] on button "Edit Purchase" at bounding box center [530, 236] width 72 height 18
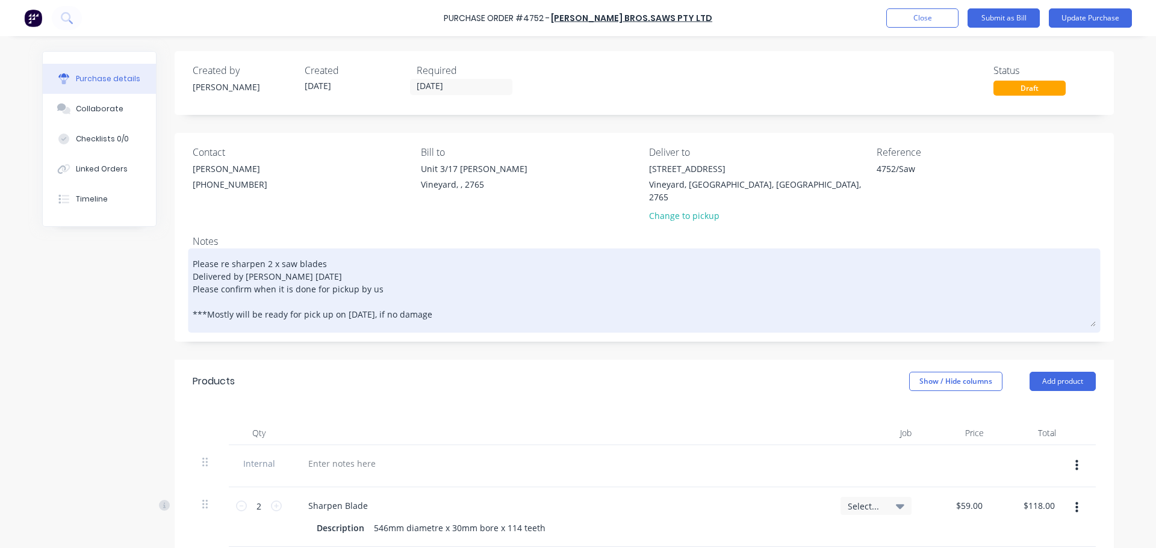
click at [459, 278] on textarea "Please re sharpen 2 x saw blades Delivered by Levi 26/09/25 Please confirm when…" at bounding box center [644, 289] width 903 height 75
click at [461, 299] on textarea "Please re sharpen 2 x saw blades Delivered by Levi 26/09/25 Please confirm when…" at bounding box center [644, 289] width 903 height 75
type textarea "x"
type textarea "Please re sharpen 2 x saw blades Delivered by Levi 26/09/25 Please confirm when…"
type textarea "x"
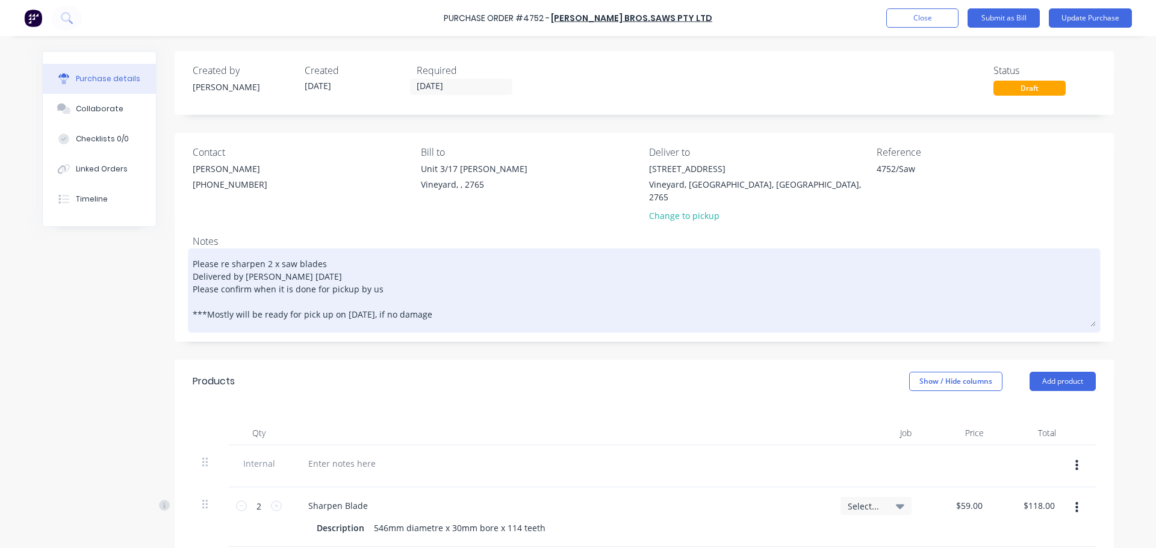
type textarea "Please re sharpen 2 x saw blades Delivered by Levi 26/09/25 Please confirm when…"
type textarea "x"
type textarea "Please re sharpen 2 x saw blades Delivered by Levi 26/09/25 Please confirm when…"
type textarea "x"
type textarea "Please re sharpen 2 x saw blades Delivered by Levi 26/09/25 Please confirm when…"
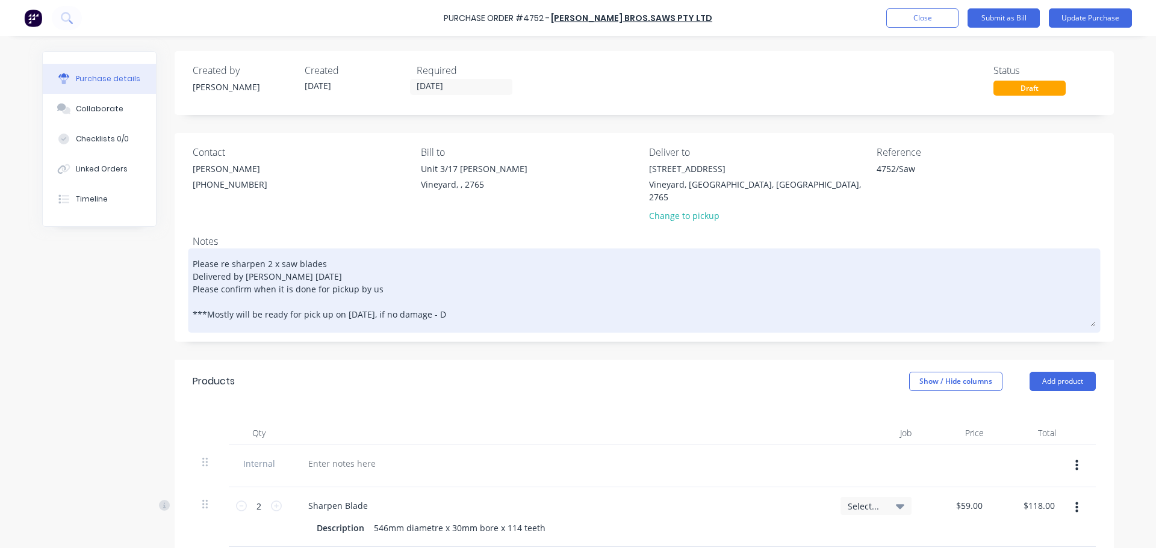
type textarea "x"
type textarea "Please re sharpen 2 x saw blades Delivered by Levi 26/09/25 Please confirm when…"
type textarea "x"
type textarea "Please re sharpen 2 x saw blades Delivered by Levi 26/09/25 Please confirm when…"
type textarea "x"
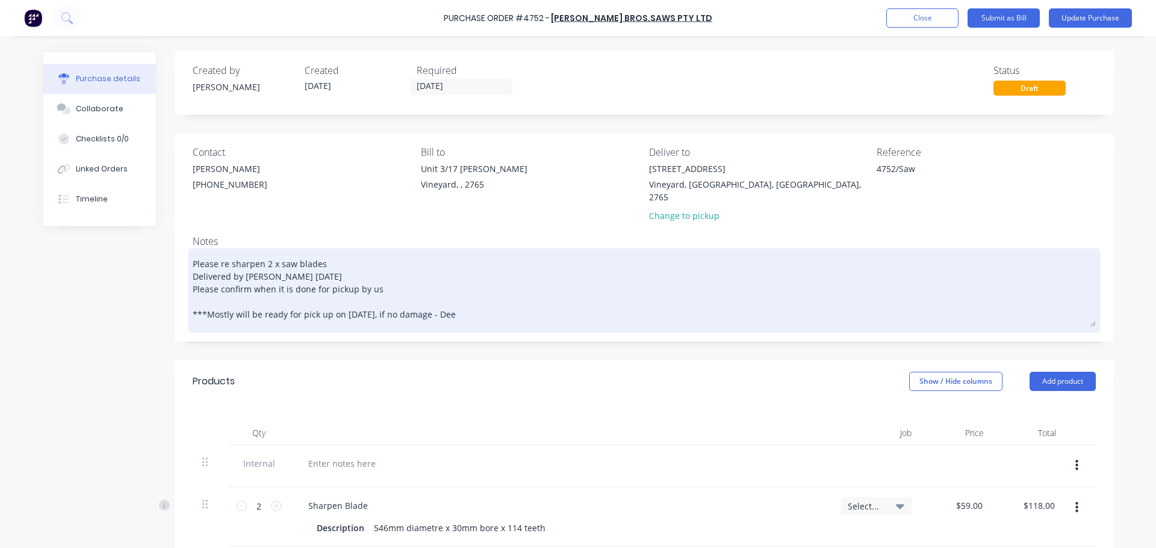
type textarea "Please re sharpen 2 x saw blades Delivered by Levi 26/09/25 Please confirm when…"
type textarea "x"
type textarea "Please re sharpen 2 x saw blades Delivered by Levi 26/09/25 Please confirm when…"
type textarea "x"
type textarea "Please re sharpen 2 x saw blades Delivered by Levi 26/09/25 Please confirm when…"
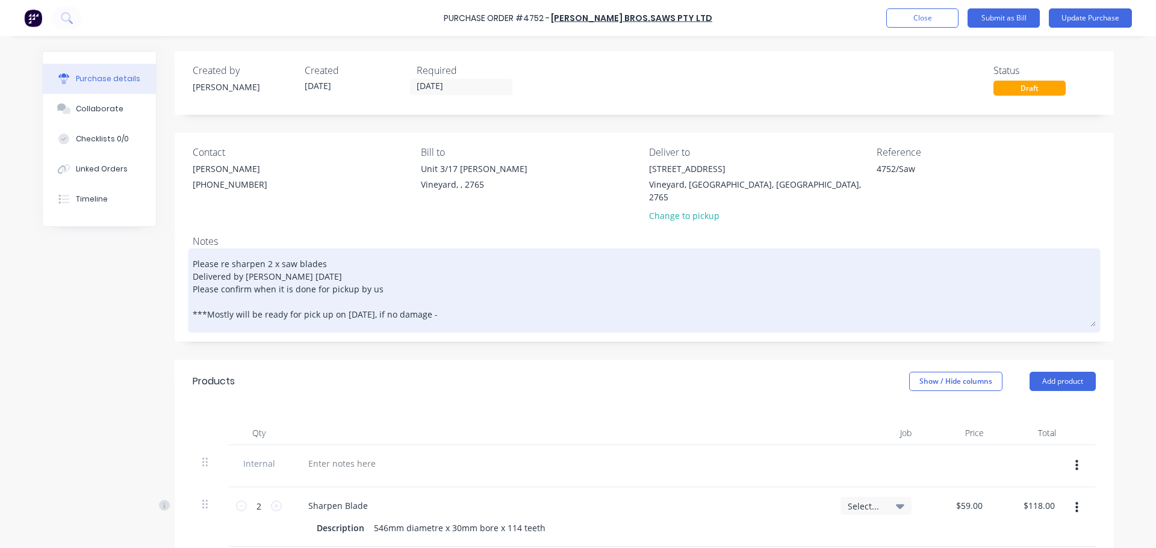
type textarea "x"
type textarea "Please re sharpen 2 x saw blades Delivered by Levi 26/09/25 Please confirm when…"
type textarea "x"
type textarea "Please re sharpen 2 x saw blades Delivered by Levi 26/09/25 Please confirm when…"
type textarea "x"
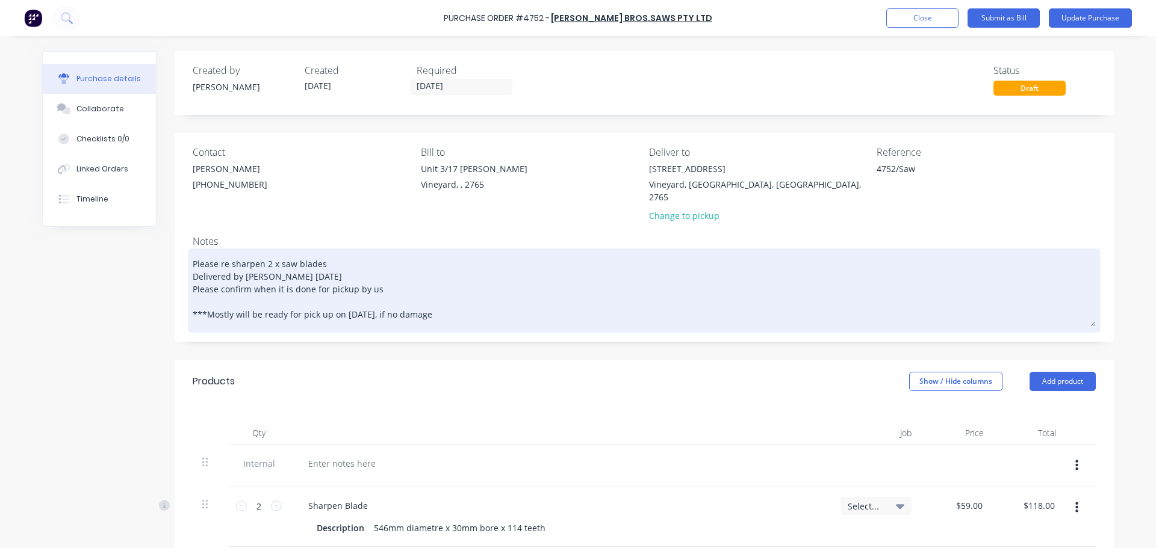
type textarea "Please re sharpen 2 x saw blades Delivered by Levi 26/09/25 Please confirm when…"
type textarea "x"
type textarea "Please re sharpen 2 x saw blades Delivered by Levi 26/09/25 Please confirm when…"
type textarea "x"
type textarea "Please re sharpen 2 x saw blades Delivered by Levi 26/09/25 Please confirm when…"
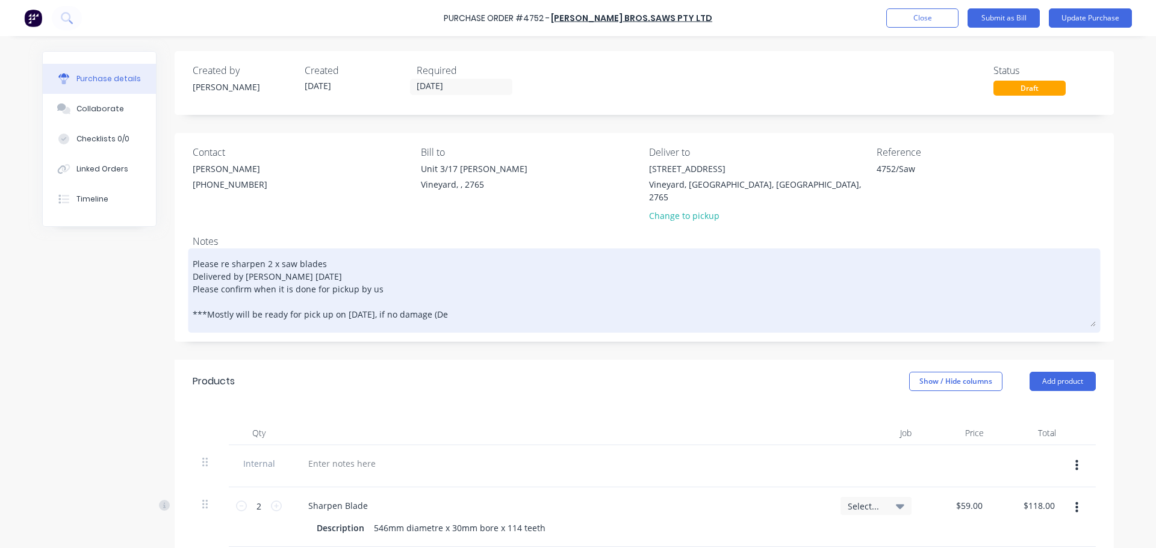
type textarea "x"
type textarea "Please re sharpen 2 x saw blades Delivered by Levi 26/09/25 Please confirm when…"
type textarea "x"
type textarea "Please re sharpen 2 x saw blades Delivered by Levi 26/09/25 Please confirm when…"
click at [444, 302] on textarea "Please re sharpen 2 x saw blades Delivered by Levi 26/09/25 Please confirm when…" at bounding box center [644, 289] width 903 height 75
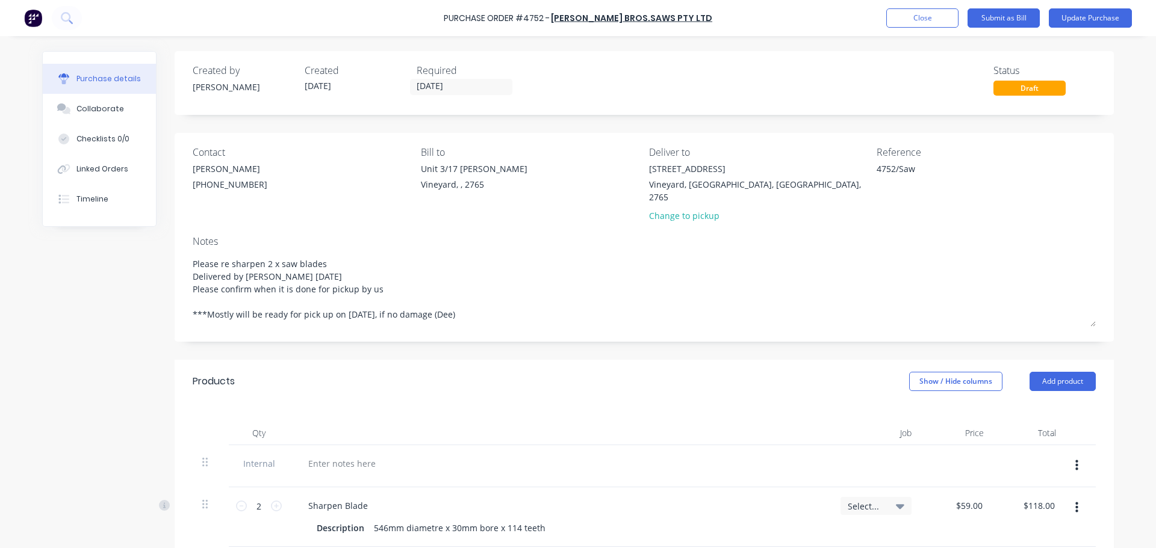
type textarea "x"
click at [1073, 21] on button "Update Purchase" at bounding box center [1090, 17] width 83 height 19
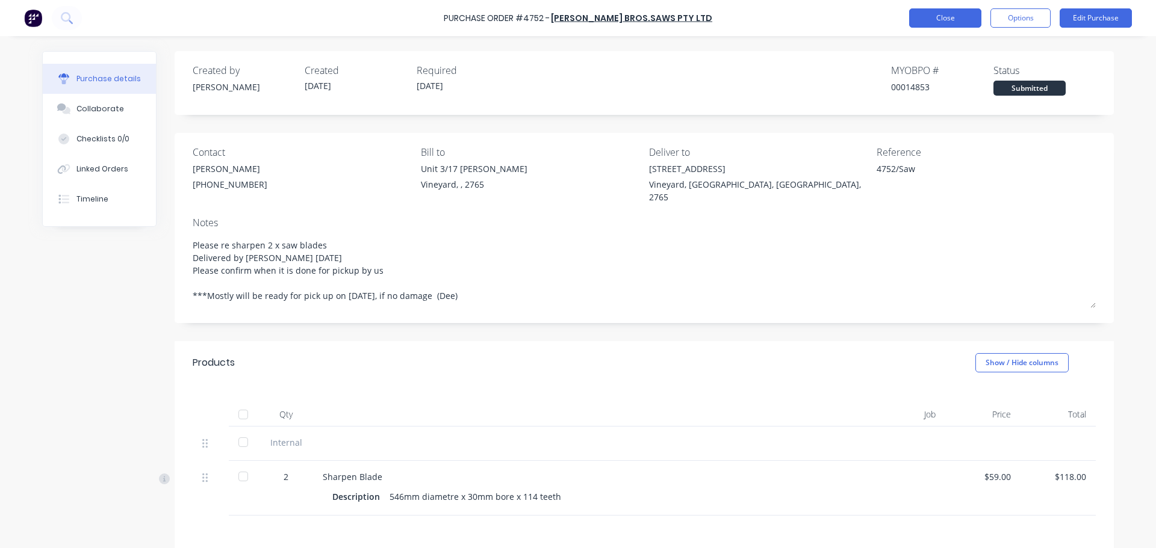
click at [941, 22] on button "Close" at bounding box center [945, 17] width 72 height 19
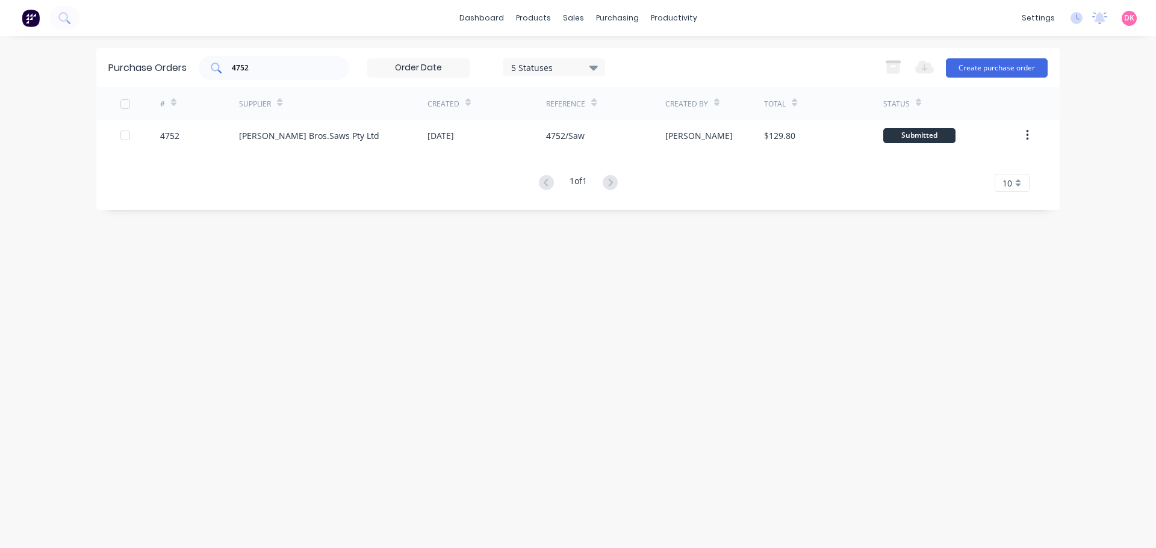
click at [261, 64] on input "4752" at bounding box center [281, 68] width 100 height 12
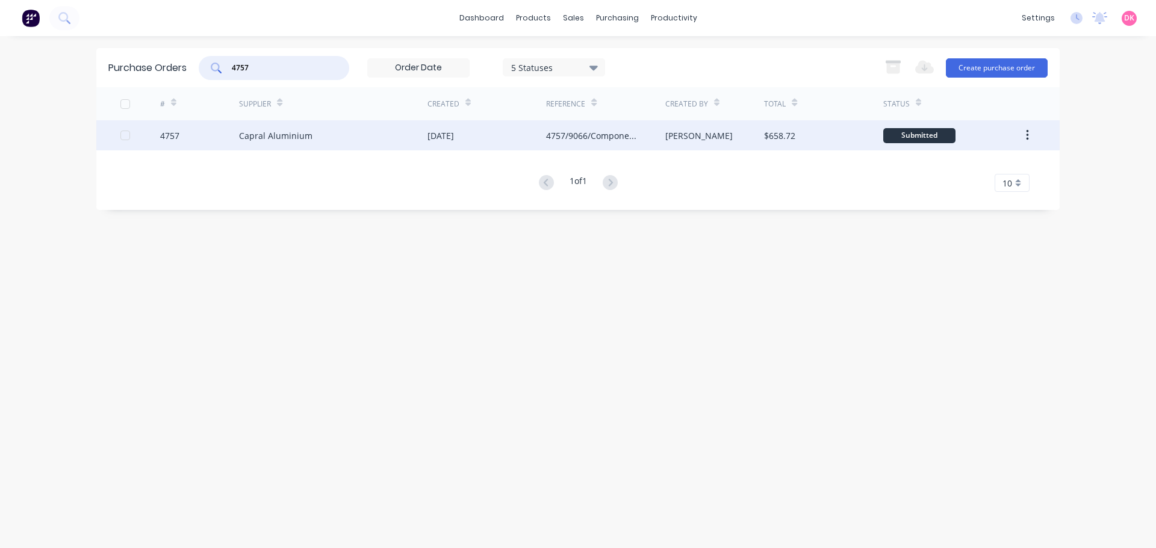
click at [347, 128] on div "Capral Aluminium" at bounding box center [333, 135] width 188 height 30
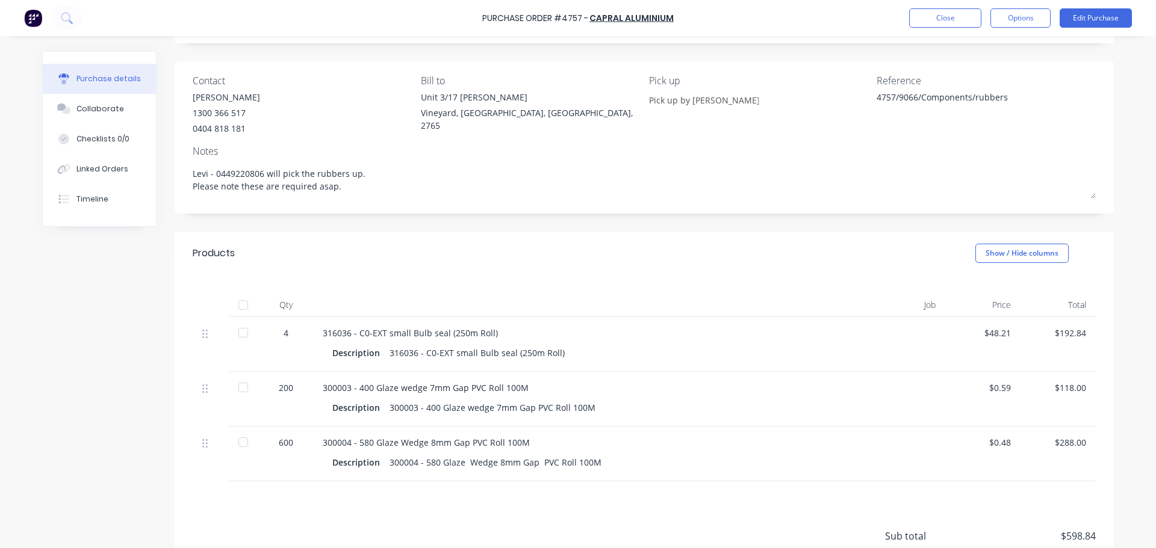
scroll to position [120, 0]
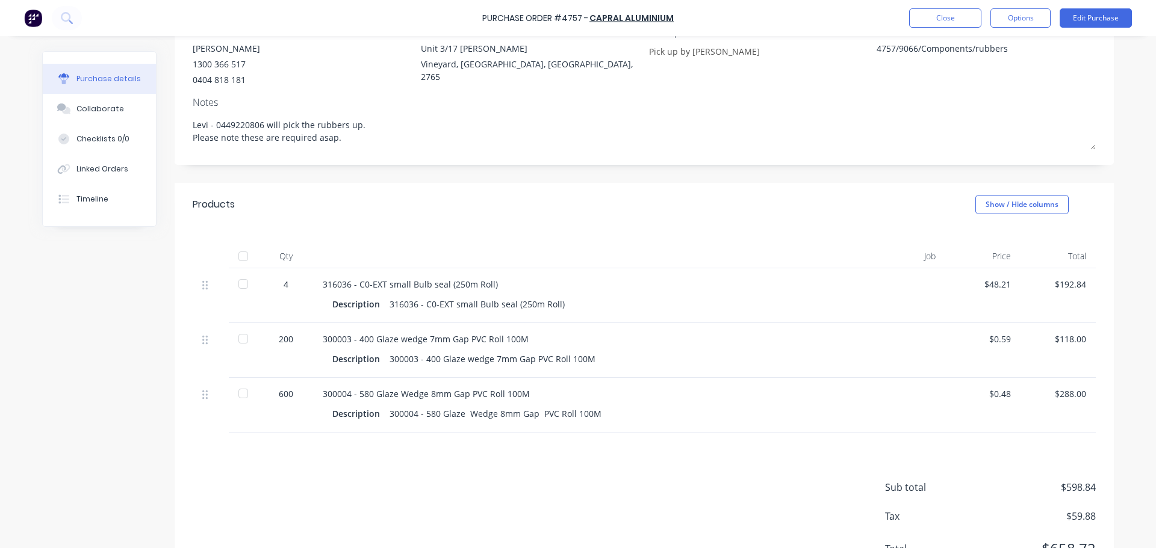
click at [239, 284] on div at bounding box center [243, 284] width 24 height 24
click at [237, 335] on div at bounding box center [243, 339] width 24 height 24
click at [240, 391] on div at bounding box center [243, 394] width 24 height 24
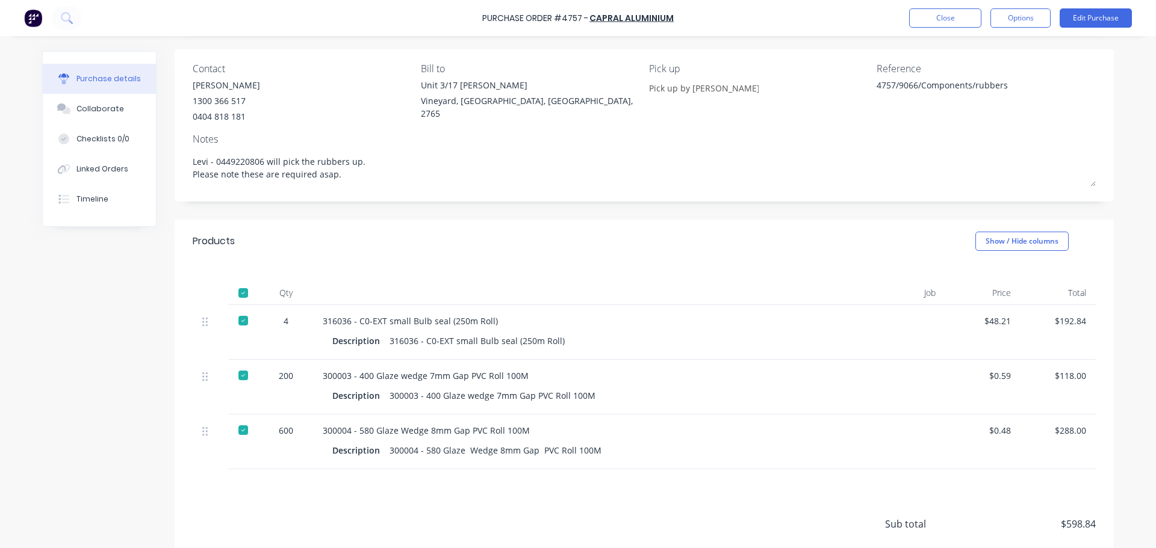
scroll to position [0, 0]
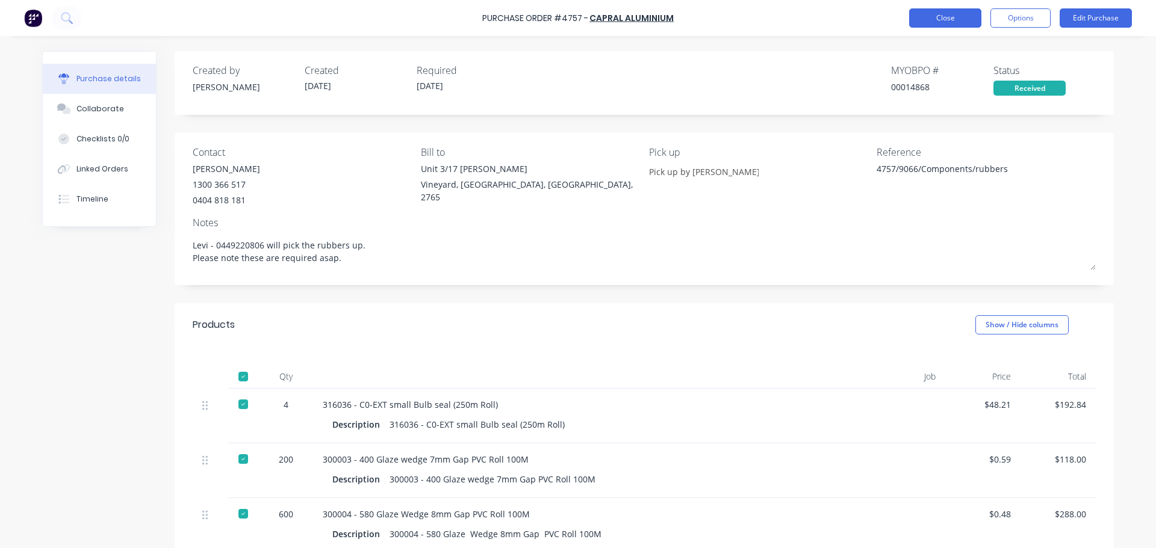
click at [936, 17] on button "Close" at bounding box center [945, 17] width 72 height 19
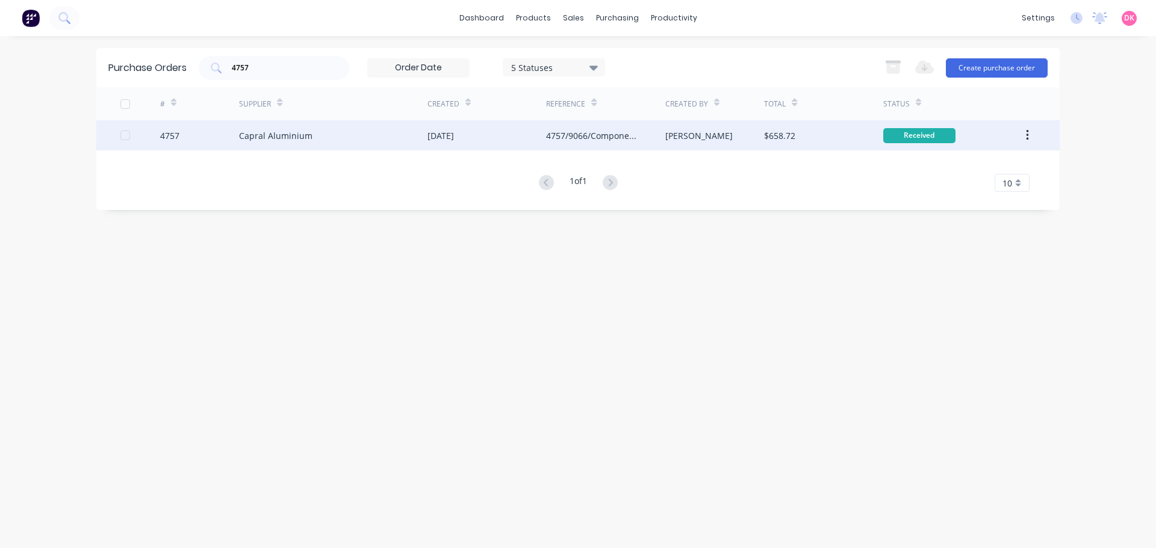
click at [421, 142] on div "Capral Aluminium" at bounding box center [333, 135] width 188 height 30
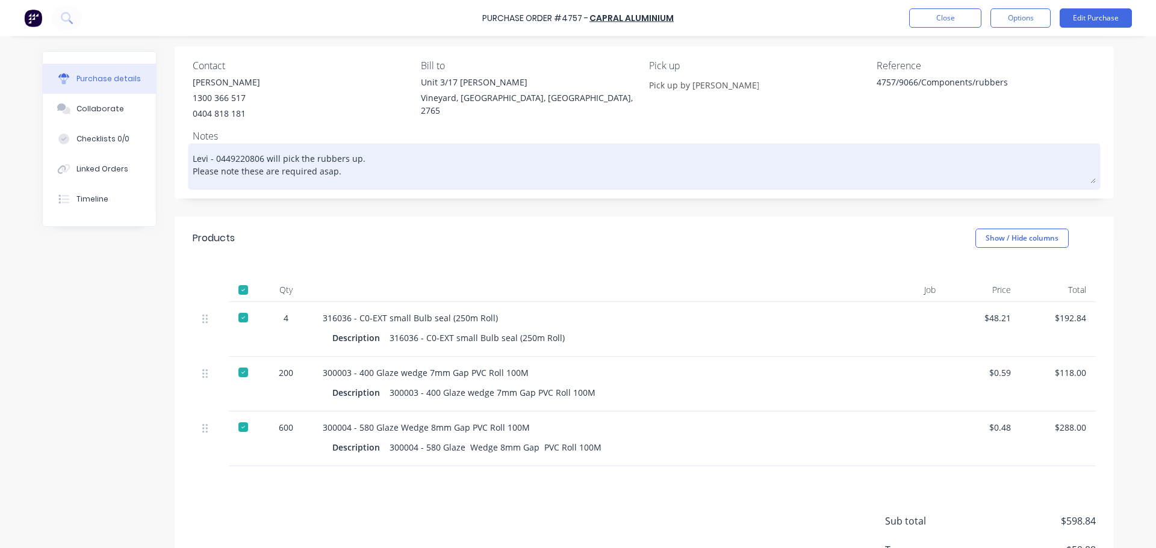
scroll to position [173, 0]
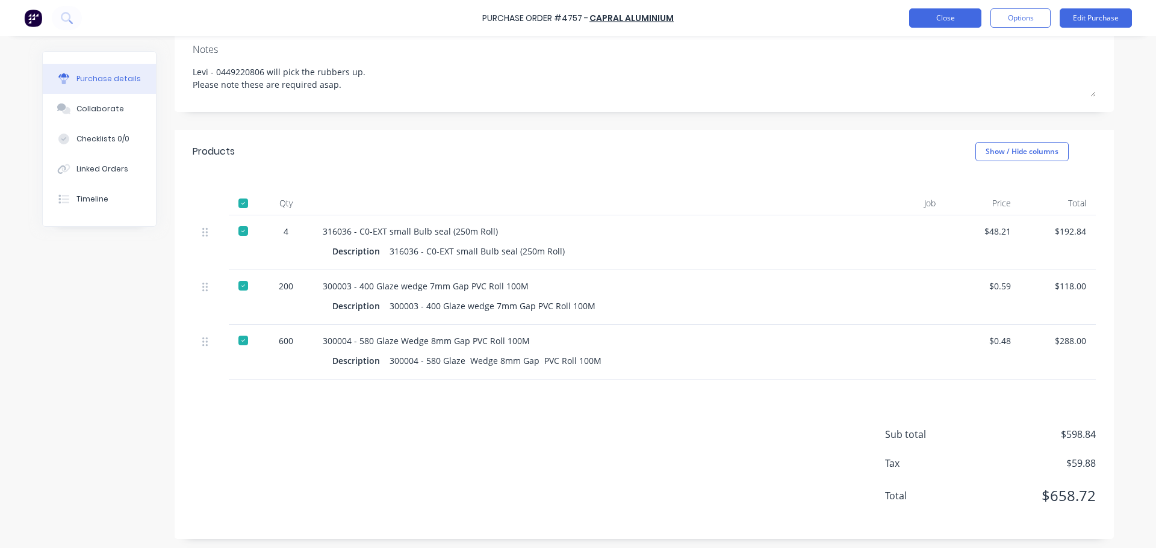
click at [947, 22] on button "Close" at bounding box center [945, 17] width 72 height 19
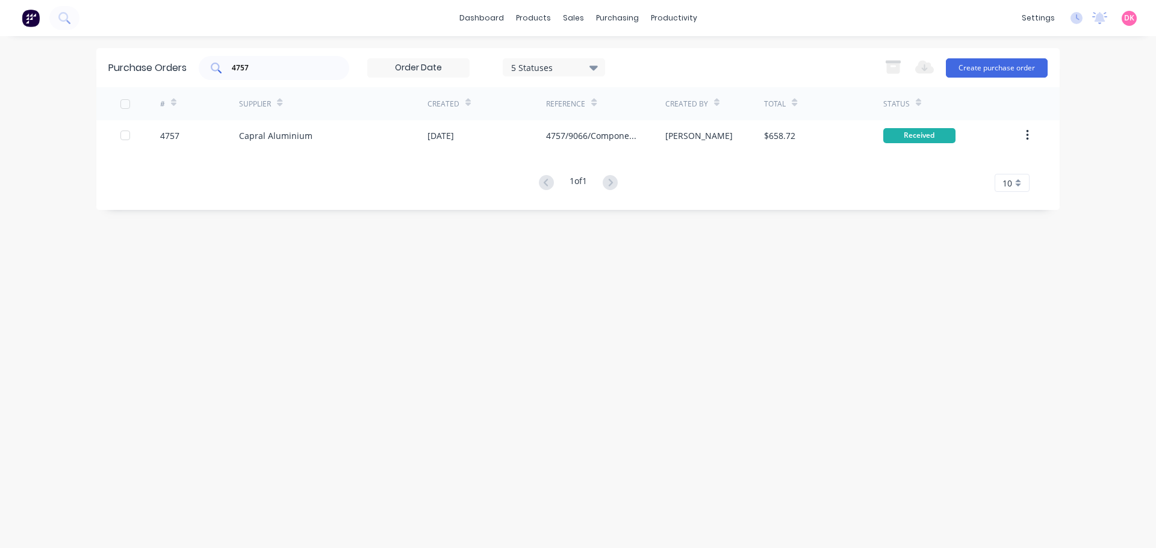
click at [269, 75] on div "4757" at bounding box center [274, 68] width 151 height 24
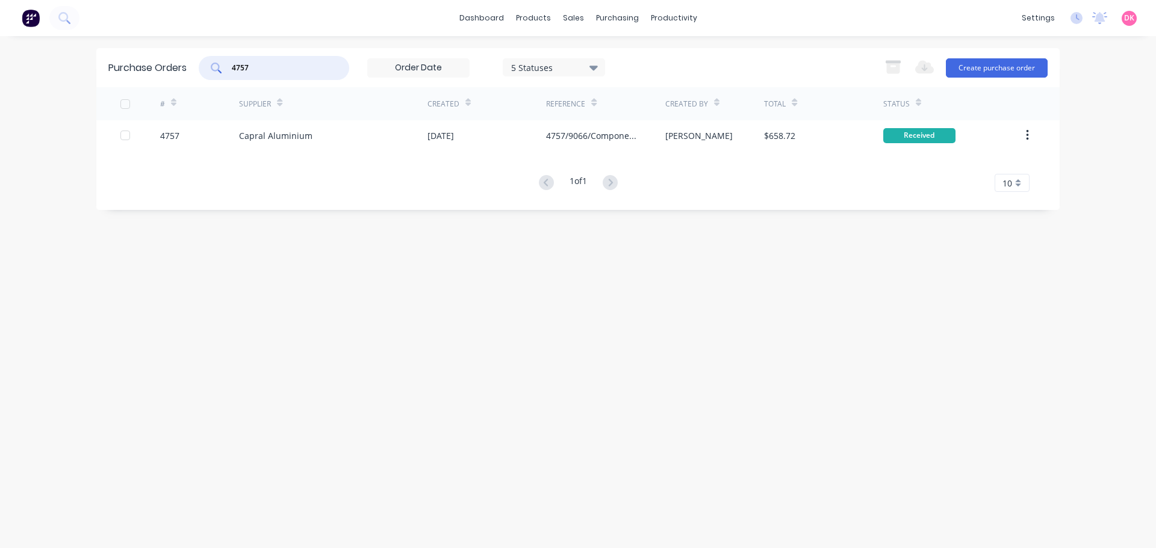
drag, startPoint x: 266, startPoint y: 66, endPoint x: 212, endPoint y: 68, distance: 53.6
click at [212, 68] on div "4757" at bounding box center [274, 68] width 151 height 24
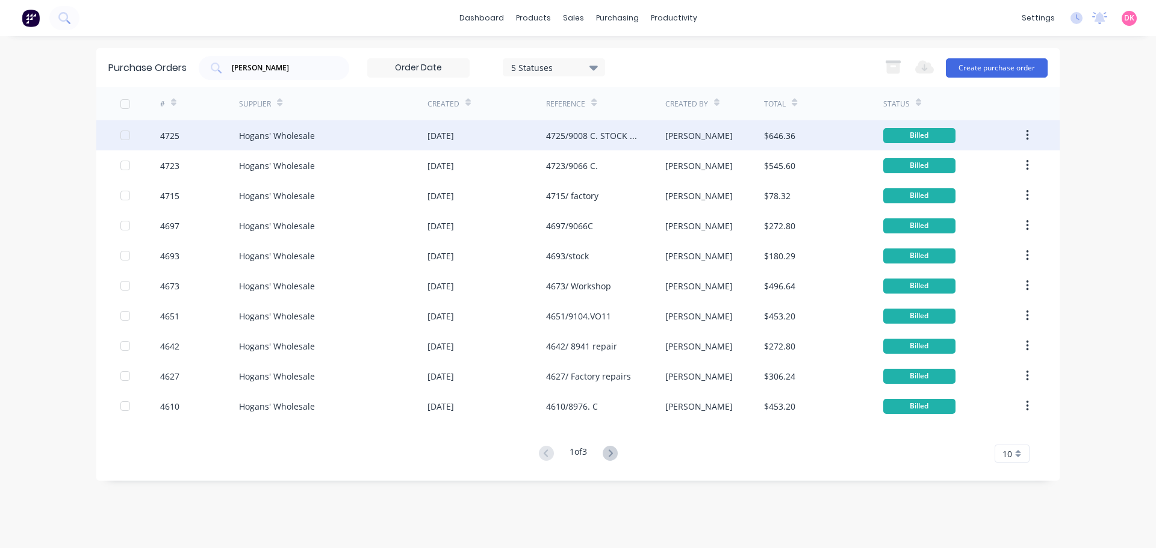
click at [294, 133] on div "Hogans' Wholesale" at bounding box center [277, 135] width 76 height 13
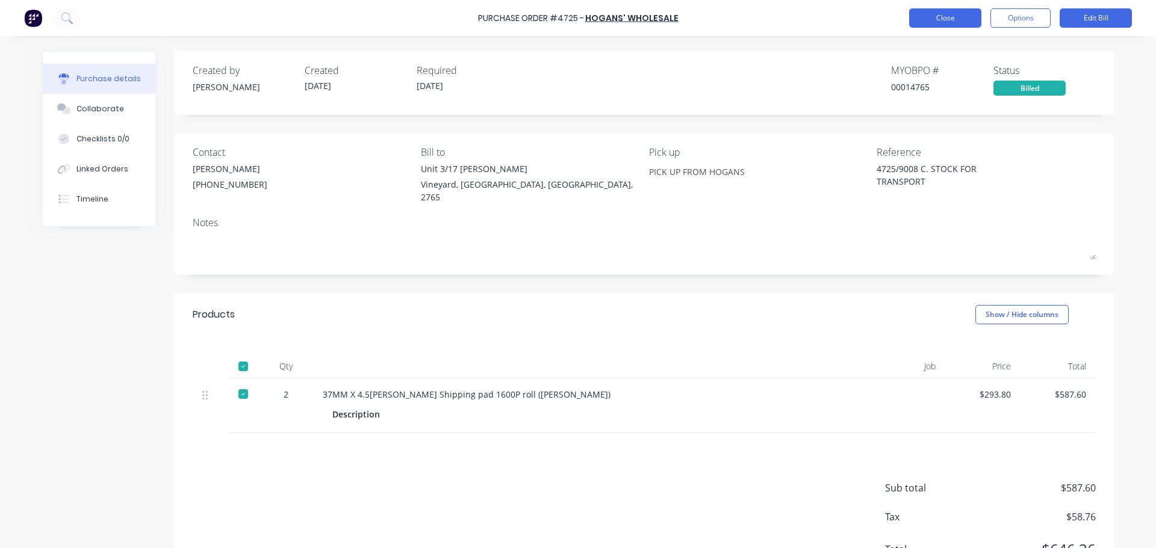
click at [938, 14] on button "Close" at bounding box center [945, 17] width 72 height 19
